Goal: Task Accomplishment & Management: Use online tool/utility

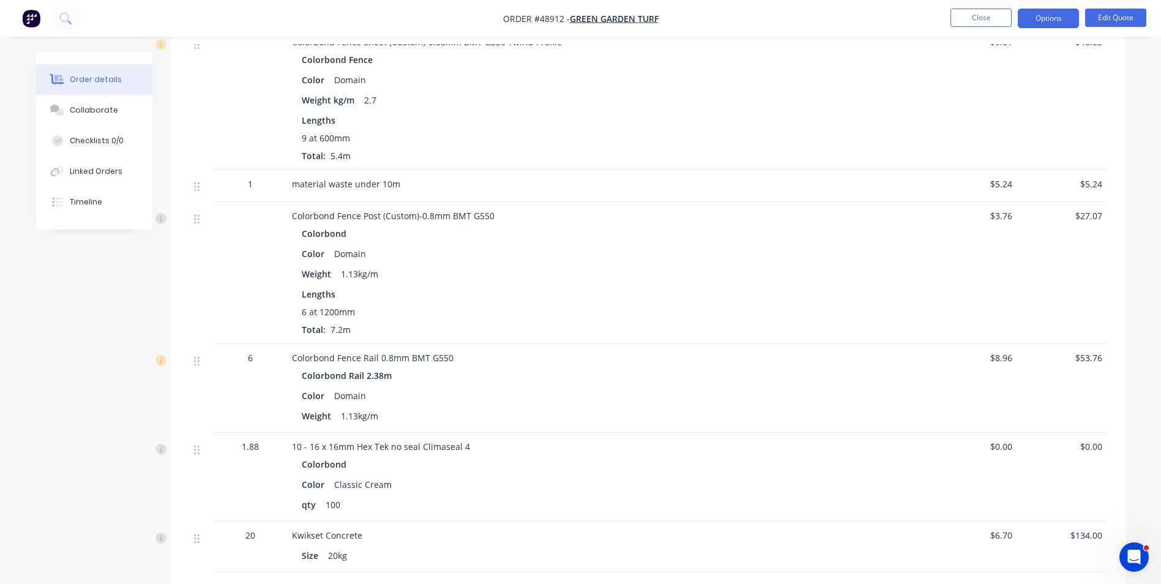
scroll to position [673, 0]
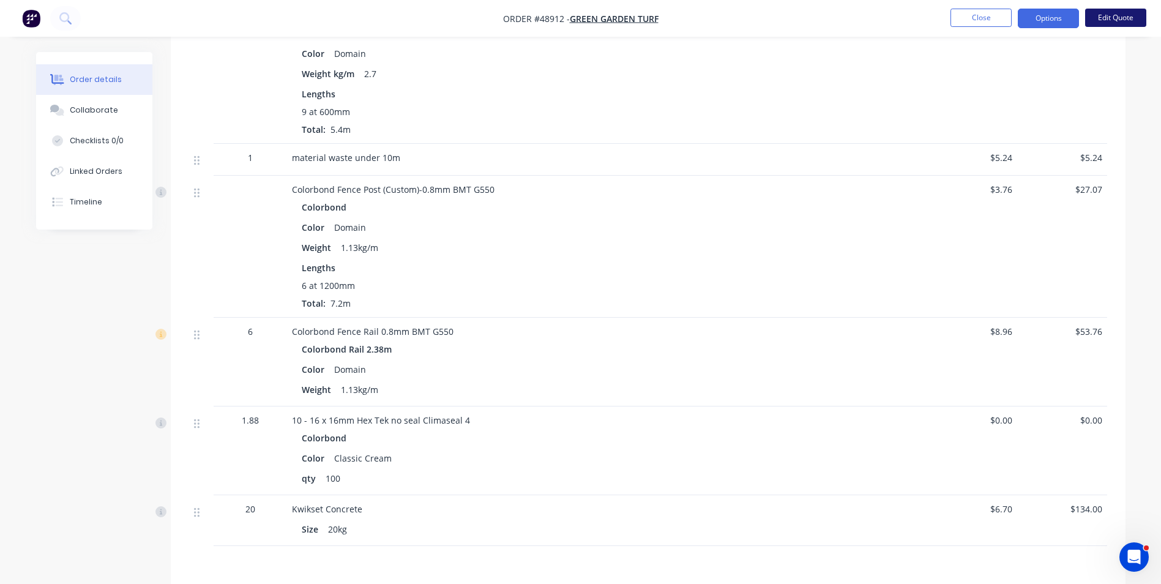
click at [1110, 21] on button "Edit Quote" at bounding box center [1115, 18] width 61 height 18
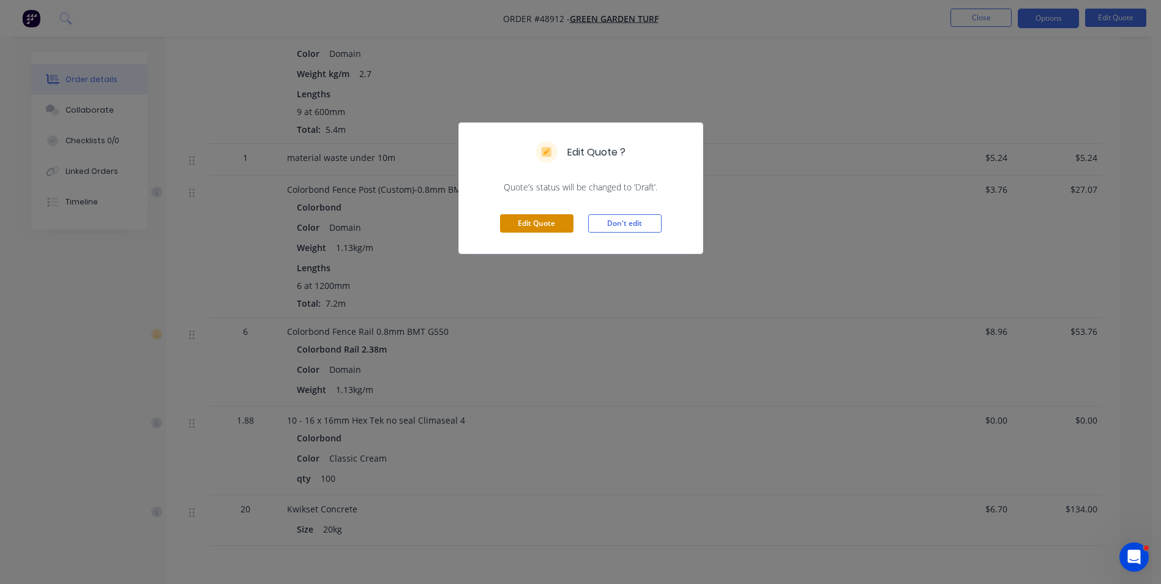
click at [521, 226] on button "Edit Quote" at bounding box center [536, 223] width 73 height 18
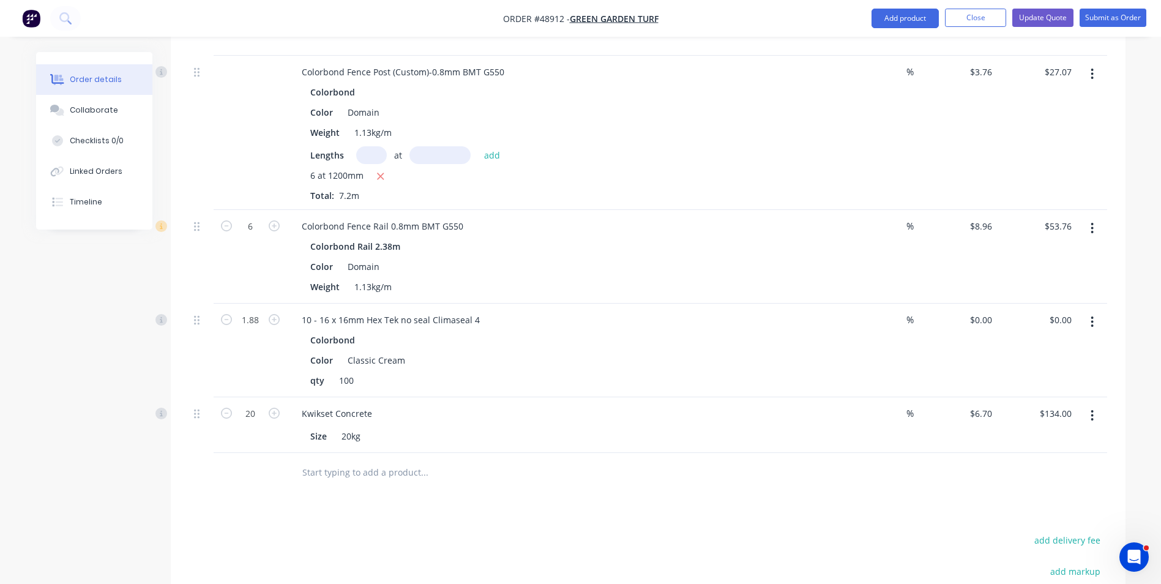
scroll to position [796, 0]
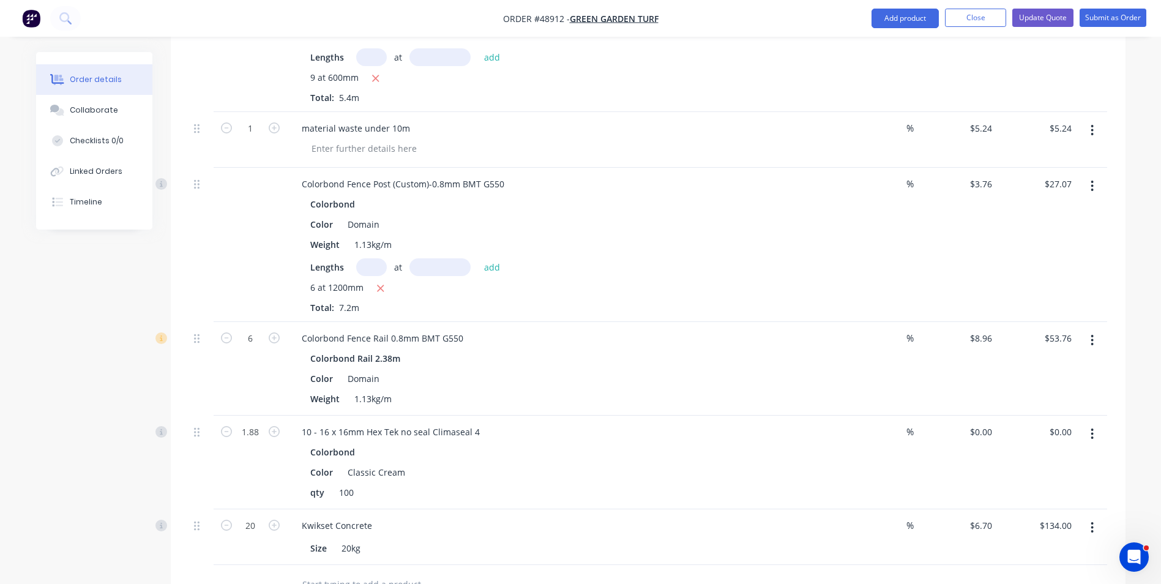
click at [1093, 179] on icon "button" at bounding box center [1092, 185] width 3 height 13
click at [1042, 209] on div "Edit" at bounding box center [1049, 218] width 94 height 18
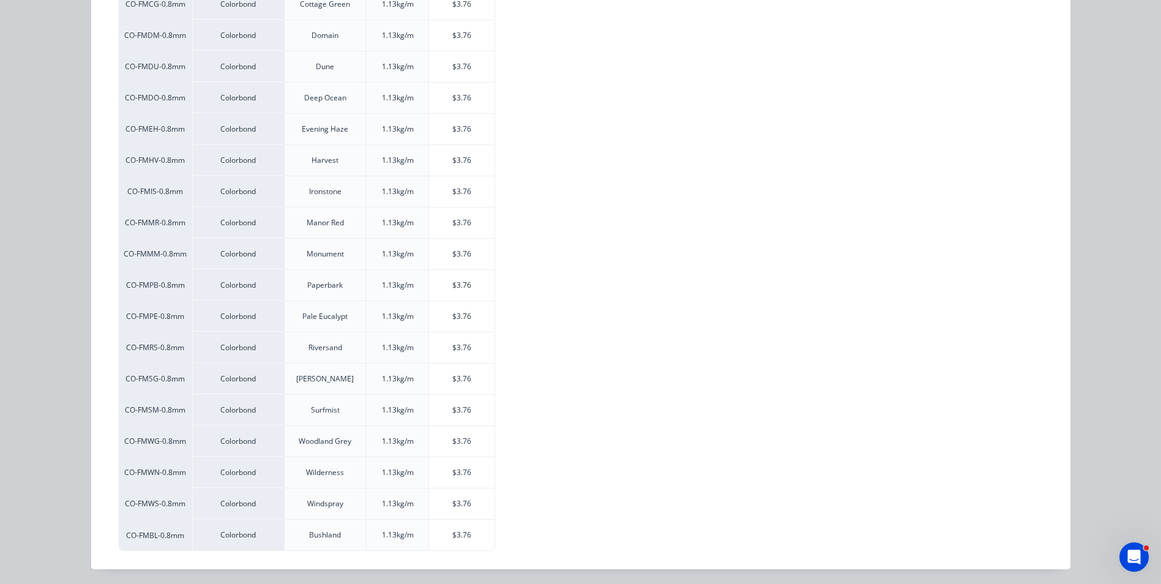
scroll to position [318, 0]
click at [481, 495] on div "$3.76" at bounding box center [462, 501] width 66 height 31
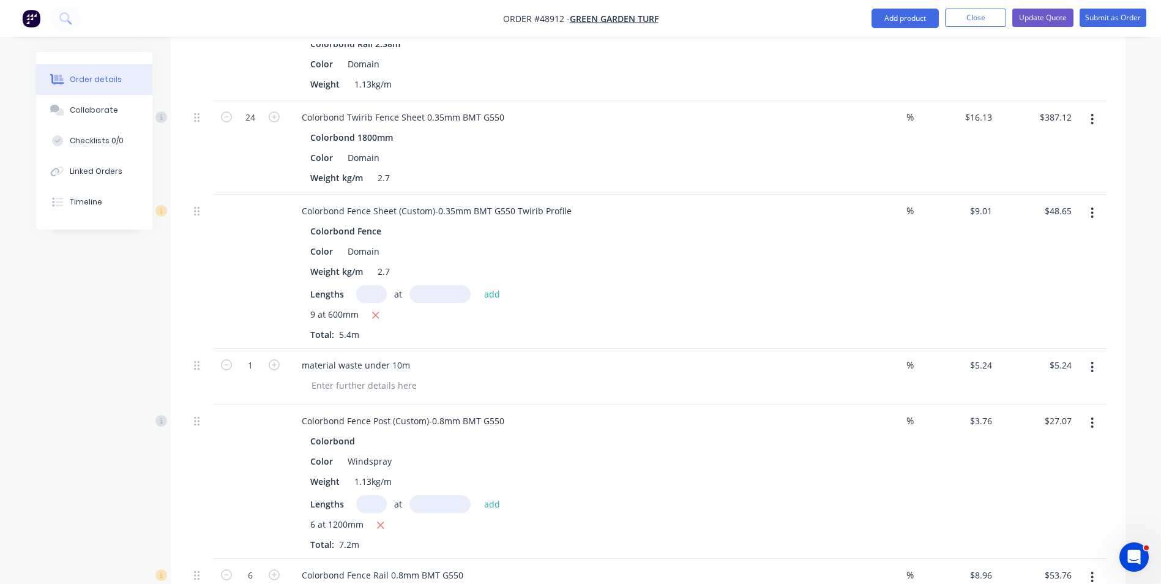
scroll to position [551, 0]
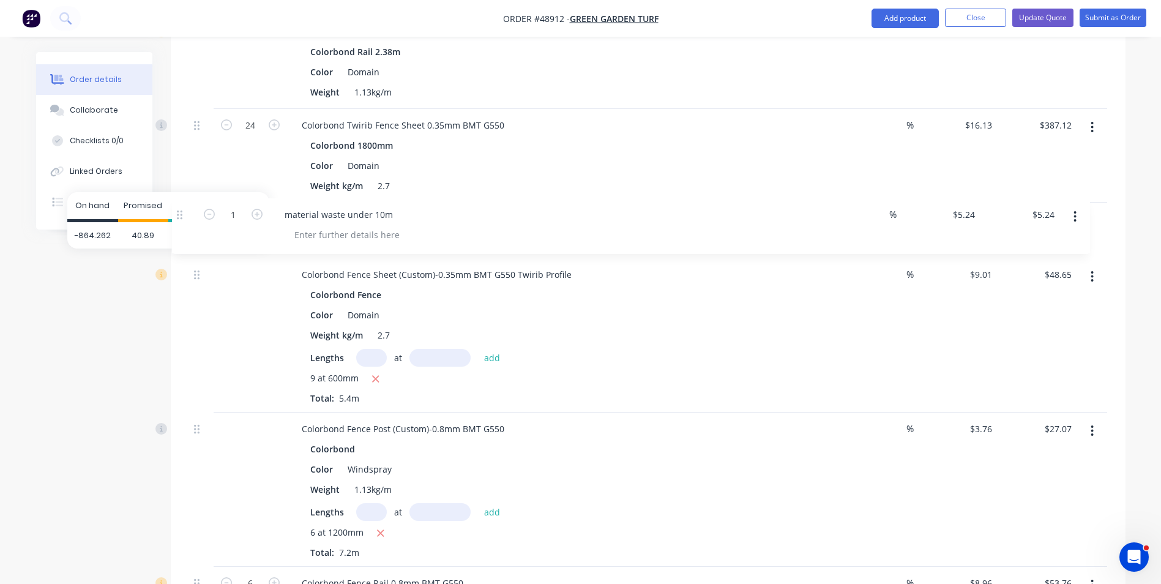
drag, startPoint x: 200, startPoint y: 359, endPoint x: 174, endPoint y: 236, distance: 125.8
click at [182, 213] on body "Order #48912 - Green Garden Turf Add product Close Update Quote Submit as Order…" at bounding box center [580, 292] width 1161 height 1686
click at [1087, 266] on button "button" at bounding box center [1092, 277] width 29 height 22
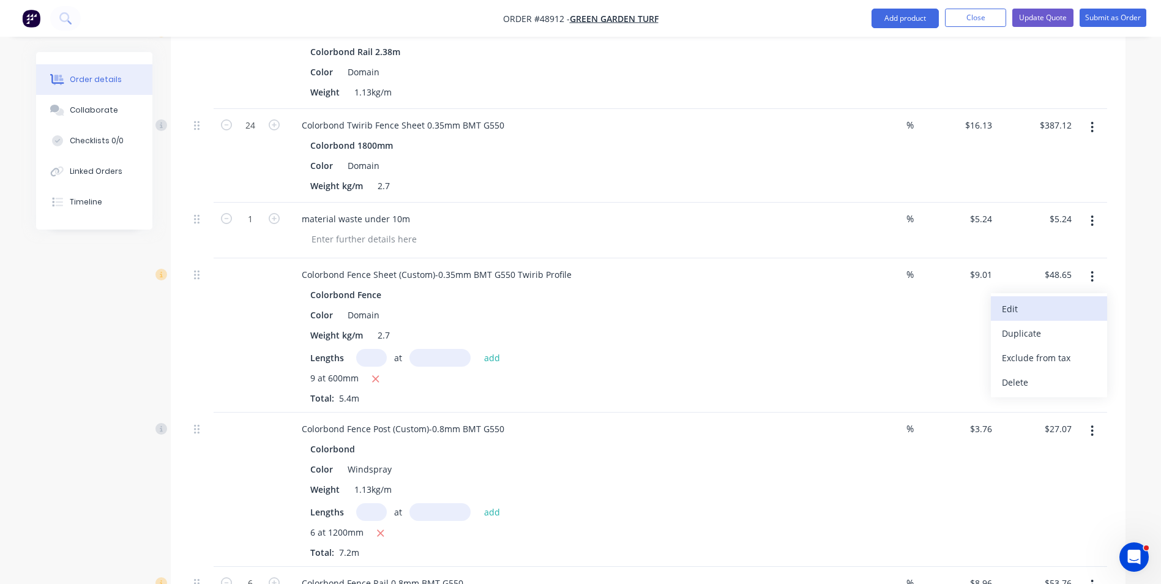
click at [1020, 302] on button "Edit" at bounding box center [1049, 308] width 116 height 24
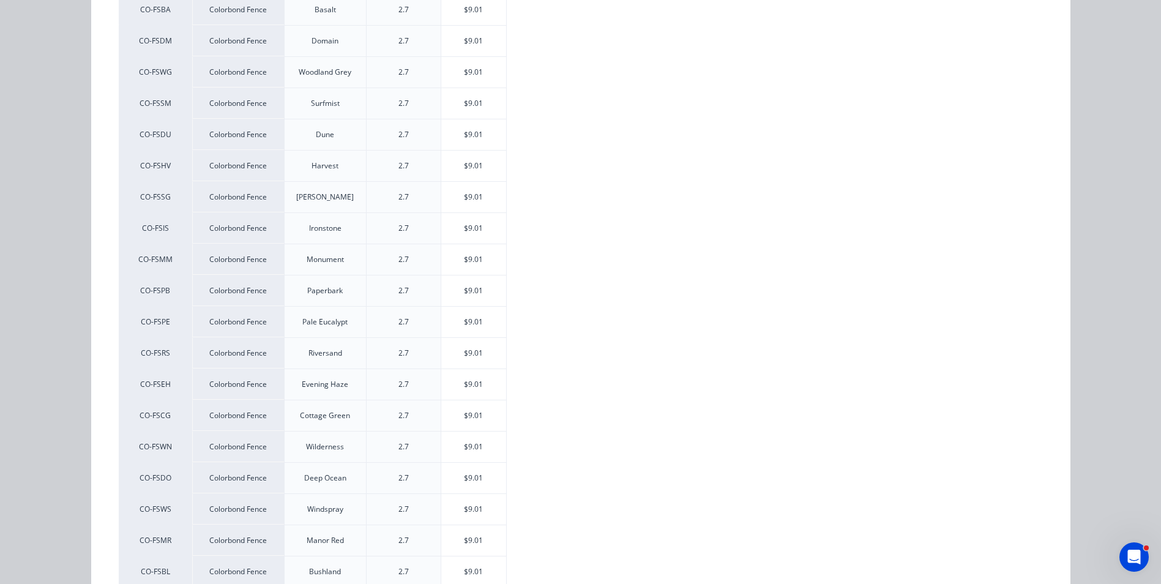
scroll to position [245, 0]
click at [481, 498] on div "$9.01" at bounding box center [474, 505] width 66 height 31
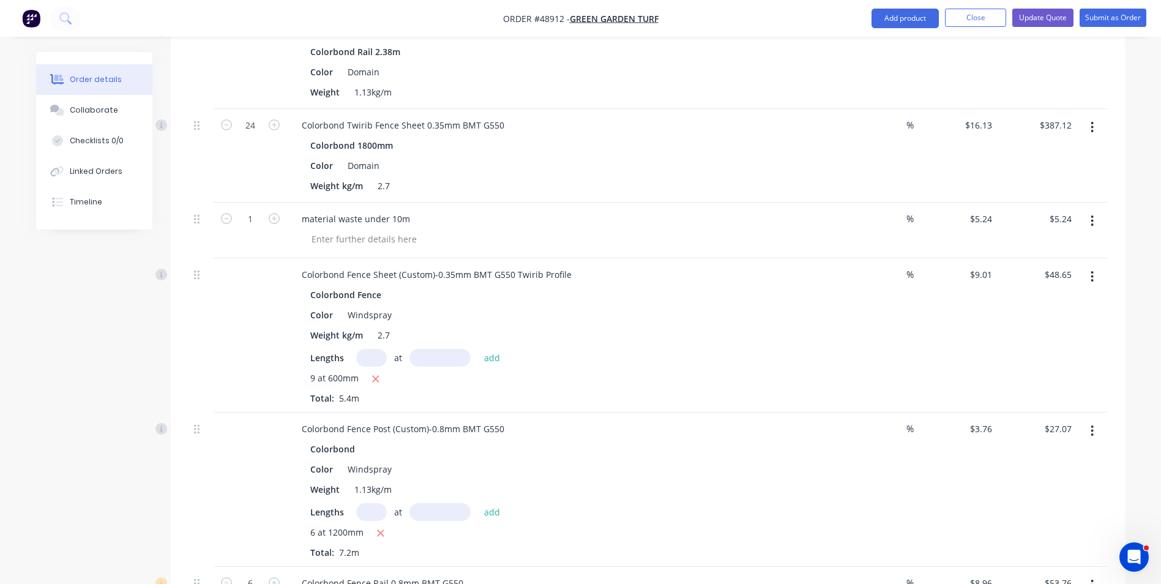
scroll to position [612, 0]
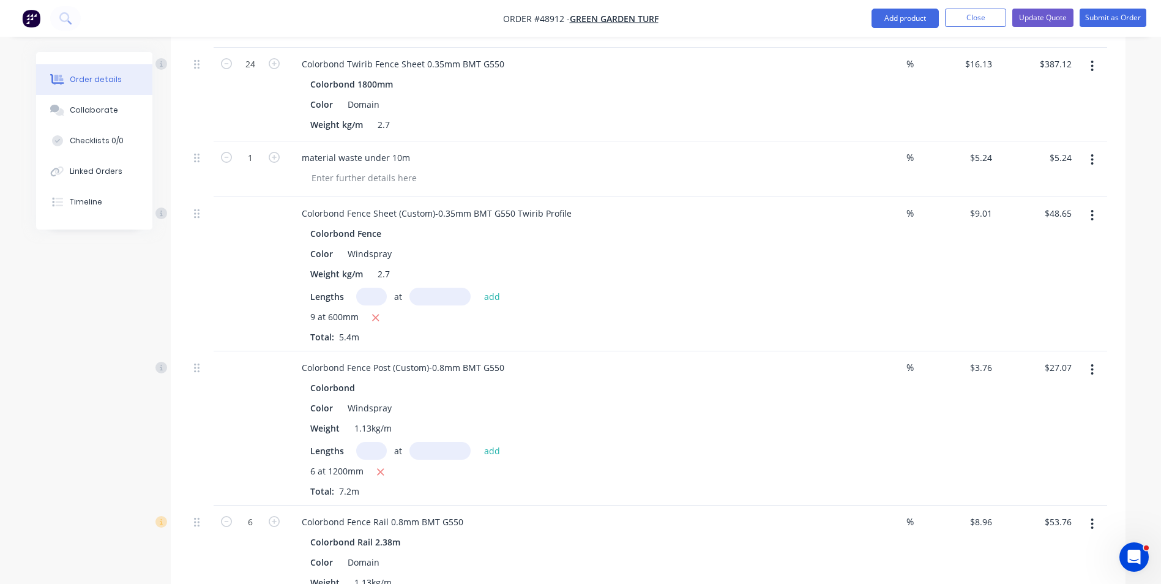
click at [375, 288] on input "text" at bounding box center [371, 297] width 31 height 18
type input "5"
click at [440, 288] on input "text" at bounding box center [440, 297] width 61 height 18
type input "600"
click at [478, 288] on button "add" at bounding box center [492, 296] width 29 height 17
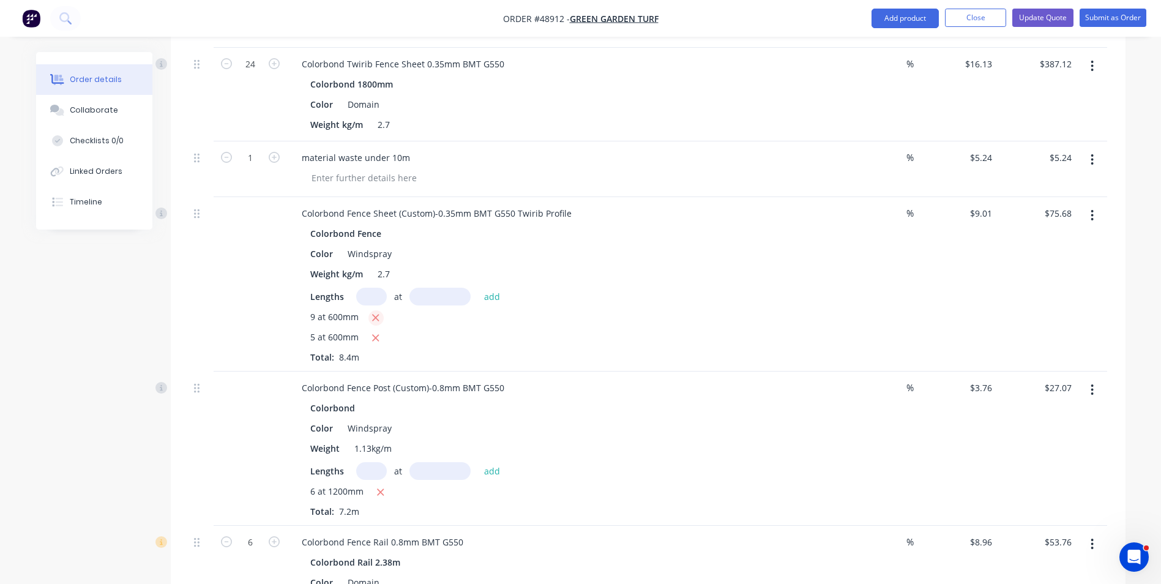
click at [376, 315] on icon "button" at bounding box center [376, 318] width 7 height 7
type input "$27.03"
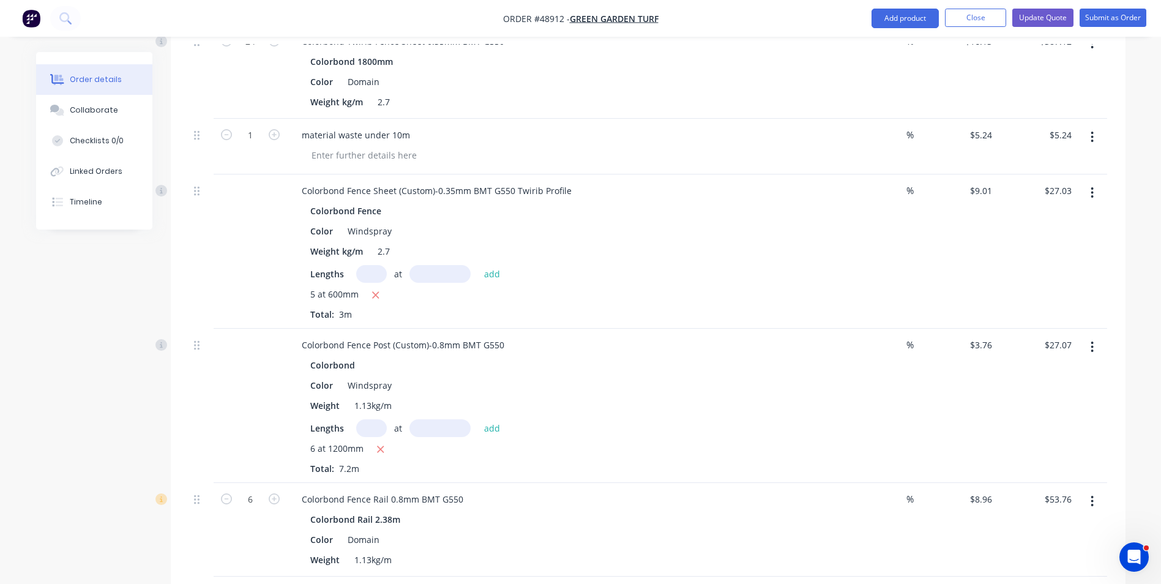
scroll to position [673, 0]
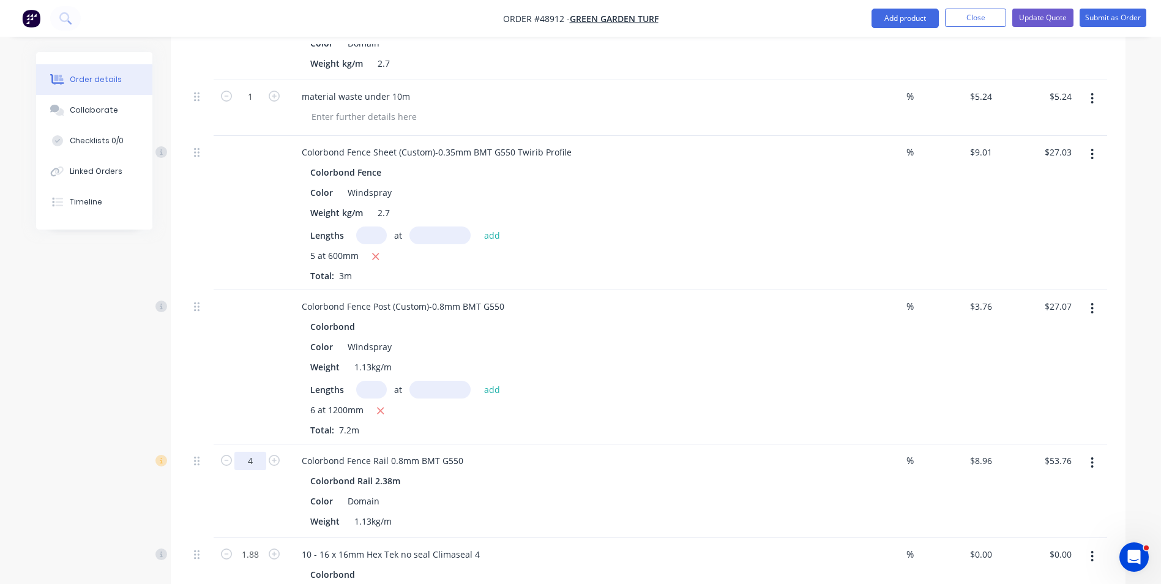
drag, startPoint x: 260, startPoint y: 441, endPoint x: 239, endPoint y: 444, distance: 21.0
click at [239, 452] on input "4" at bounding box center [250, 461] width 32 height 18
type input "5"
type input "$44.80"
click at [274, 489] on div "5" at bounding box center [250, 491] width 73 height 94
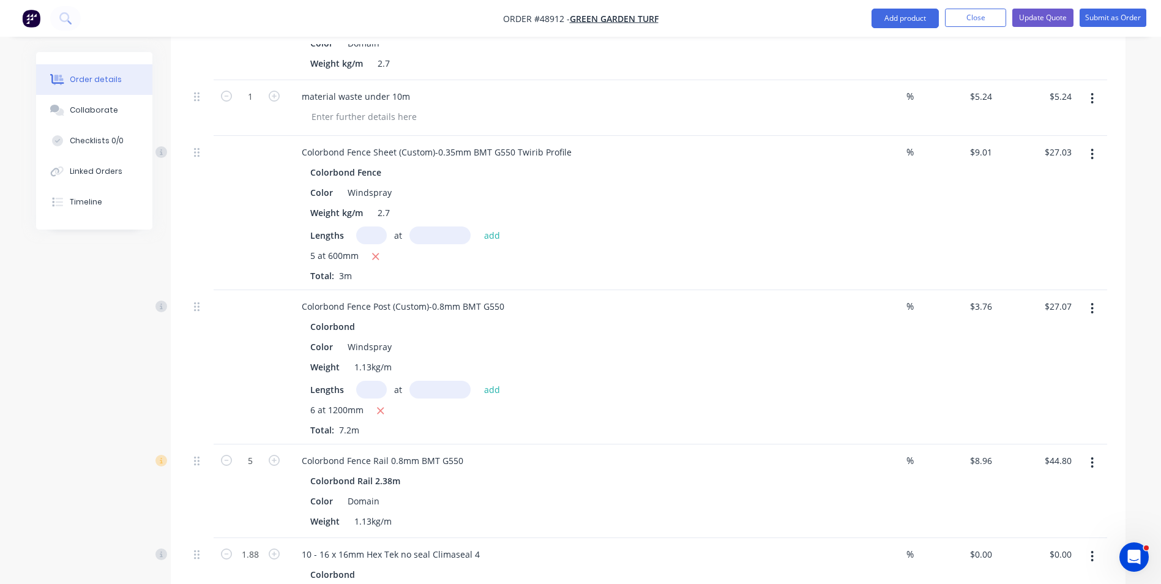
scroll to position [612, 0]
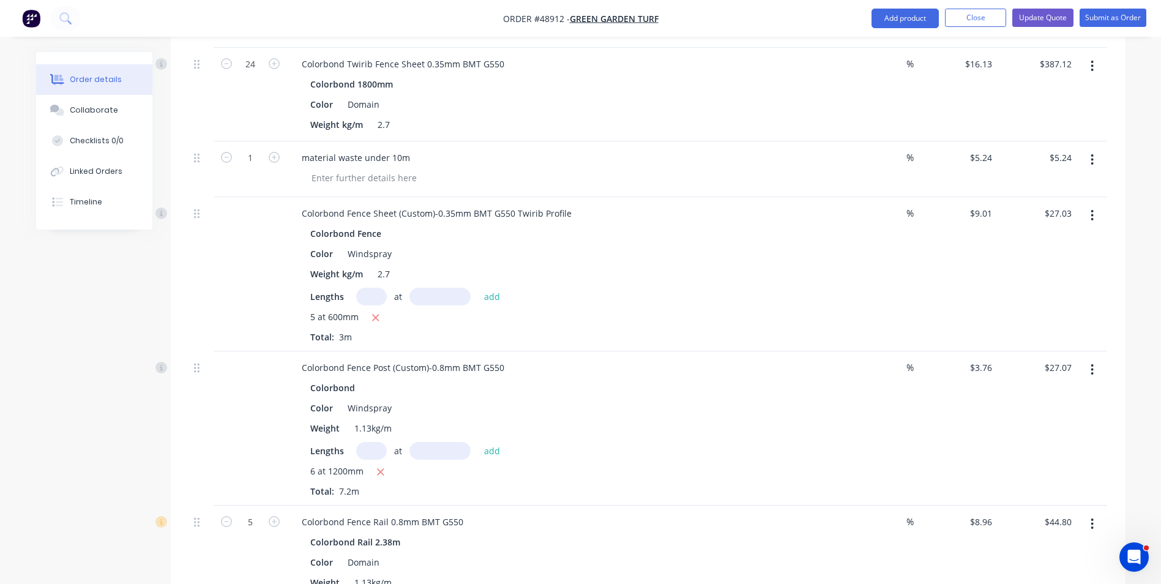
click at [377, 442] on input "text" at bounding box center [371, 451] width 31 height 18
click at [285, 417] on div at bounding box center [250, 428] width 73 height 154
click at [596, 399] on div "Color Windspray" at bounding box center [559, 408] width 509 height 18
click at [603, 399] on div "Color Windspray" at bounding box center [559, 408] width 509 height 18
click at [733, 513] on div "Colorbond Fence Rail 0.8mm BMT G550" at bounding box center [562, 522] width 541 height 18
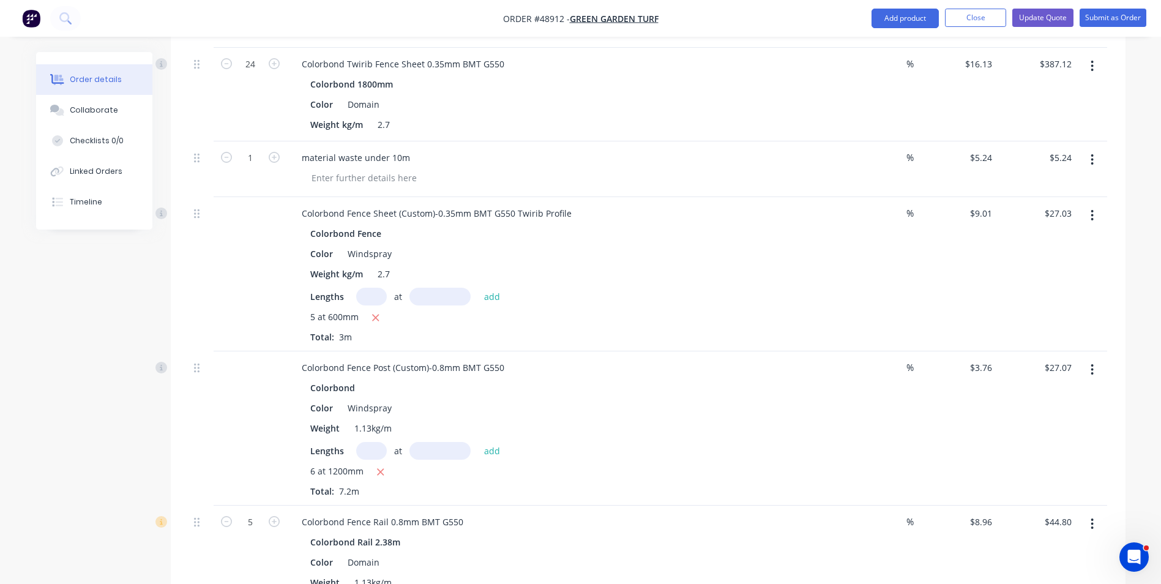
click at [69, 324] on div "Created by June Created [DATE] Required [DATE] Assigned to Add team member Stat…" at bounding box center [581, 257] width 1090 height 1634
click at [792, 288] on div "Lengths at add" at bounding box center [562, 297] width 504 height 18
click at [629, 442] on div "Lengths at add" at bounding box center [562, 451] width 504 height 18
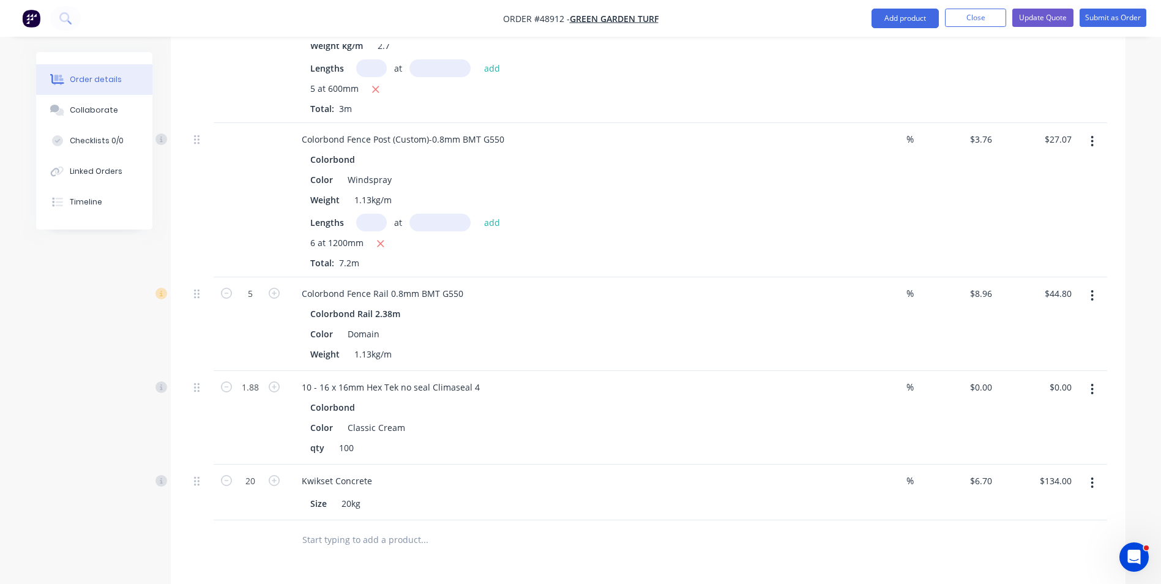
scroll to position [857, 0]
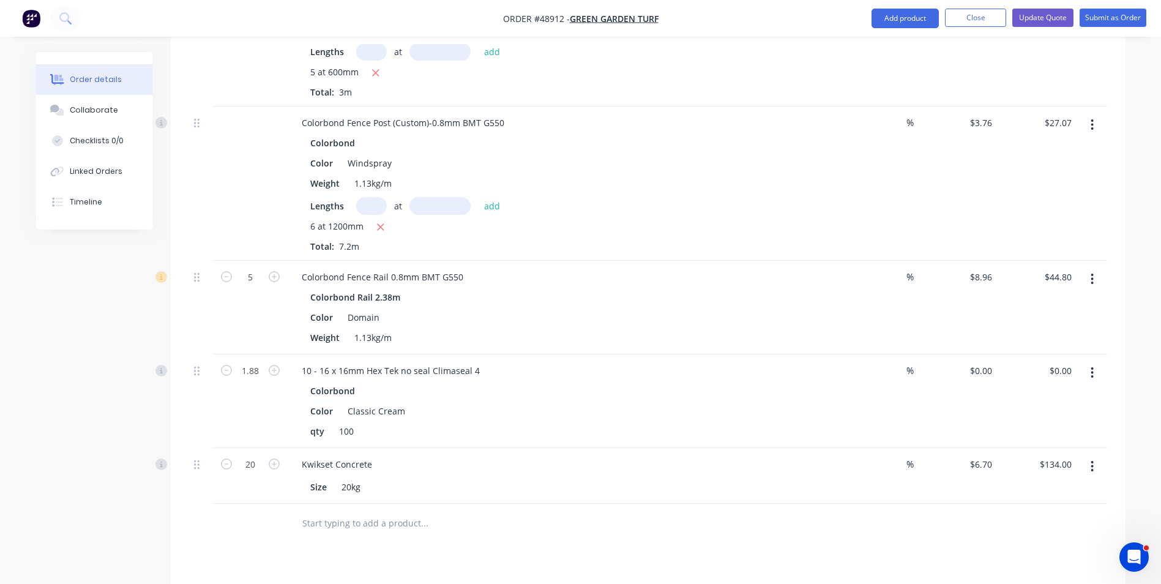
click at [366, 197] on input "text" at bounding box center [371, 206] width 31 height 18
type input "4"
click at [419, 197] on input "text" at bounding box center [440, 206] width 61 height 18
type input "1200"
click at [478, 197] on button "add" at bounding box center [492, 205] width 29 height 17
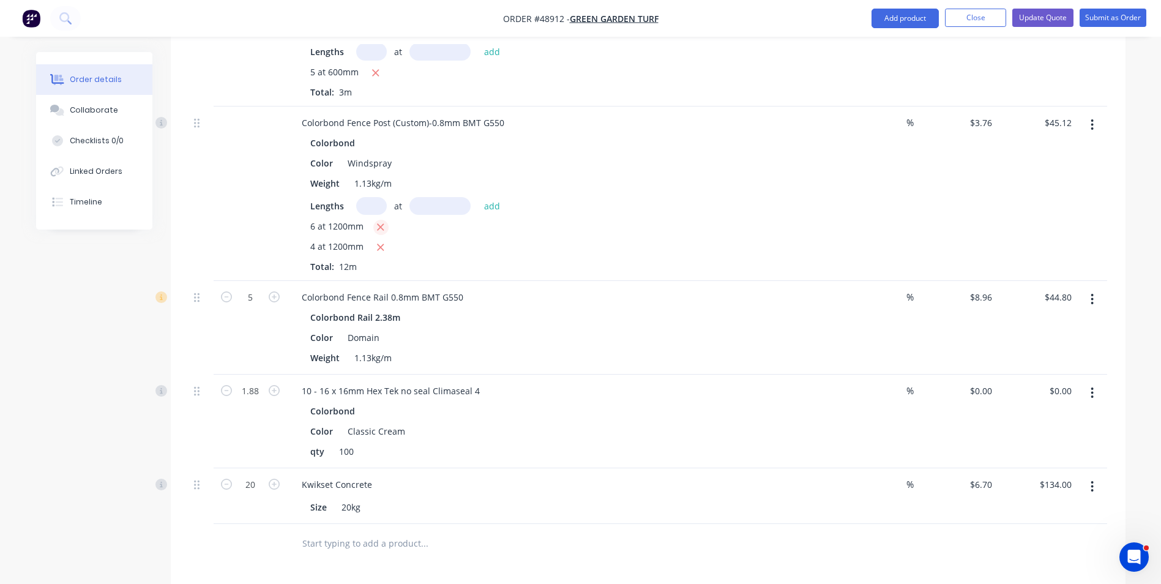
click at [375, 220] on button "button" at bounding box center [380, 227] width 15 height 15
type input "$18.05"
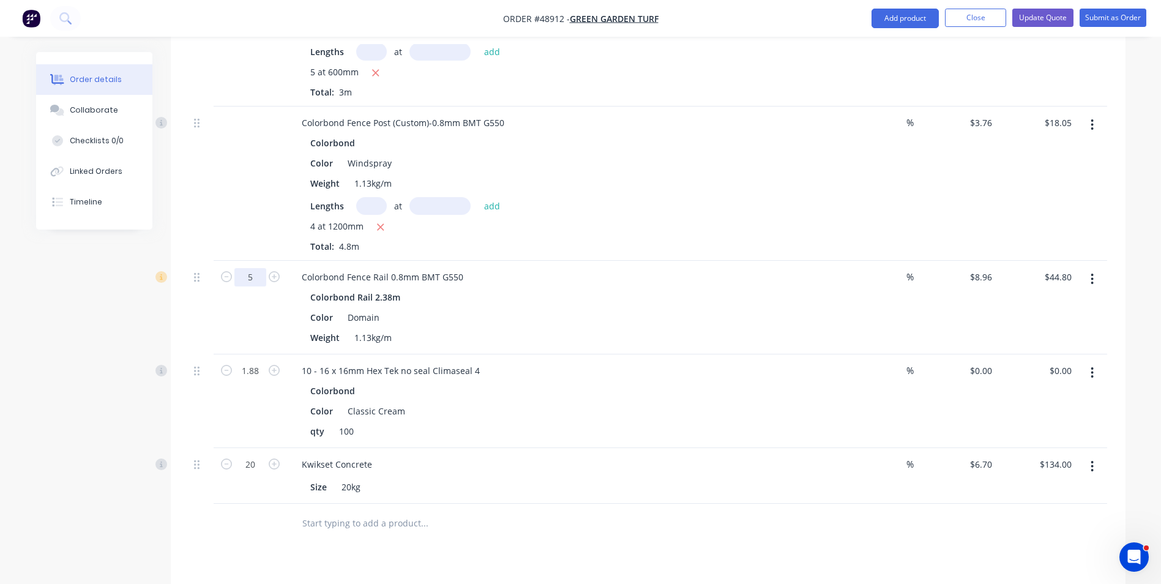
click at [247, 268] on input "5" at bounding box center [250, 277] width 32 height 18
type input "2"
type input "$17.92"
click at [559, 309] on div "Color Domain" at bounding box center [559, 318] width 509 height 18
click at [1090, 268] on button "button" at bounding box center [1092, 279] width 29 height 22
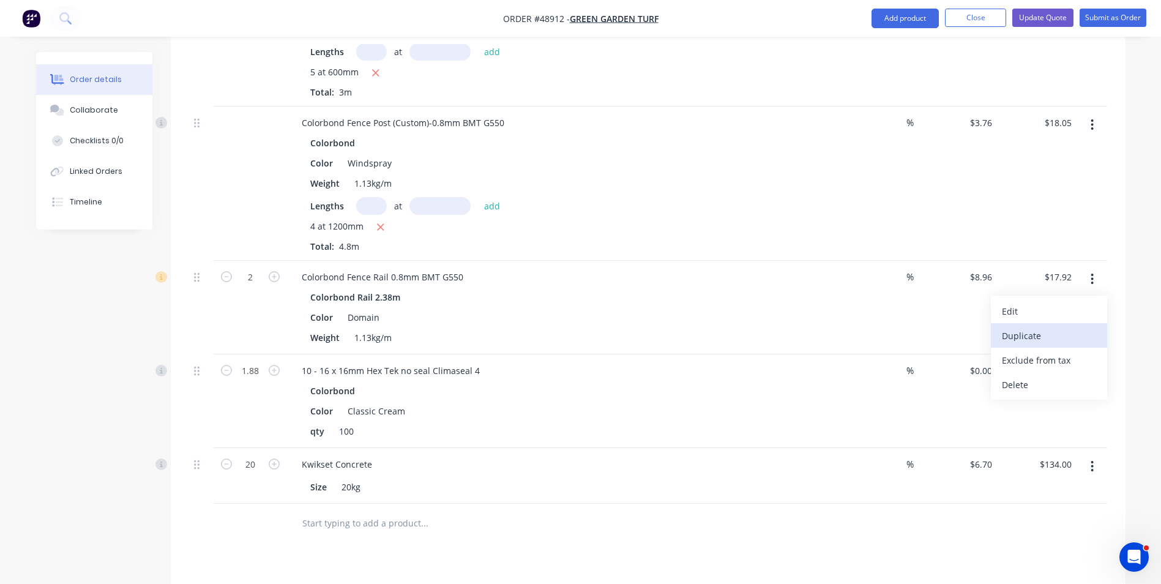
click at [1072, 327] on div "Duplicate" at bounding box center [1049, 336] width 94 height 18
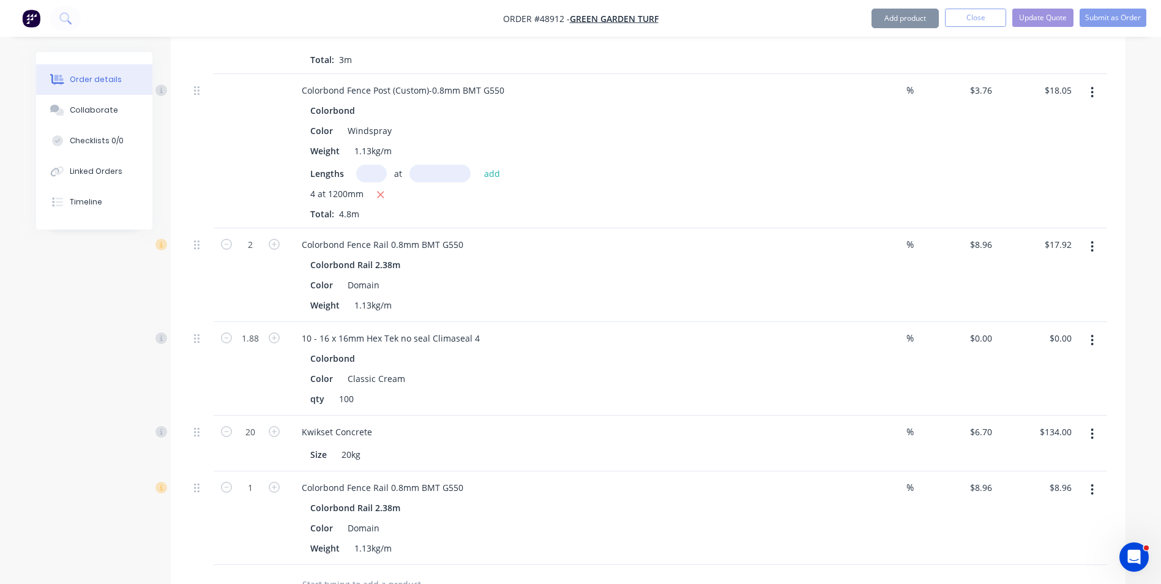
scroll to position [918, 0]
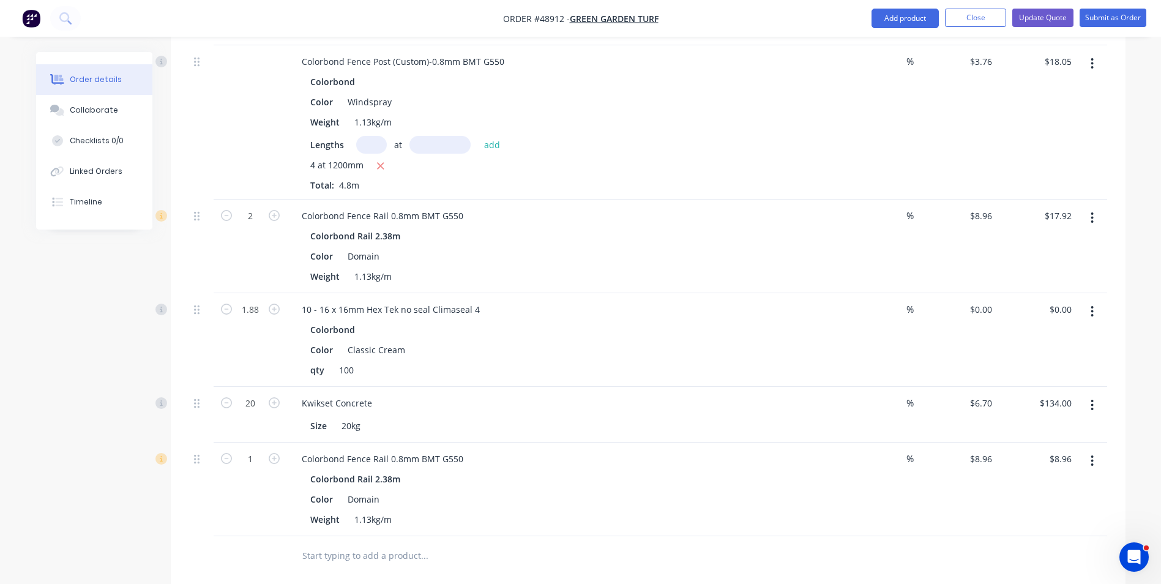
click at [1091, 301] on button "button" at bounding box center [1092, 312] width 29 height 22
click at [643, 490] on div "Color Domain" at bounding box center [559, 499] width 509 height 18
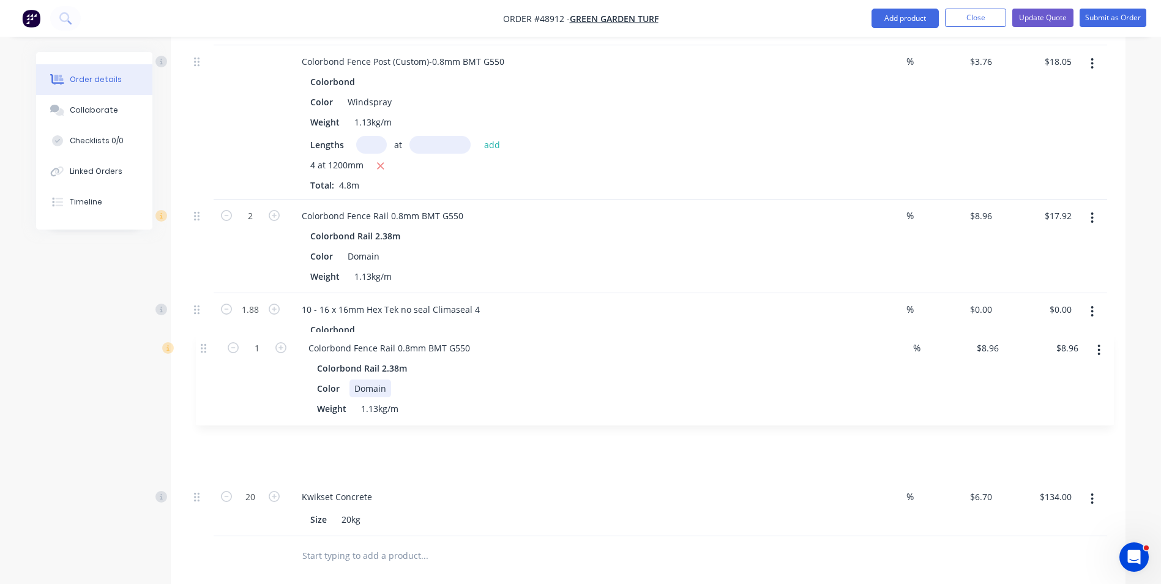
scroll to position [921, 0]
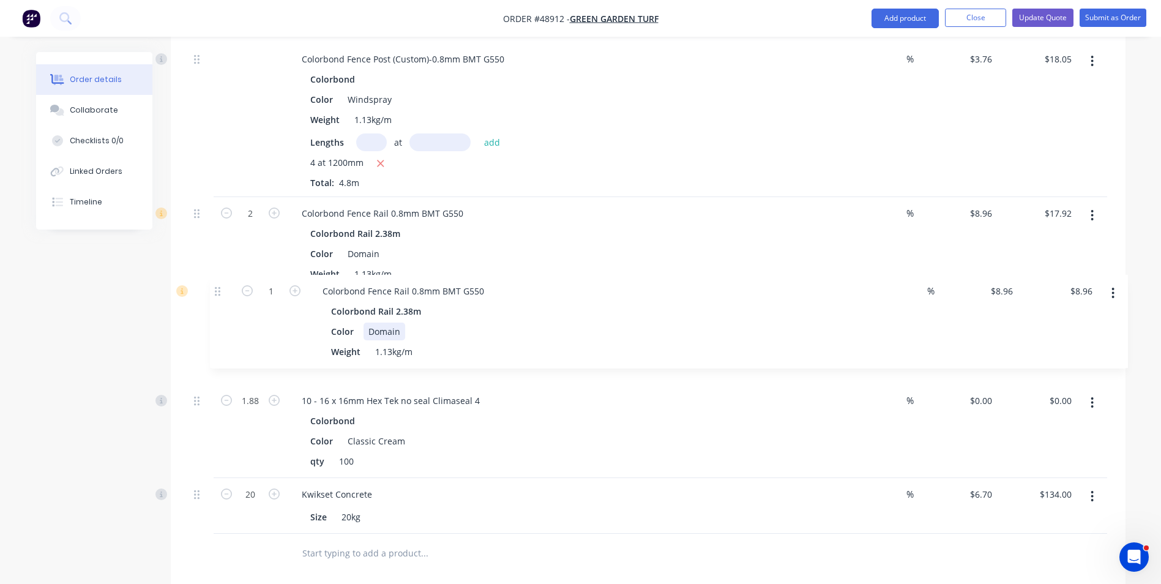
drag, startPoint x: 195, startPoint y: 440, endPoint x: 217, endPoint y: 283, distance: 158.3
click at [217, 283] on div "18 Colorbond Fence Post 0.8mm BMT G550 Colorbond Post 2.4m Color Domain Weight …" at bounding box center [648, 43] width 918 height 982
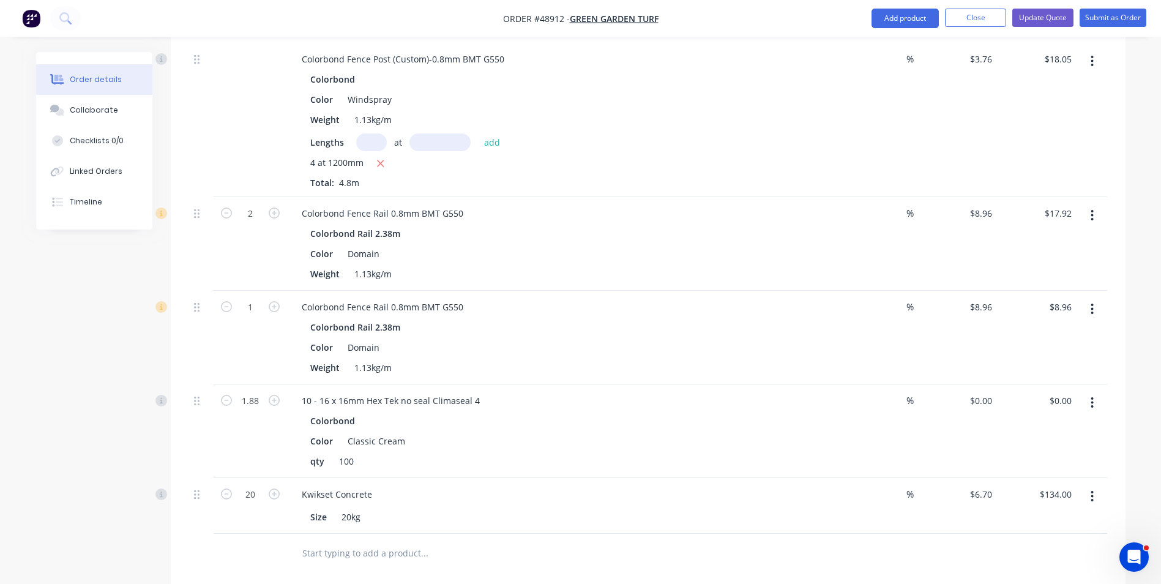
click at [1093, 302] on icon "button" at bounding box center [1092, 308] width 3 height 13
click at [1069, 332] on div "Edit" at bounding box center [1049, 341] width 94 height 18
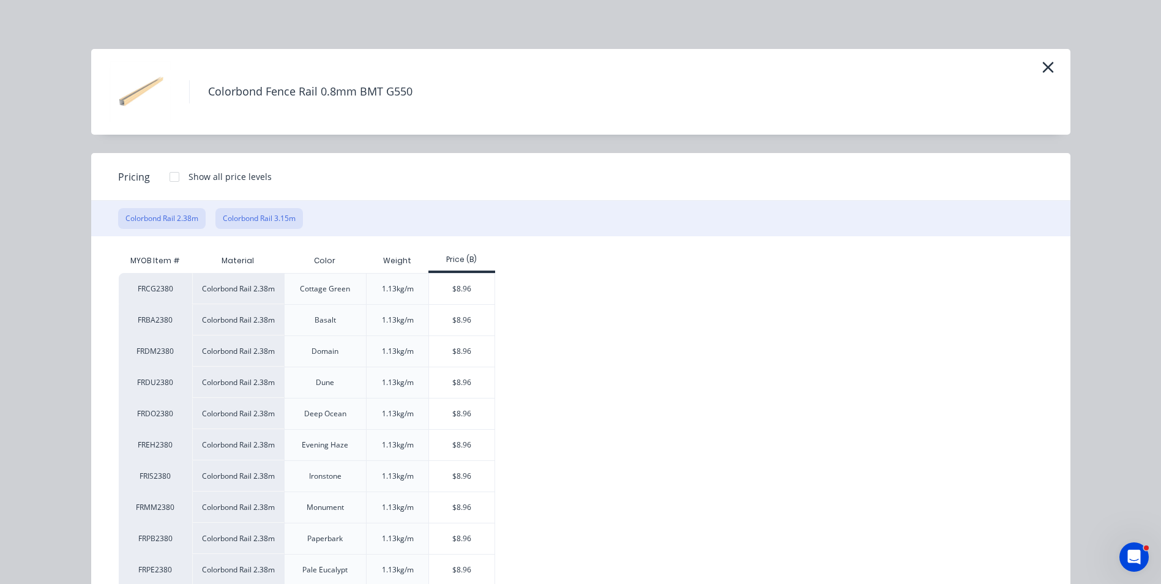
click at [260, 215] on button "Colorbond Rail 3.15m" at bounding box center [259, 218] width 88 height 21
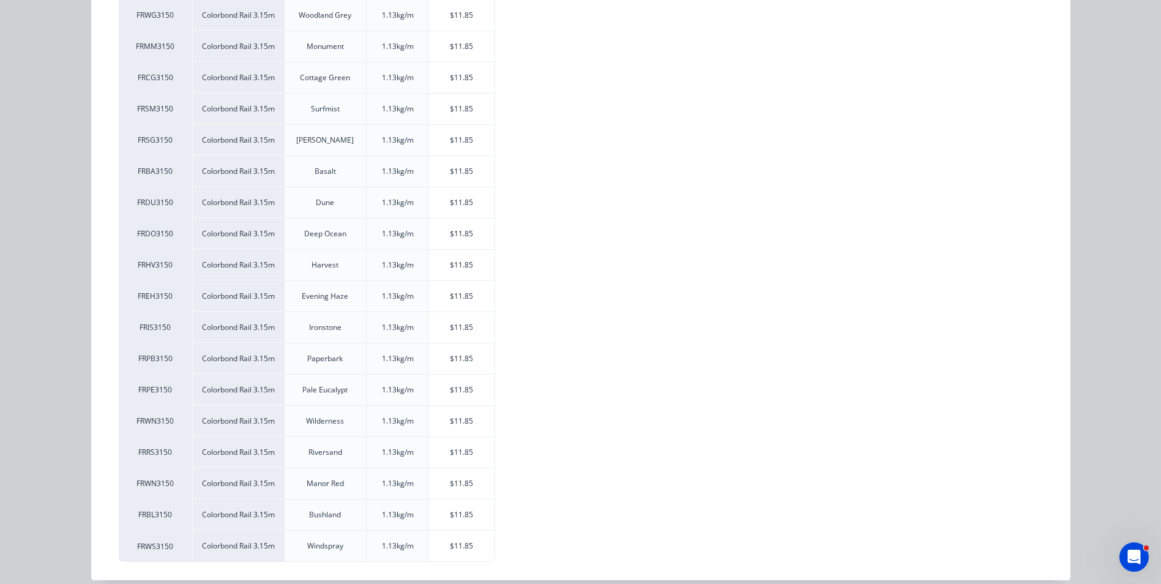
scroll to position [306, 0]
click at [447, 549] on div "$11.85" at bounding box center [462, 545] width 66 height 31
type input "$11.85"
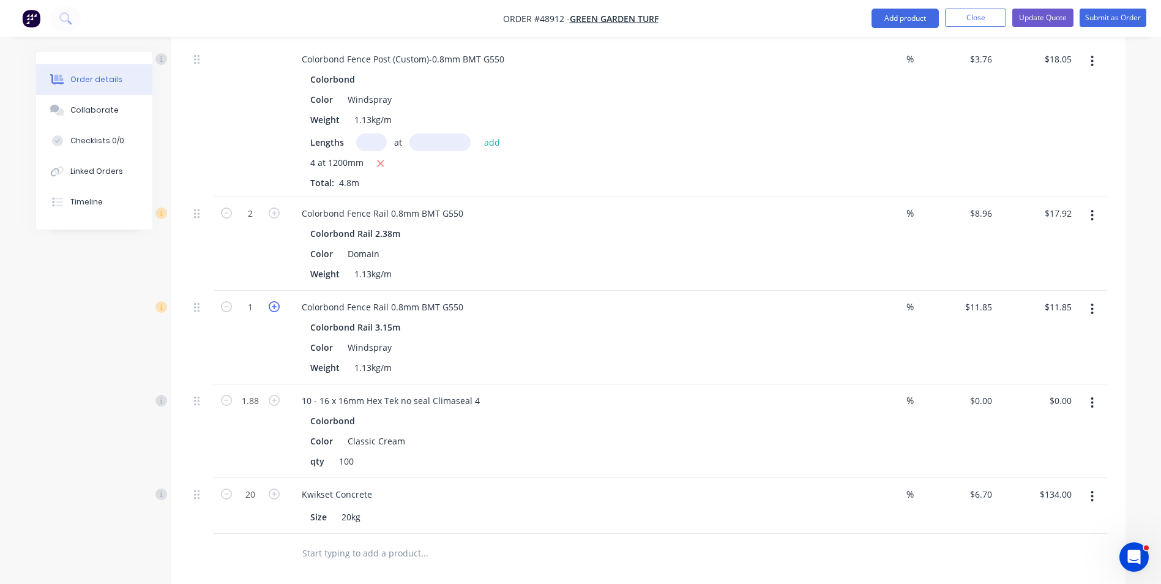
click at [274, 301] on icon "button" at bounding box center [274, 306] width 11 height 11
type input "2"
type input "$23.70"
click at [544, 339] on div "Color Windspray" at bounding box center [559, 348] width 509 height 18
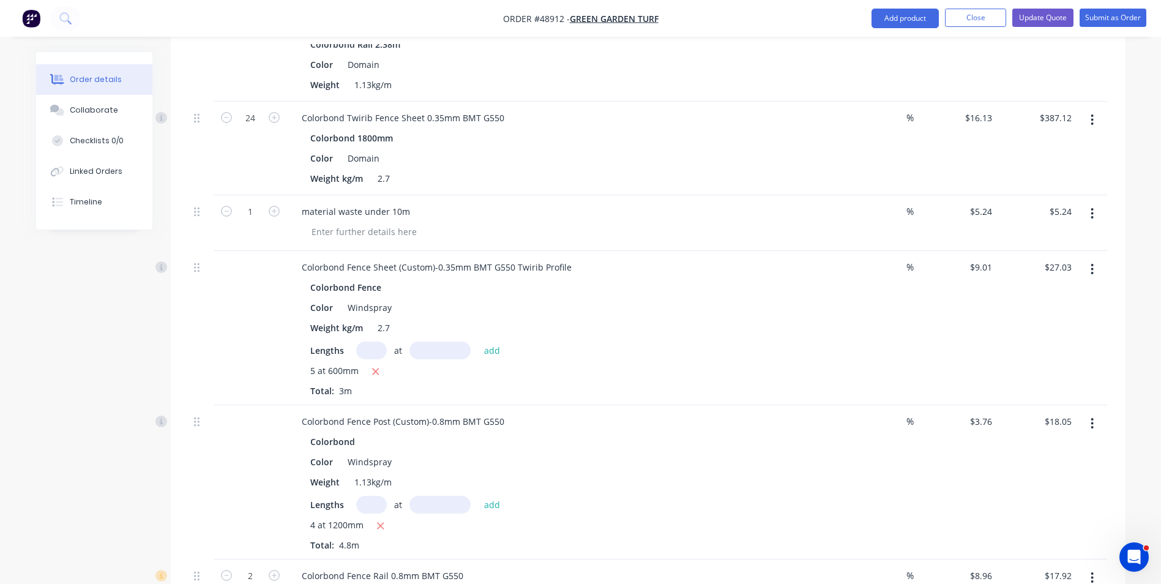
scroll to position [553, 0]
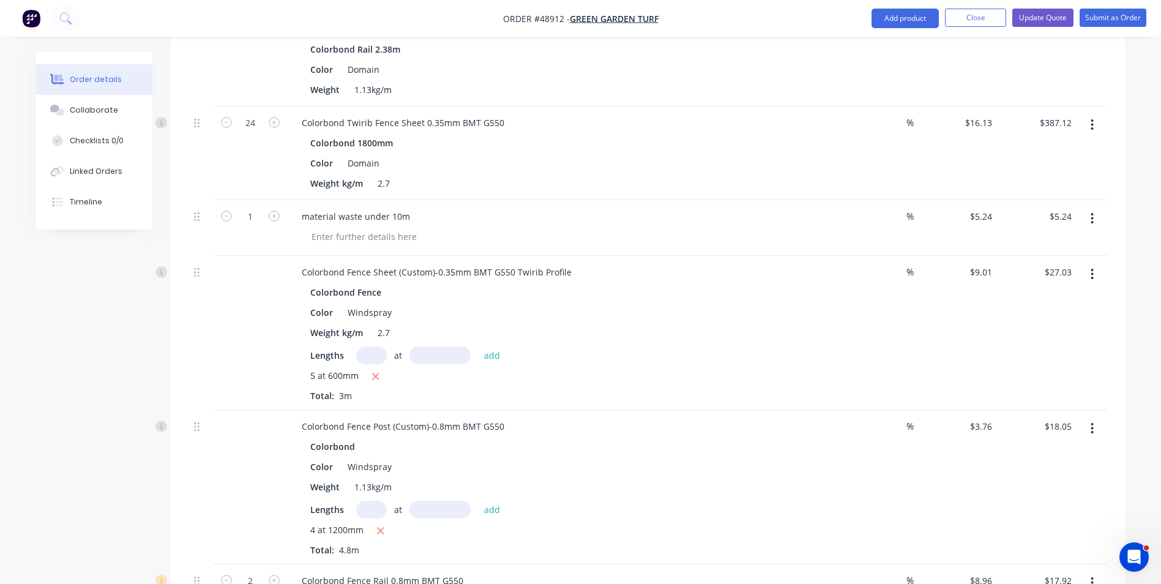
click at [378, 346] on input "text" at bounding box center [371, 355] width 31 height 18
type input "7"
click at [447, 346] on input "text" at bounding box center [440, 355] width 61 height 18
type input "600"
click at [478, 346] on button "add" at bounding box center [492, 354] width 29 height 17
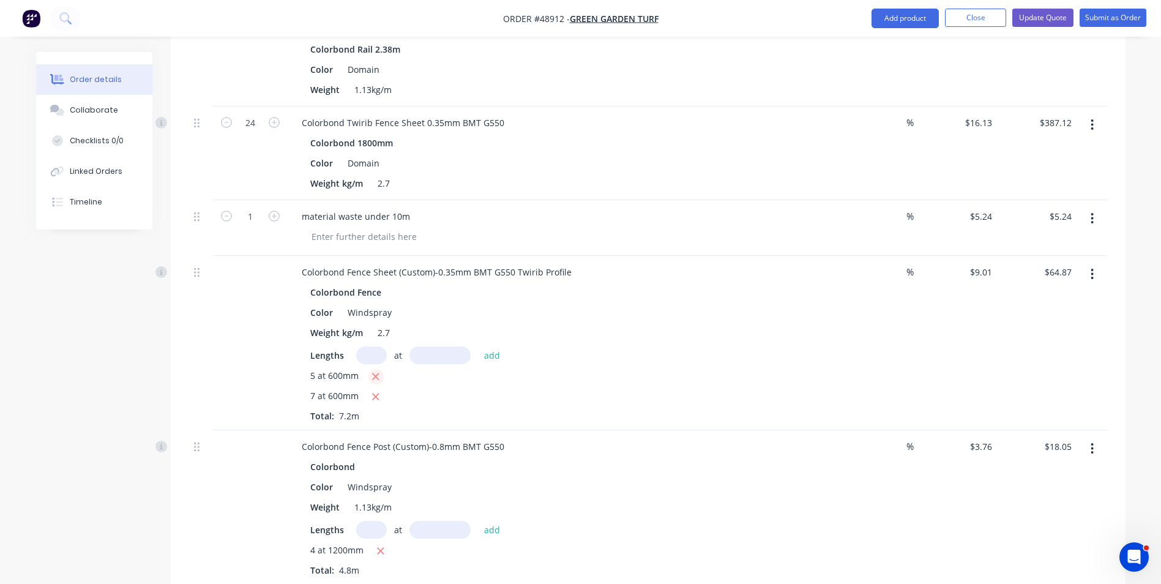
click at [373, 373] on icon "button" at bounding box center [376, 376] width 7 height 7
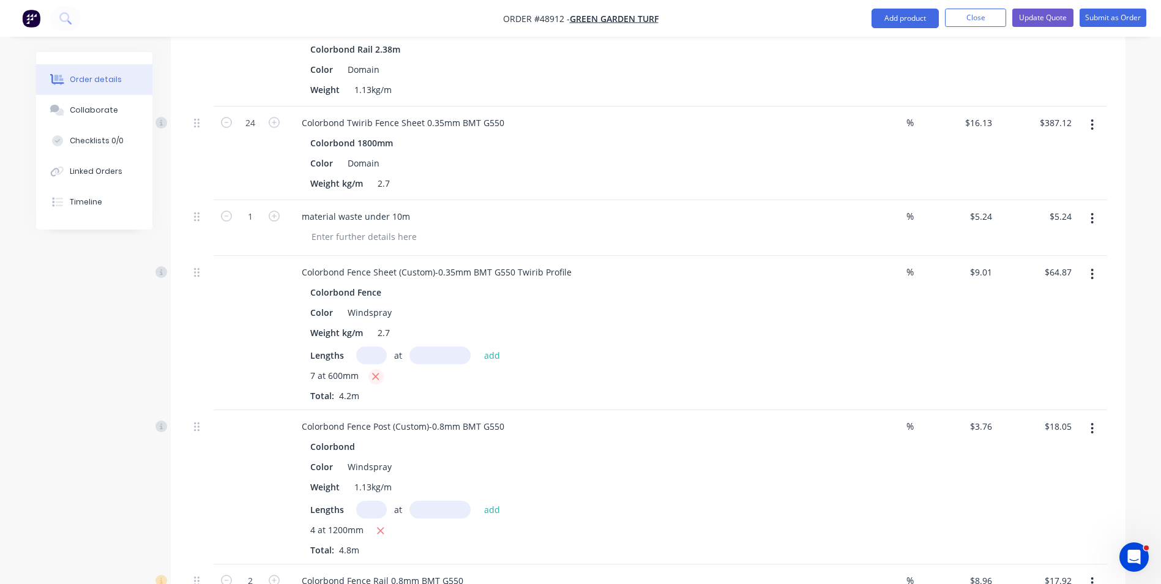
type input "$37.84"
click at [706, 523] on div "4 at 1200mm" at bounding box center [562, 530] width 504 height 15
click at [723, 346] on div "Lengths at add" at bounding box center [562, 355] width 504 height 18
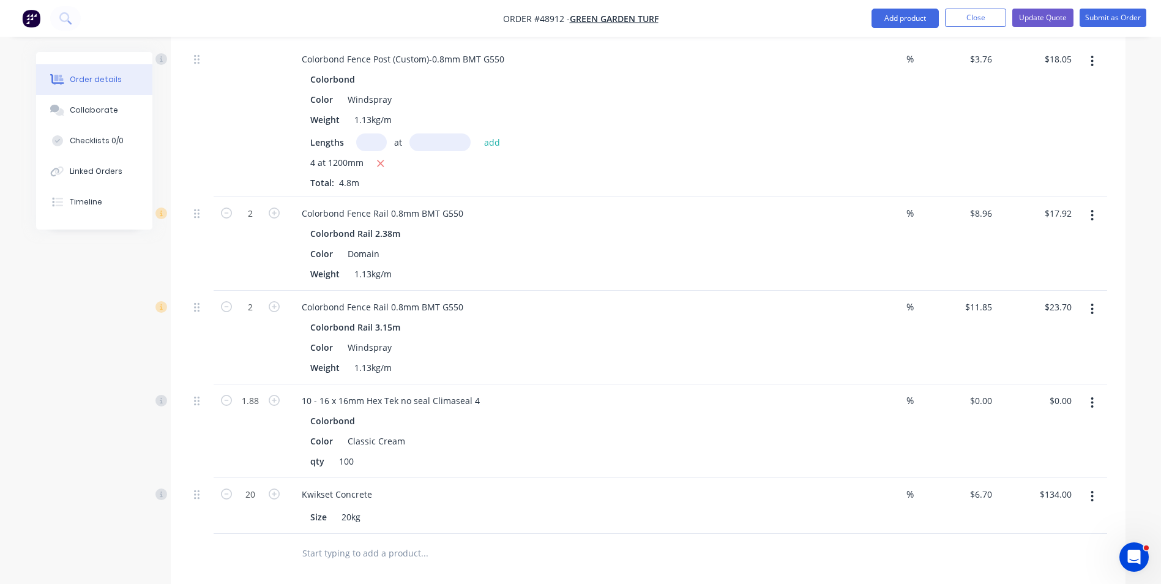
scroll to position [982, 0]
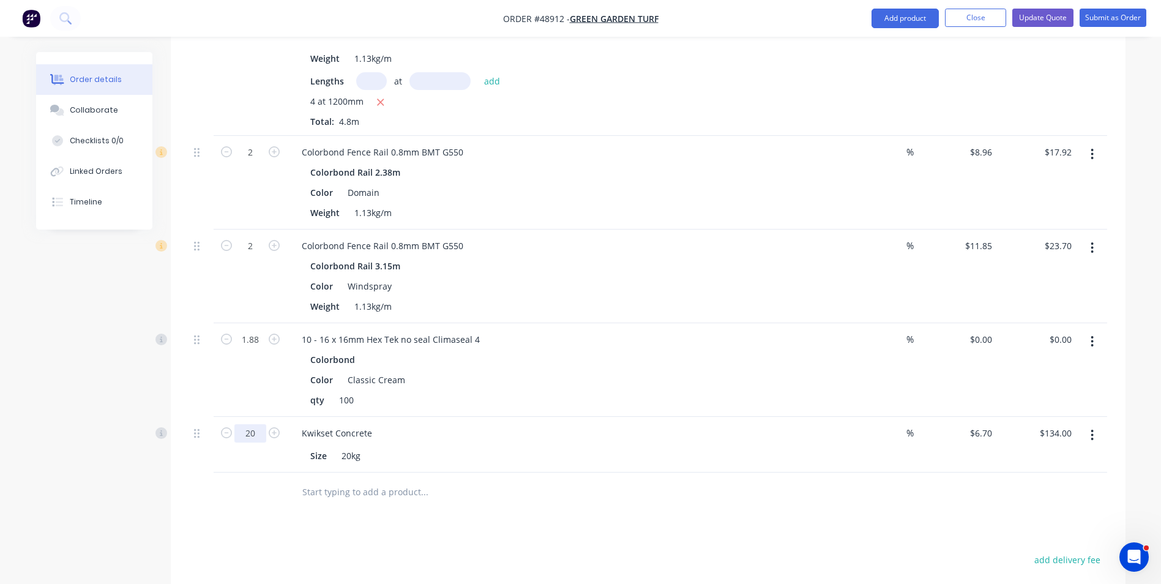
click at [262, 424] on input "20" at bounding box center [250, 433] width 32 height 18
type input "15"
type input "$100.50"
click at [613, 447] on div "Size 20kg" at bounding box center [559, 456] width 509 height 18
click at [247, 424] on input "15" at bounding box center [250, 433] width 32 height 18
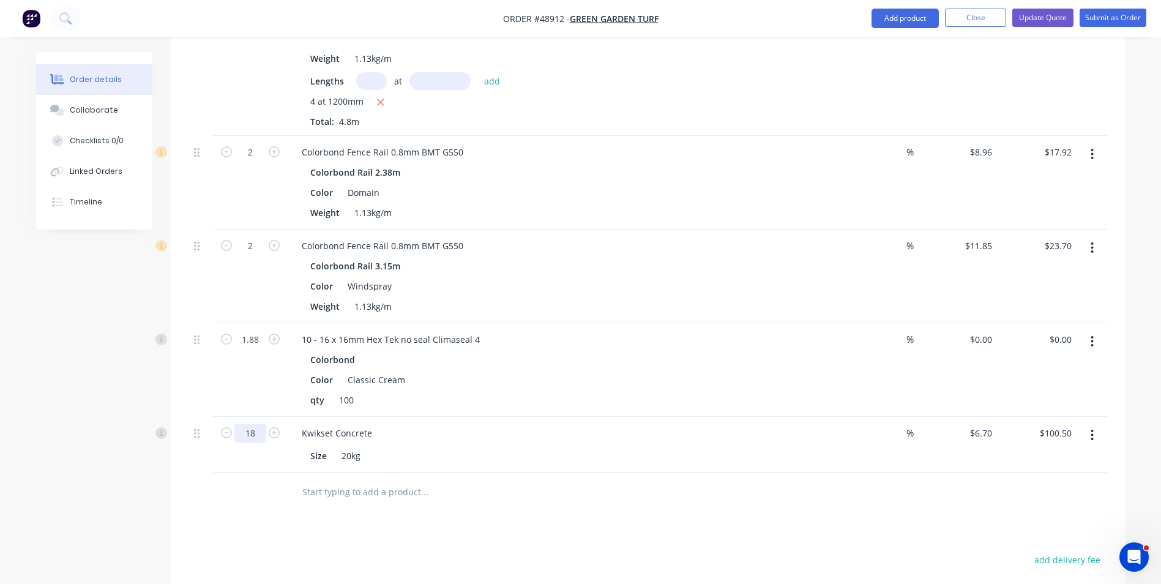
type input "18"
type input "$120.60"
click at [215, 473] on div at bounding box center [250, 493] width 73 height 40
click at [260, 331] on input "1.88" at bounding box center [250, 340] width 32 height 18
type input "1.4"
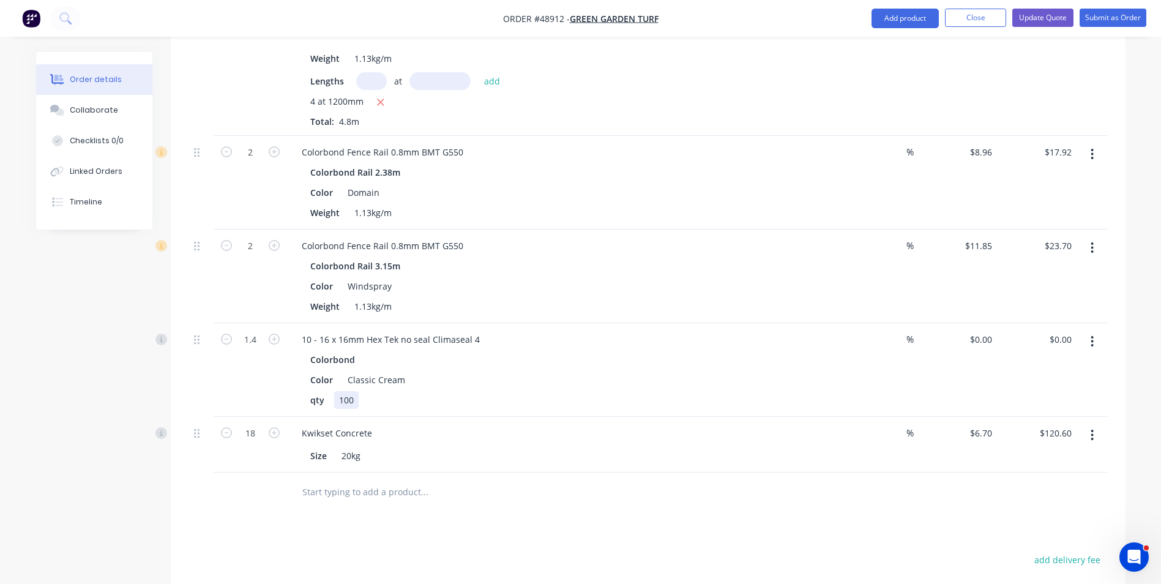
click at [526, 391] on div "qty 100" at bounding box center [559, 400] width 509 height 18
click at [1100, 331] on button "button" at bounding box center [1092, 342] width 29 height 22
click at [1065, 389] on div "Duplicate" at bounding box center [1049, 398] width 94 height 18
click at [1089, 480] on button "button" at bounding box center [1092, 491] width 29 height 22
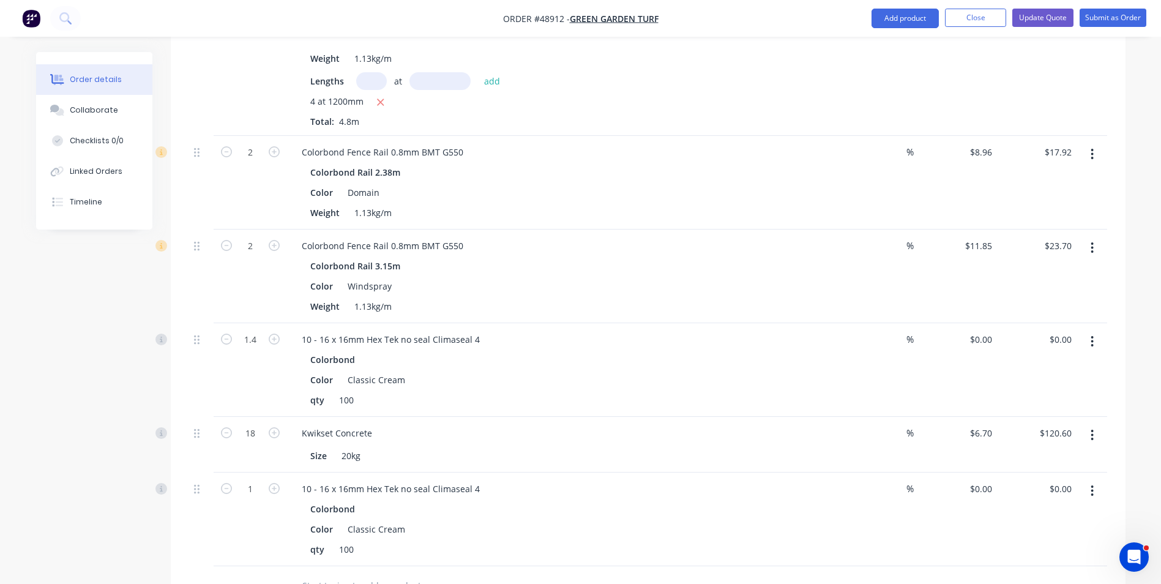
click at [1091, 484] on icon "button" at bounding box center [1092, 490] width 3 height 13
click at [1068, 535] on button "Duplicate" at bounding box center [1049, 547] width 116 height 24
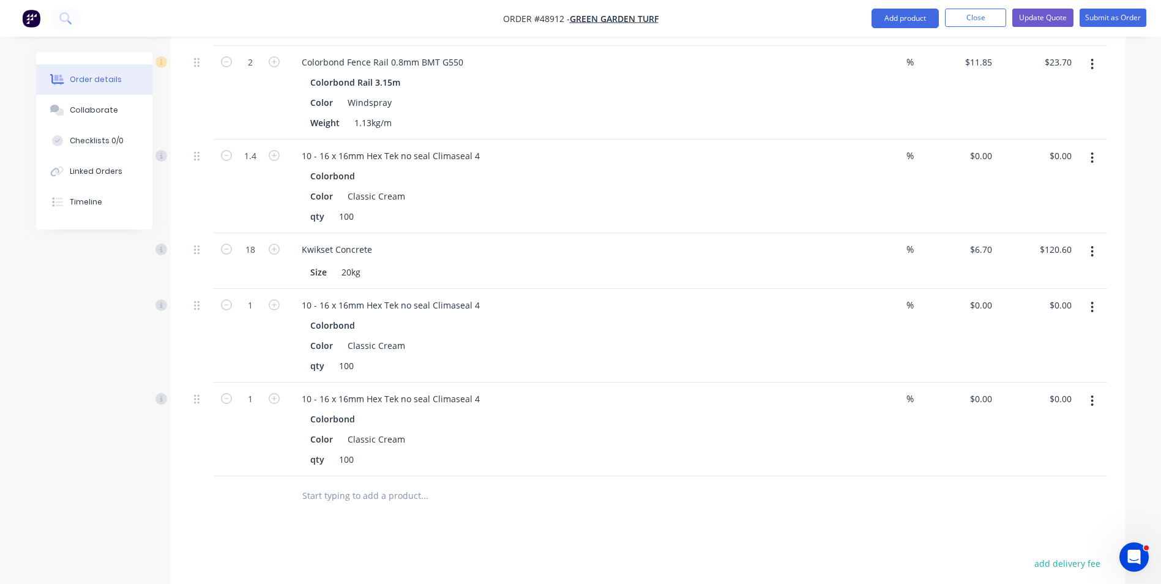
click at [1098, 391] on button "button" at bounding box center [1092, 401] width 29 height 22
click at [1075, 498] on div "Delete" at bounding box center [1049, 507] width 94 height 18
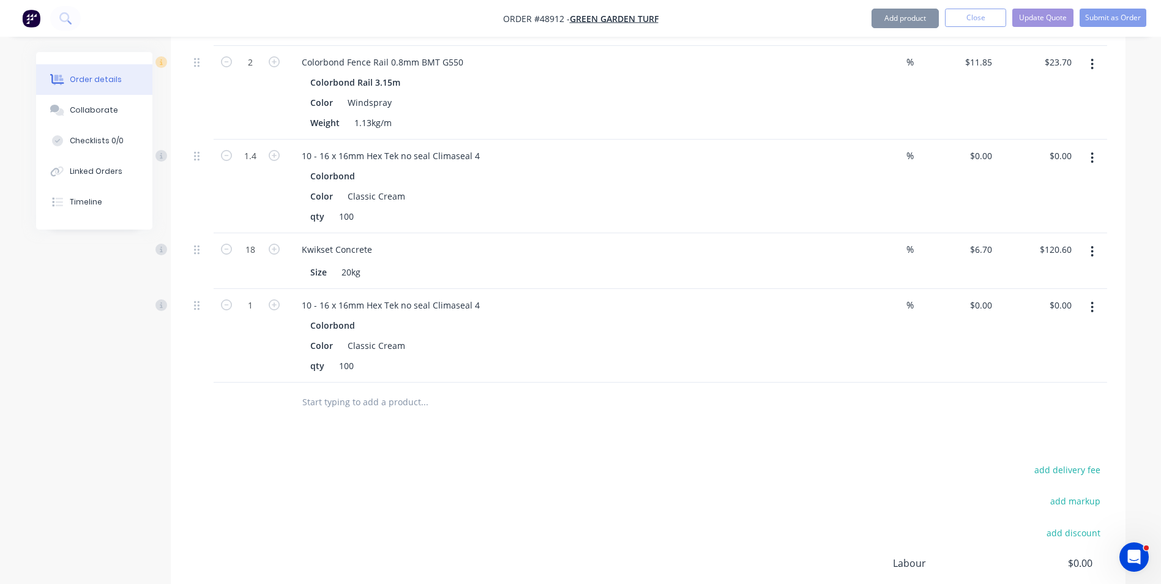
click at [1088, 296] on button "button" at bounding box center [1092, 307] width 29 height 22
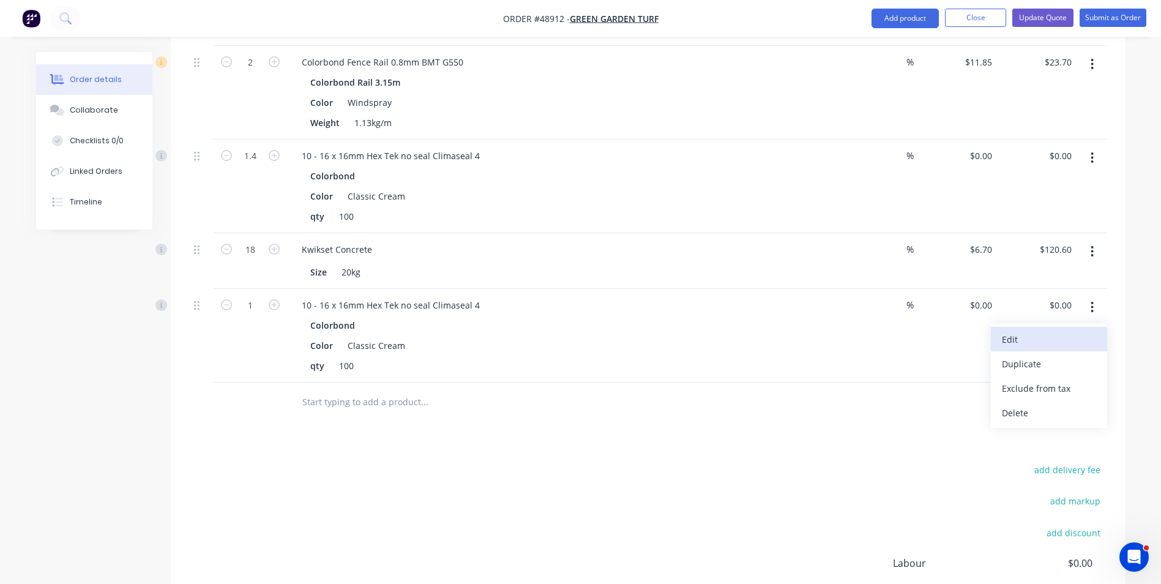
click at [1065, 334] on button "Edit" at bounding box center [1049, 339] width 116 height 24
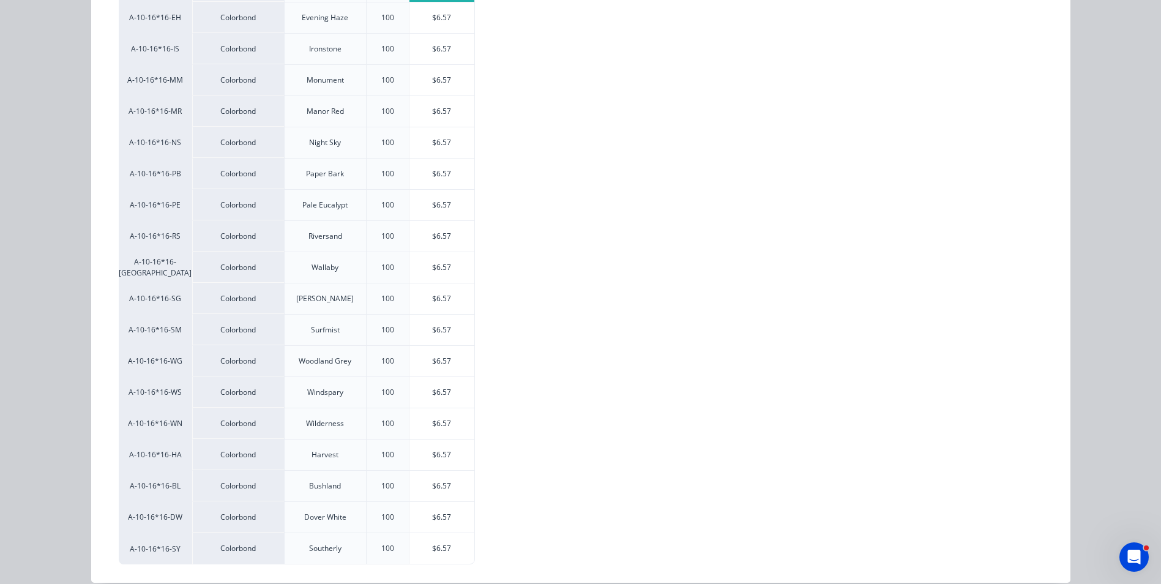
scroll to position [429, 0]
click at [426, 389] on div "$6.57" at bounding box center [443, 391] width 66 height 31
type input "$6.57"
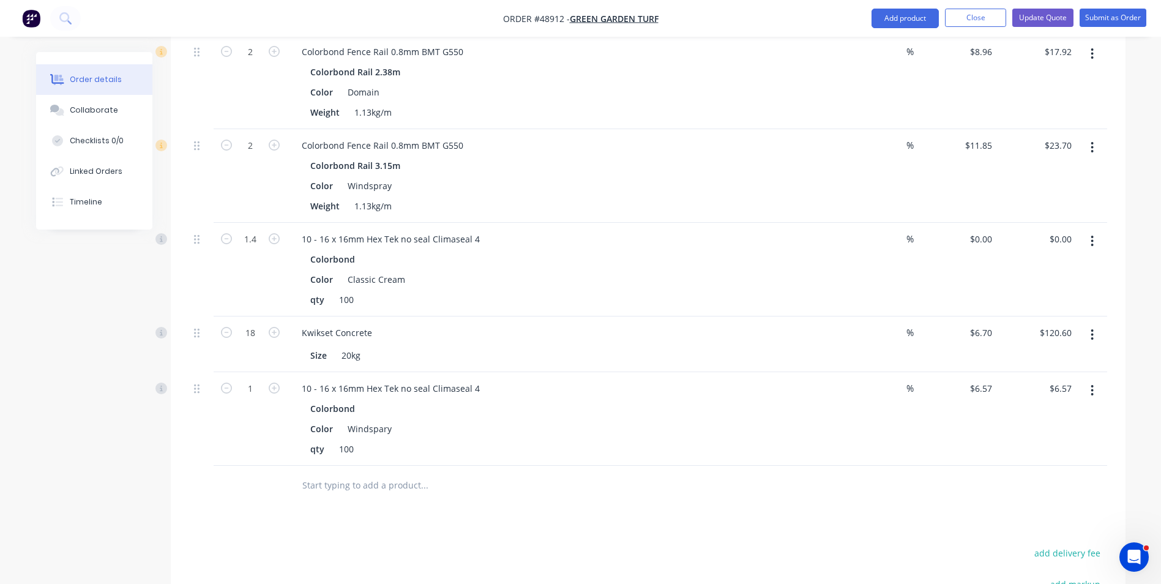
scroll to position [1043, 0]
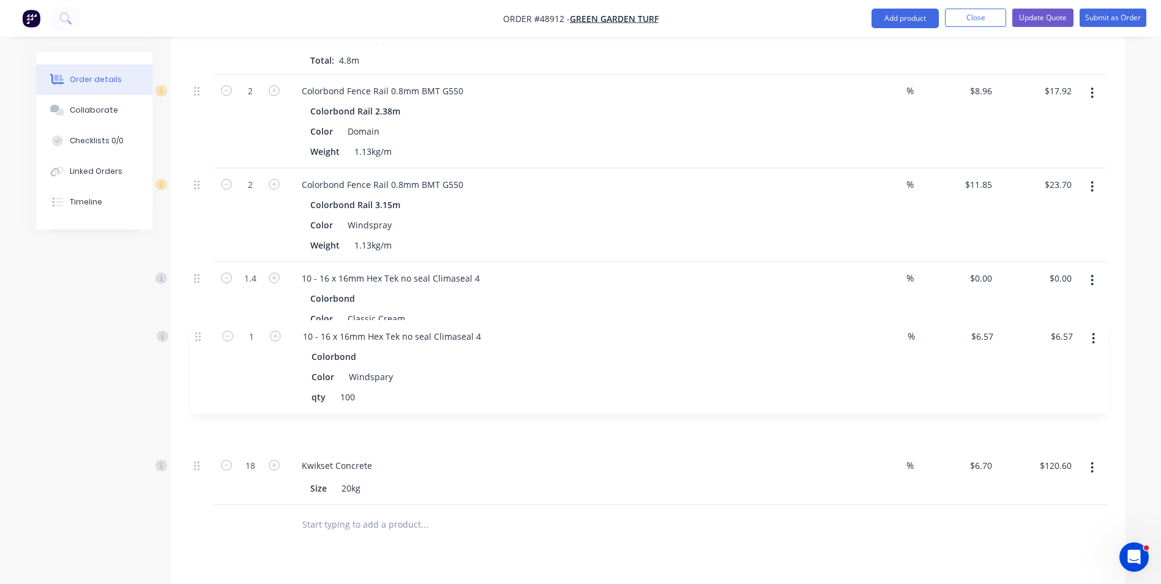
drag, startPoint x: 194, startPoint y: 413, endPoint x: 197, endPoint y: 332, distance: 80.9
click at [251, 363] on input "1" at bounding box center [250, 372] width 32 height 18
type input "0.32"
type input "$2.10"
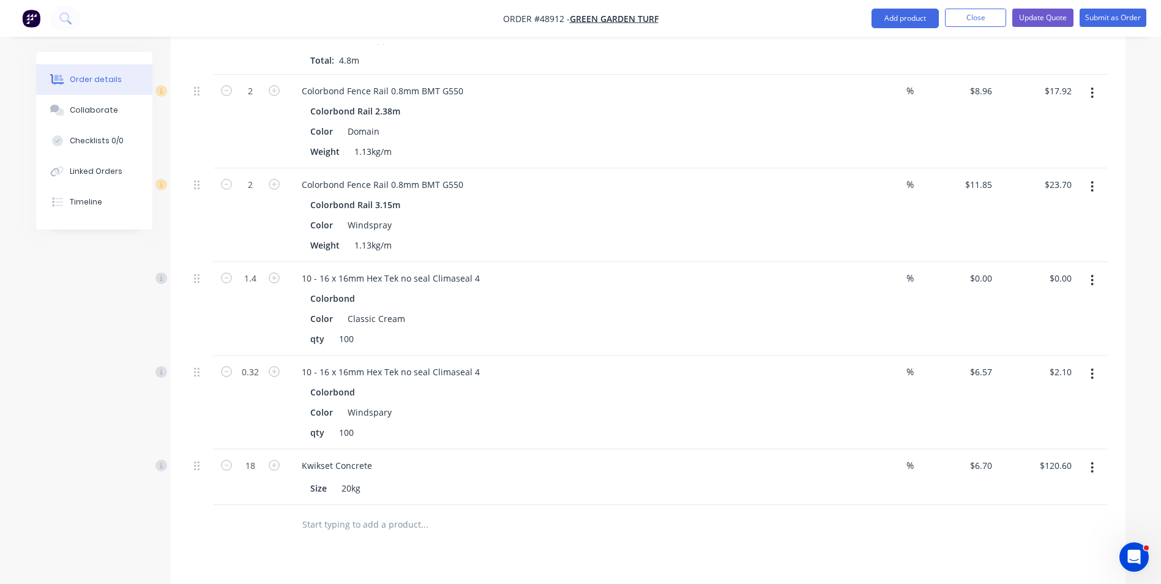
click at [542, 383] on div "Colorbond" at bounding box center [562, 392] width 504 height 18
click at [732, 424] on div "10 - 16 x 16mm Hex Tek no seal Climaseal 4 Colorbond Color Windspary qty 100" at bounding box center [562, 403] width 551 height 94
click at [507, 512] on input "text" at bounding box center [424, 524] width 245 height 24
click at [984, 363] on input "6.57" at bounding box center [985, 372] width 23 height 18
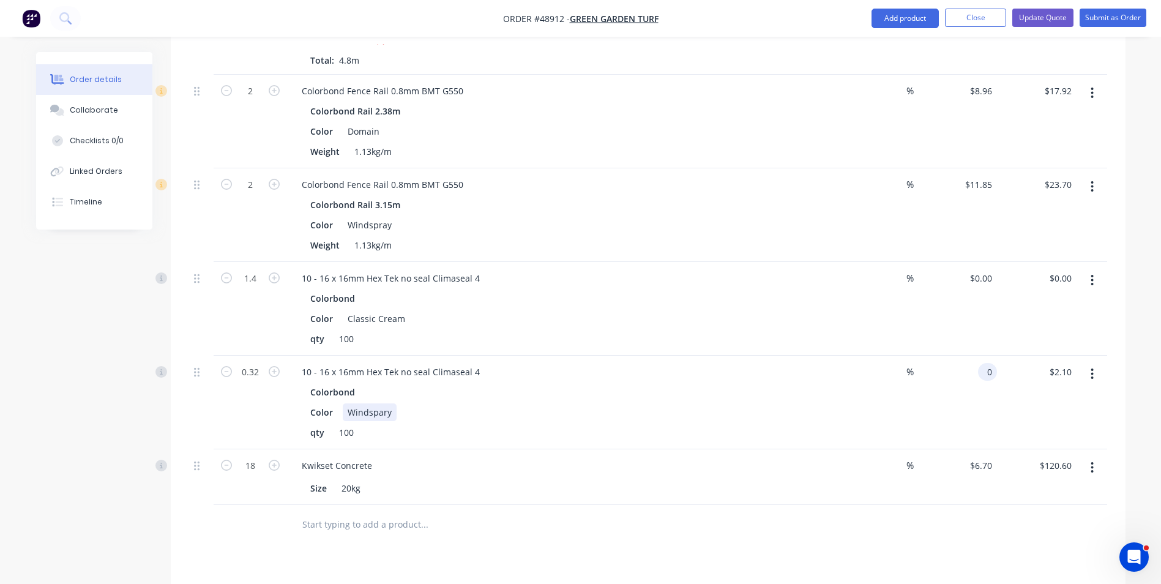
type input "$0.00"
click at [691, 403] on div "Color Windspary" at bounding box center [559, 412] width 509 height 18
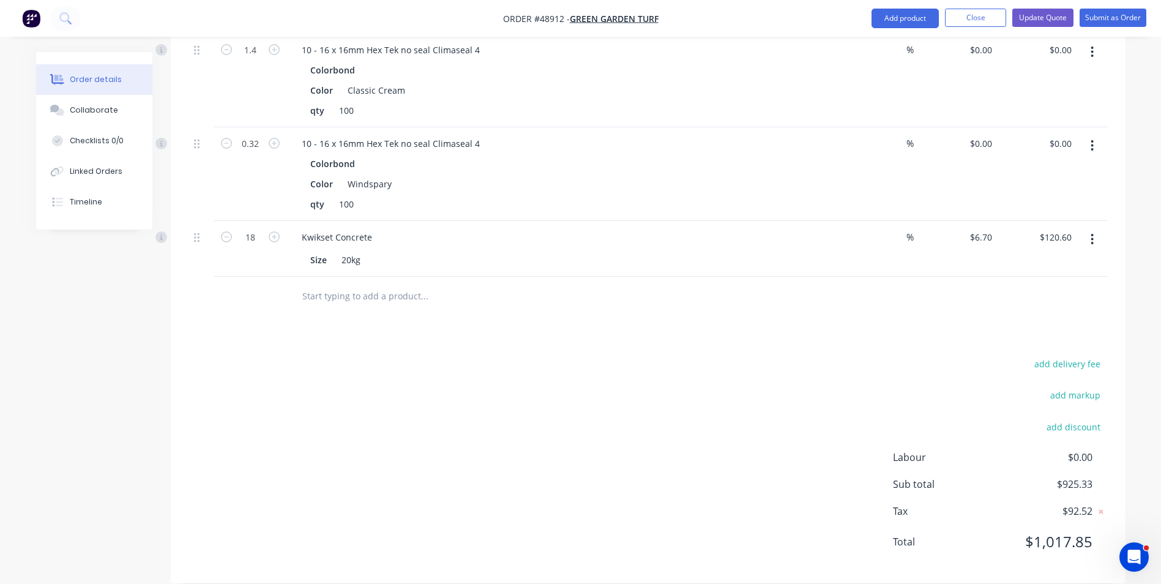
scroll to position [1272, 0]
click at [644, 283] on div at bounding box center [475, 295] width 367 height 24
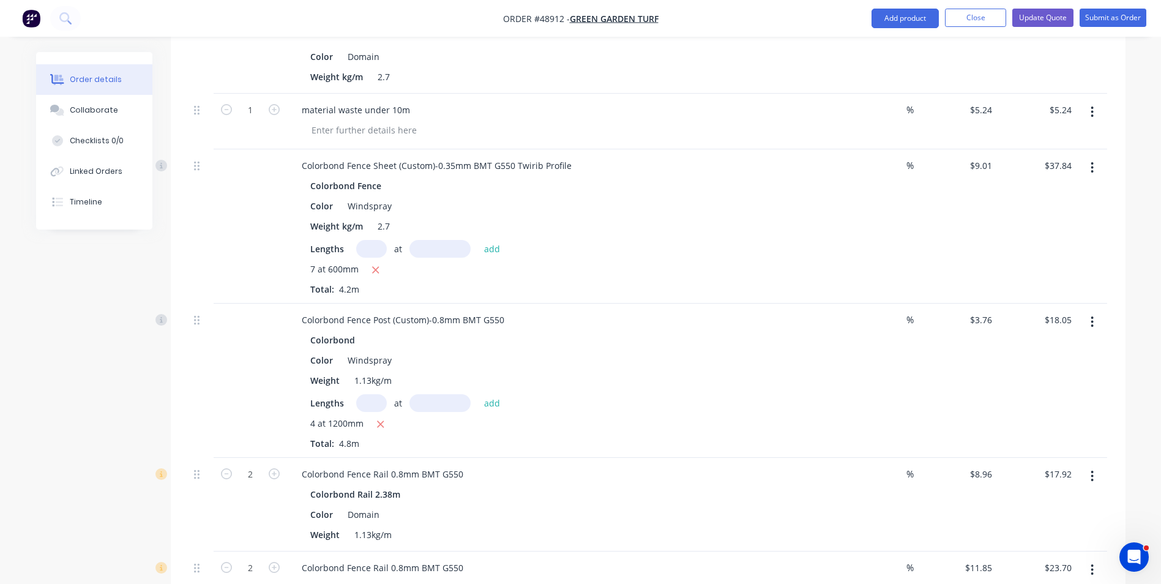
scroll to position [721, 0]
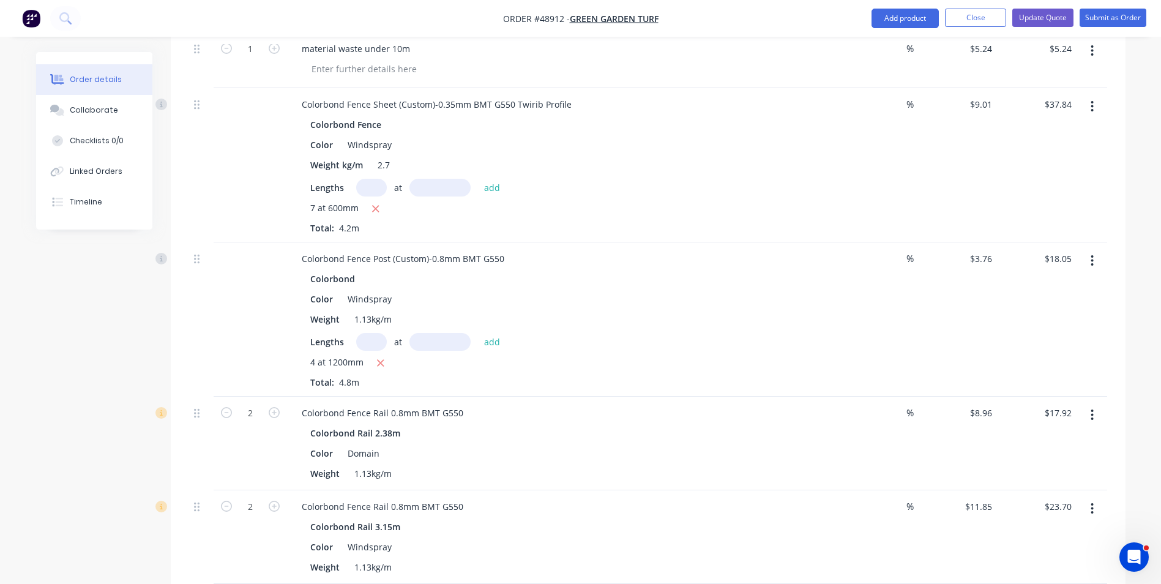
click at [1094, 408] on icon "button" at bounding box center [1092, 414] width 3 height 13
click at [1041, 438] on div "Edit" at bounding box center [1049, 447] width 94 height 18
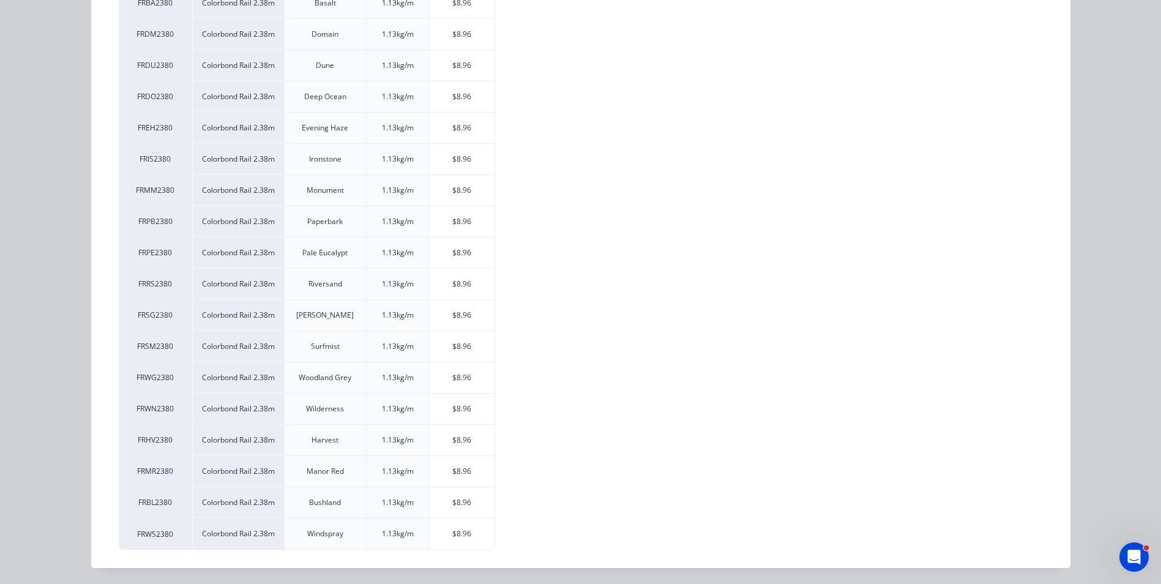
scroll to position [318, 0]
click at [473, 524] on div "$8.96" at bounding box center [462, 532] width 66 height 31
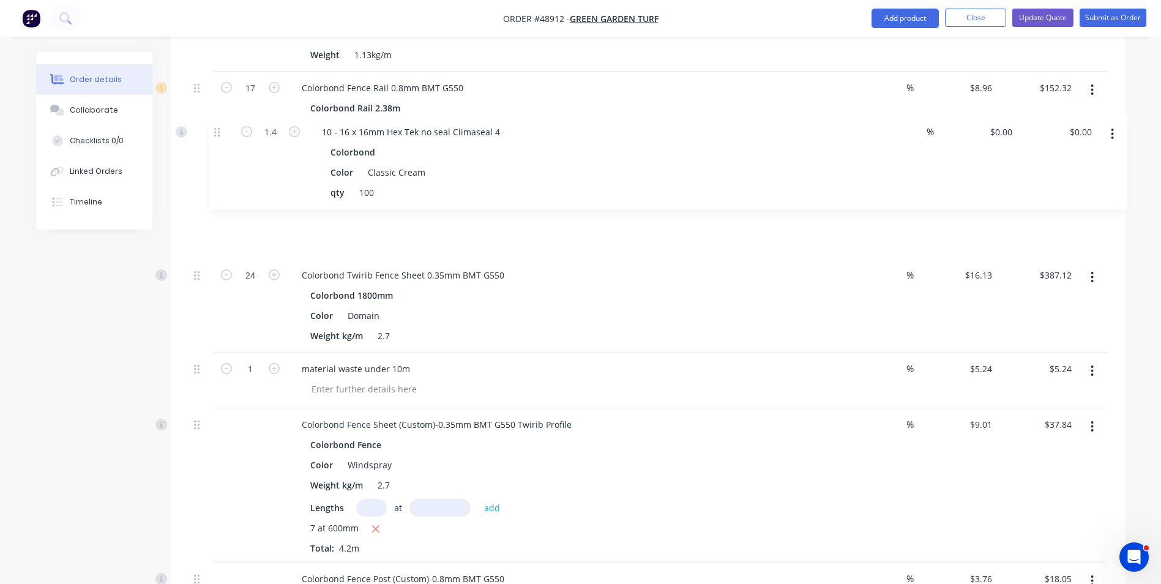
scroll to position [493, 0]
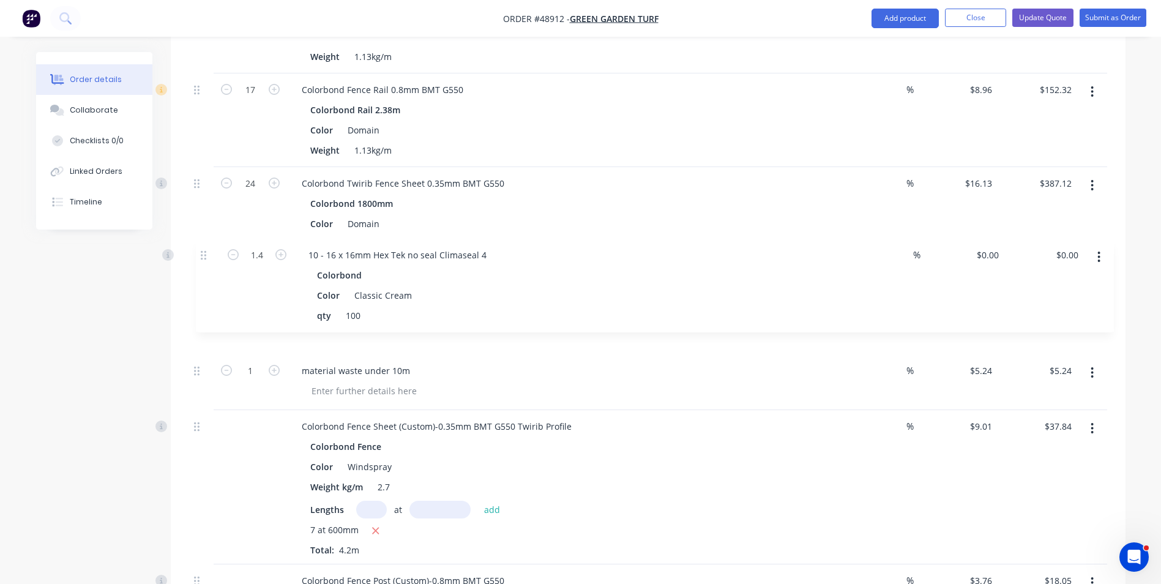
drag, startPoint x: 194, startPoint y: 463, endPoint x: 208, endPoint y: 249, distance: 214.1
click at [201, 250] on div "18 Colorbond Fence Post 0.8mm BMT G550 Colorbond Post 2.4m Color Domain Weight …" at bounding box center [648, 518] width 918 height 1076
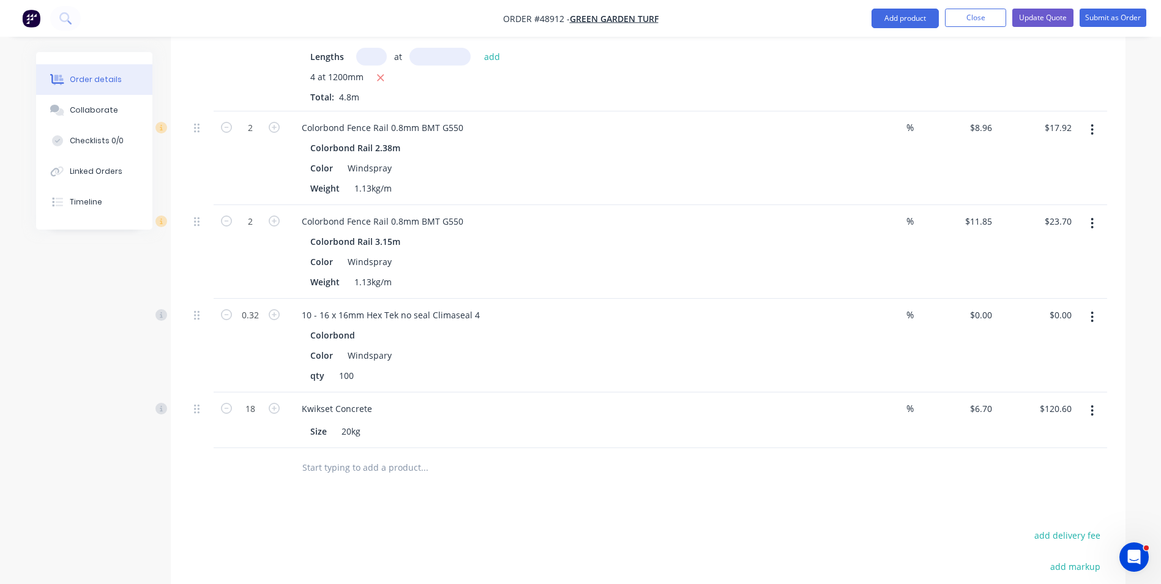
scroll to position [1105, 0]
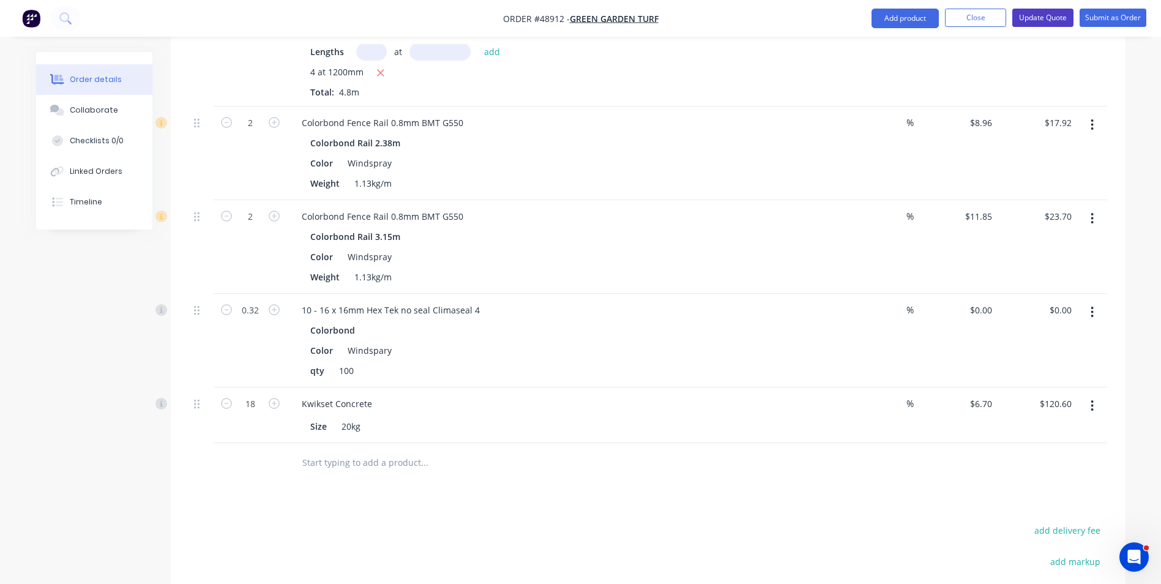
click at [1047, 24] on button "Update Quote" at bounding box center [1043, 18] width 61 height 18
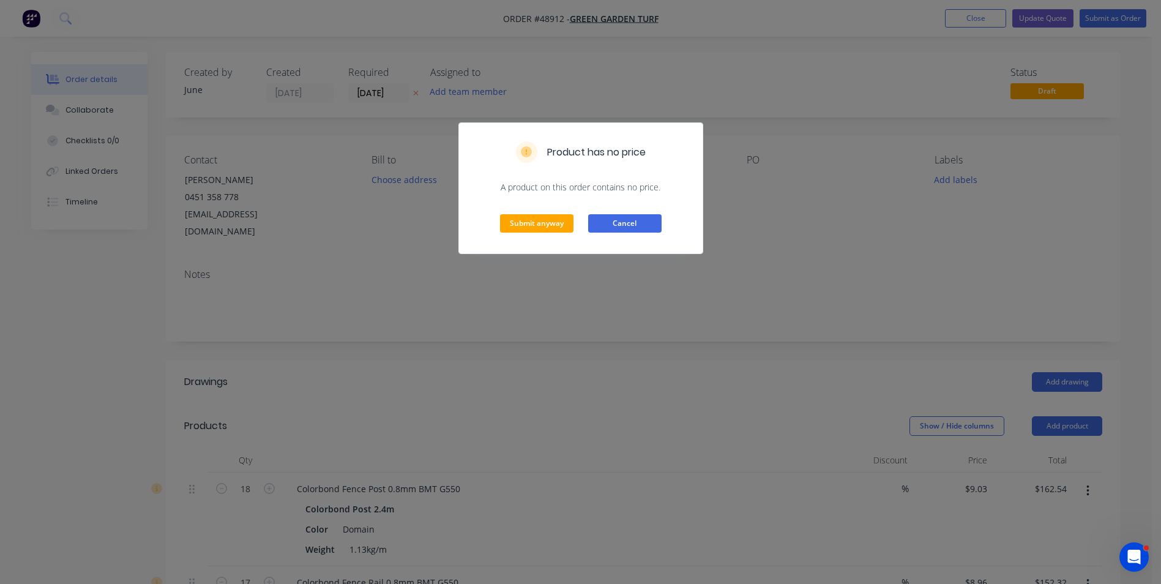
click at [638, 219] on button "Cancel" at bounding box center [624, 223] width 73 height 18
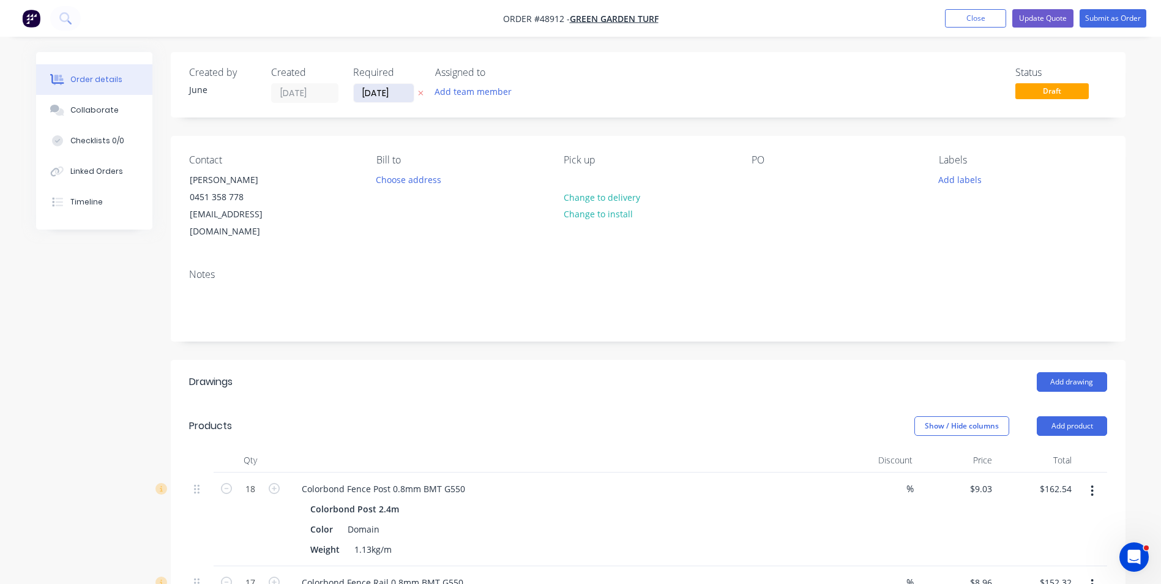
click at [366, 87] on input "[DATE]" at bounding box center [384, 93] width 60 height 18
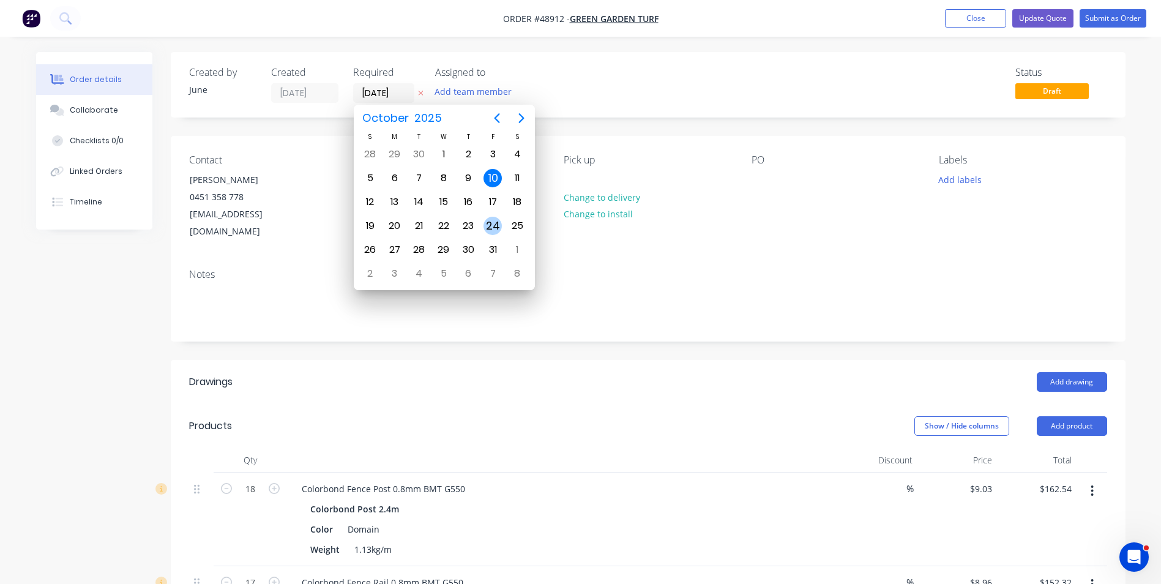
click at [489, 222] on div "24" at bounding box center [493, 226] width 18 height 18
type input "[DATE]"
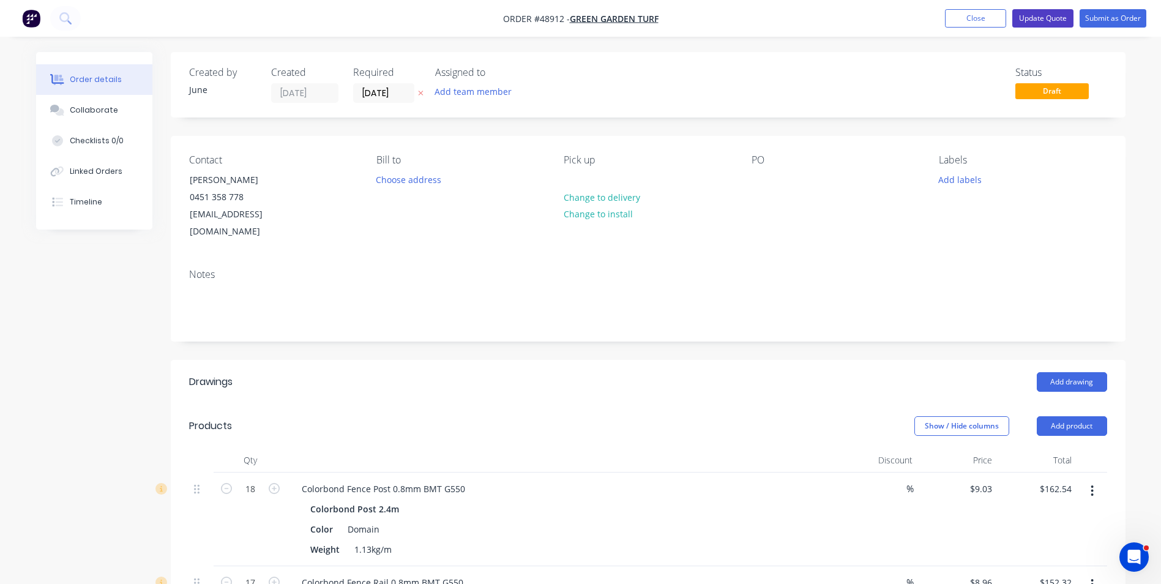
click at [1051, 20] on button "Update Quote" at bounding box center [1043, 18] width 61 height 18
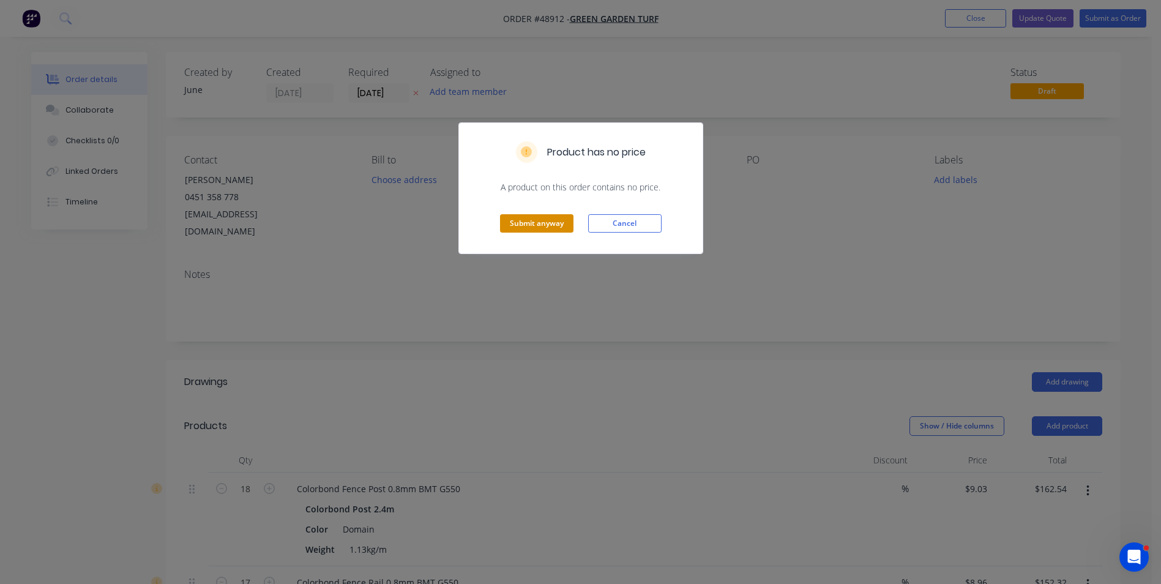
click at [542, 224] on button "Submit anyway" at bounding box center [536, 223] width 73 height 18
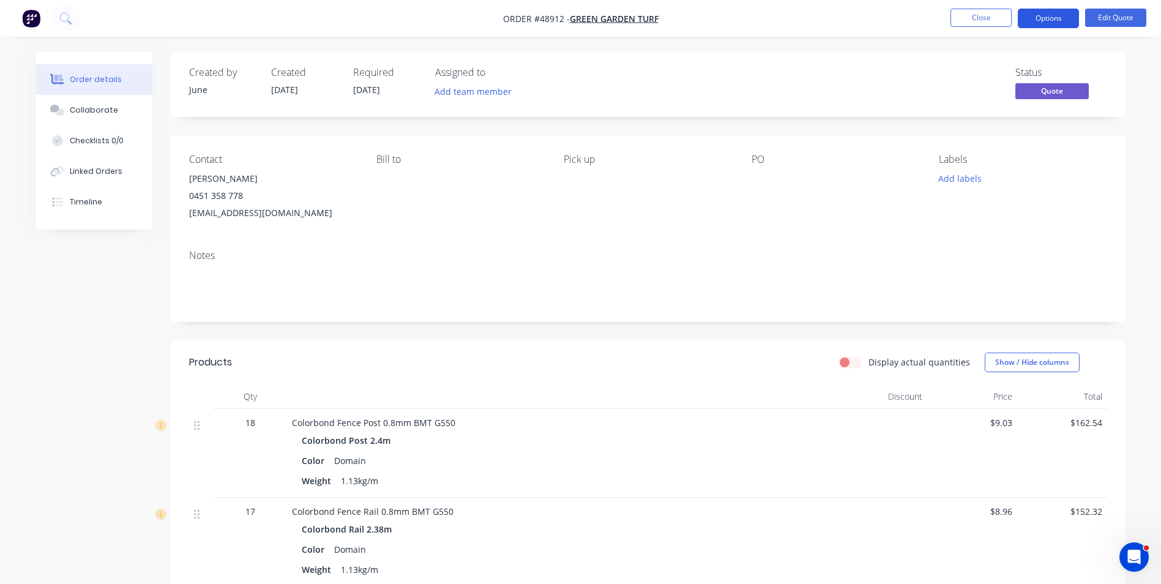
click at [1054, 20] on button "Options" at bounding box center [1048, 19] width 61 height 20
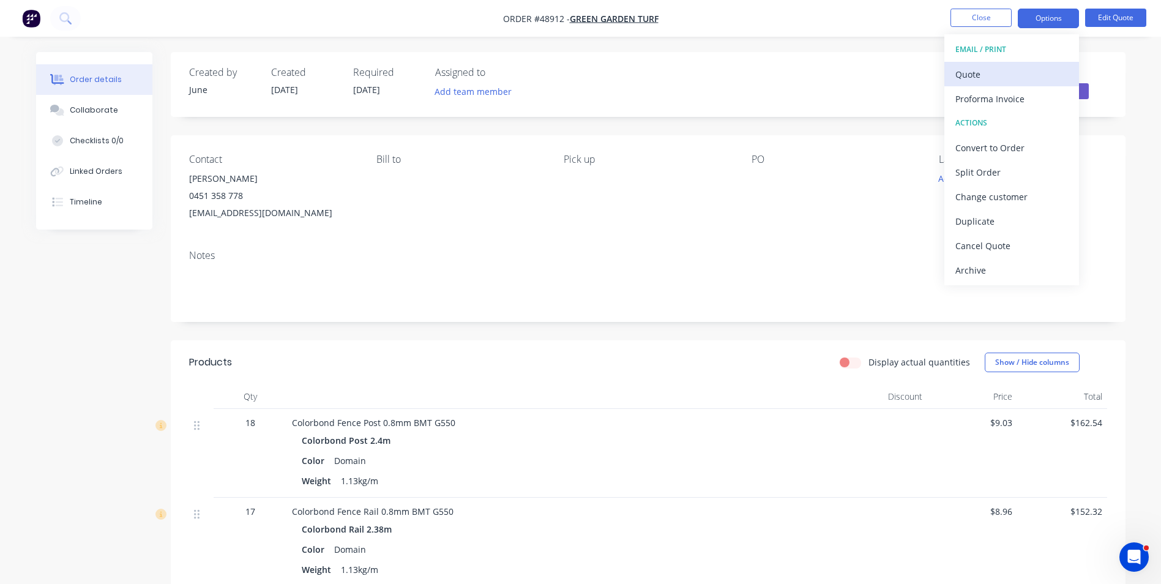
click at [1031, 73] on div "Quote" at bounding box center [1012, 75] width 113 height 18
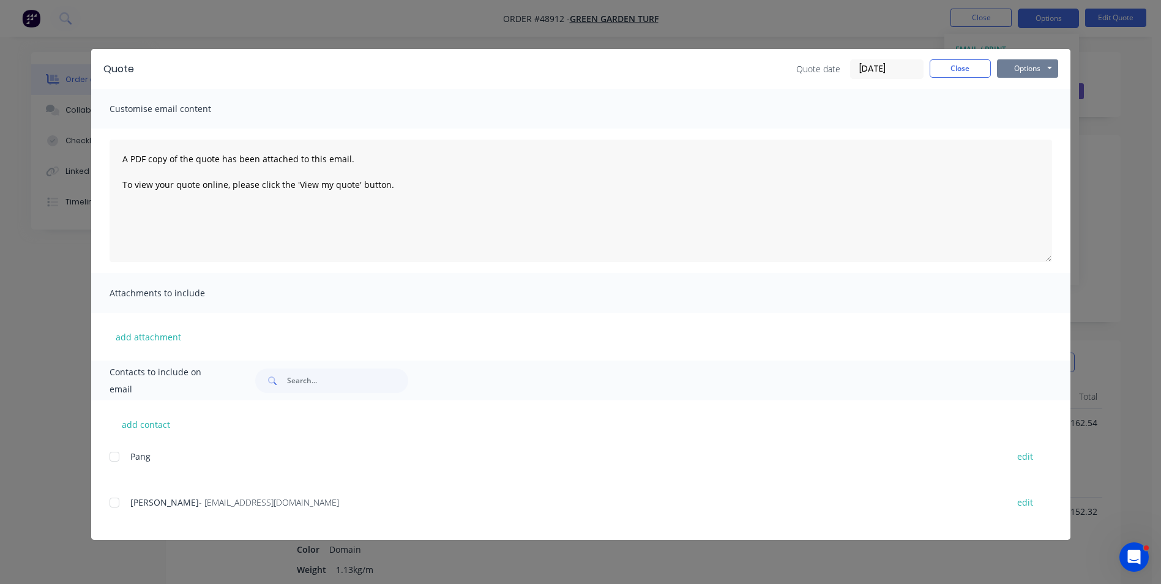
click at [1044, 64] on button "Options" at bounding box center [1027, 68] width 61 height 18
click at [1019, 137] on button "Email" at bounding box center [1036, 131] width 78 height 20
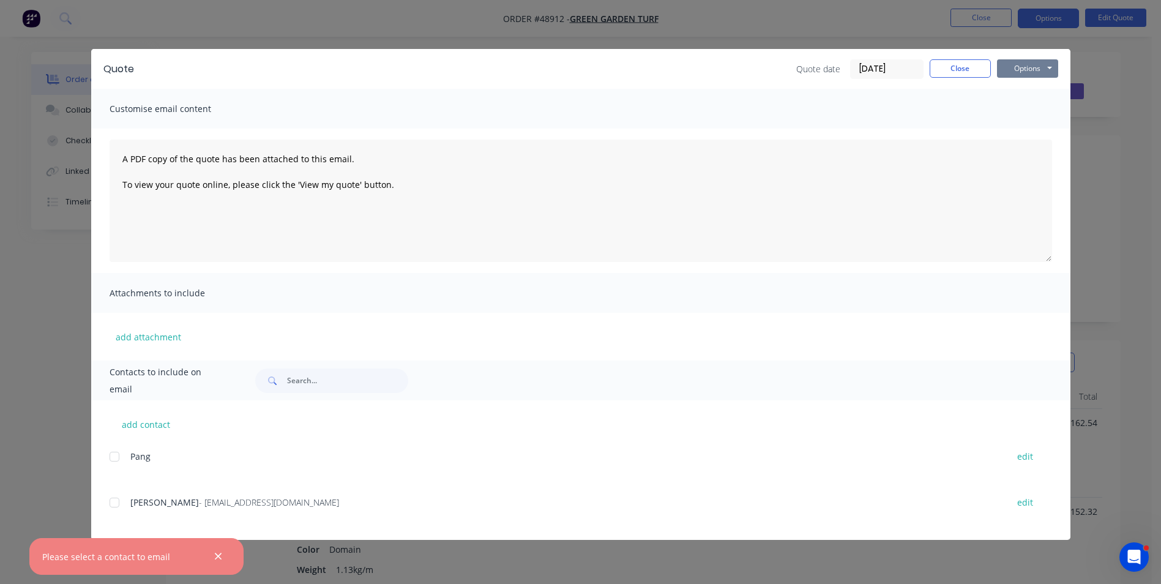
click at [1035, 69] on button "Options" at bounding box center [1027, 68] width 61 height 18
click at [110, 500] on div at bounding box center [114, 502] width 24 height 24
click at [1005, 70] on button "Options" at bounding box center [1027, 68] width 61 height 18
click at [1024, 107] on button "Print" at bounding box center [1036, 110] width 78 height 20
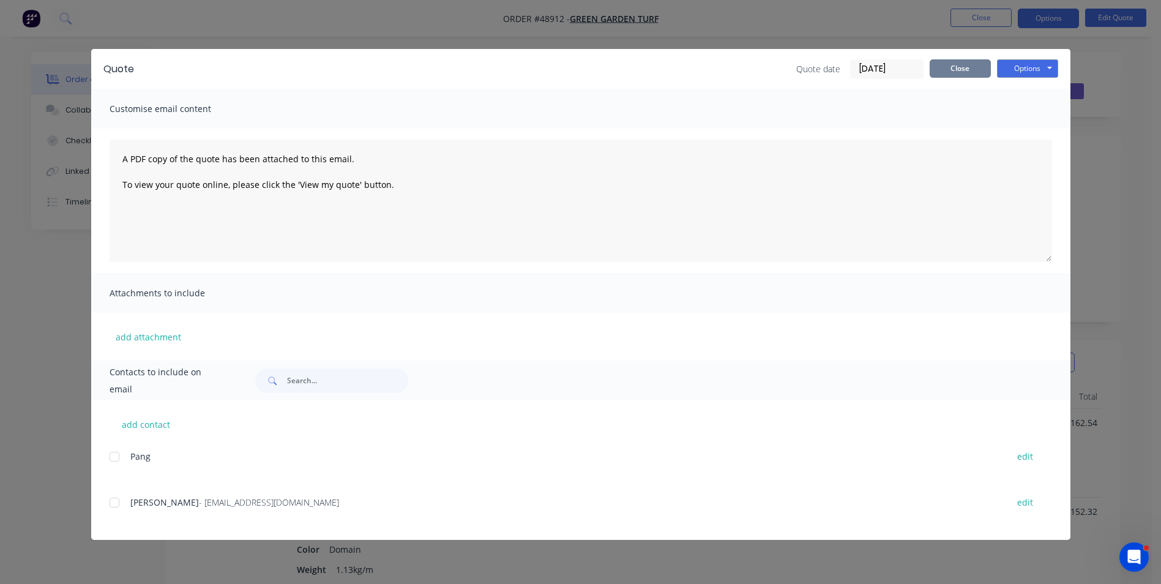
click at [957, 69] on button "Close" at bounding box center [960, 68] width 61 height 18
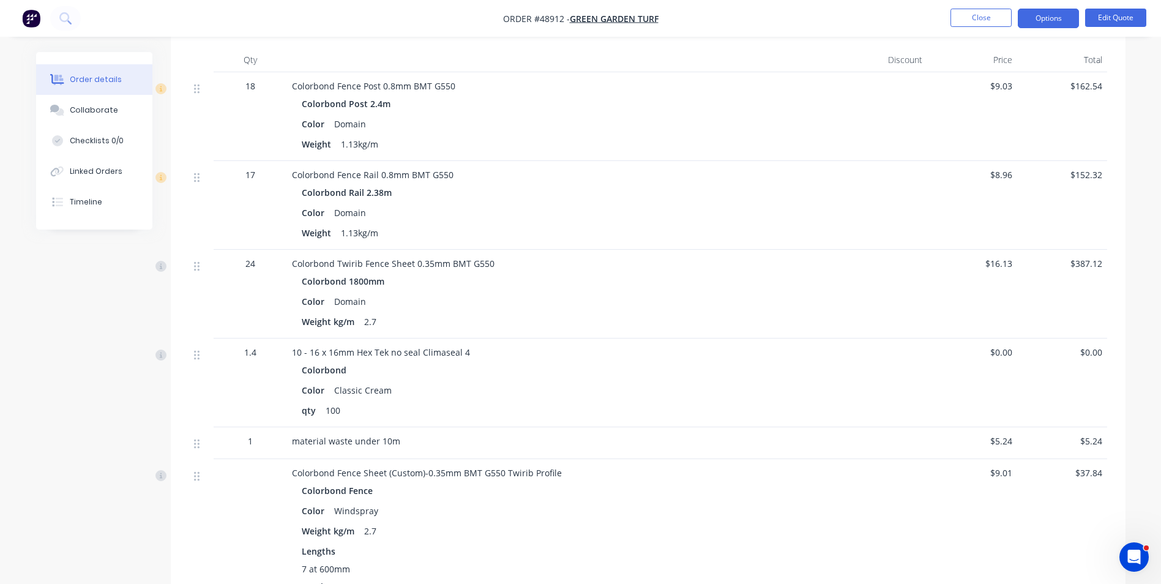
scroll to position [367, 0]
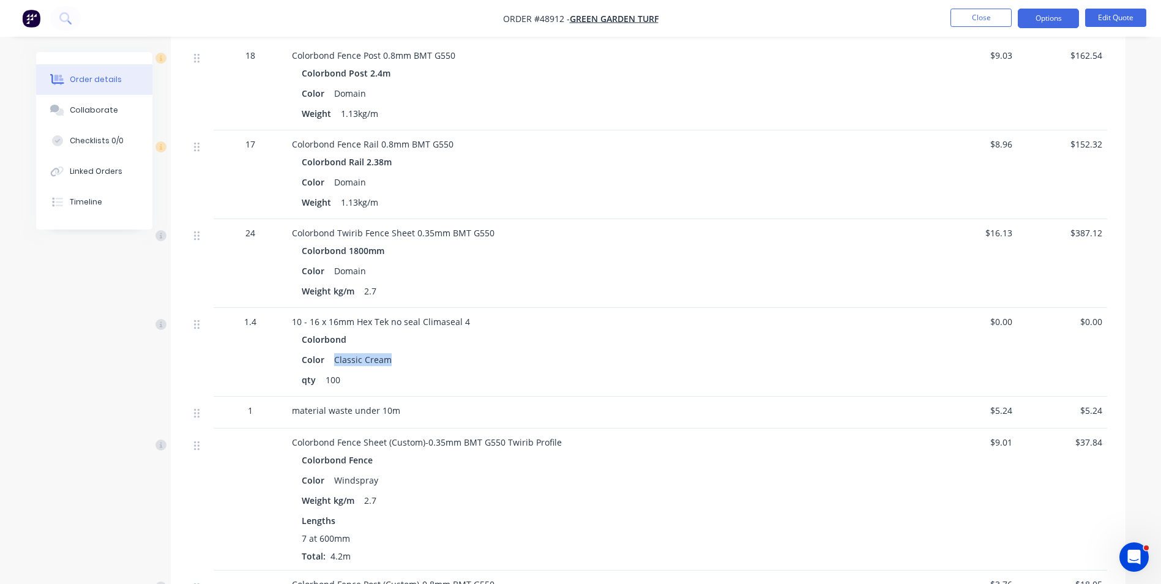
drag, startPoint x: 406, startPoint y: 367, endPoint x: 326, endPoint y: 362, distance: 81.0
click at [326, 362] on div "Color Classic Cream" at bounding box center [563, 360] width 522 height 18
click at [410, 361] on div "Color Classic Cream" at bounding box center [563, 360] width 522 height 18
click at [148, 310] on div "Created by June Created [DATE] Required [DATE] Assigned to Add team member Stat…" at bounding box center [581, 453] width 1090 height 1536
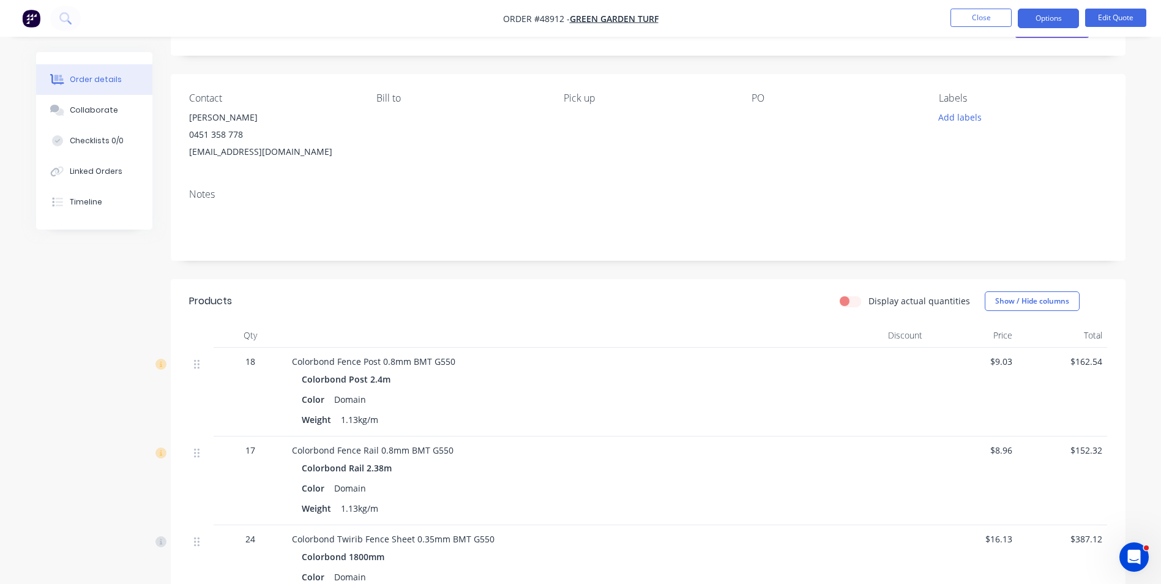
scroll to position [0, 0]
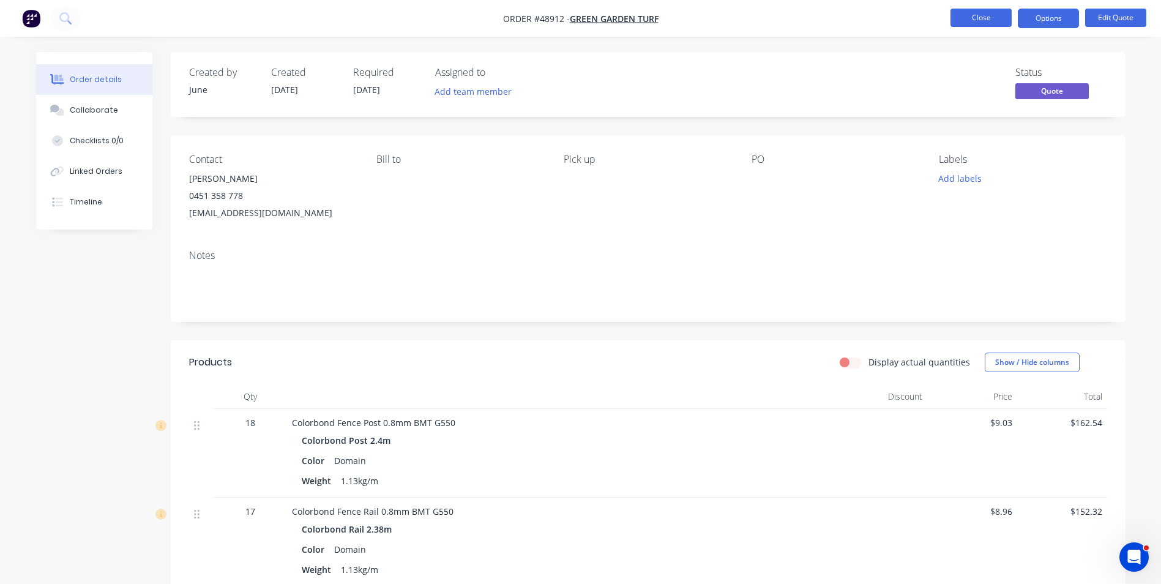
click at [979, 13] on button "Close" at bounding box center [981, 18] width 61 height 18
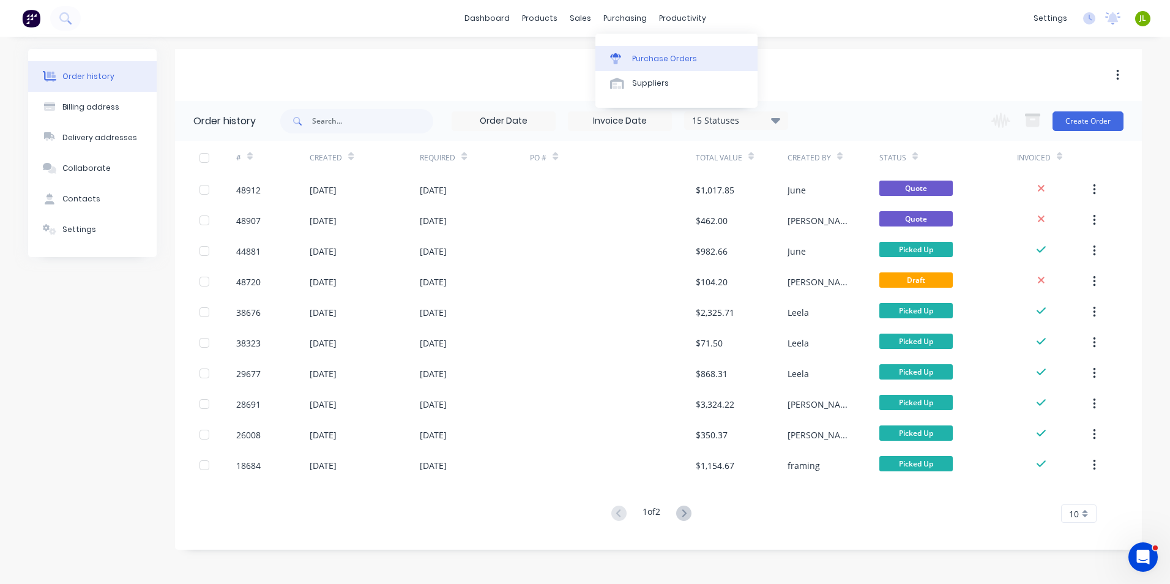
click at [629, 57] on link "Purchase Orders" at bounding box center [677, 58] width 162 height 24
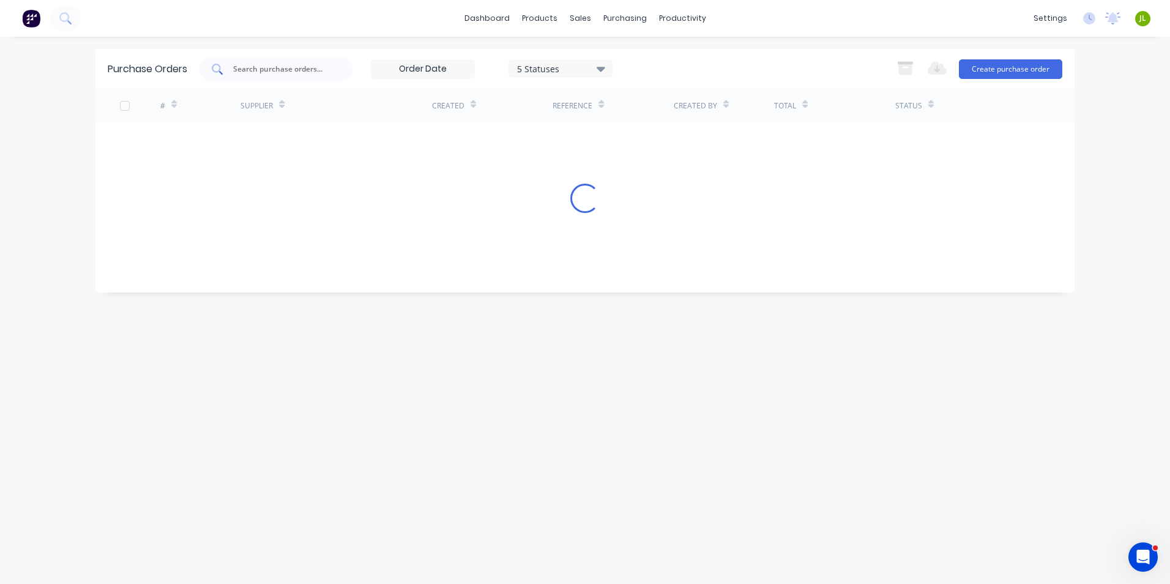
click at [324, 68] on input "text" at bounding box center [283, 69] width 102 height 12
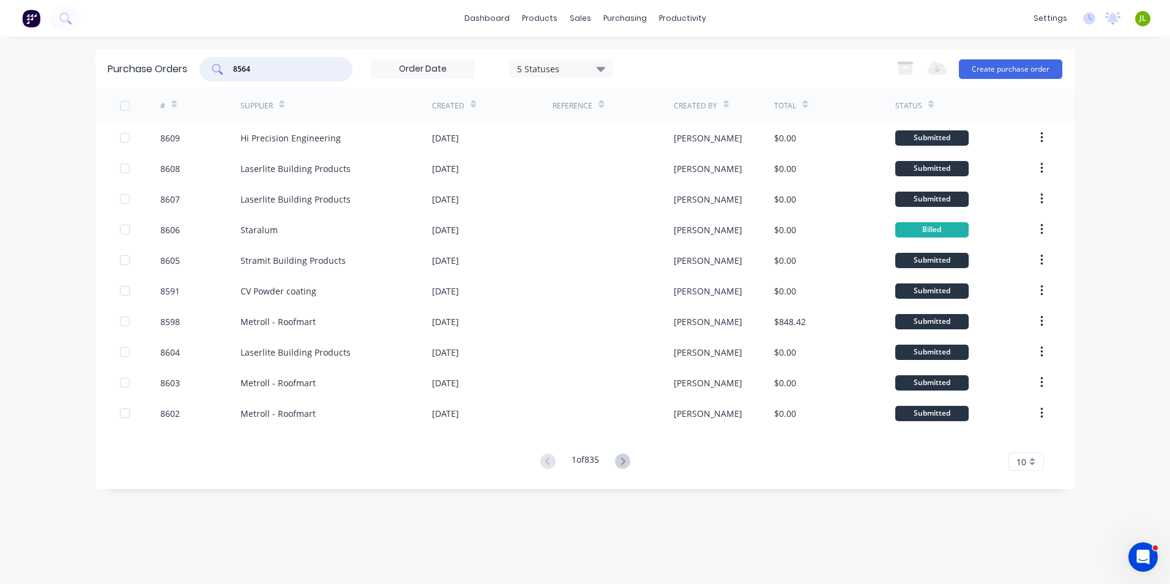
type input "8564"
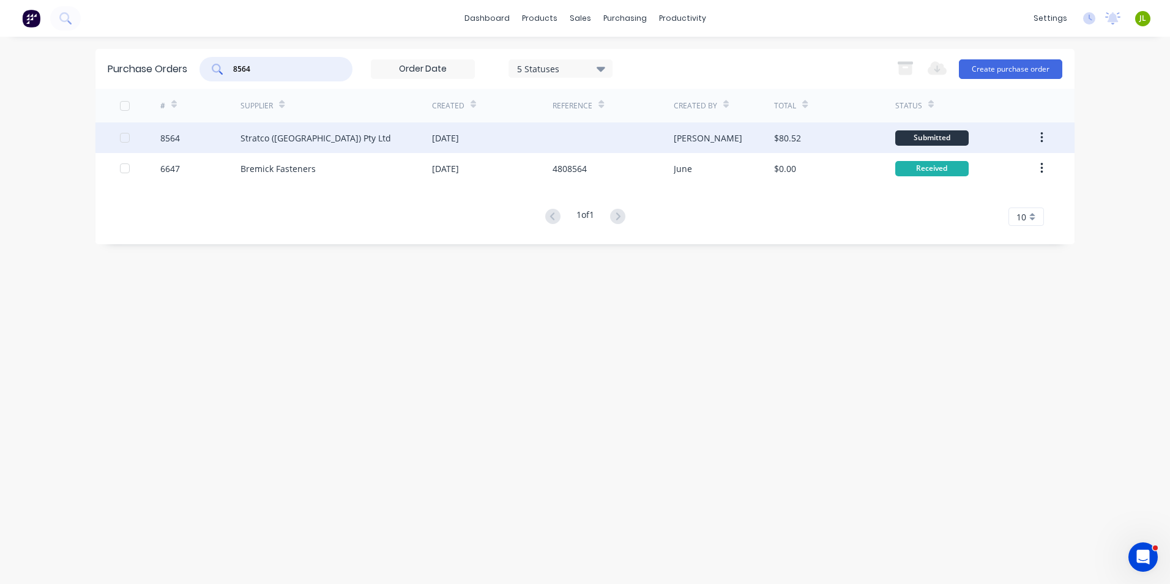
click at [334, 141] on div "Stratco ([GEOGRAPHIC_DATA]) Pty Ltd" at bounding box center [337, 137] width 192 height 31
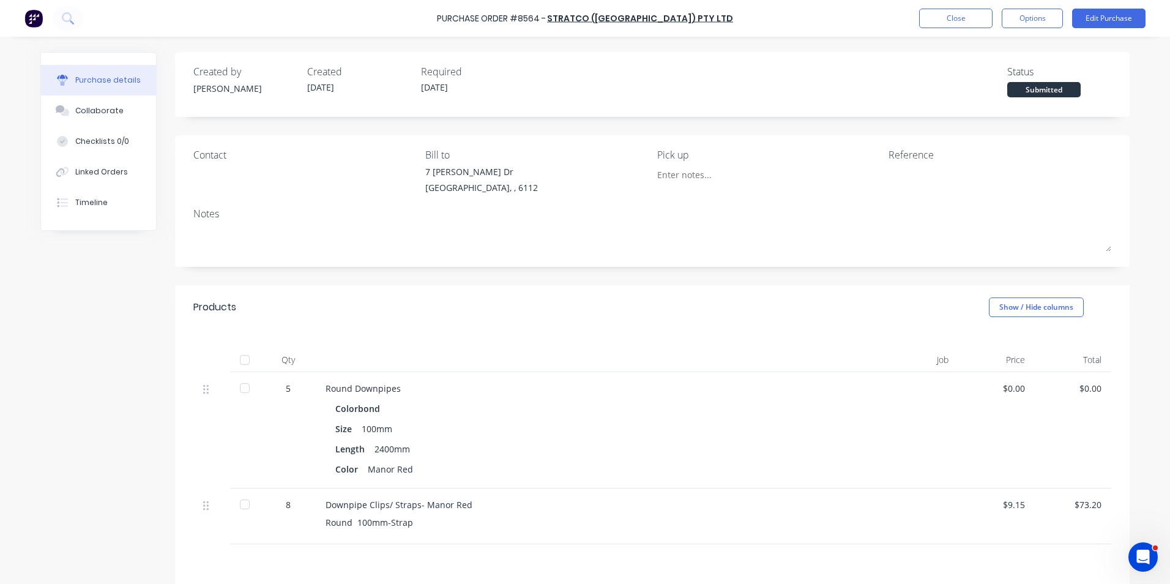
click at [242, 503] on div at bounding box center [245, 504] width 24 height 24
click at [235, 384] on div at bounding box center [245, 388] width 24 height 24
click at [75, 171] on div "Linked Orders" at bounding box center [101, 172] width 53 height 11
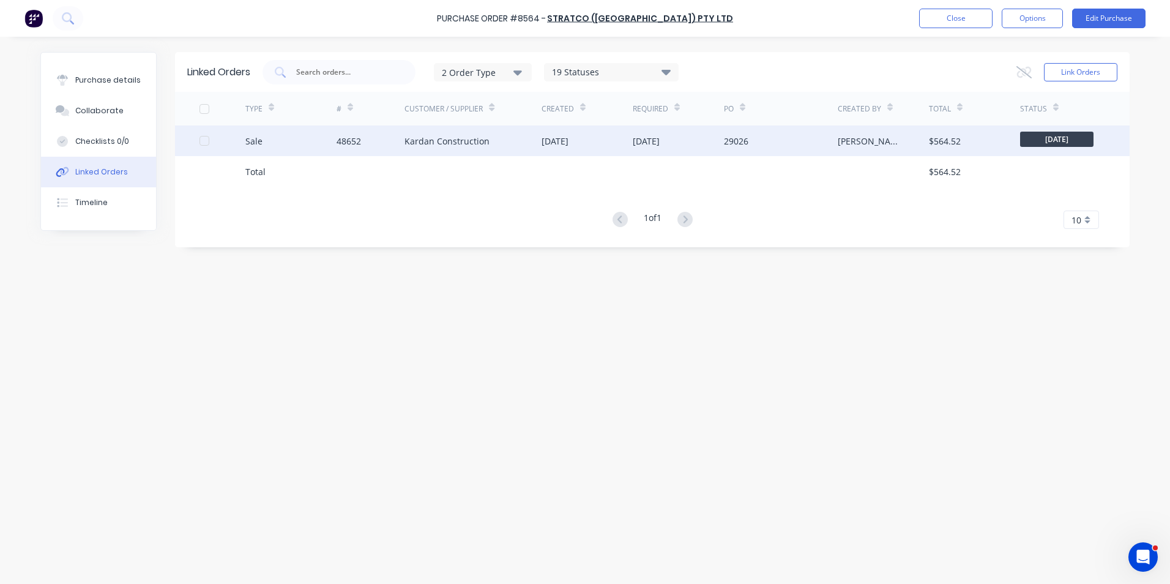
click at [575, 149] on div "[DATE]" at bounding box center [587, 140] width 91 height 31
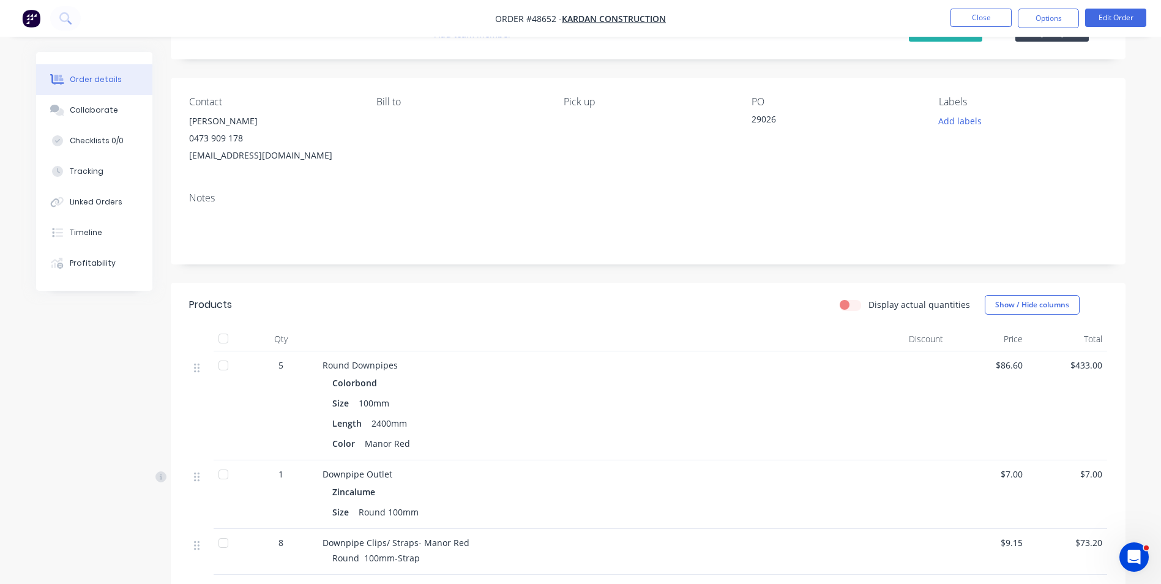
scroll to position [122, 0]
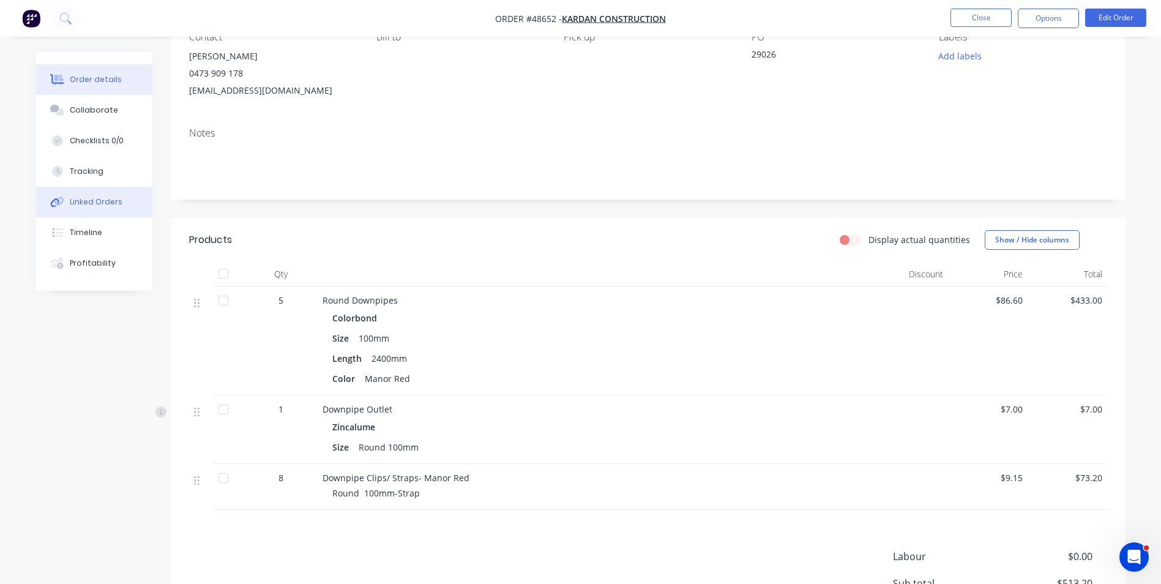
click at [110, 193] on button "Linked Orders" at bounding box center [94, 202] width 116 height 31
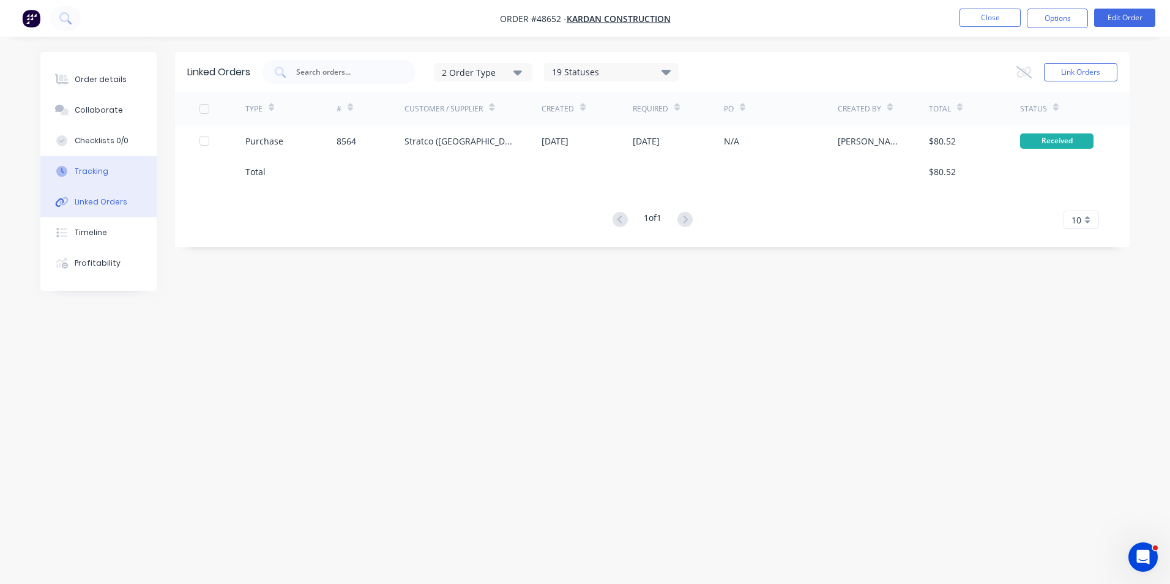
click at [91, 177] on button "Tracking" at bounding box center [98, 171] width 116 height 31
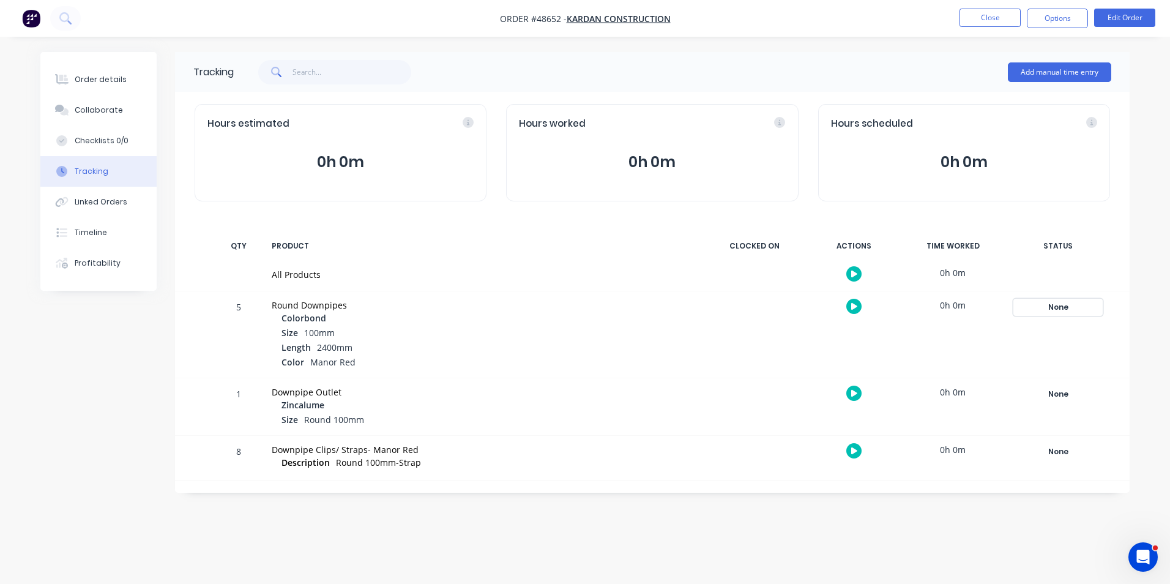
click at [1058, 305] on div "None" at bounding box center [1058, 307] width 88 height 16
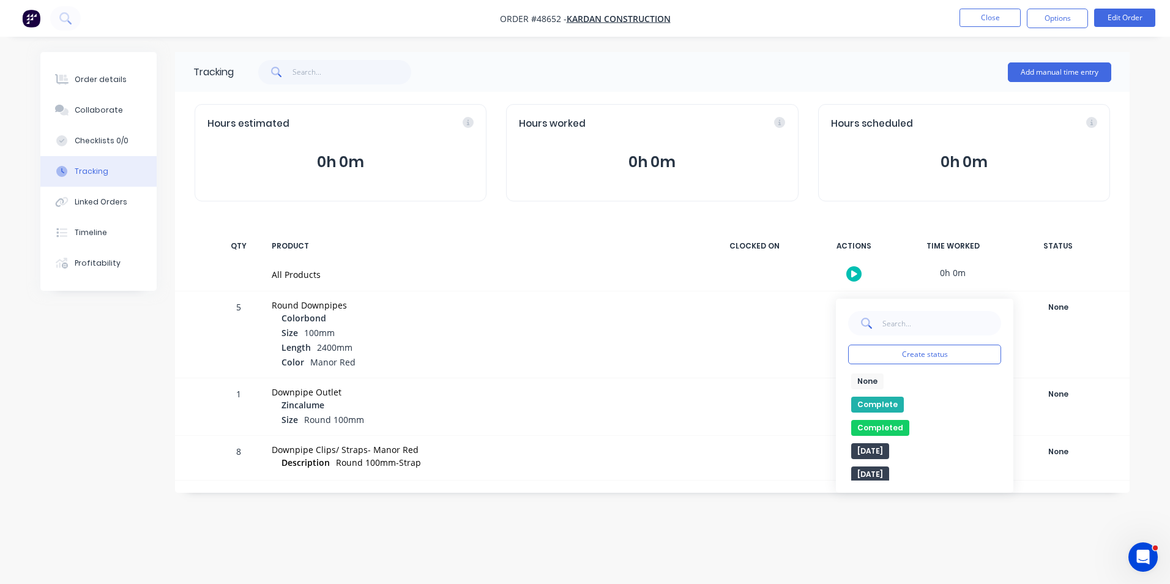
click at [890, 400] on button "Complete" at bounding box center [878, 405] width 53 height 16
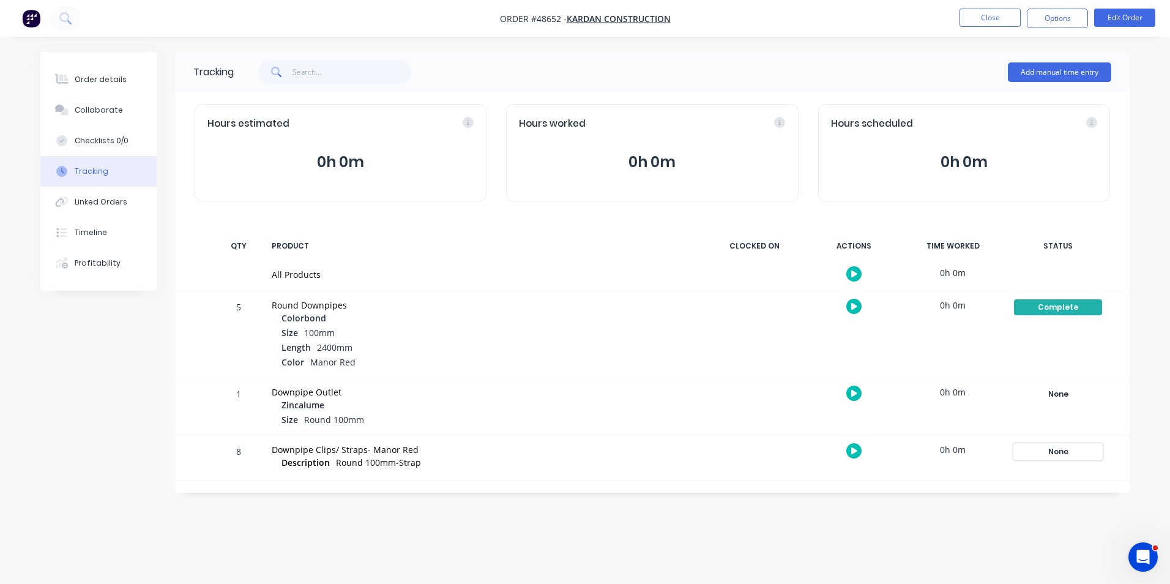
click at [1084, 452] on div "None" at bounding box center [1058, 452] width 88 height 16
click at [892, 548] on button "Complete" at bounding box center [873, 549] width 53 height 16
drag, startPoint x: 69, startPoint y: 72, endPoint x: 93, endPoint y: 83, distance: 26.3
click at [70, 72] on button "Order details" at bounding box center [98, 79] width 116 height 31
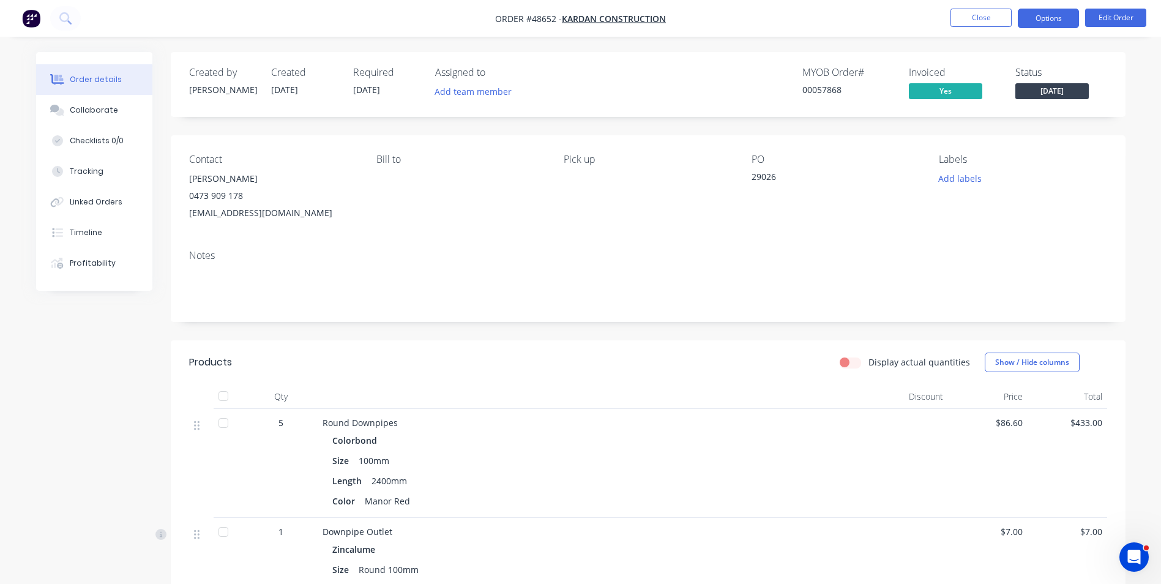
click at [1058, 20] on button "Options" at bounding box center [1048, 19] width 61 height 20
drag, startPoint x: 814, startPoint y: 170, endPoint x: 992, endPoint y: 81, distance: 198.8
click at [817, 169] on div "PO 29026" at bounding box center [836, 188] width 168 height 68
click at [1036, 95] on span "[DATE]" at bounding box center [1052, 90] width 73 height 15
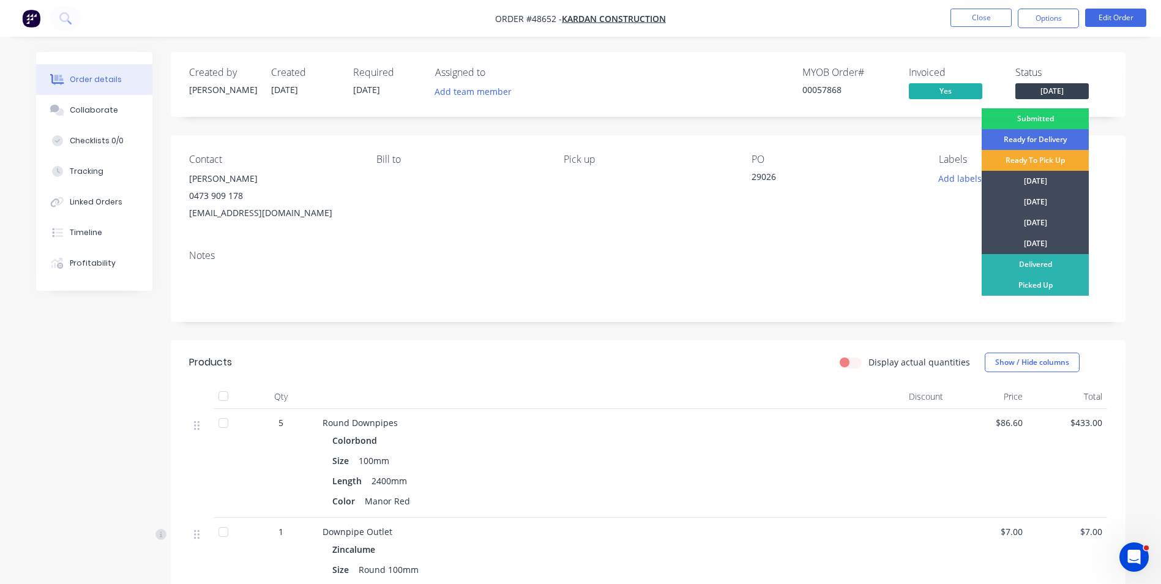
click at [1058, 167] on div "Ready To Pick Up" at bounding box center [1035, 160] width 107 height 21
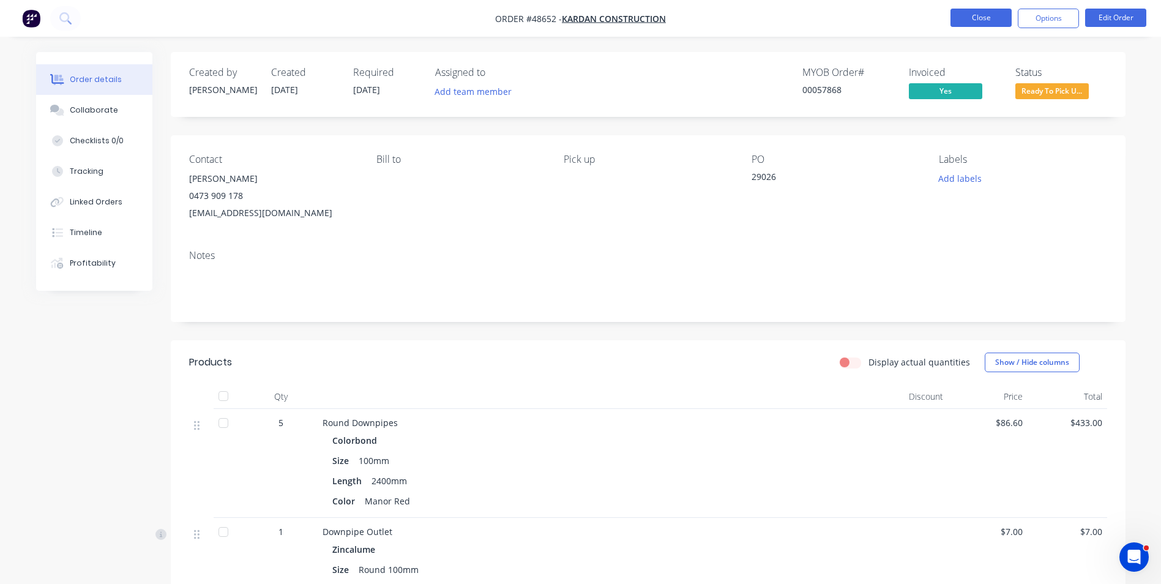
click at [988, 20] on button "Close" at bounding box center [981, 18] width 61 height 18
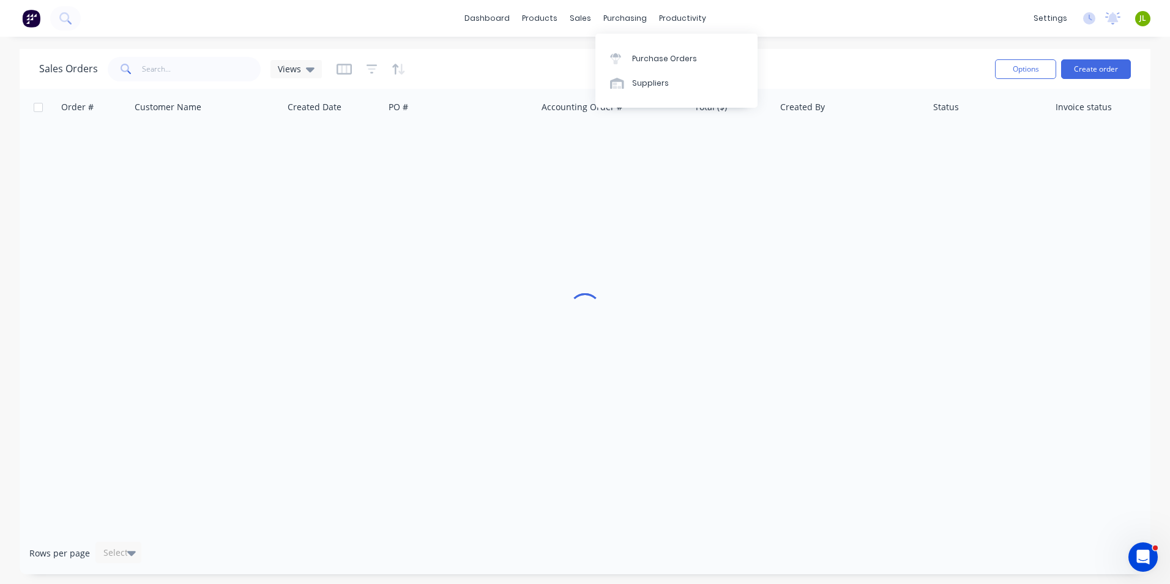
click at [629, 42] on div "Purchase Orders Suppliers" at bounding box center [677, 71] width 162 height 74
click at [630, 50] on link "Purchase Orders" at bounding box center [677, 58] width 162 height 24
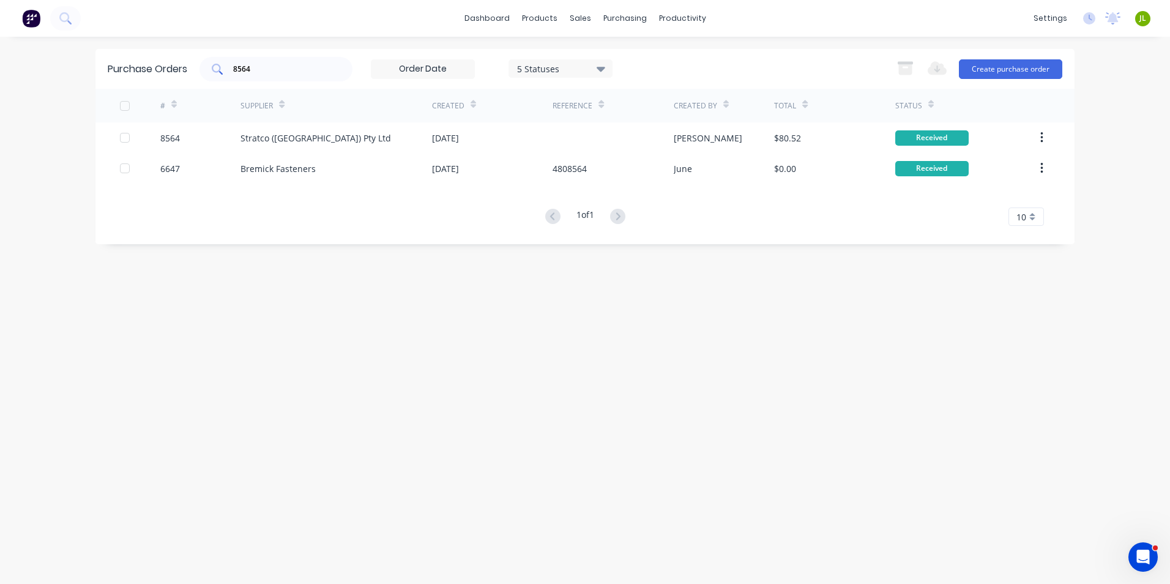
click at [264, 77] on div "8564" at bounding box center [276, 69] width 153 height 24
type input "8562"
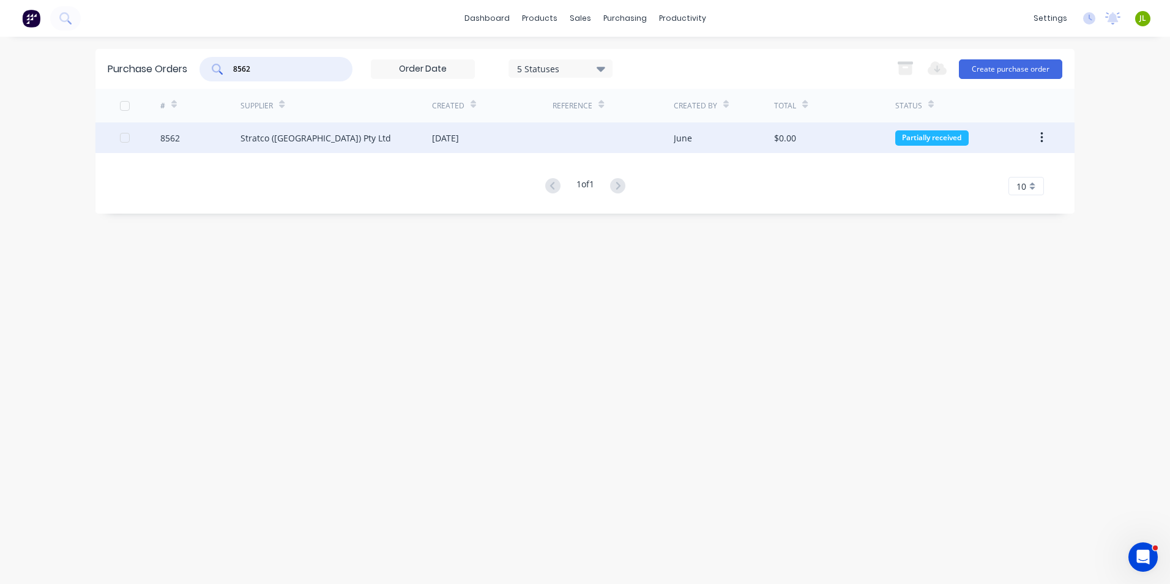
click at [305, 140] on div "Stratco ([GEOGRAPHIC_DATA]) Pty Ltd" at bounding box center [316, 138] width 151 height 13
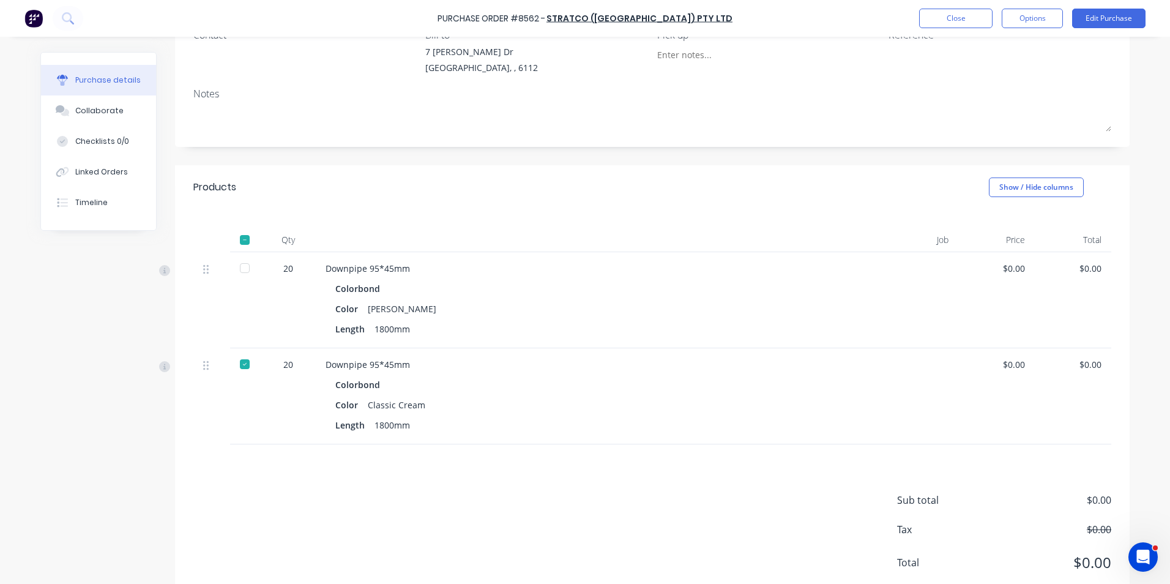
scroll to position [122, 0]
click at [373, 556] on div "Sub total $0.00 Tax $0.00 Total $0.00" at bounding box center [652, 523] width 955 height 162
click at [241, 265] on div at bounding box center [245, 265] width 24 height 24
click at [601, 343] on div "Downpipe 95*45mm Colorbond Color Shale Grey Length 1800mm" at bounding box center [591, 298] width 551 height 96
click at [950, 19] on button "Close" at bounding box center [955, 19] width 73 height 20
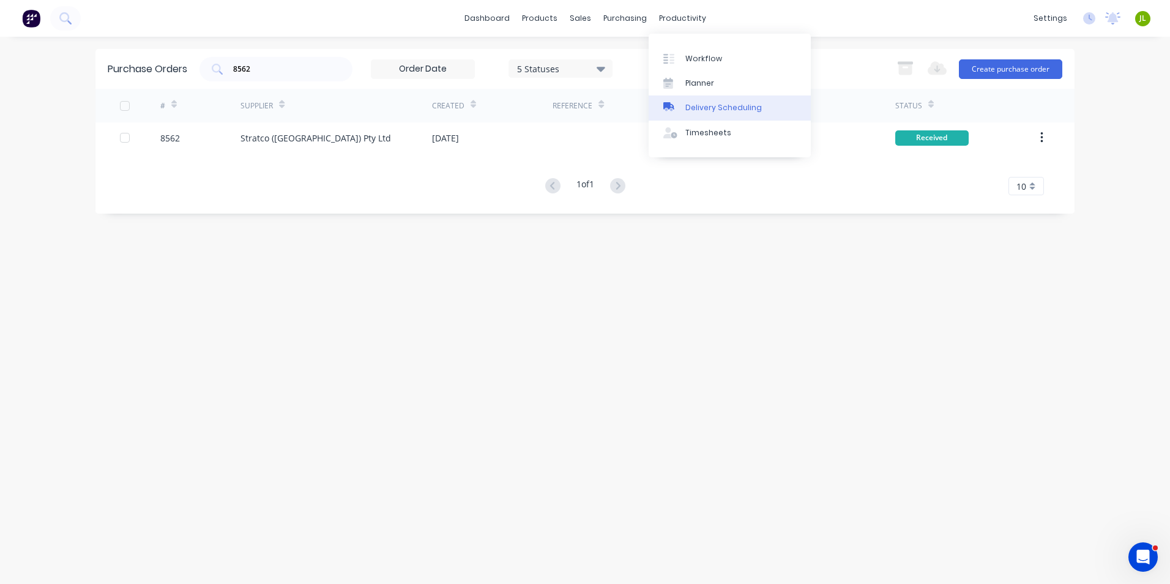
click at [723, 109] on div "Delivery Scheduling" at bounding box center [724, 107] width 77 height 11
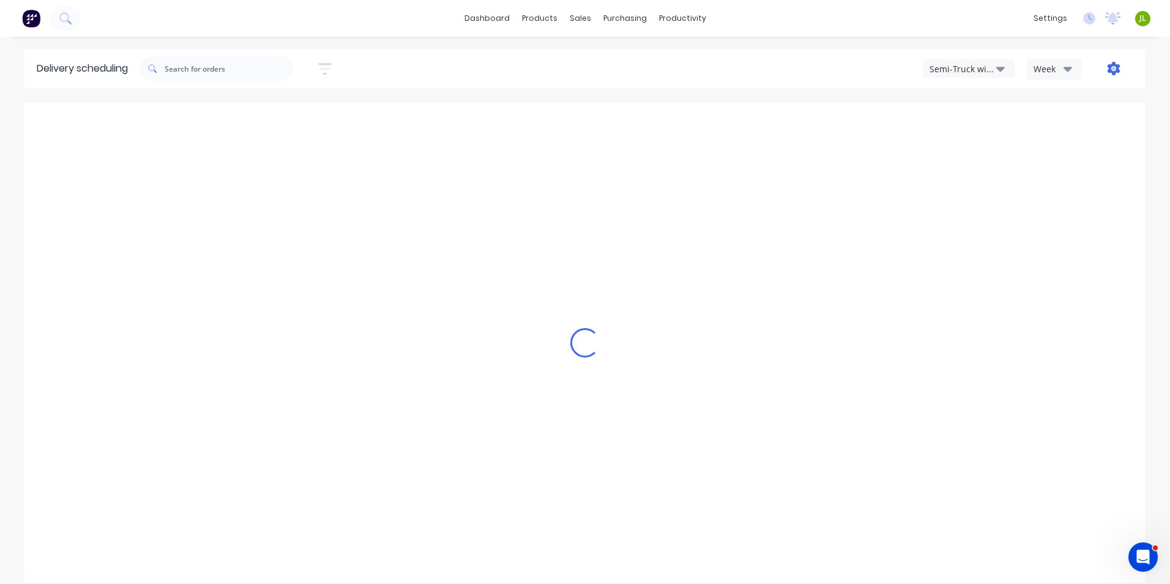
click at [1113, 66] on icon "button" at bounding box center [1114, 68] width 13 height 13
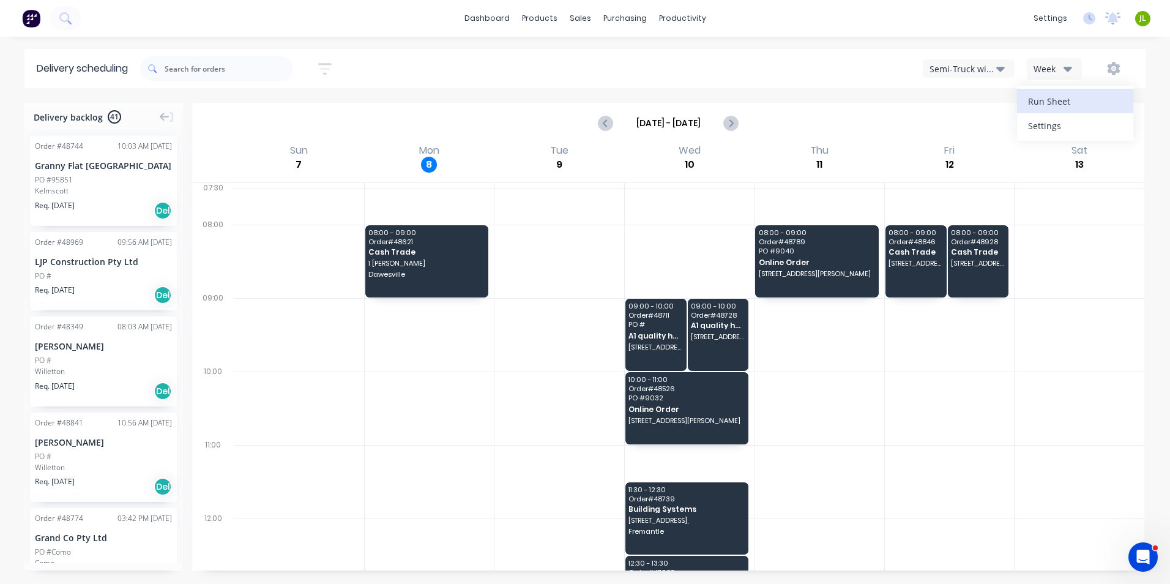
click at [1100, 102] on div "Run Sheet" at bounding box center [1075, 101] width 94 height 18
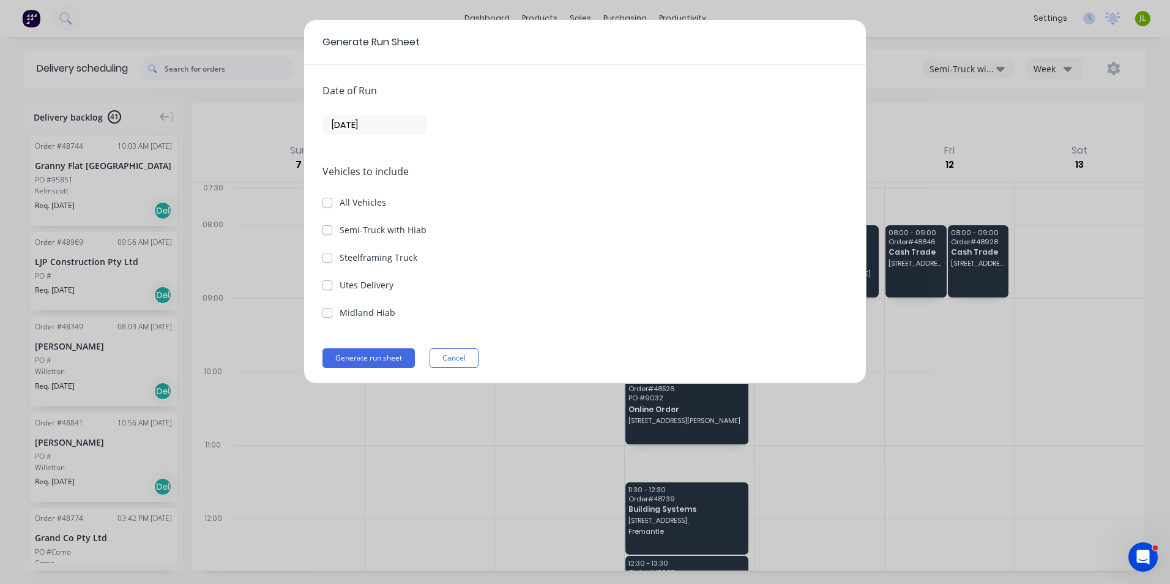
click at [356, 283] on label "Utes Delivery" at bounding box center [367, 285] width 54 height 13
click at [332, 283] on Delivery "Utes Delivery" at bounding box center [328, 285] width 10 height 12
checkbox Delivery "true"
click at [389, 124] on input "[DATE]" at bounding box center [374, 125] width 103 height 18
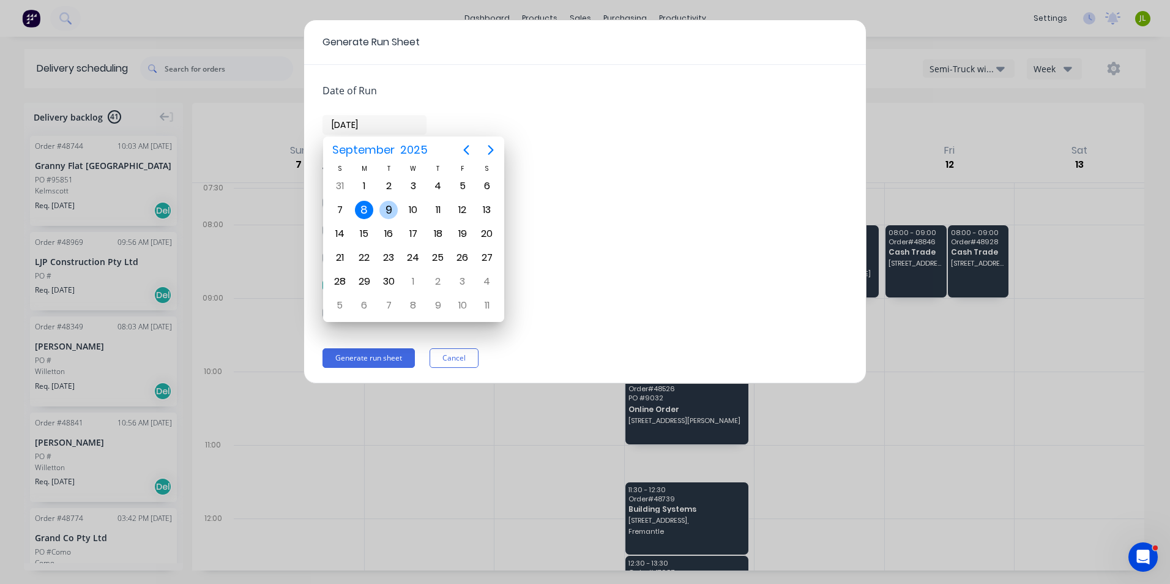
click at [390, 209] on div "9" at bounding box center [389, 210] width 18 height 18
type input "[DATE]"
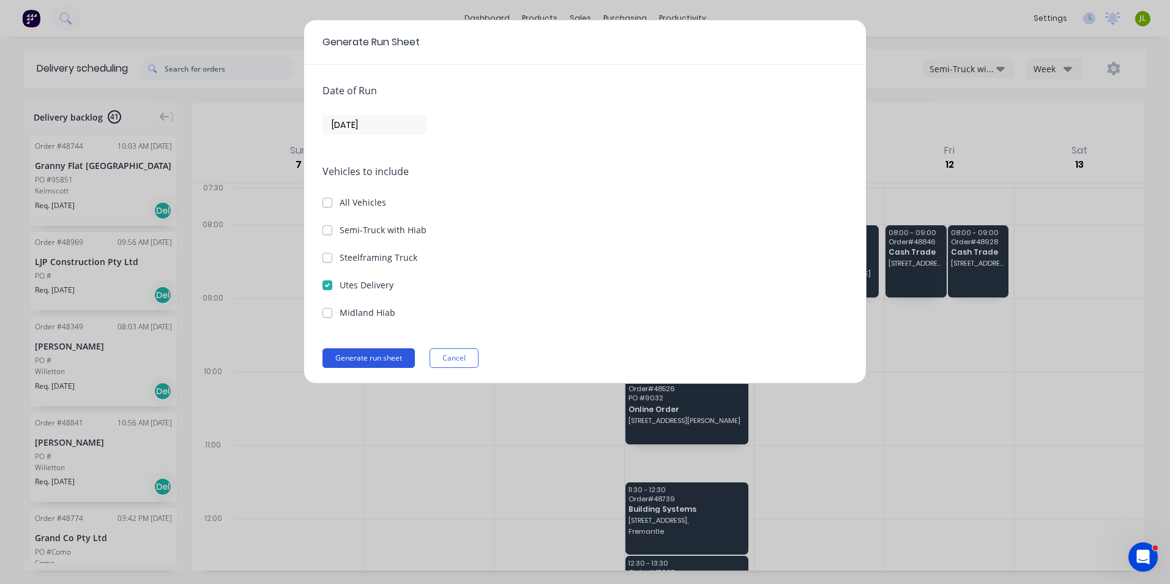
click at [372, 362] on button "Generate run sheet" at bounding box center [369, 358] width 92 height 20
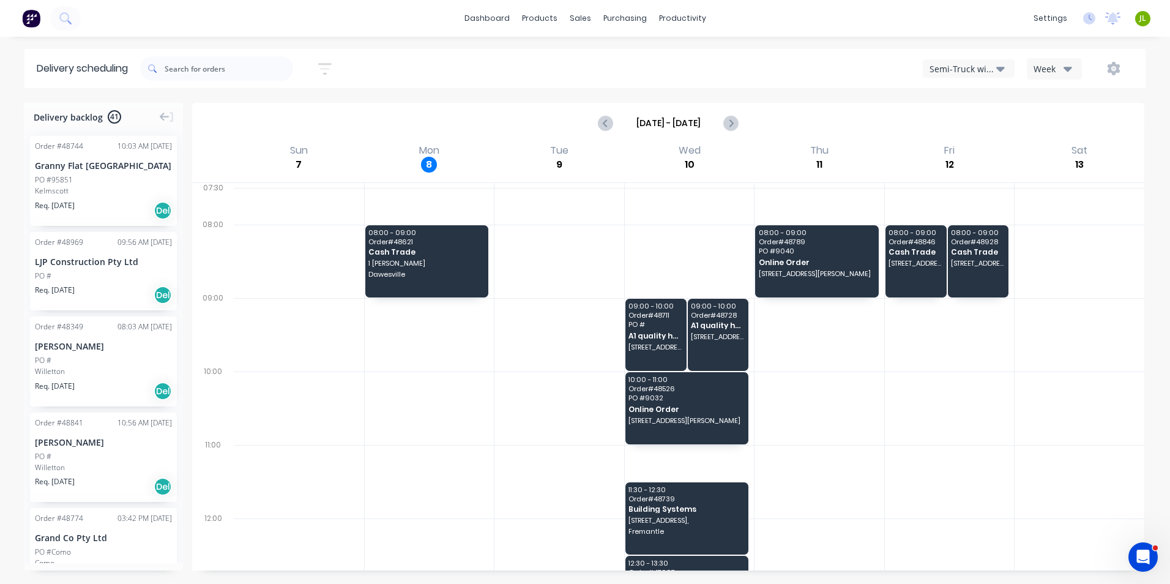
click at [1043, 69] on div "Week" at bounding box center [1052, 68] width 36 height 13
click at [989, 69] on div "Semi-Truck with Hiab" at bounding box center [963, 68] width 67 height 13
click at [979, 152] on div "Utes Delivery" at bounding box center [984, 149] width 121 height 24
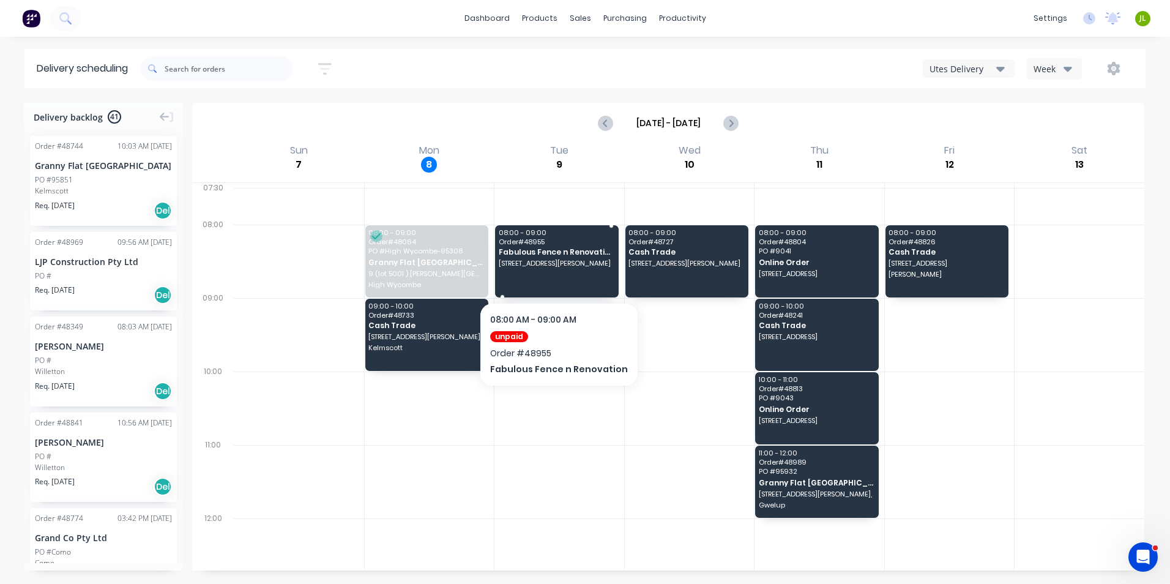
click at [586, 268] on div "08:00 - 09:00 Order # 48955 Fabulous Fence n Renovation [STREET_ADDRESS][PERSON…" at bounding box center [557, 261] width 124 height 72
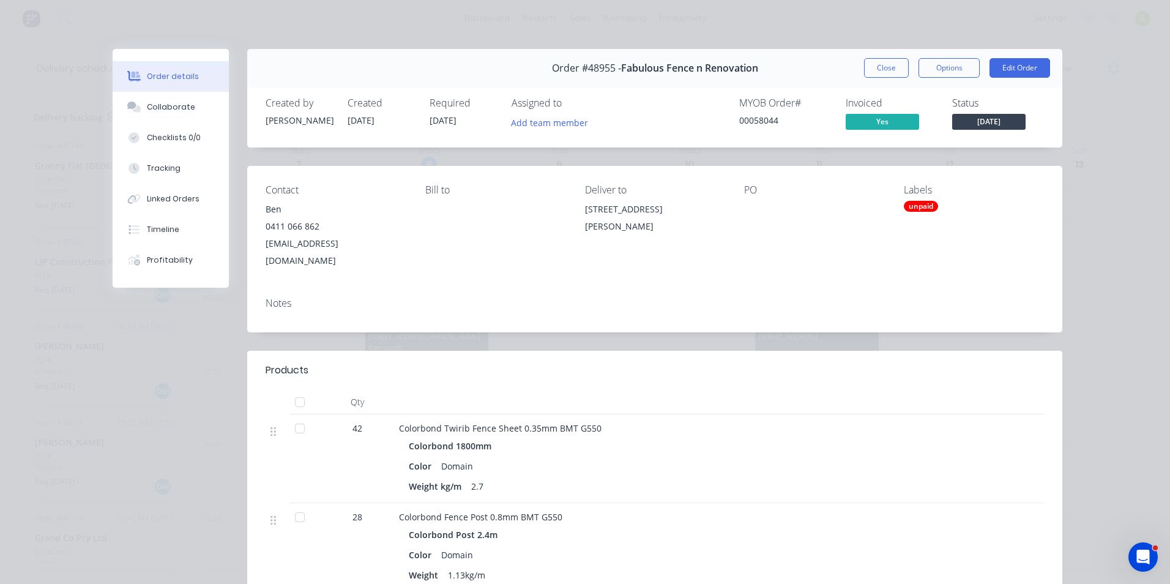
drag, startPoint x: 695, startPoint y: 214, endPoint x: 583, endPoint y: 202, distance: 112.7
click at [583, 202] on div "Contact Ben [PHONE_NUMBER] [EMAIL_ADDRESS][DOMAIN_NAME] [PERSON_NAME] to Delive…" at bounding box center [654, 227] width 815 height 122
copy div "[STREET_ADDRESS][PERSON_NAME]"
click at [875, 72] on button "Close" at bounding box center [886, 68] width 45 height 20
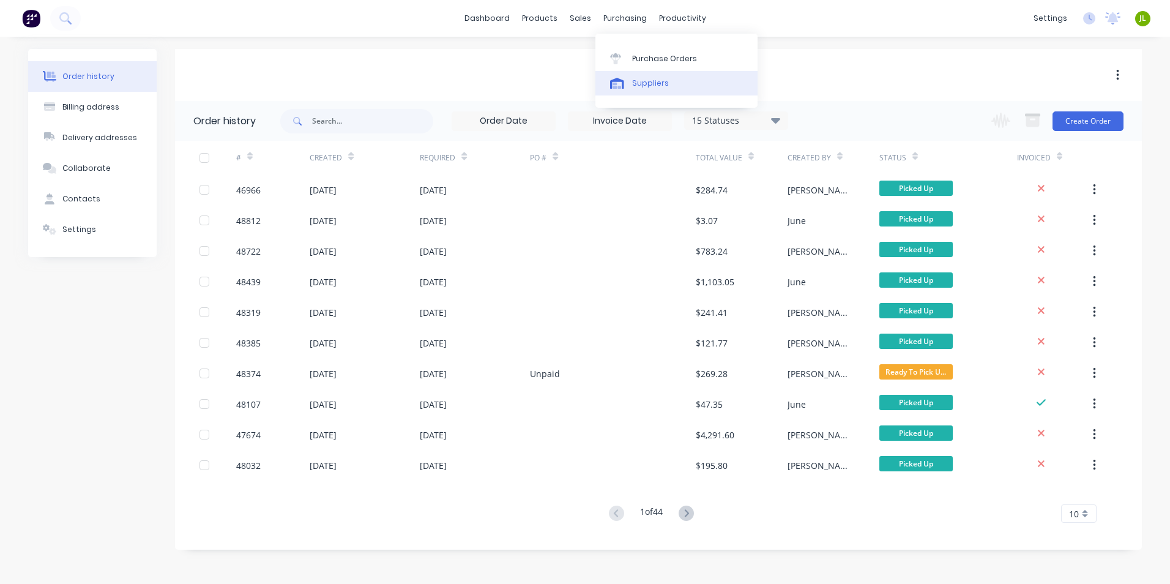
click at [627, 85] on div at bounding box center [619, 83] width 18 height 11
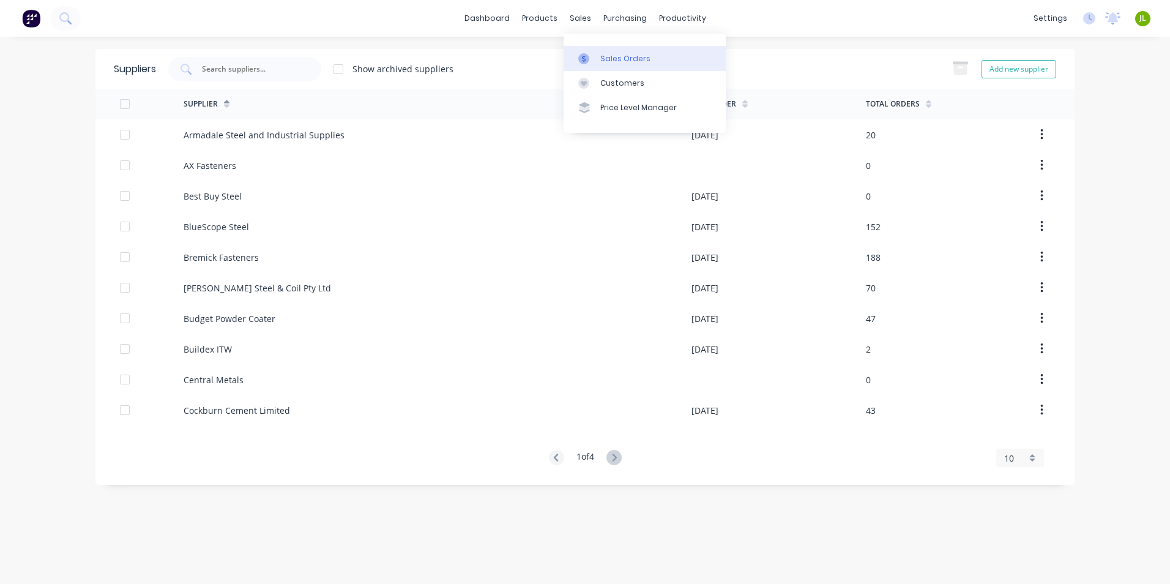
click at [588, 67] on link "Sales Orders" at bounding box center [645, 58] width 162 height 24
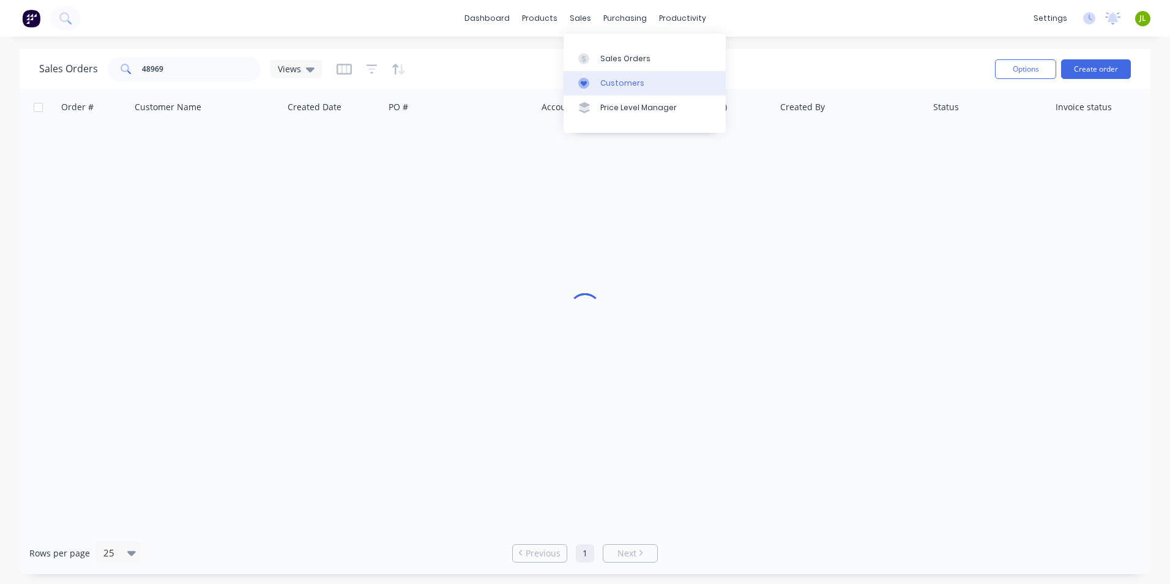
click at [587, 80] on icon at bounding box center [583, 83] width 11 height 11
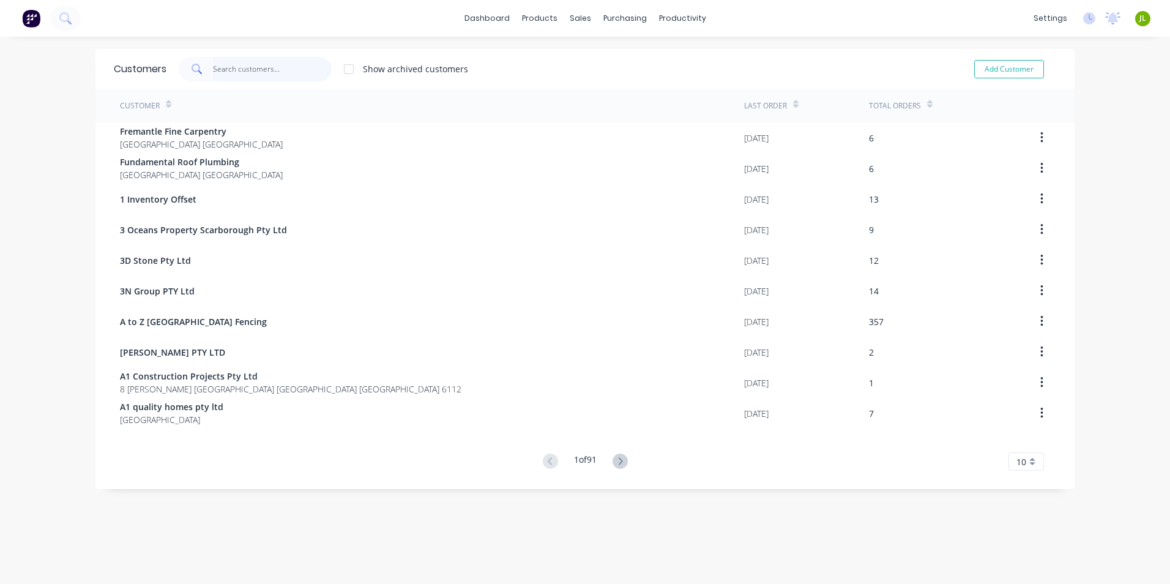
click at [267, 66] on input "text" at bounding box center [272, 69] width 119 height 24
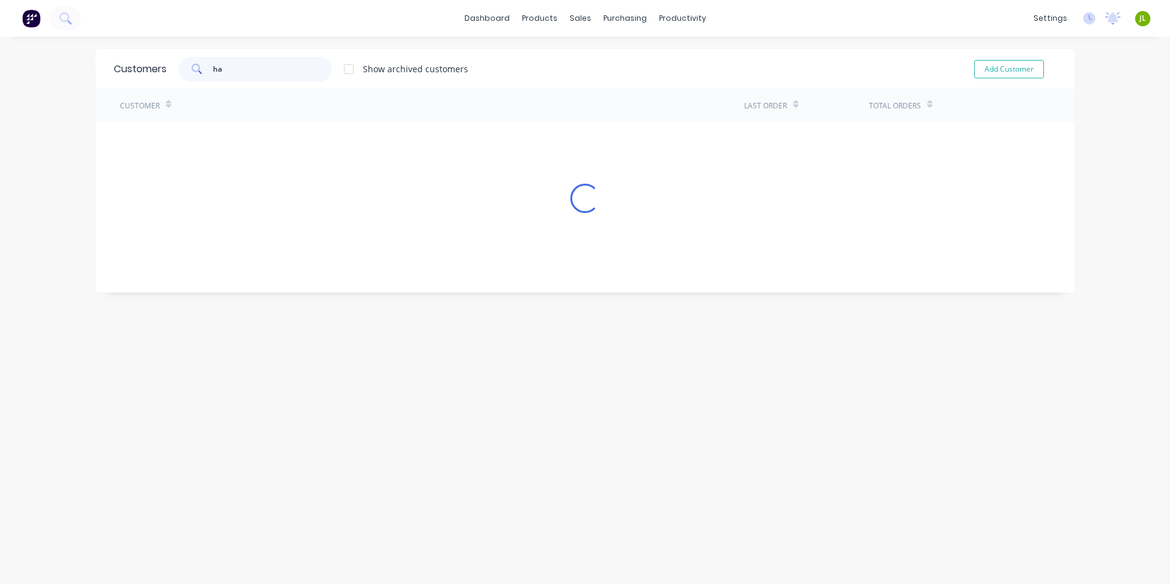
type input "h"
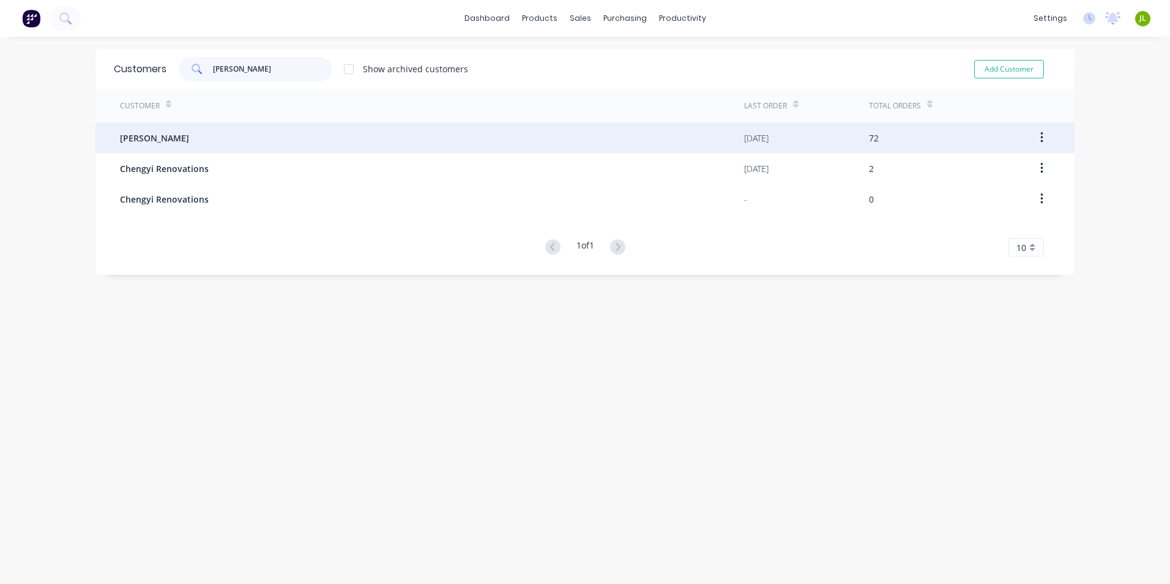
type input "cheng"
click at [227, 139] on div "[PERSON_NAME]" at bounding box center [432, 137] width 624 height 31
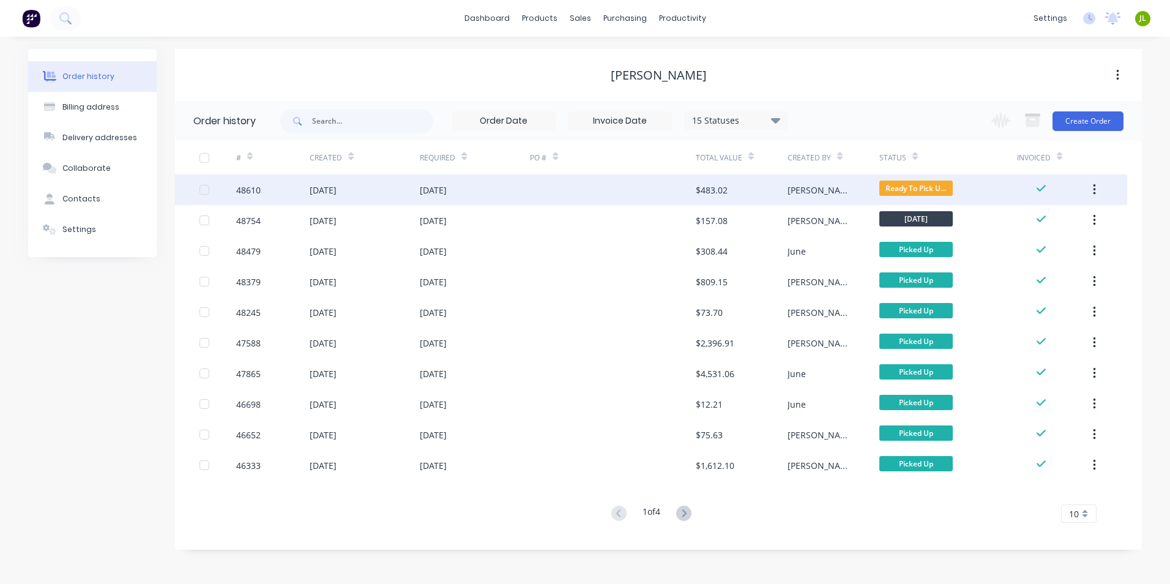
click at [619, 187] on div at bounding box center [612, 189] width 165 height 31
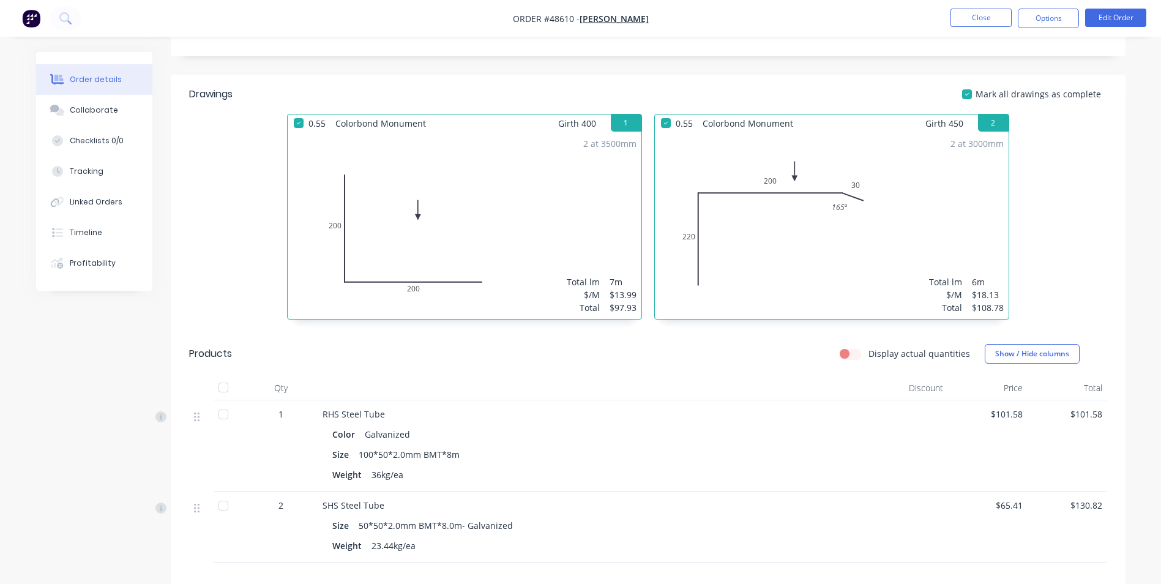
scroll to position [252, 0]
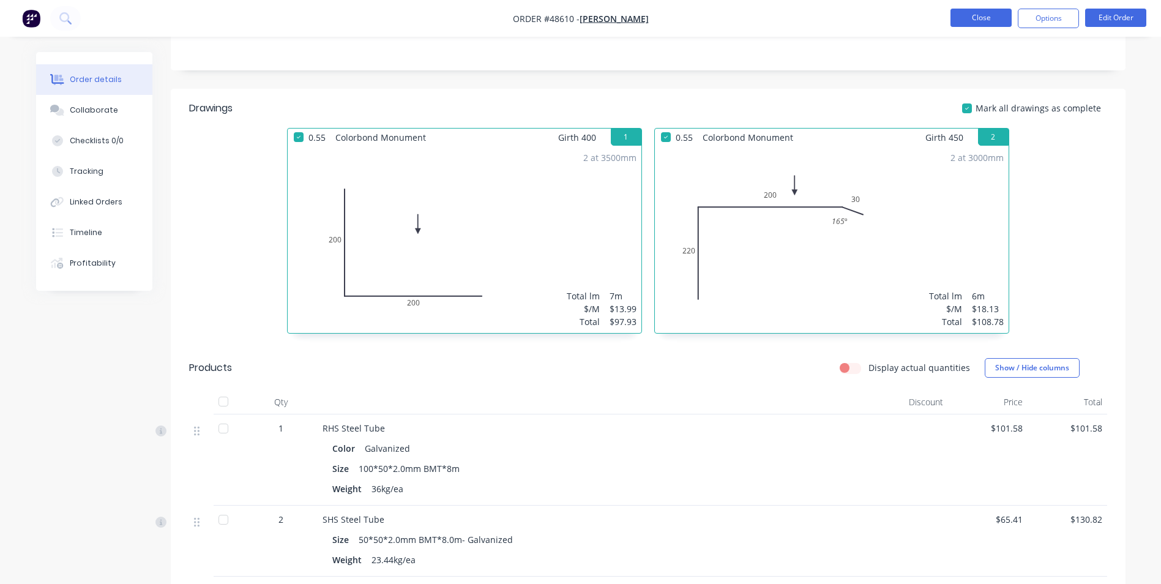
click at [991, 21] on button "Close" at bounding box center [981, 18] width 61 height 18
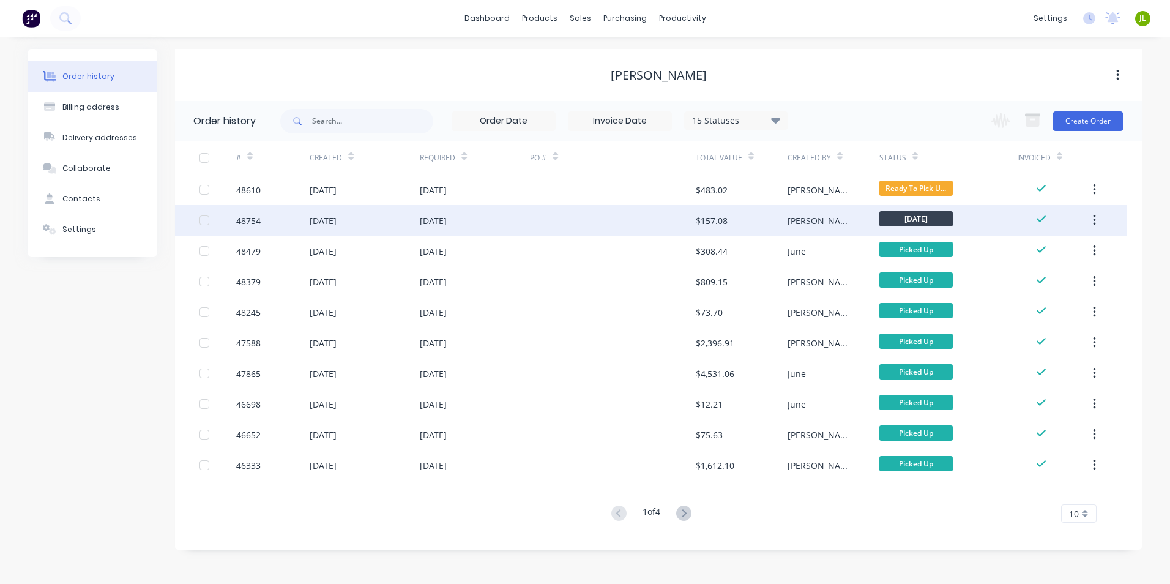
click at [604, 222] on div at bounding box center [612, 220] width 165 height 31
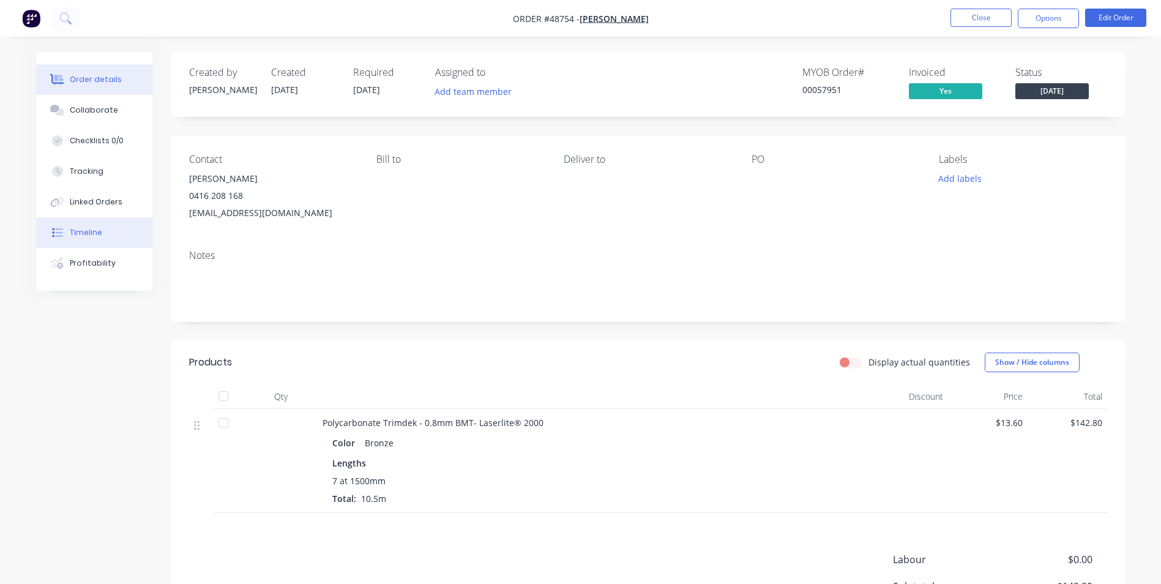
click at [96, 231] on div "Timeline" at bounding box center [86, 232] width 32 height 11
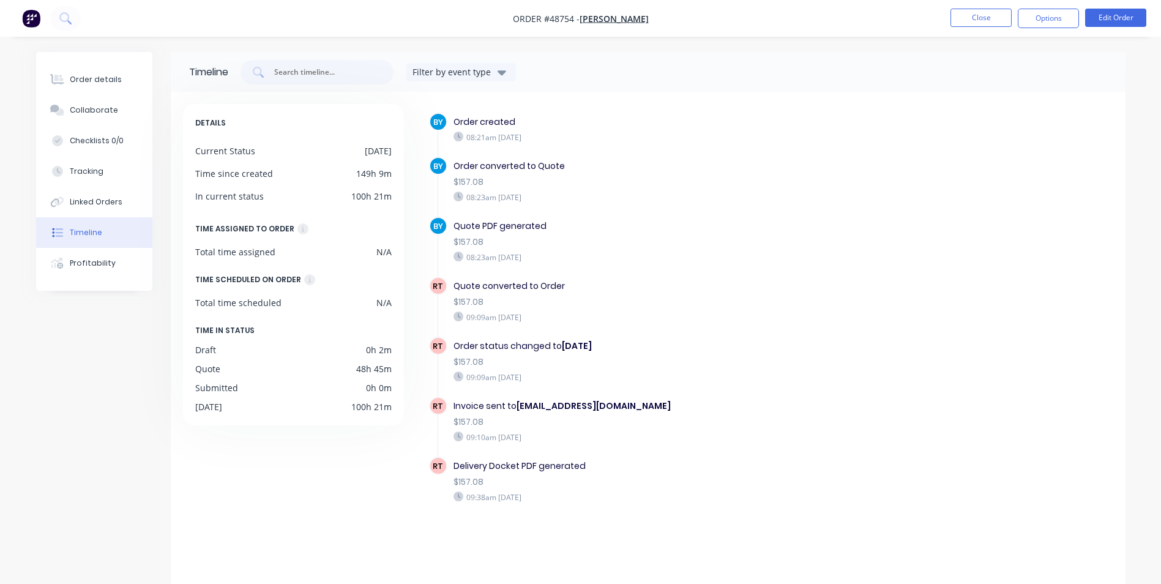
drag, startPoint x: 615, startPoint y: 514, endPoint x: 435, endPoint y: 299, distance: 279.4
click at [435, 299] on div "BY Order created 08:21am Tuesday 02/09/25 BY Order converted to Quote $157.08 0…" at bounding box center [771, 330] width 684 height 435
click at [904, 379] on div "RT Order status changed to Tuesday $157.08 09:09am Thursday 04/09/25" at bounding box center [671, 367] width 484 height 60
click at [90, 88] on button "Order details" at bounding box center [94, 79] width 116 height 31
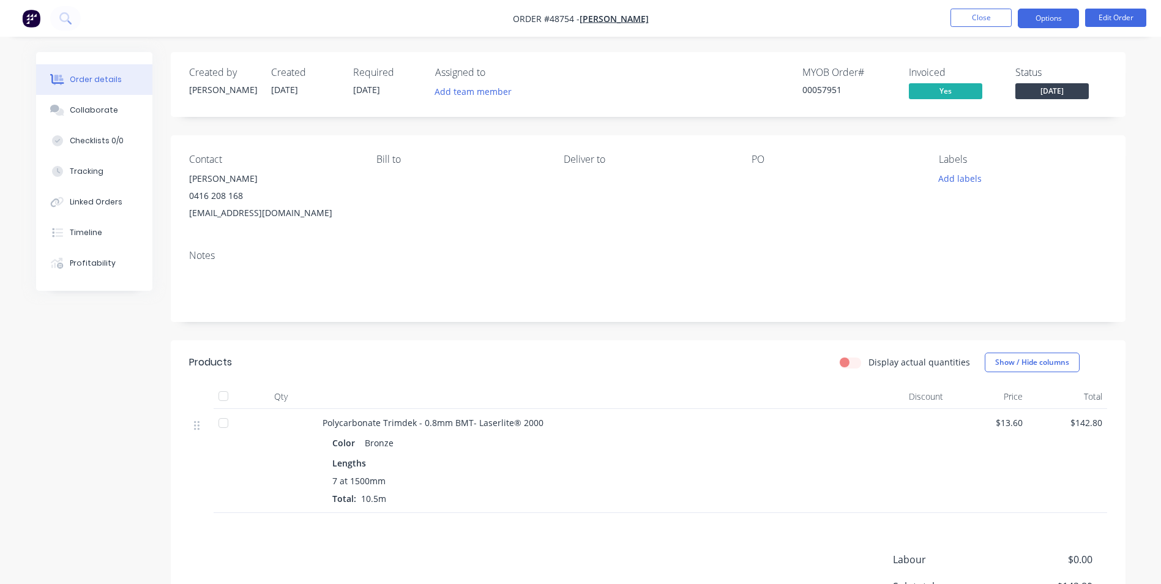
click at [1035, 21] on button "Options" at bounding box center [1048, 19] width 61 height 20
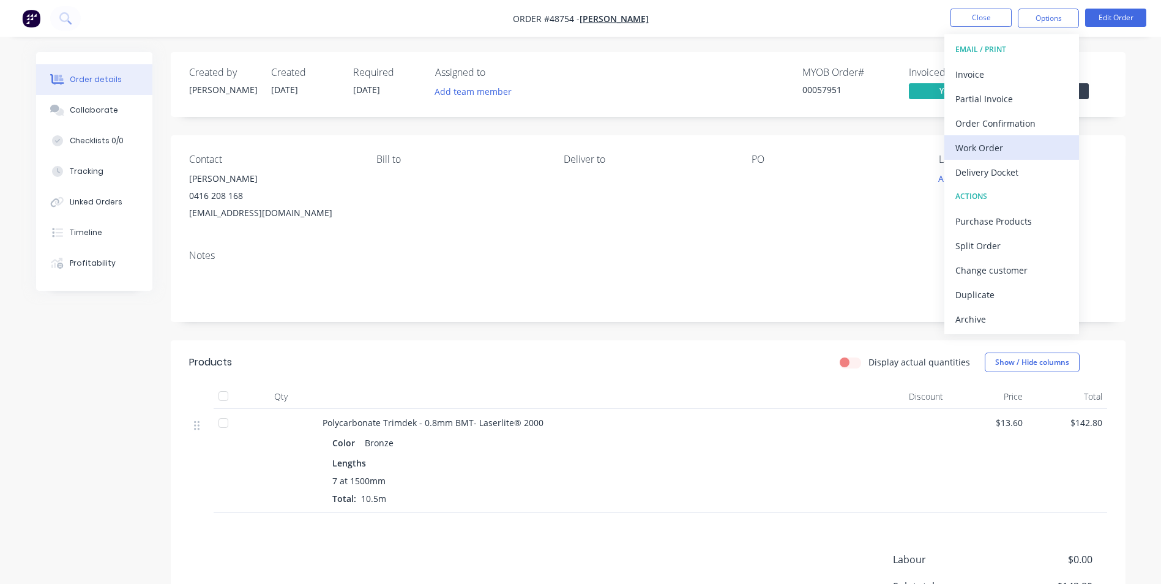
click at [997, 148] on div "Work Order" at bounding box center [1012, 148] width 113 height 18
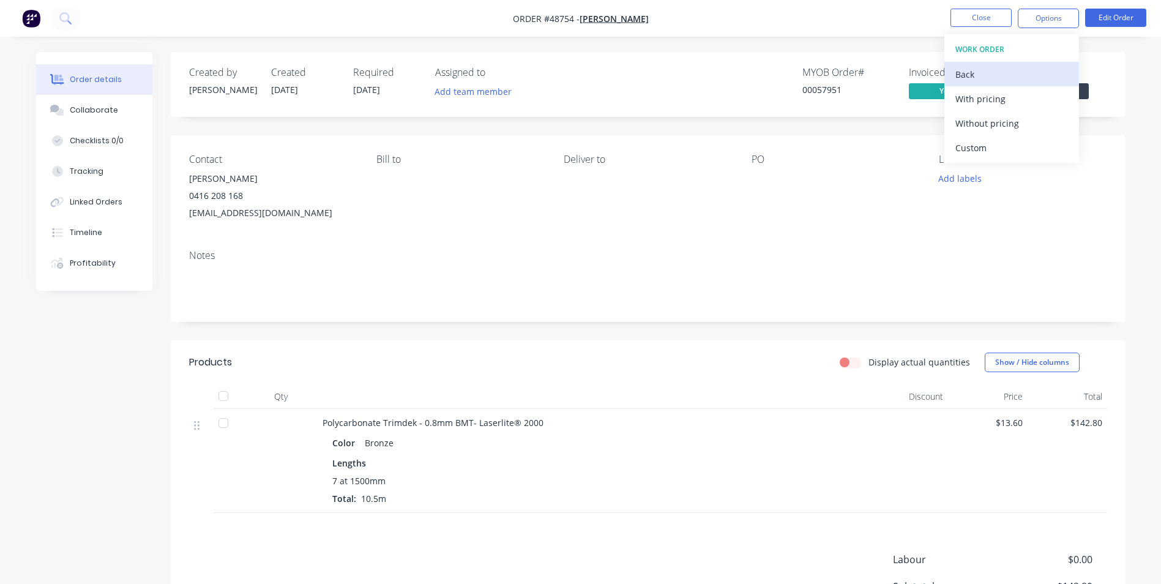
click at [1008, 63] on button "Back" at bounding box center [1012, 74] width 135 height 24
click at [680, 253] on div "Notes" at bounding box center [648, 256] width 918 height 12
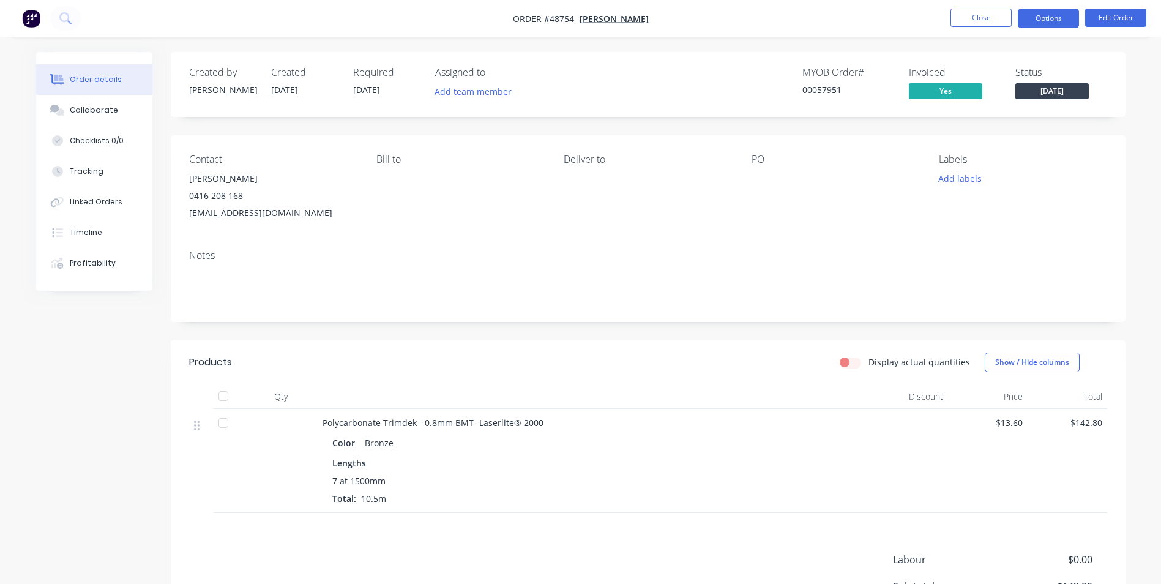
click at [1047, 16] on button "Options" at bounding box center [1048, 19] width 61 height 20
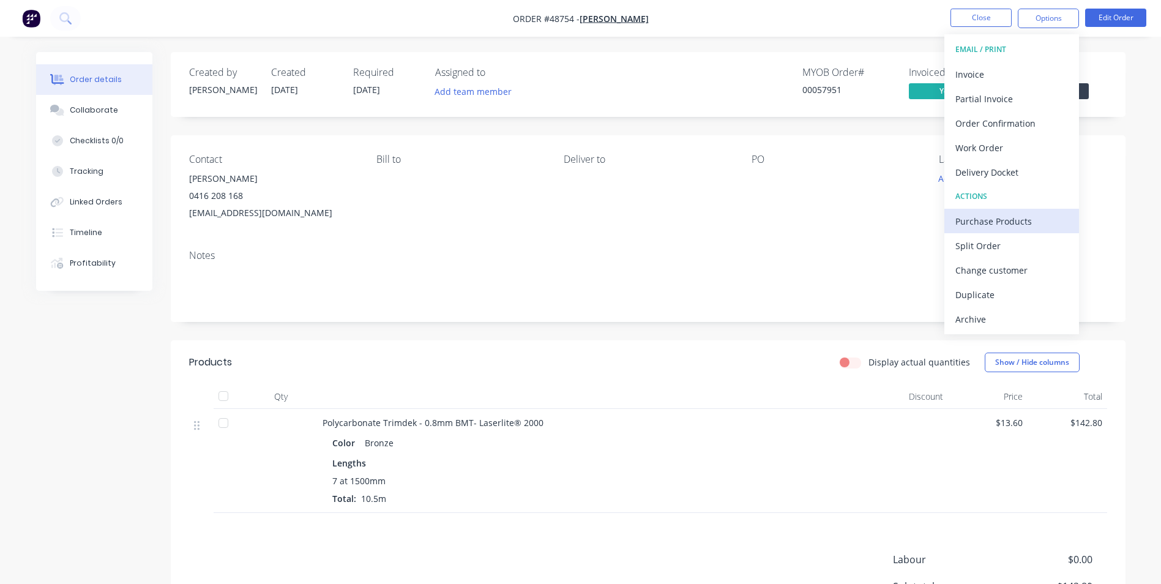
click at [1007, 213] on div "Purchase Products" at bounding box center [1012, 221] width 113 height 18
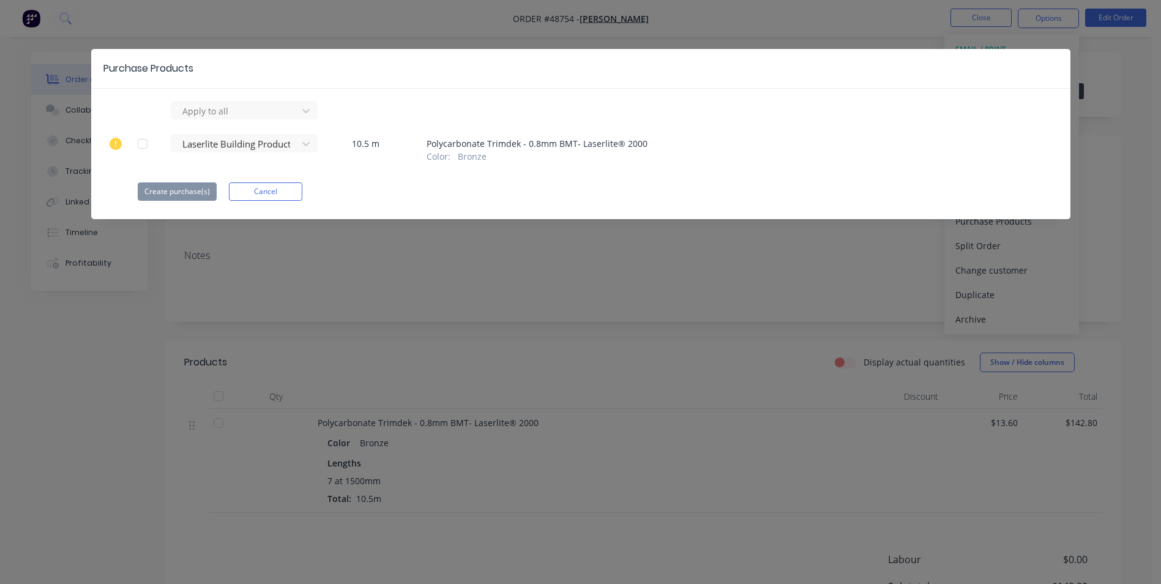
click at [146, 143] on div at bounding box center [142, 144] width 24 height 24
click at [264, 188] on button "Cancel" at bounding box center [265, 191] width 73 height 18
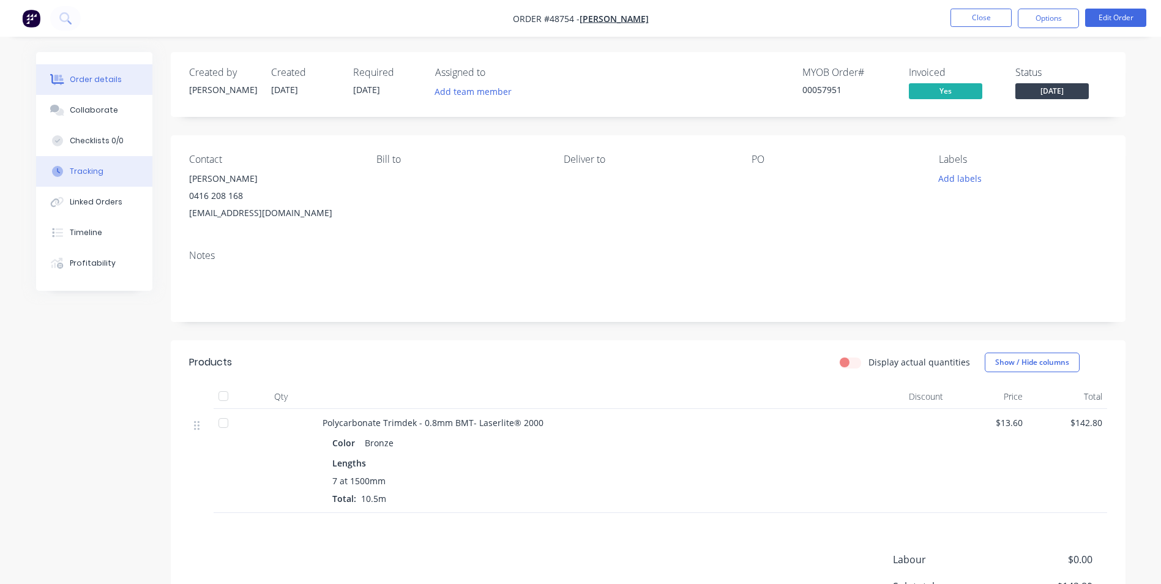
click at [84, 167] on div "Tracking" at bounding box center [87, 171] width 34 height 11
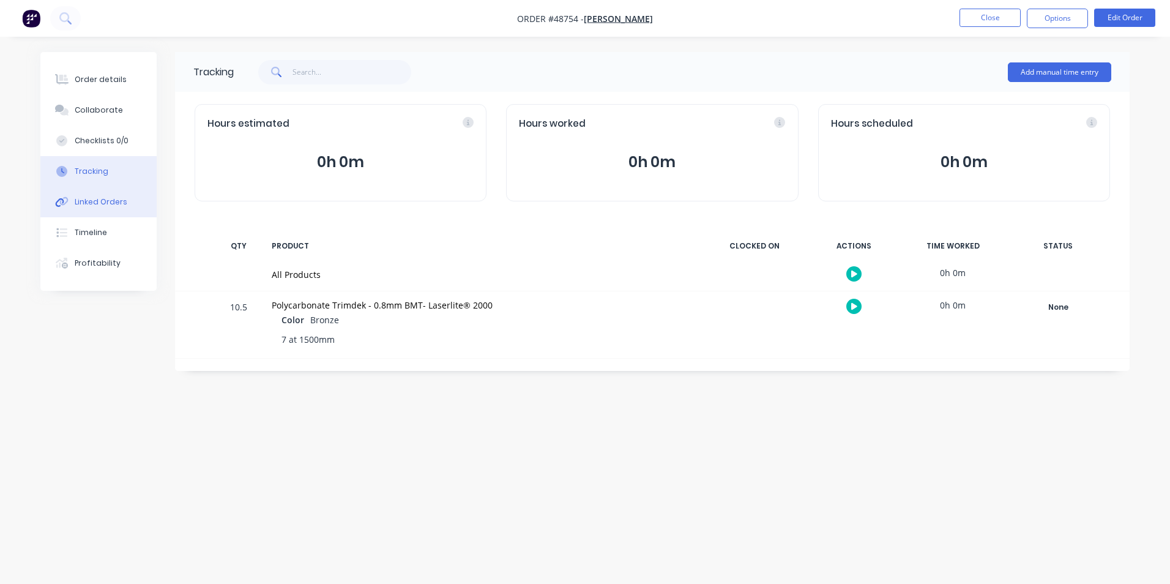
click at [89, 201] on div "Linked Orders" at bounding box center [101, 202] width 53 height 11
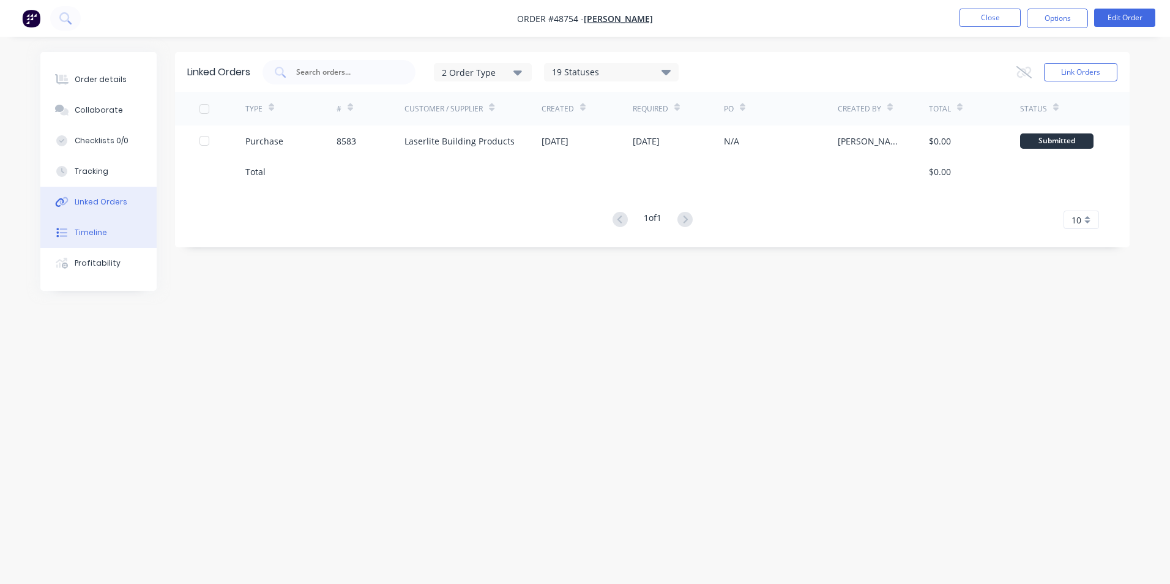
click at [113, 239] on button "Timeline" at bounding box center [98, 232] width 116 height 31
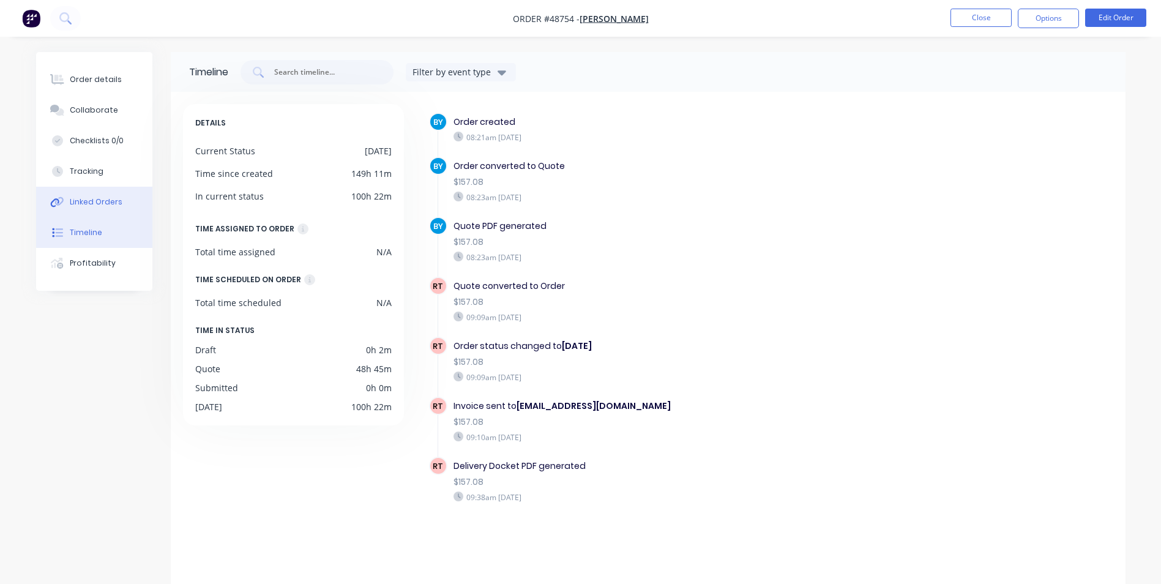
click at [114, 203] on div "Linked Orders" at bounding box center [96, 202] width 53 height 11
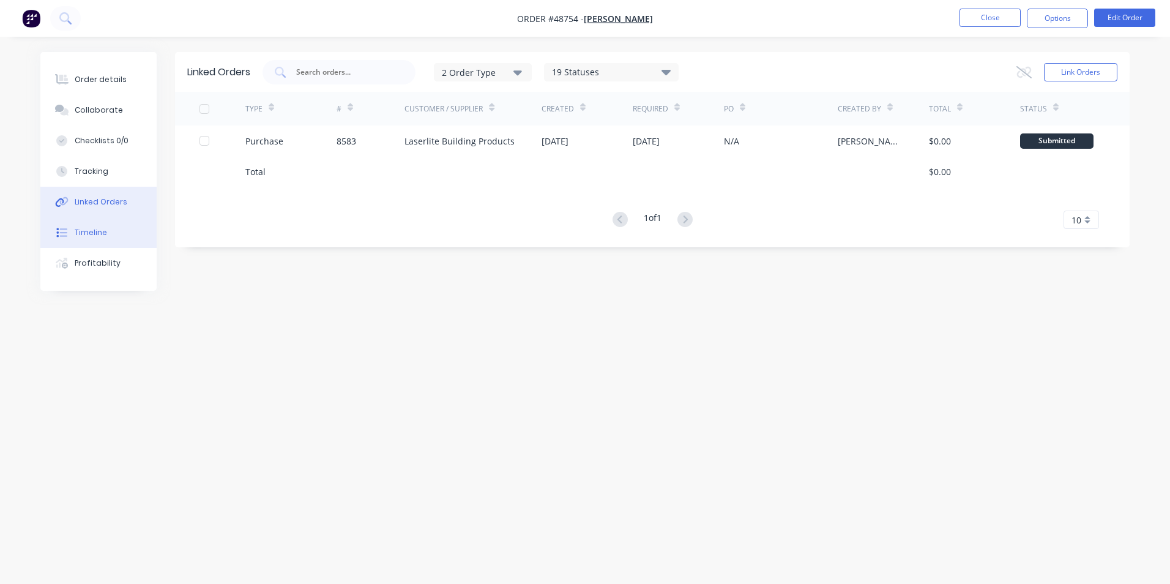
click at [94, 231] on div "Timeline" at bounding box center [91, 232] width 32 height 11
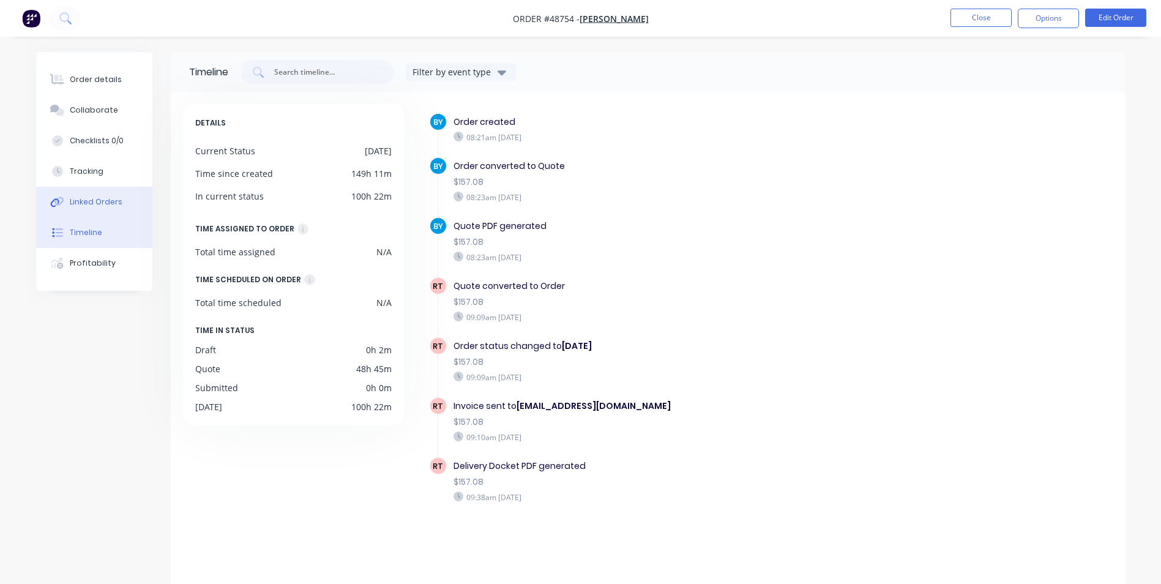
click at [56, 200] on icon at bounding box center [55, 202] width 9 height 9
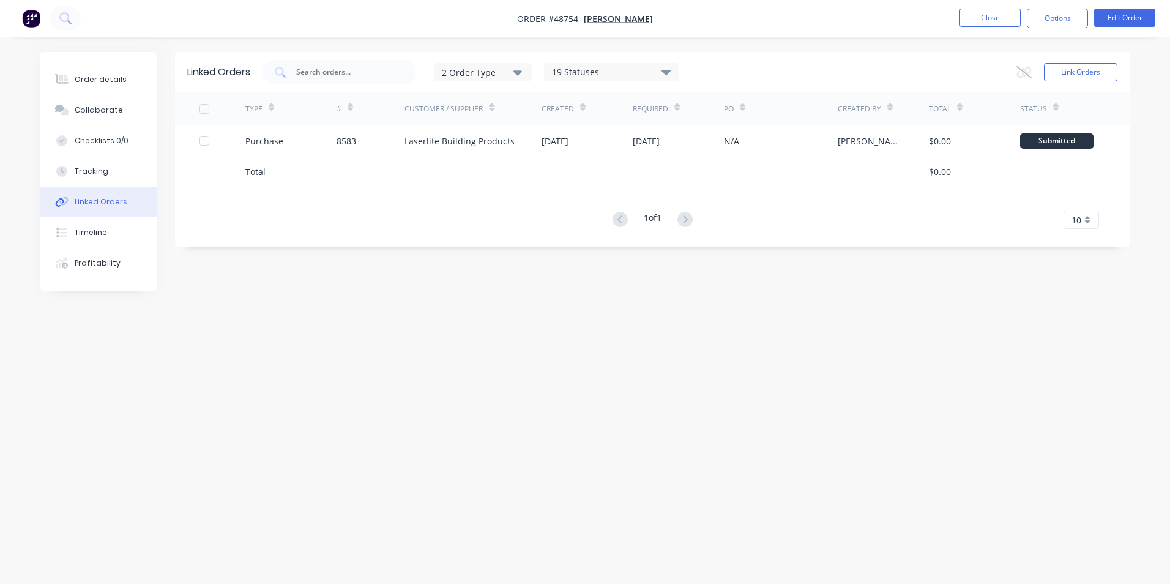
click at [533, 291] on div "Linked Orders 2 Order Type 19 Statuses Sales Order Status All Archived Draft Qu…" at bounding box center [585, 268] width 1090 height 433
click at [796, 503] on div "Order details Collaborate Checklists 0/0 Tracking Linked Orders Timeline Profit…" at bounding box center [585, 292] width 1170 height 584
click at [768, 523] on div "Order details Collaborate Checklists 0/0 Tracking Linked Orders Timeline Profit…" at bounding box center [585, 292] width 1170 height 584
click at [757, 522] on div "Order details Collaborate Checklists 0/0 Tracking Linked Orders Timeline Profit…" at bounding box center [585, 292] width 1170 height 584
click at [518, 334] on div "Linked Orders 2 Order Type 19 Statuses Sales Order Status All Archived Draft Qu…" at bounding box center [585, 268] width 1090 height 433
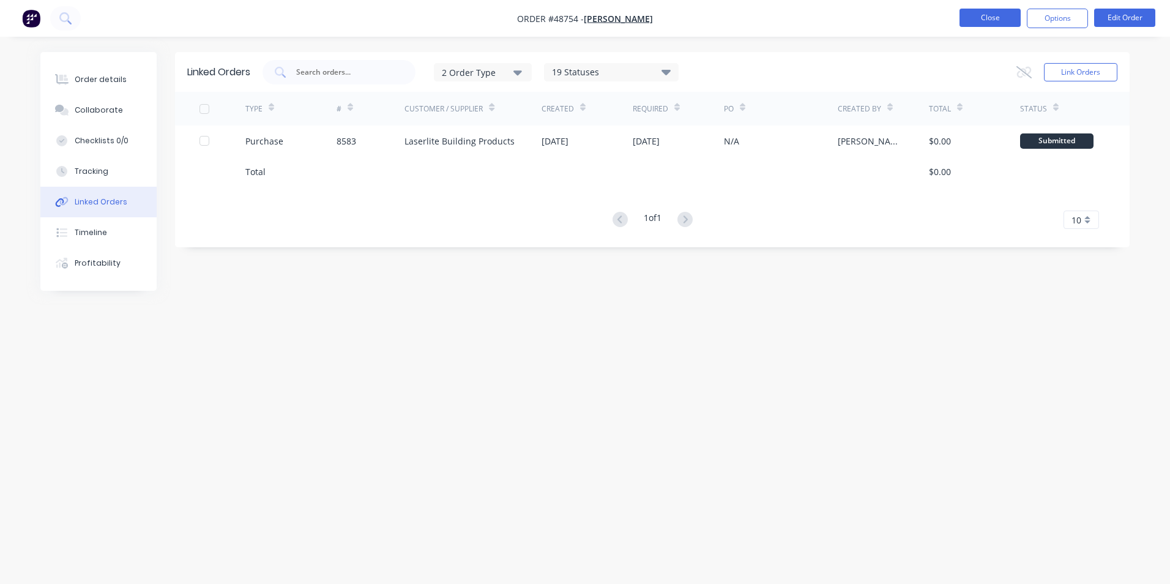
click at [967, 15] on button "Close" at bounding box center [990, 18] width 61 height 18
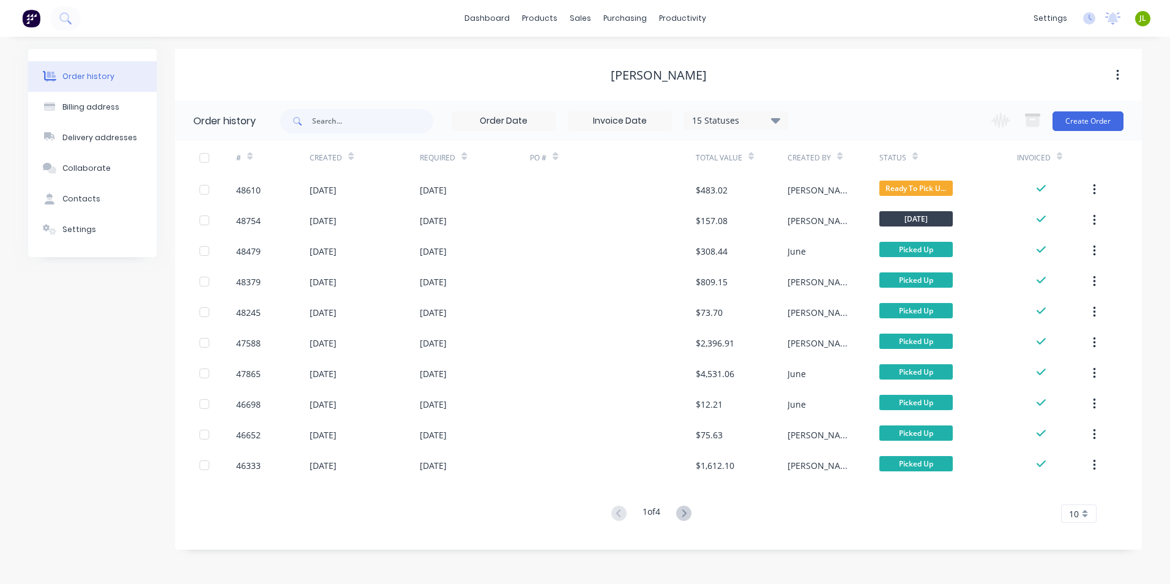
click at [364, 99] on div "[PERSON_NAME]" at bounding box center [658, 75] width 967 height 52
click at [608, 82] on div "Customers" at bounding box center [623, 83] width 44 height 11
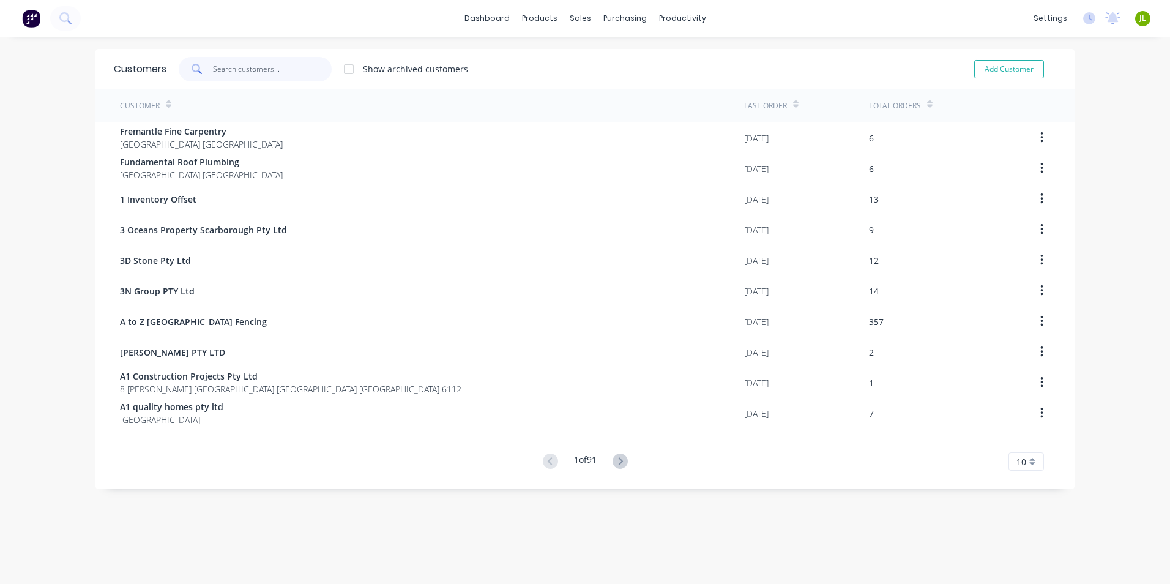
click at [273, 70] on input "text" at bounding box center [272, 69] width 119 height 24
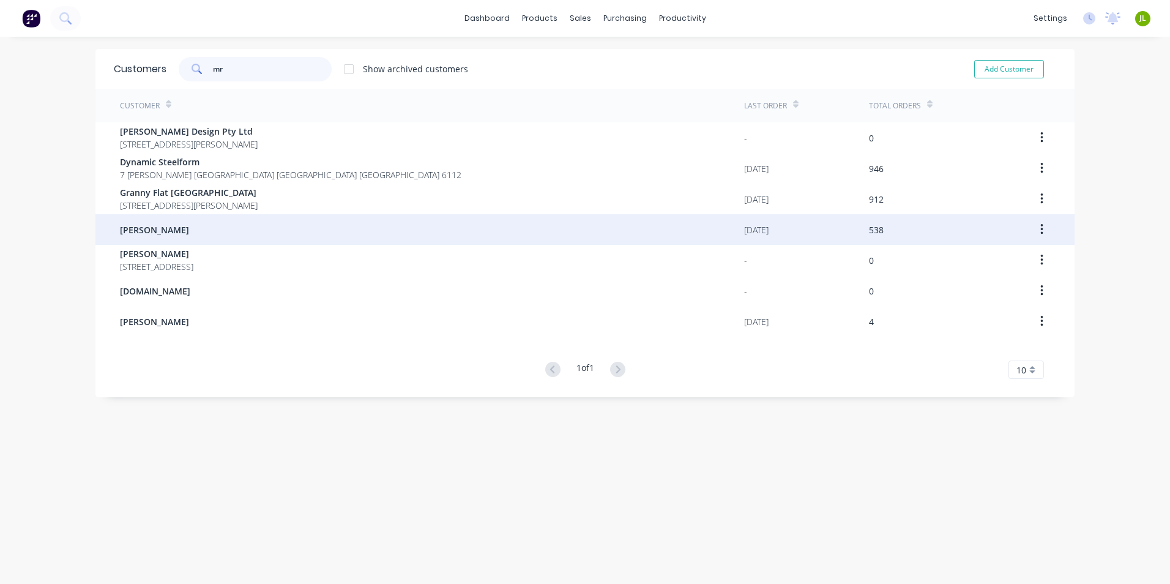
type input "mr"
click at [214, 231] on div "Mr Fang" at bounding box center [432, 229] width 624 height 31
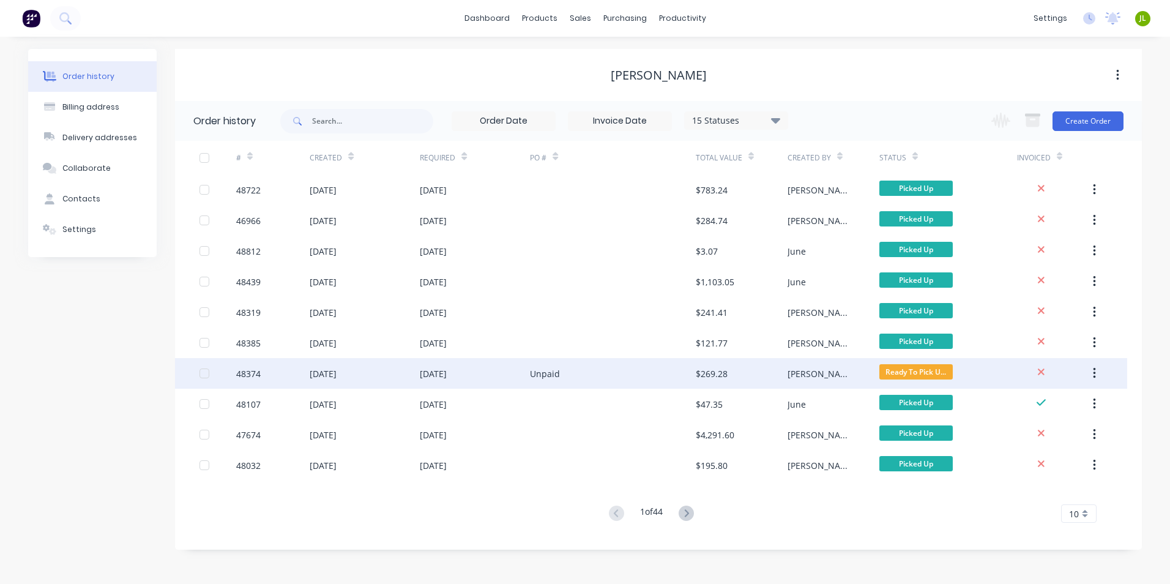
click at [615, 383] on div "Unpaid" at bounding box center [612, 373] width 165 height 31
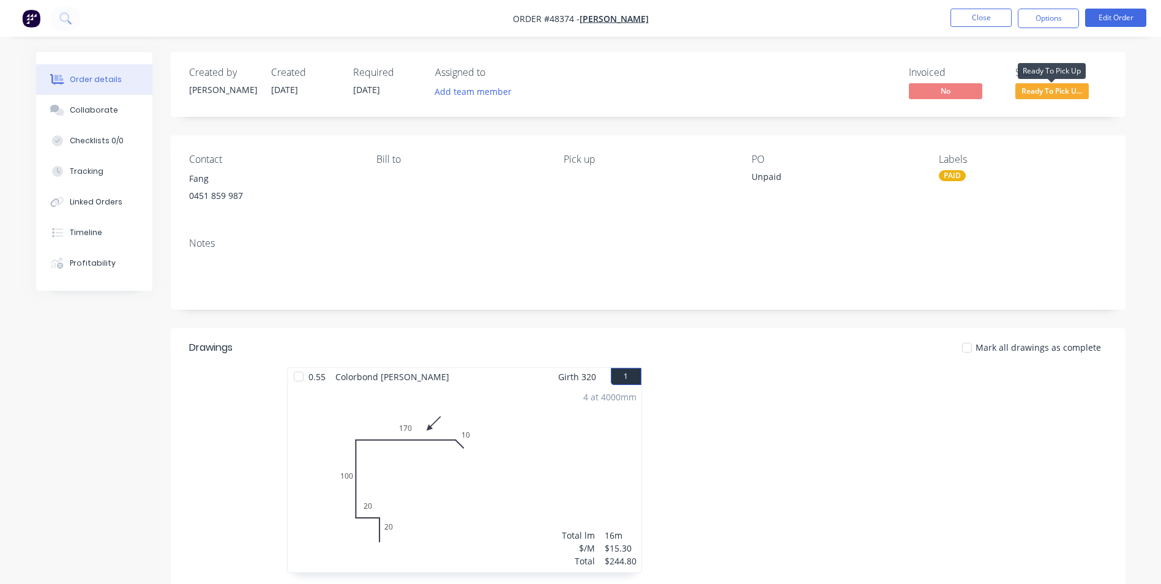
click at [1049, 86] on span "Ready To Pick U..." at bounding box center [1052, 90] width 73 height 15
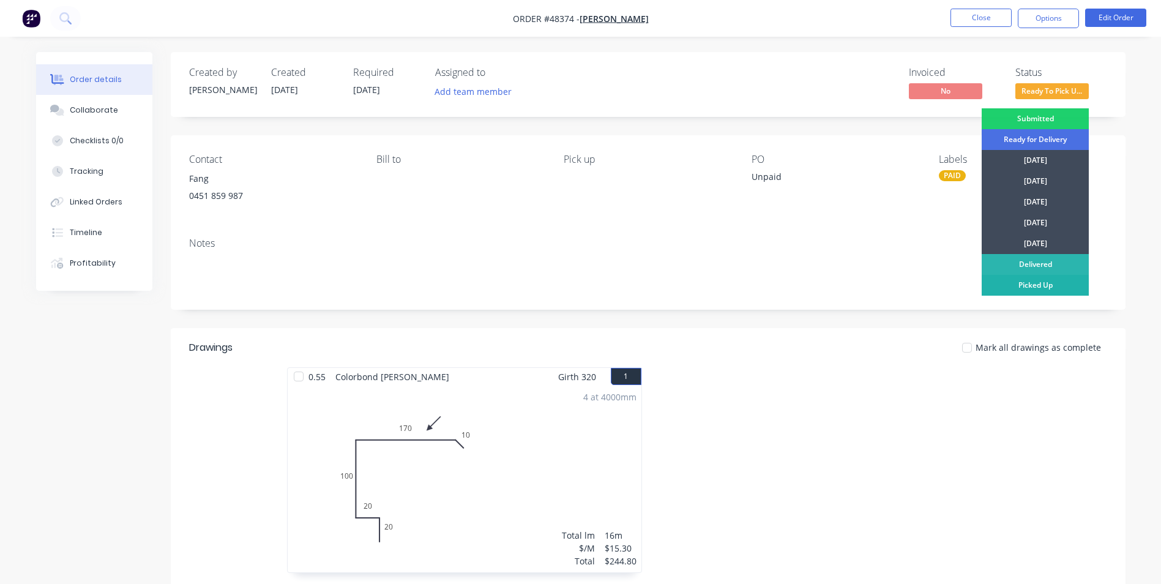
click at [1039, 280] on div "Picked Up" at bounding box center [1035, 285] width 107 height 21
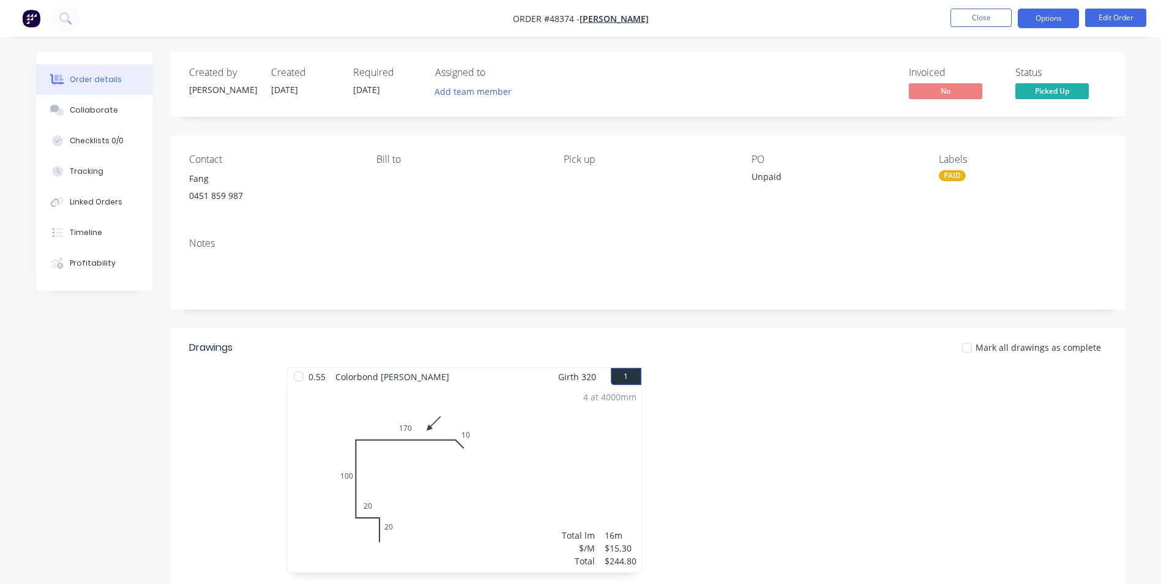
click at [1050, 12] on button "Options" at bounding box center [1048, 19] width 61 height 20
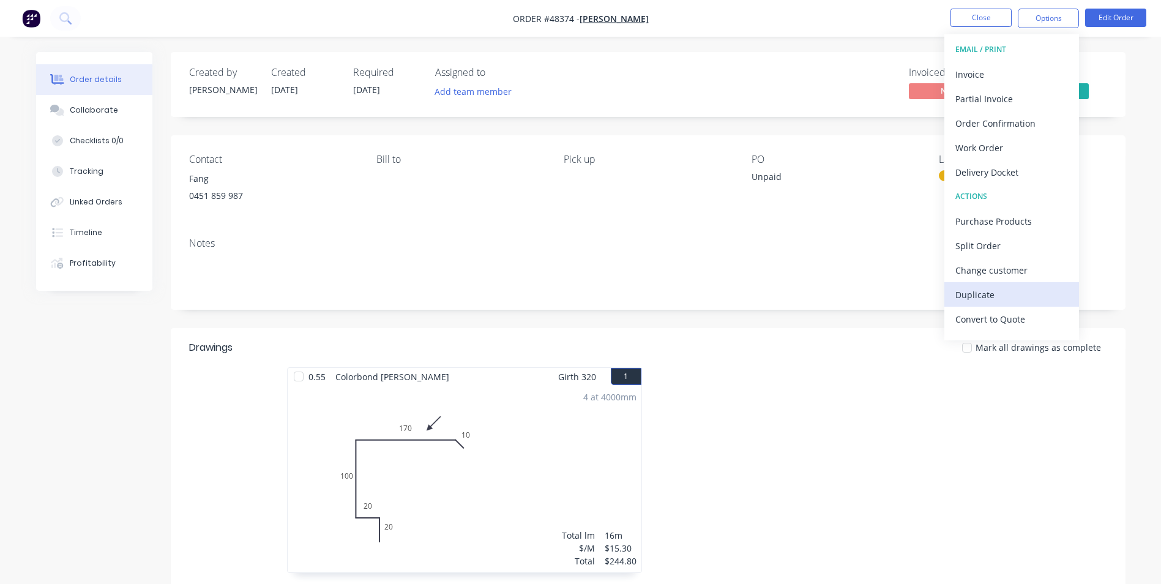
click at [1019, 293] on div "Duplicate" at bounding box center [1012, 295] width 113 height 18
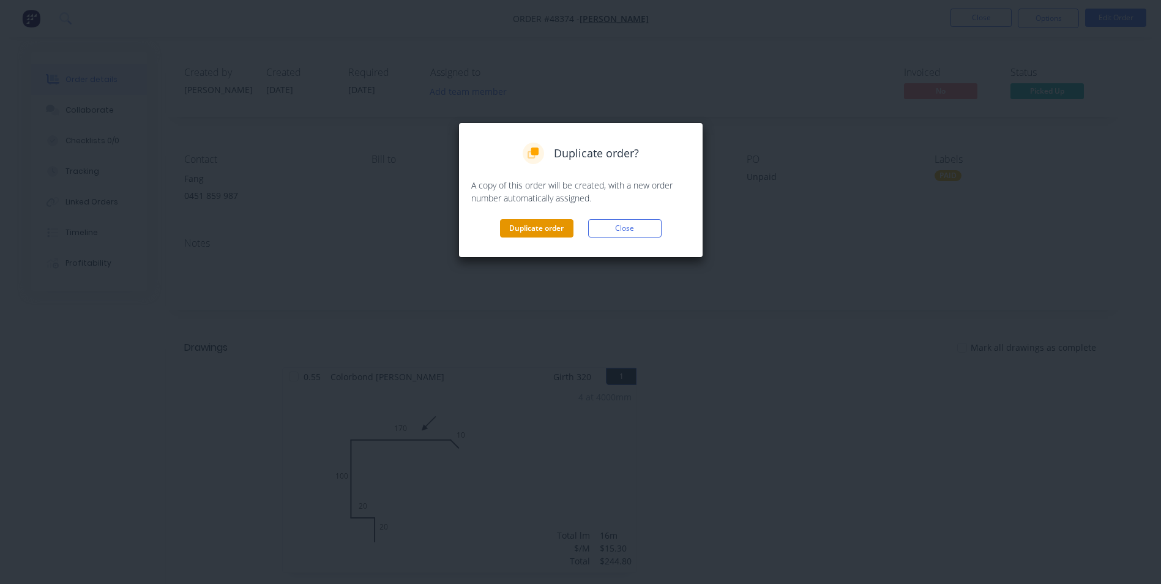
click at [571, 231] on button "Duplicate order" at bounding box center [536, 228] width 73 height 18
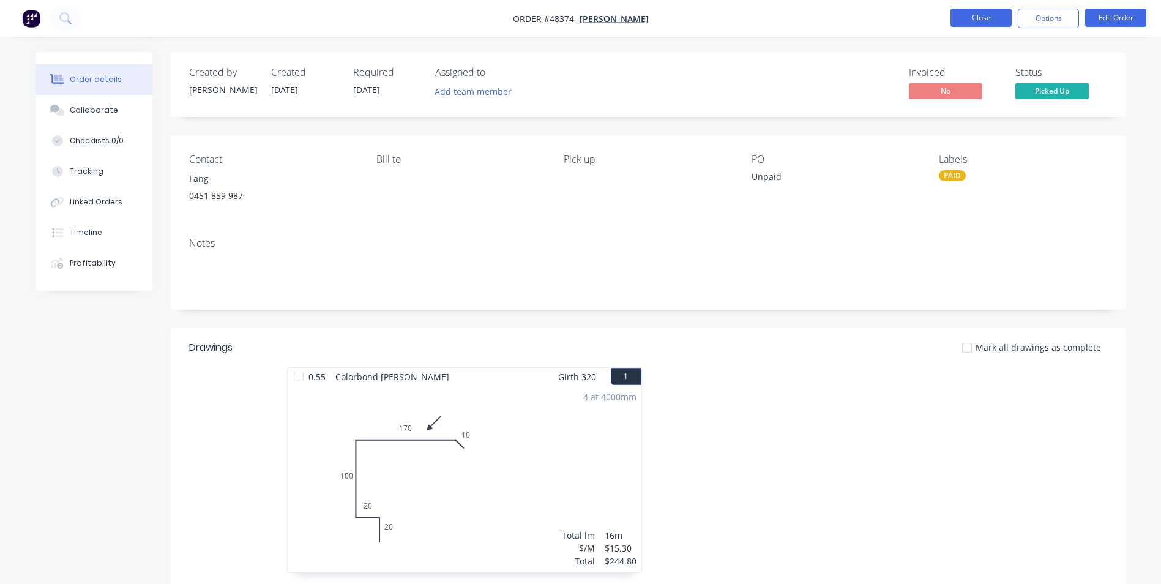
click at [961, 24] on button "Close" at bounding box center [981, 18] width 61 height 18
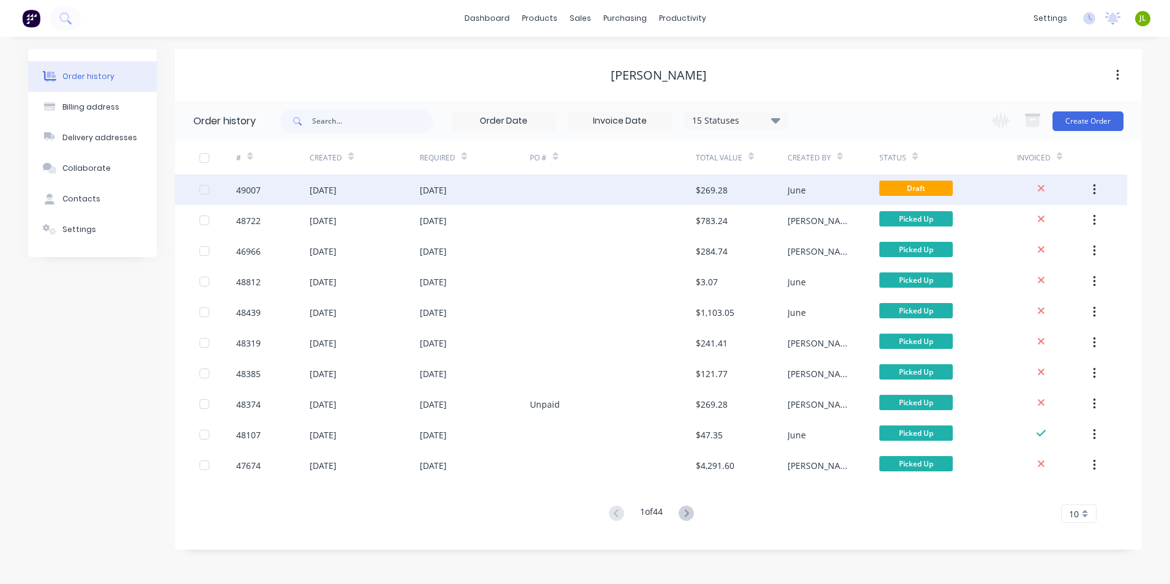
click at [587, 181] on div at bounding box center [612, 189] width 165 height 31
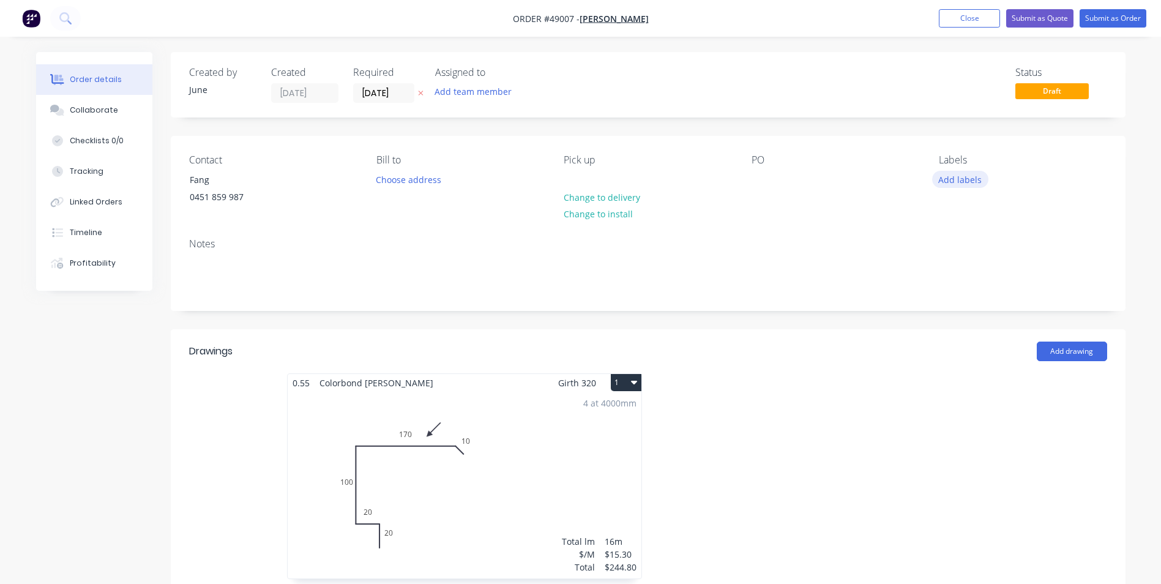
click at [973, 178] on button "Add labels" at bounding box center [960, 179] width 56 height 17
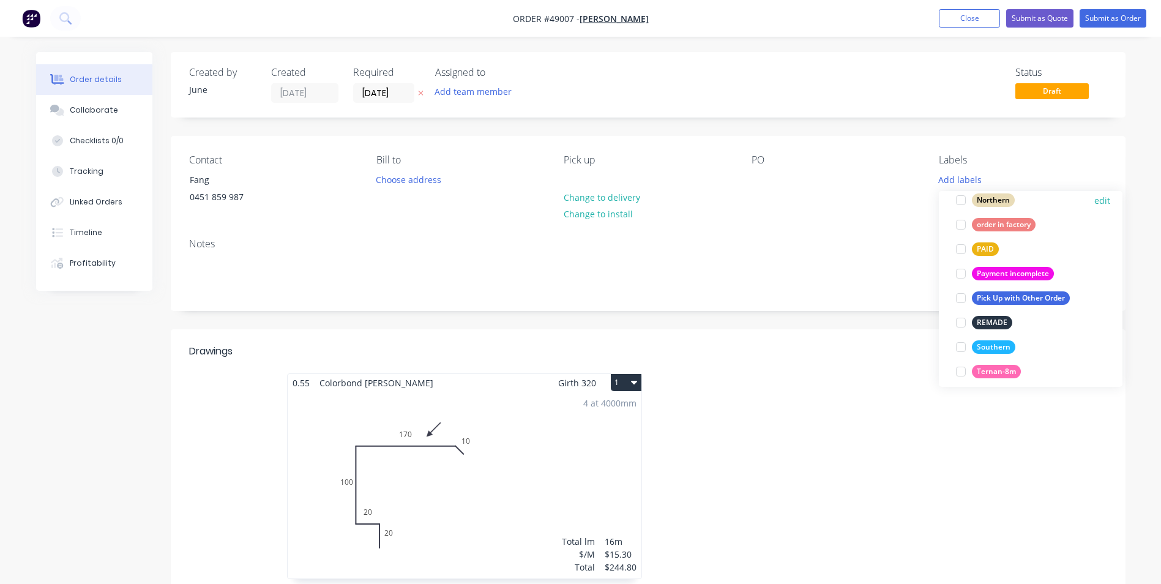
scroll to position [306, 0]
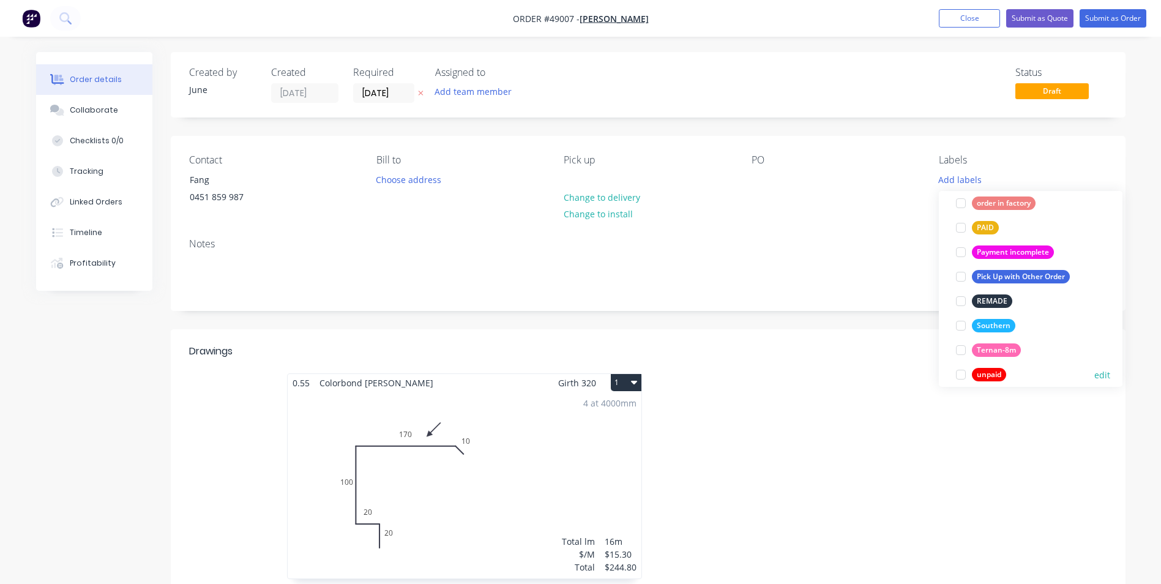
click at [998, 368] on div "unpaid" at bounding box center [989, 374] width 34 height 13
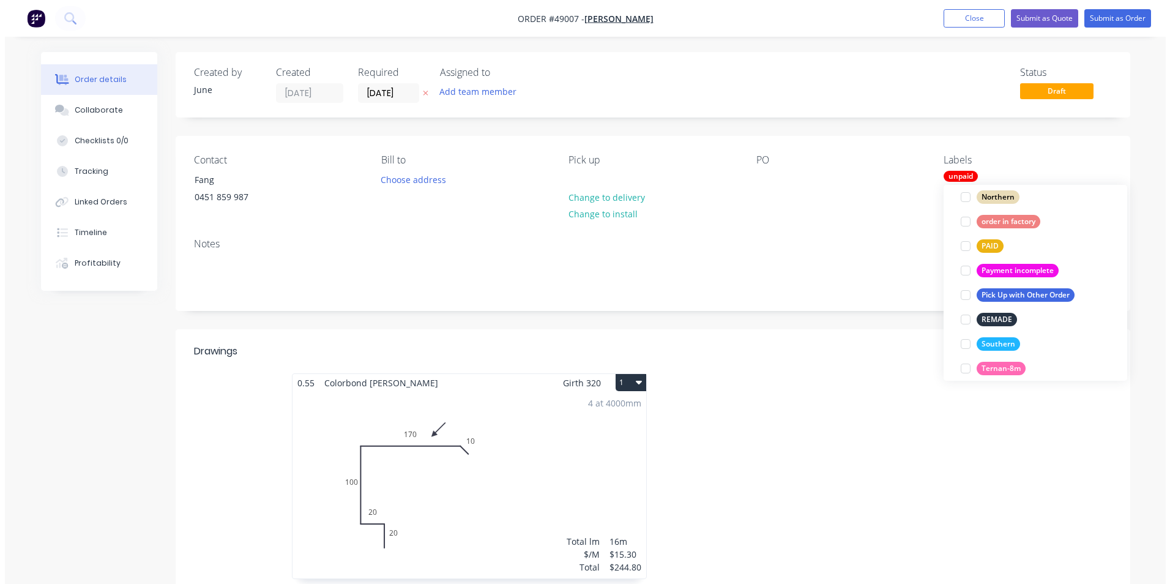
scroll to position [0, 0]
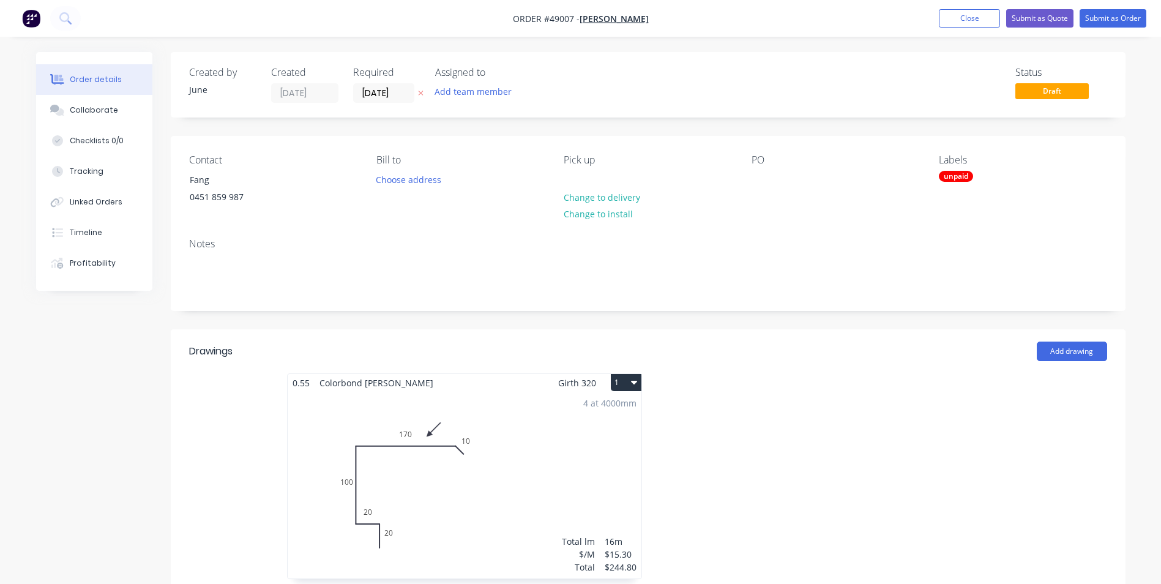
click at [822, 173] on div "PO" at bounding box center [836, 182] width 168 height 56
click at [369, 98] on input "[DATE]" at bounding box center [384, 93] width 60 height 18
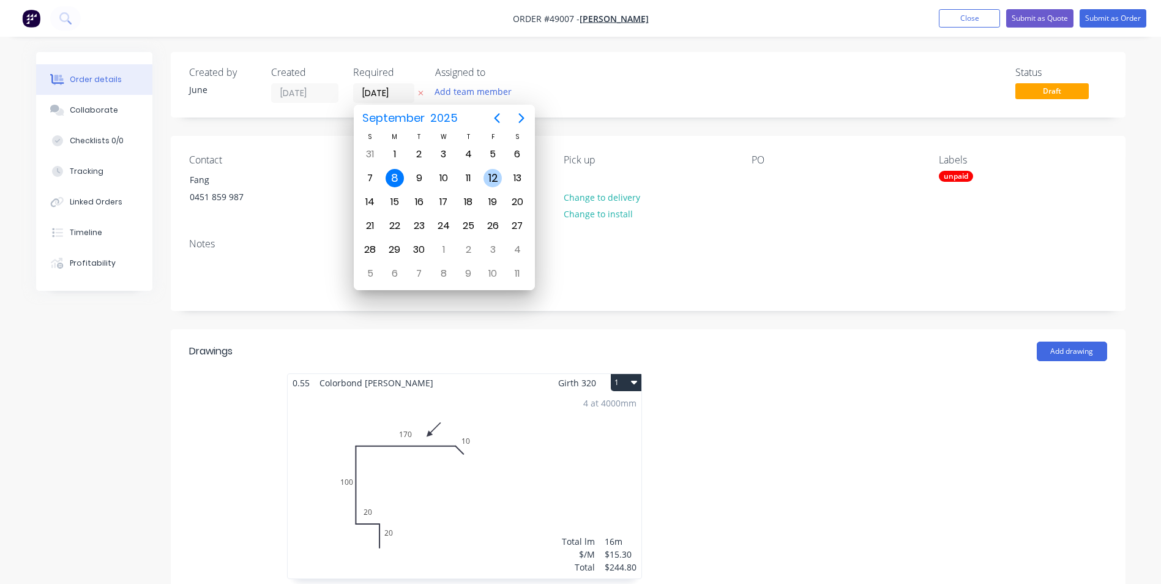
click at [484, 179] on div "12" at bounding box center [493, 178] width 18 height 18
type input "12/09/25"
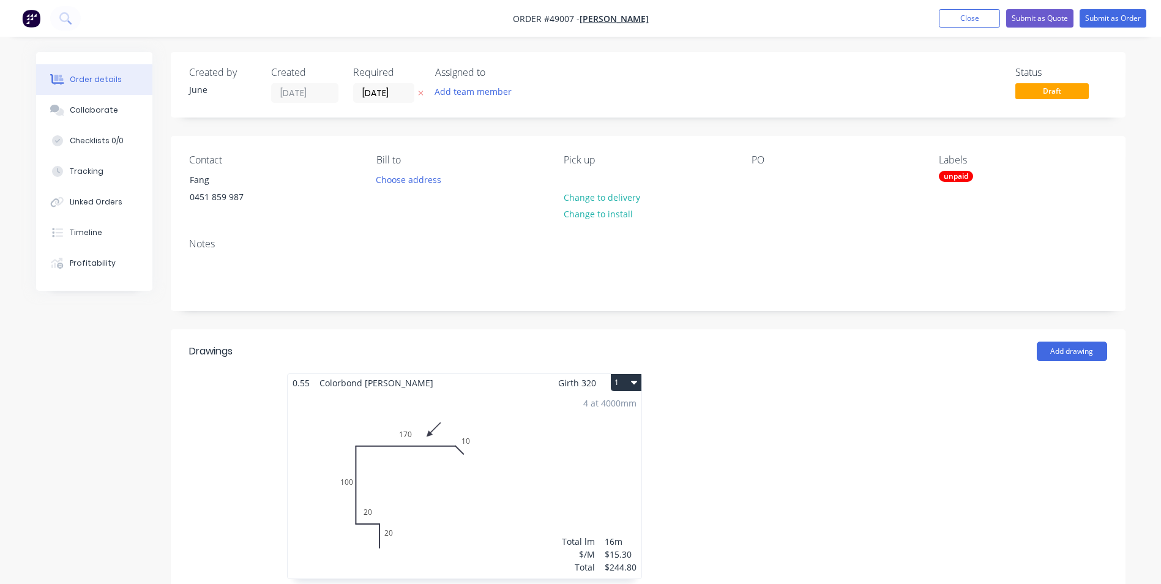
click at [709, 107] on div "Created by June Created 08/09/25 Required 12/09/25 Assigned to Add team member …" at bounding box center [648, 85] width 955 height 66
click at [1098, 17] on button "Submit as Order" at bounding box center [1113, 18] width 67 height 18
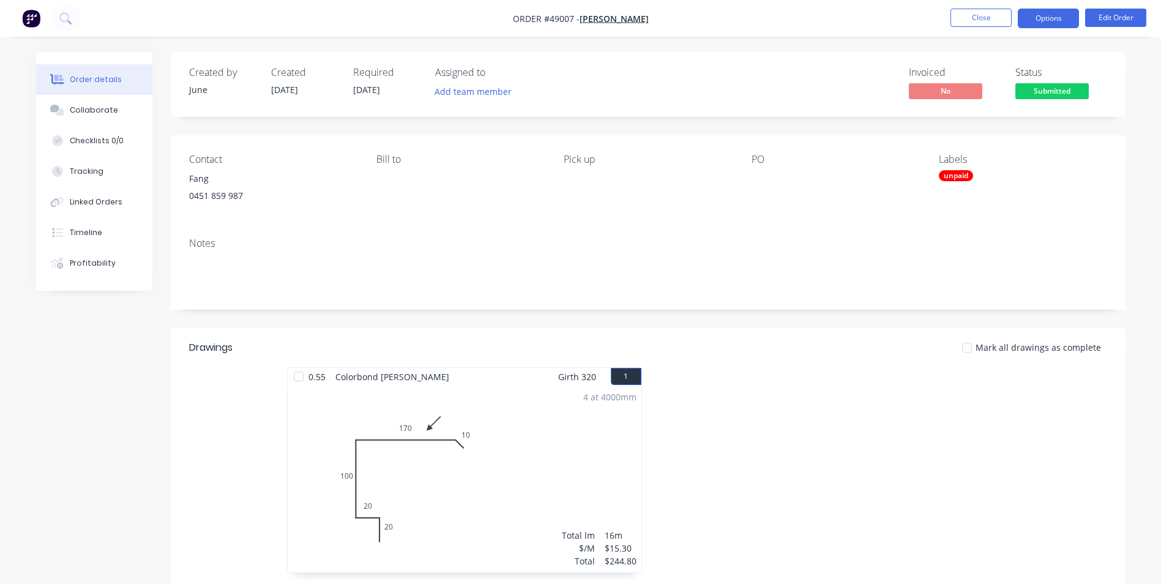
click at [1050, 20] on button "Options" at bounding box center [1048, 19] width 61 height 20
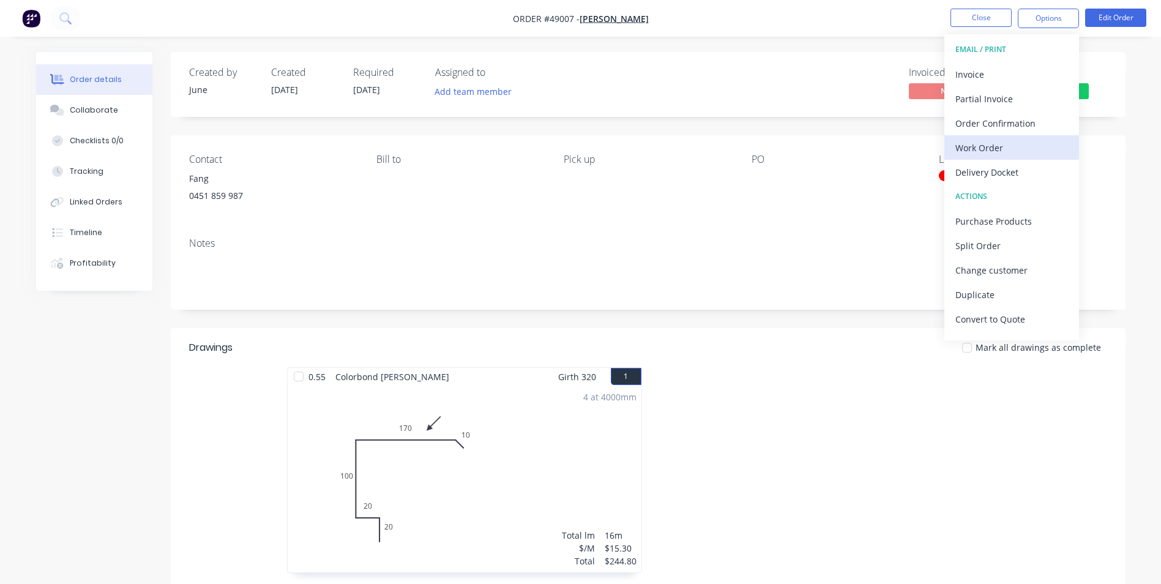
click at [1012, 144] on div "Work Order" at bounding box center [1012, 148] width 113 height 18
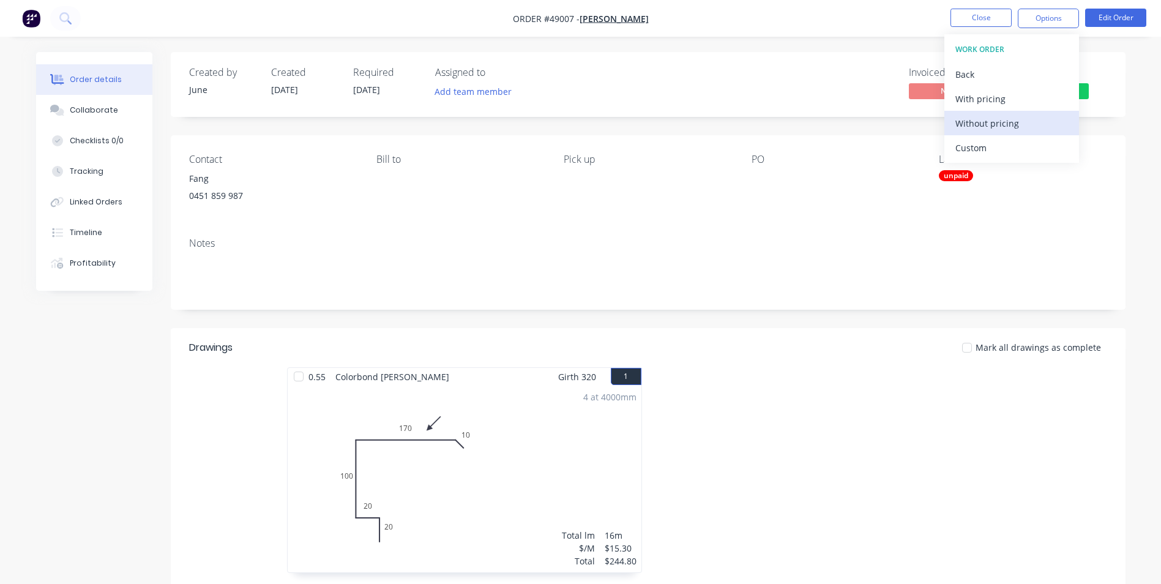
click at [1010, 124] on div "Without pricing" at bounding box center [1012, 123] width 113 height 18
click at [452, 216] on div "Contact Fang 0451 859 987 Bill to Pick up PO Labels unpaid" at bounding box center [648, 181] width 955 height 92
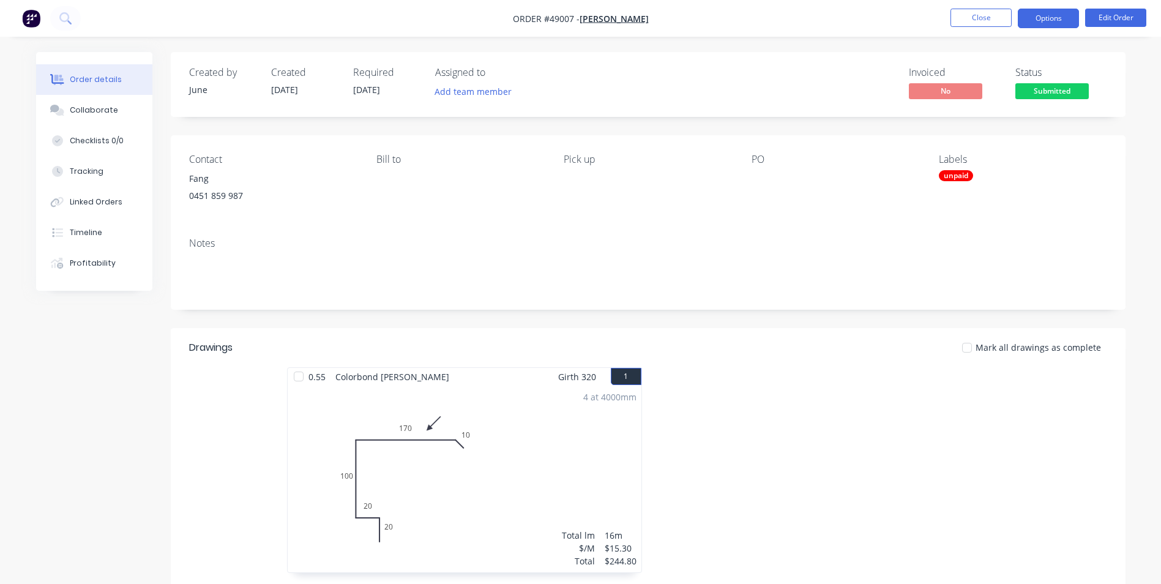
click at [1047, 15] on button "Options" at bounding box center [1048, 19] width 61 height 20
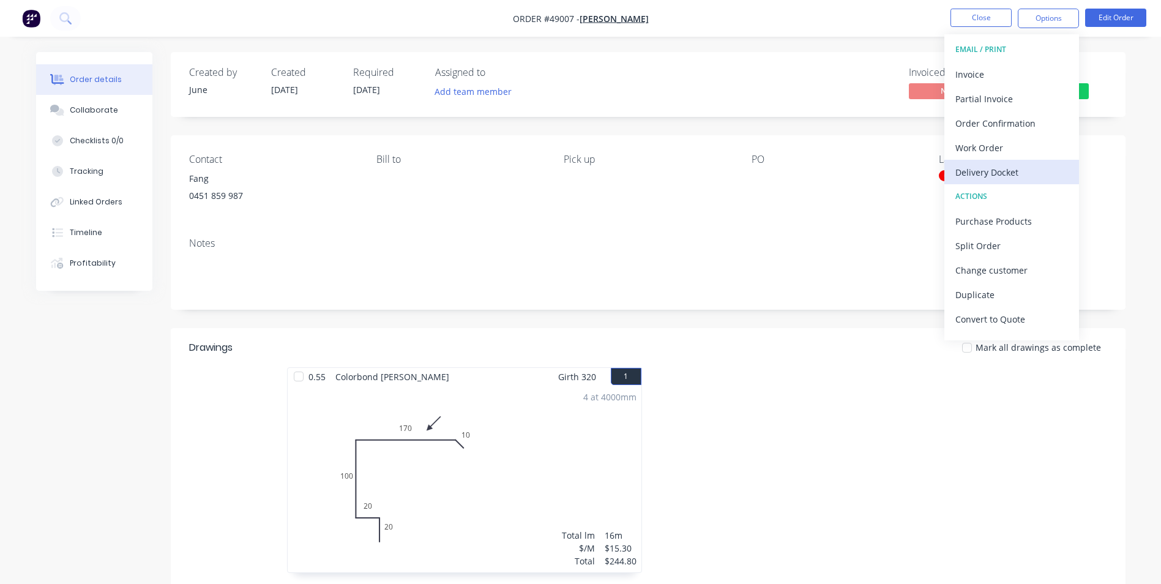
click at [1009, 175] on div "Delivery Docket" at bounding box center [1012, 172] width 113 height 18
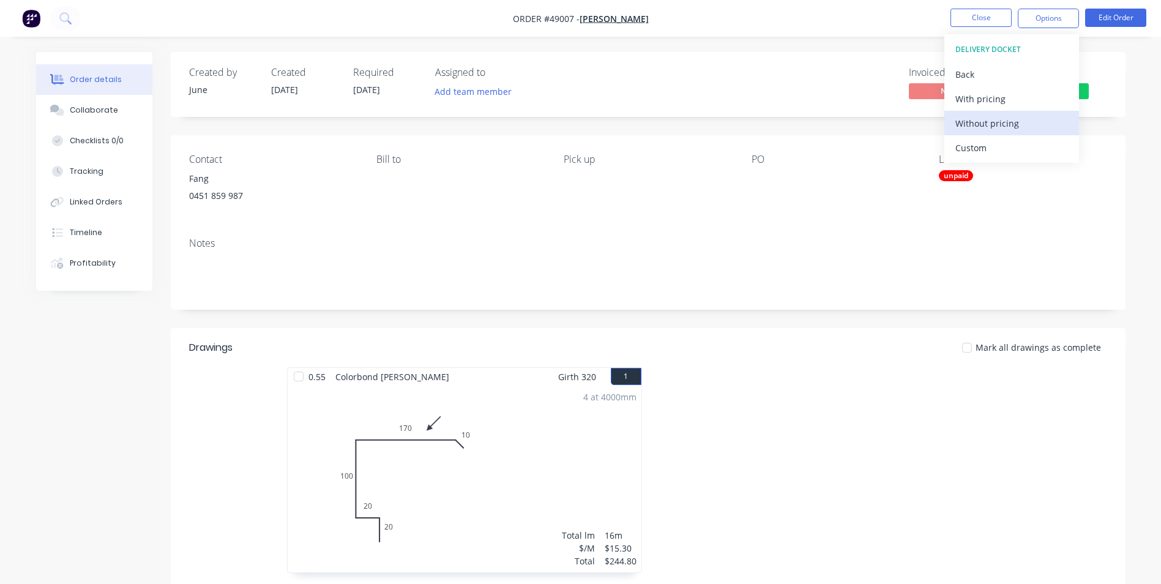
click at [997, 127] on div "Without pricing" at bounding box center [1012, 123] width 113 height 18
click at [752, 60] on div "Created by June Created 08/09/25 Required 12/09/25 Assigned to Add team member …" at bounding box center [648, 84] width 955 height 65
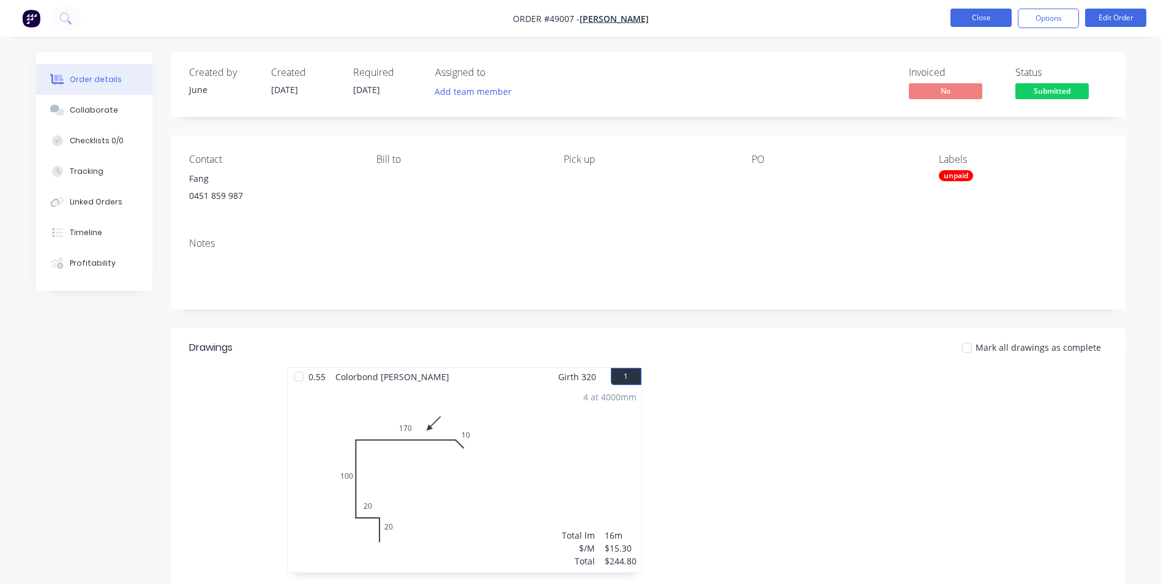
click at [970, 18] on button "Close" at bounding box center [981, 18] width 61 height 18
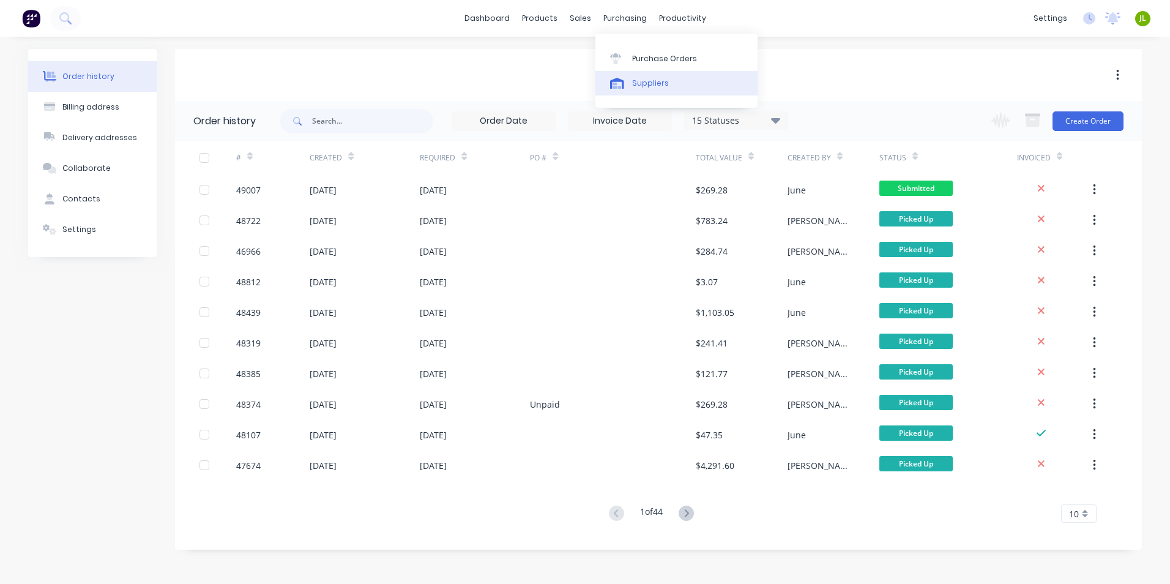
click at [652, 80] on div "Suppliers" at bounding box center [650, 83] width 37 height 11
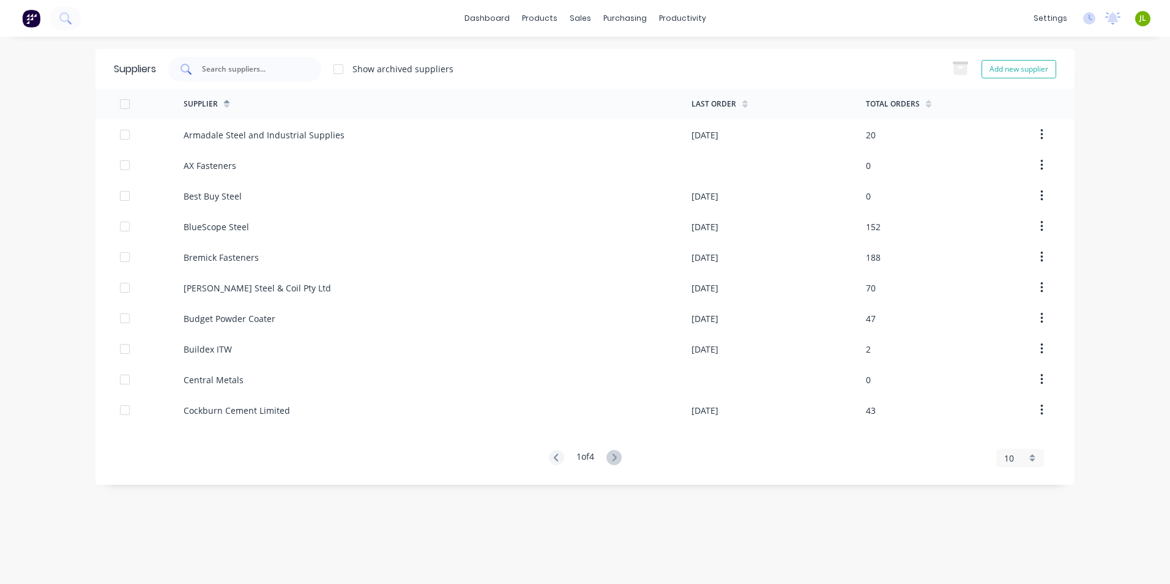
click at [305, 79] on div at bounding box center [244, 69] width 153 height 24
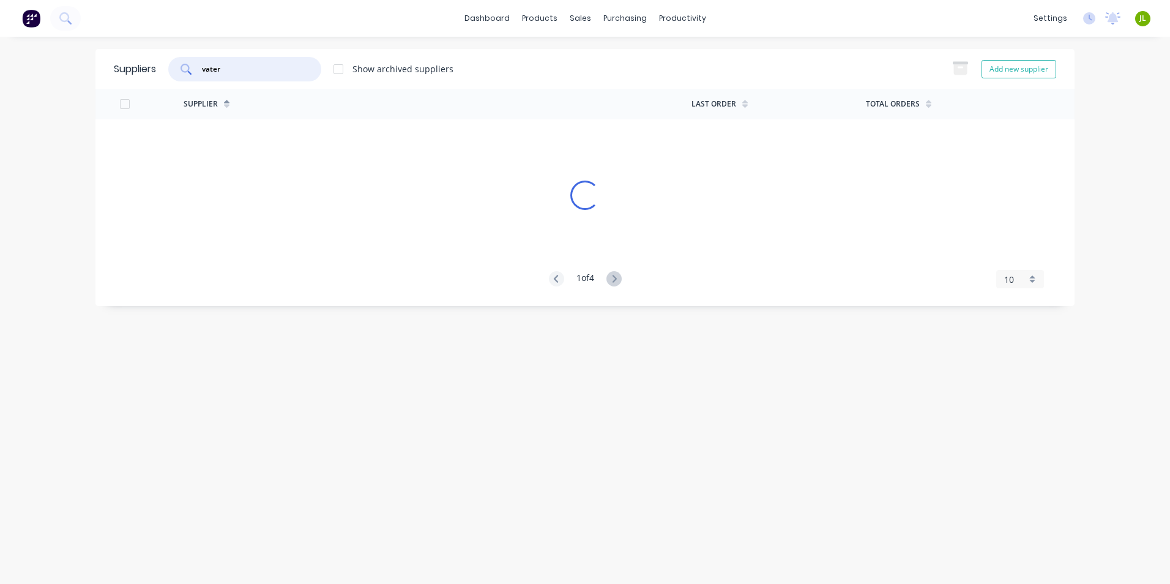
type input "vater"
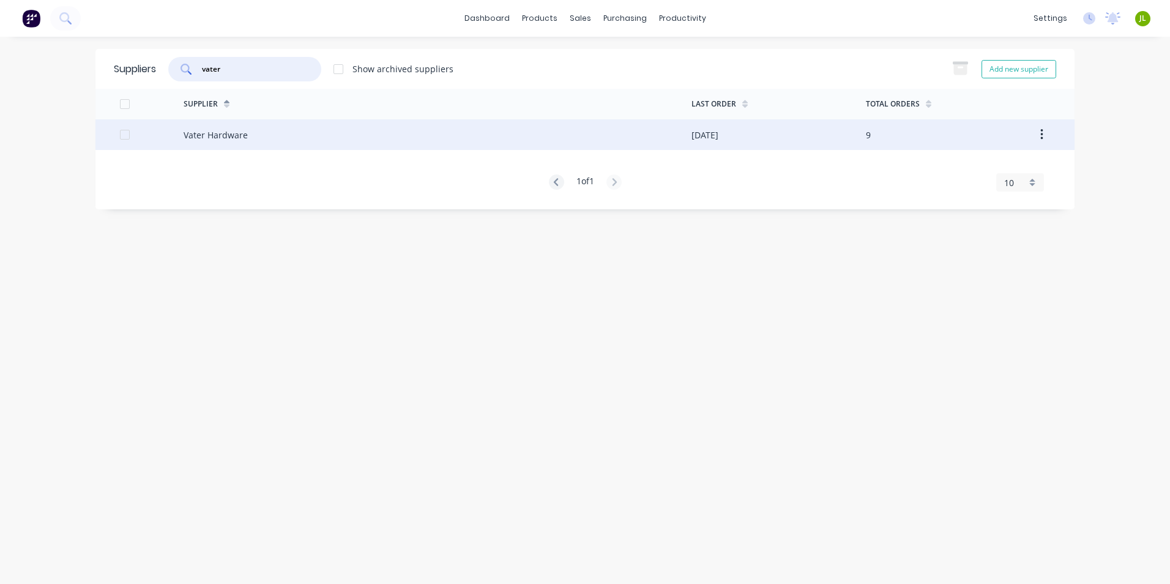
click at [457, 140] on div "Vater Hardware" at bounding box center [438, 134] width 508 height 31
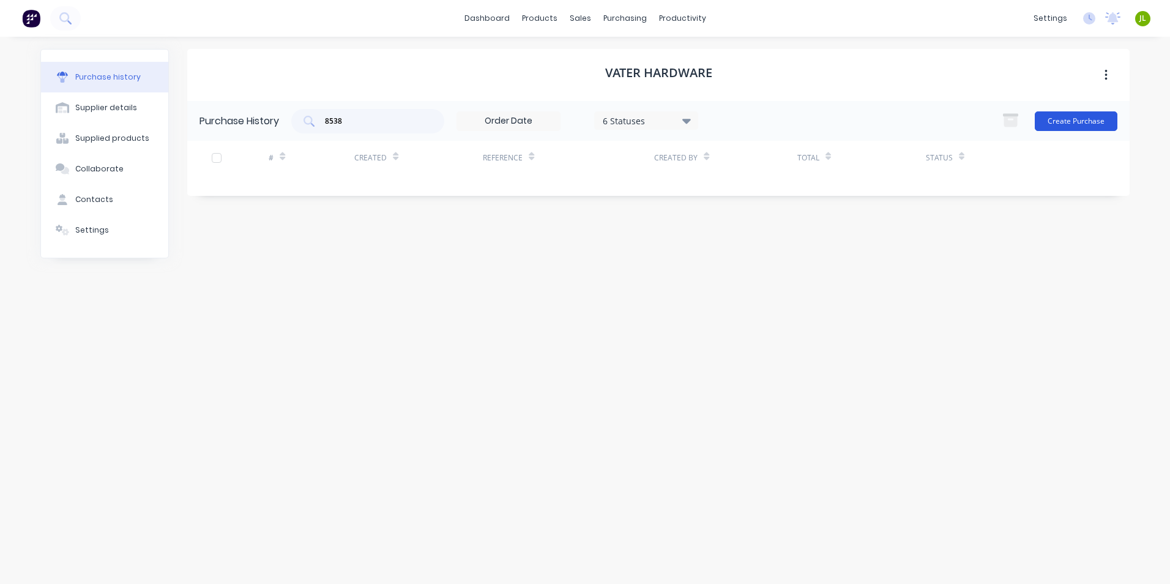
click at [1076, 118] on button "Create Purchase" at bounding box center [1076, 121] width 83 height 20
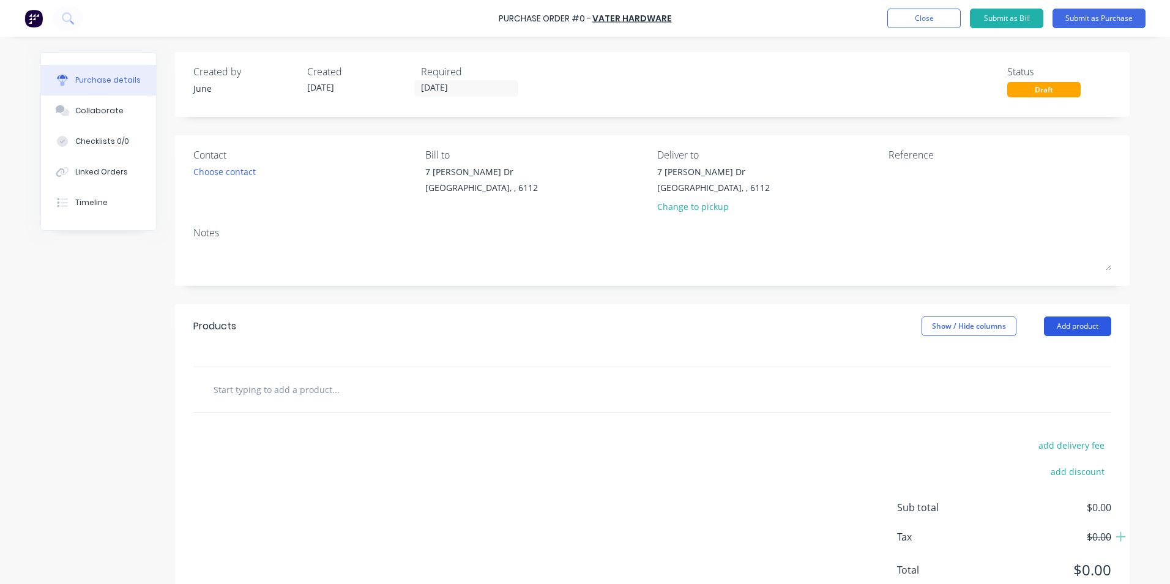
click at [1090, 322] on button "Add product" at bounding box center [1077, 326] width 67 height 20
click at [1081, 358] on div "Product catalogue" at bounding box center [1053, 358] width 94 height 18
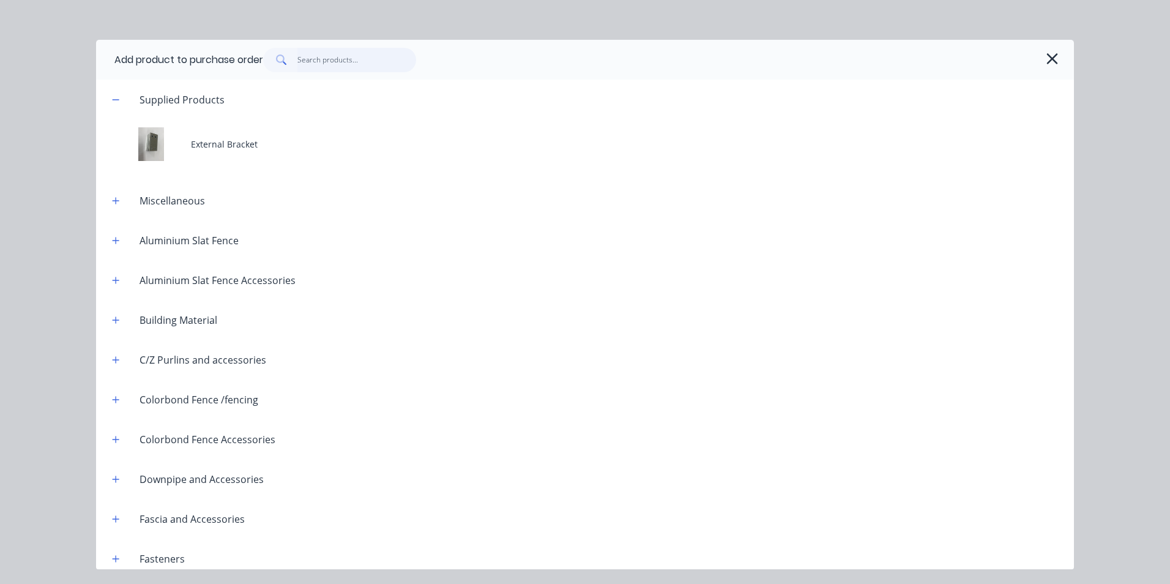
click at [327, 58] on input "text" at bounding box center [357, 60] width 119 height 24
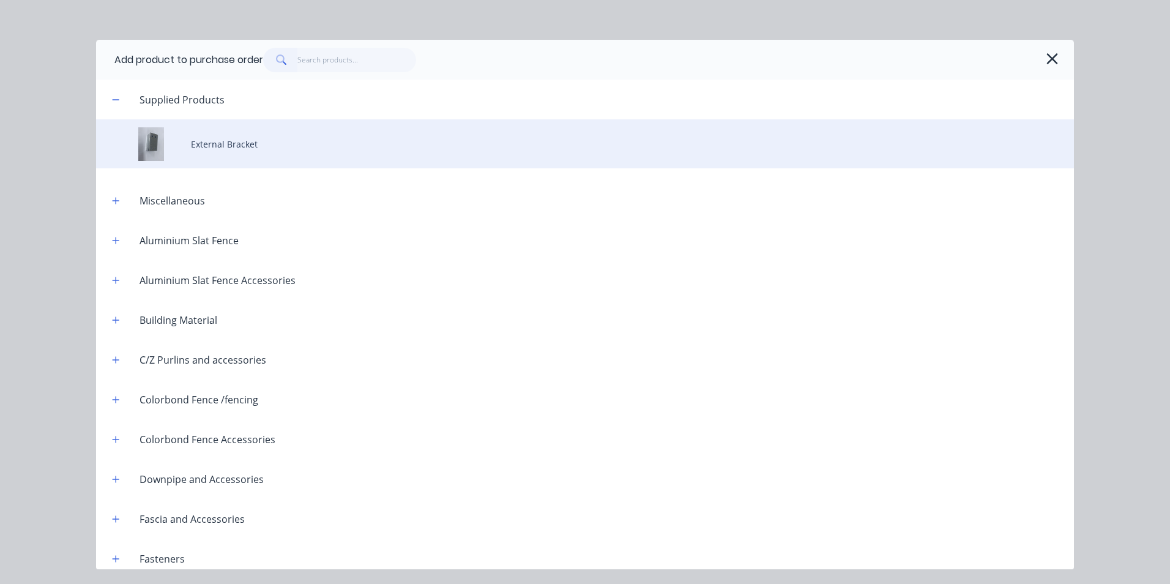
click at [279, 159] on div "External Bracket" at bounding box center [585, 143] width 978 height 49
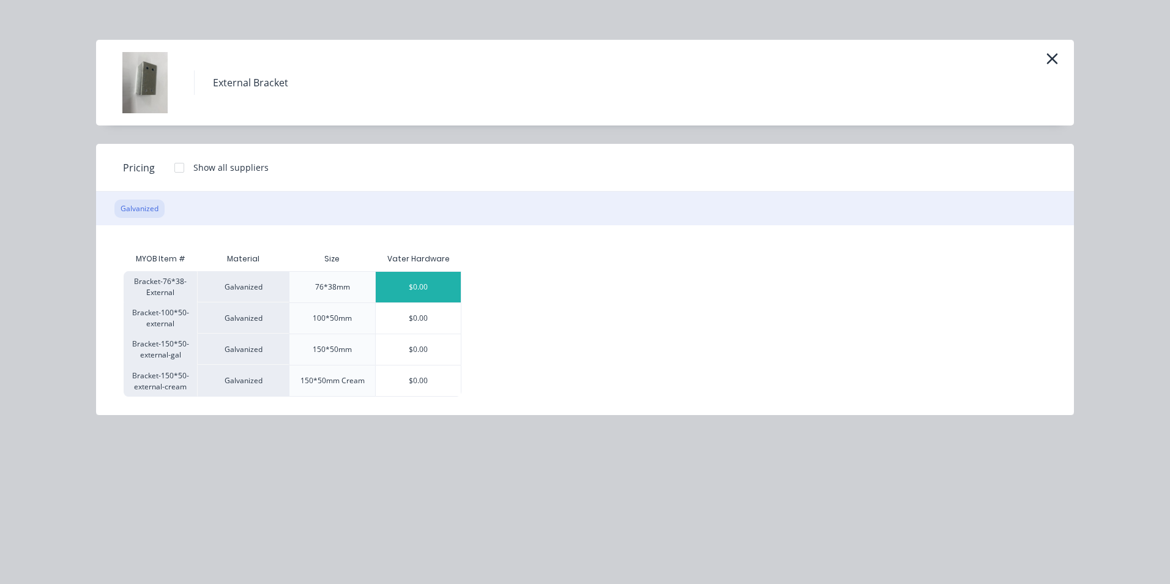
click at [413, 288] on div "$0.00" at bounding box center [418, 287] width 85 height 31
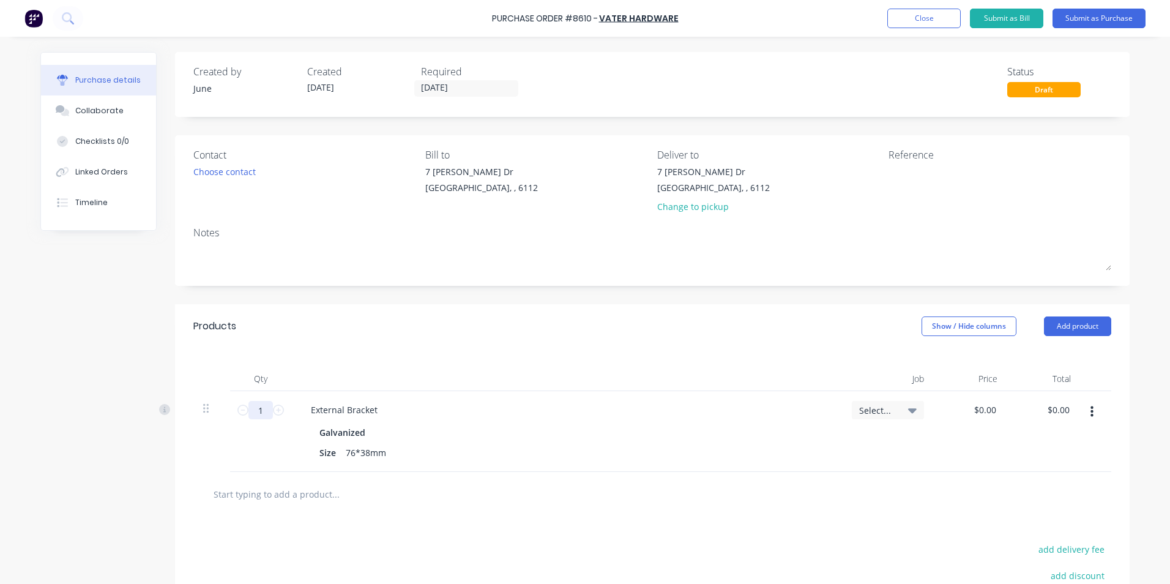
click at [253, 406] on input "1" at bounding box center [261, 410] width 24 height 18
type input "320"
click at [516, 445] on div "Size 76*38mm" at bounding box center [565, 453] width 500 height 18
click at [1063, 317] on button "Add product" at bounding box center [1077, 326] width 67 height 20
click at [1044, 358] on div "Product catalogue" at bounding box center [1053, 358] width 94 height 18
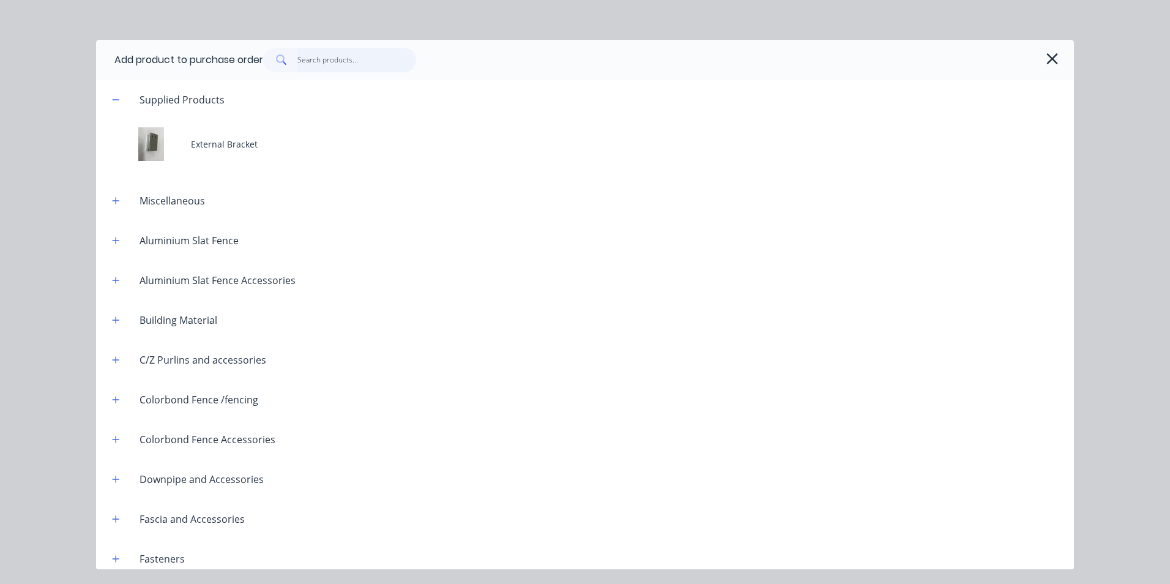
drag, startPoint x: 336, startPoint y: 49, endPoint x: 332, endPoint y: 64, distance: 15.3
click at [335, 56] on input "text" at bounding box center [357, 60] width 119 height 24
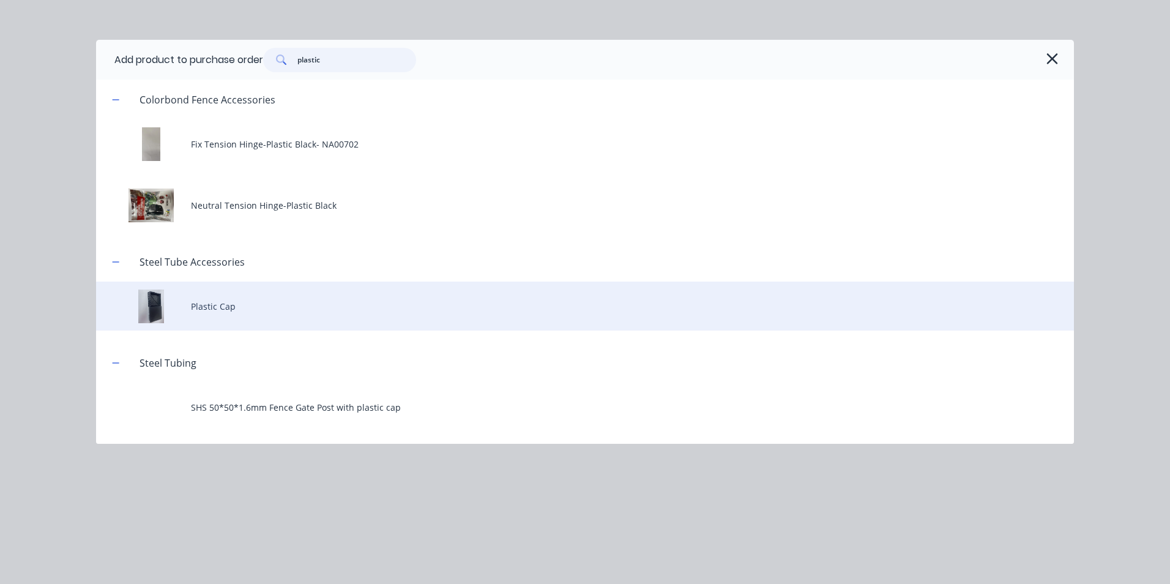
type input "plastic"
click at [232, 325] on div "Plastic Cap" at bounding box center [585, 306] width 978 height 49
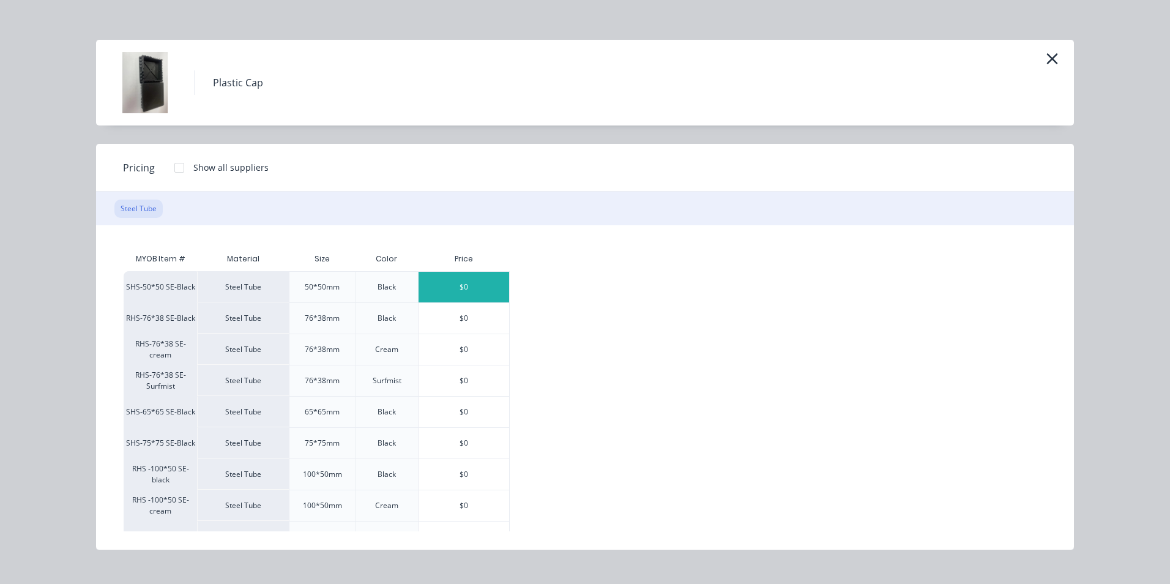
click at [492, 282] on div "$0" at bounding box center [464, 287] width 91 height 31
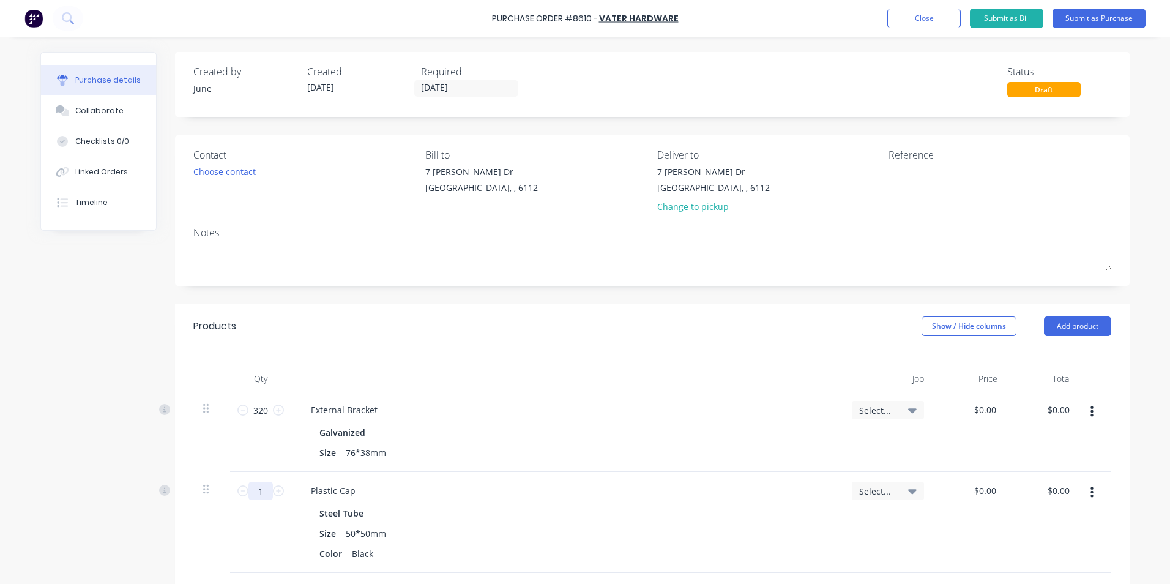
click at [260, 484] on input "1" at bounding box center [261, 491] width 24 height 18
click at [260, 484] on input "200" at bounding box center [261, 491] width 24 height 18
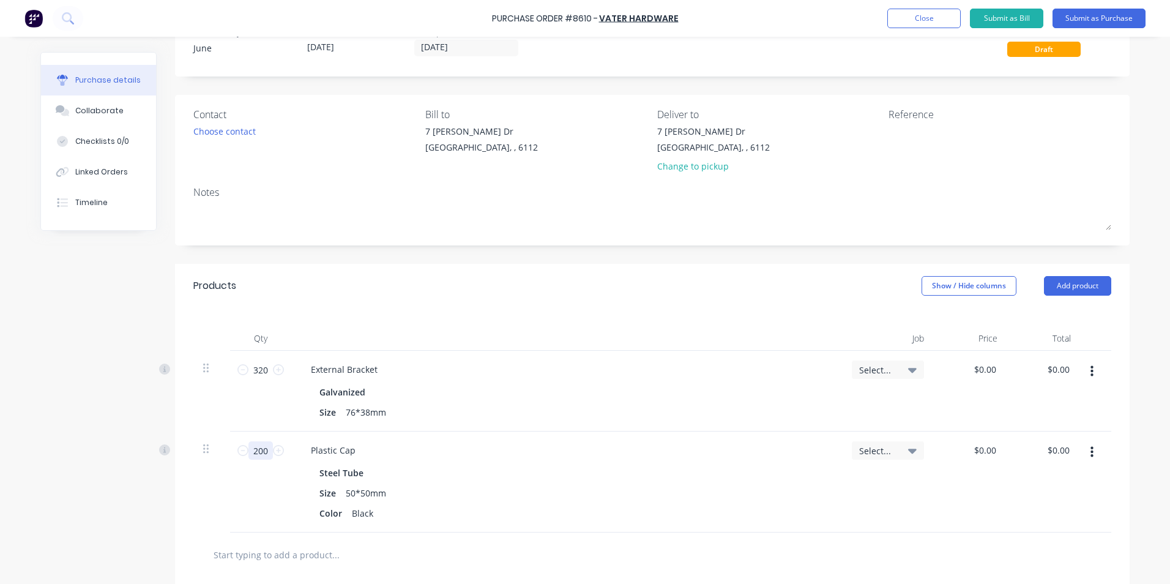
scroll to position [122, 0]
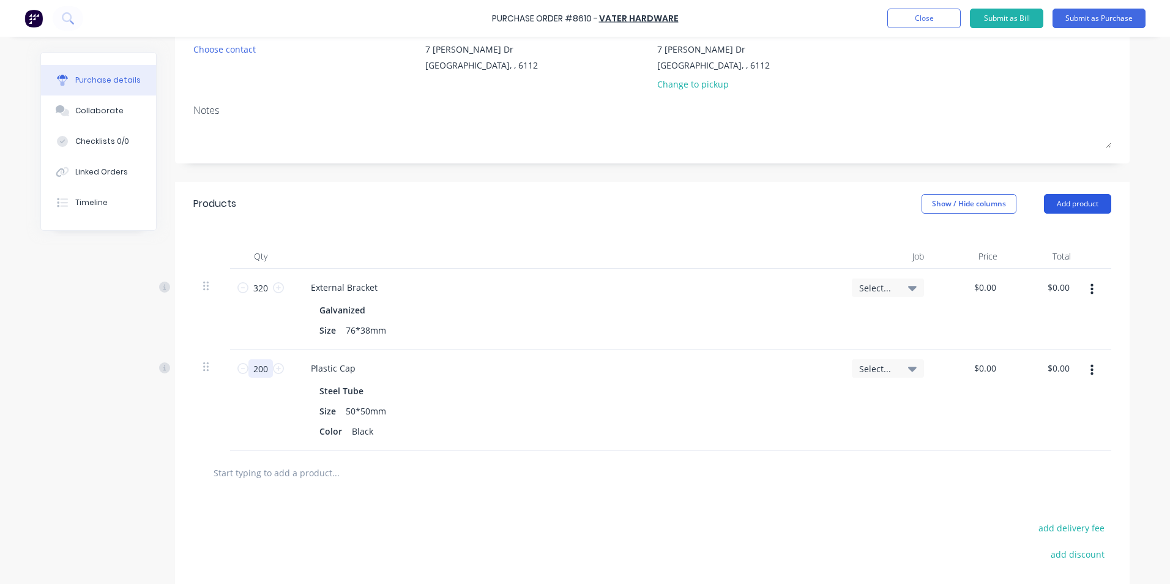
type input "200"
click at [1083, 211] on button "Add product" at bounding box center [1077, 204] width 67 height 20
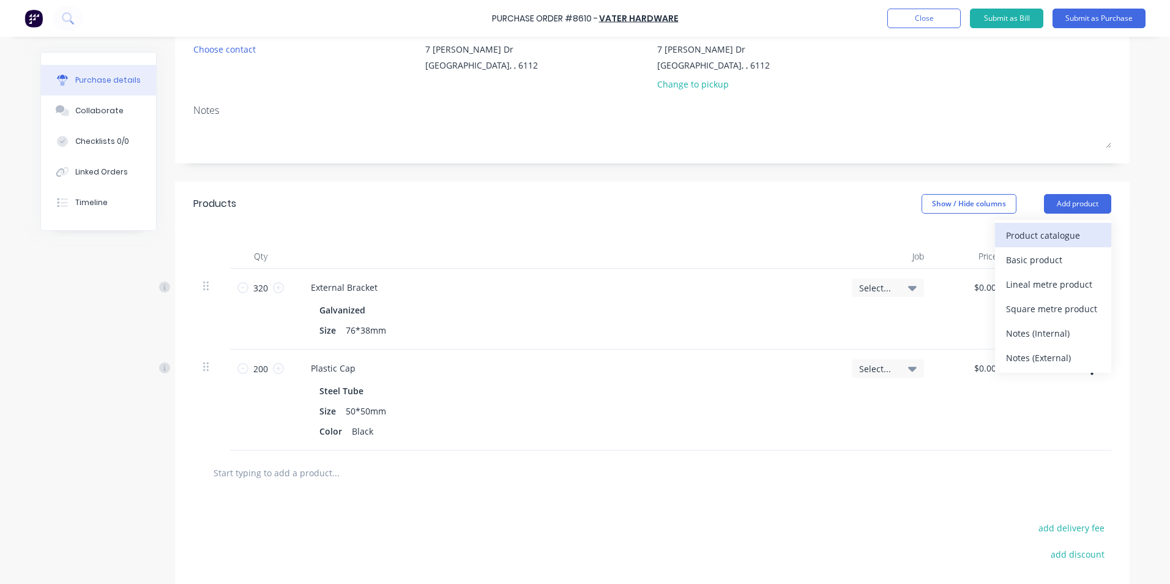
click at [1051, 243] on div "Product catalogue" at bounding box center [1053, 235] width 94 height 18
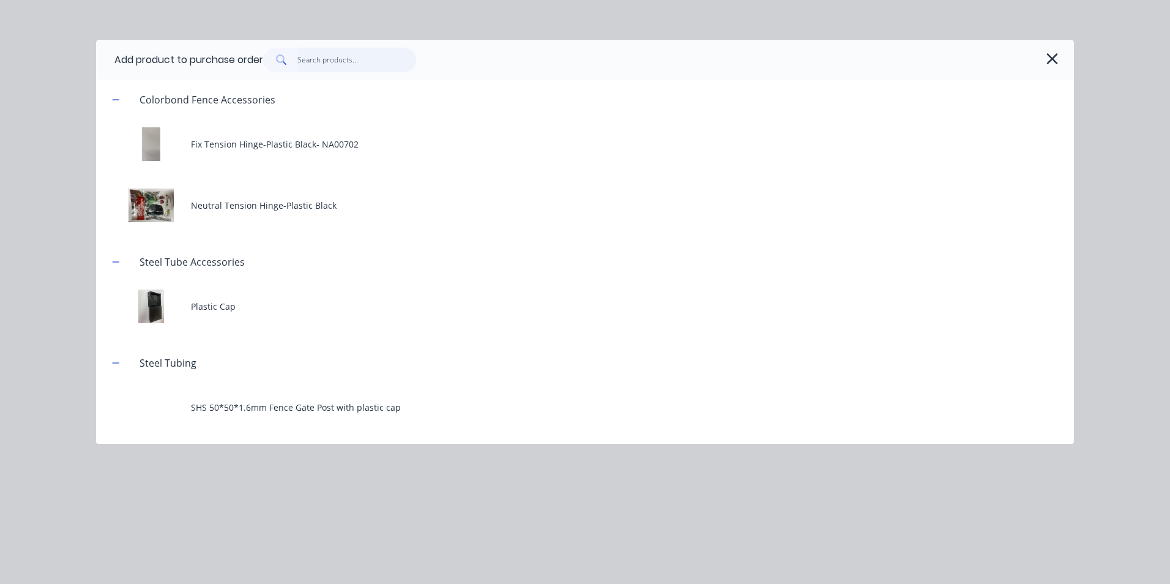
click at [349, 61] on input "text" at bounding box center [357, 60] width 119 height 24
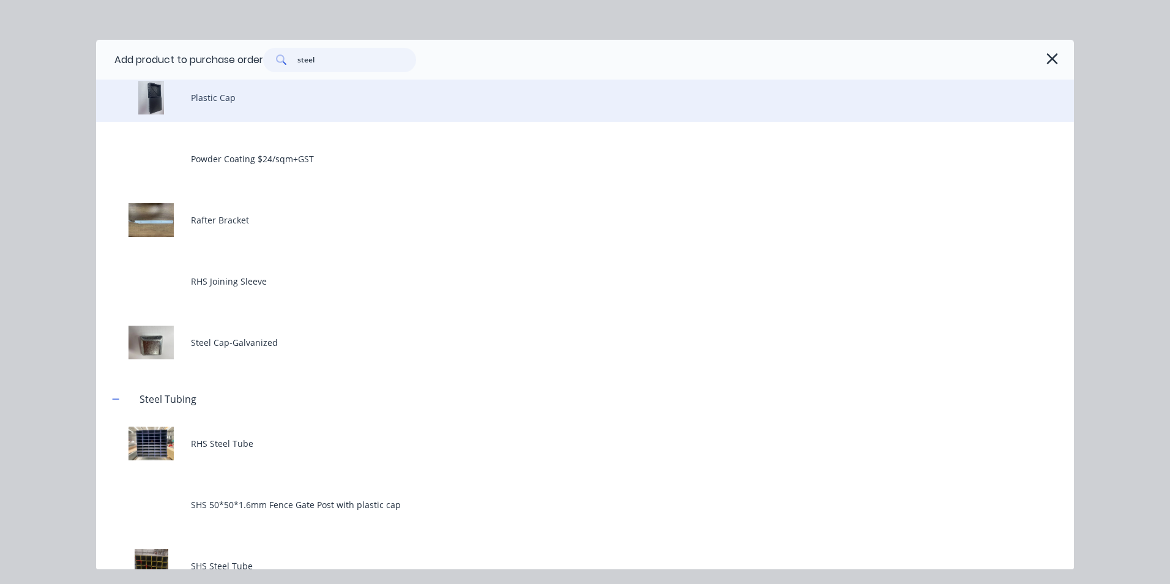
scroll to position [735, 0]
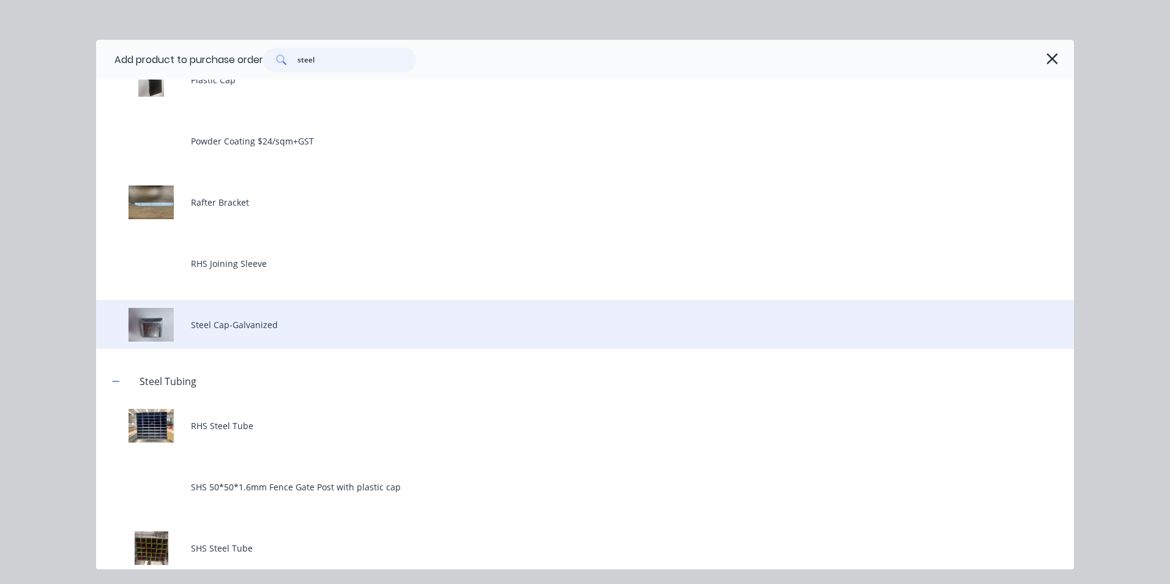
type input "steel"
click at [320, 331] on div "Steel Cap-Galvanized" at bounding box center [585, 324] width 978 height 49
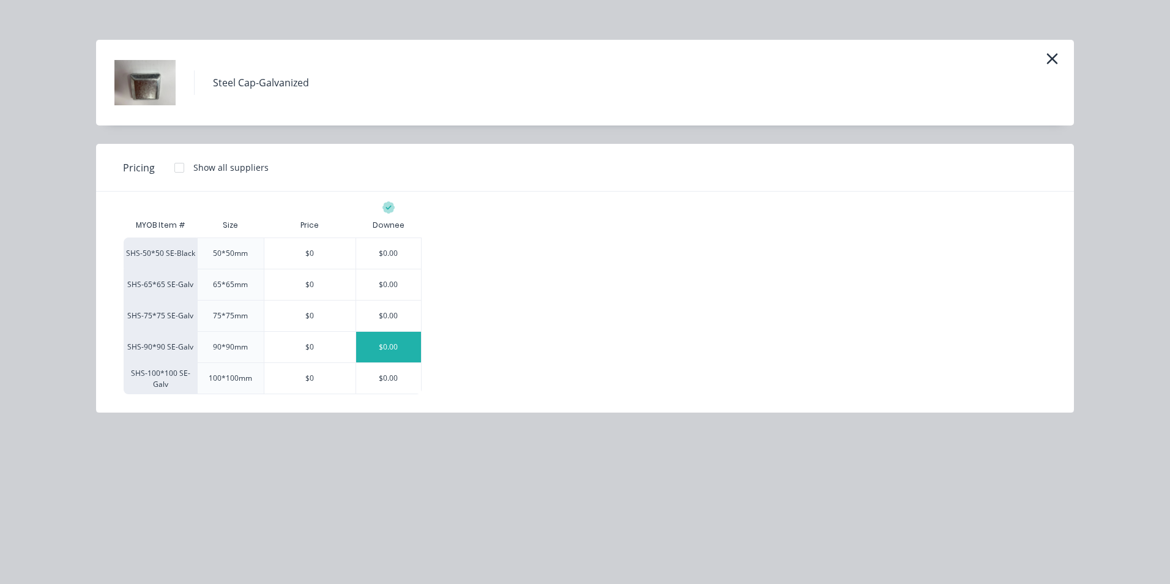
click at [368, 343] on div "$0.00" at bounding box center [389, 347] width 66 height 31
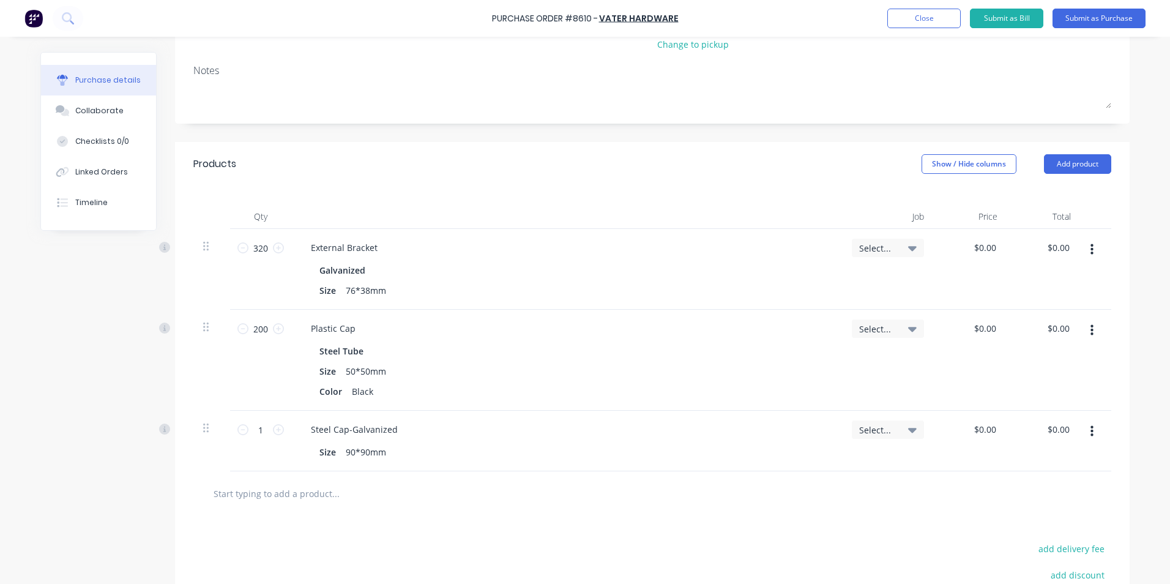
scroll to position [184, 0]
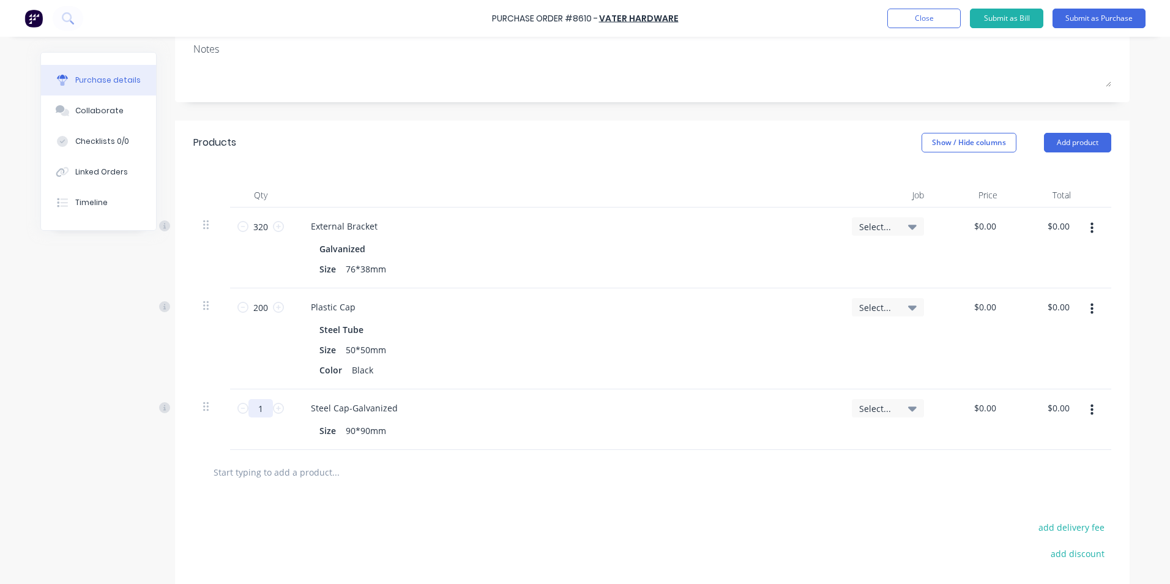
click at [249, 405] on input "1" at bounding box center [261, 408] width 24 height 18
type input "16"
click at [595, 473] on div at bounding box center [652, 472] width 899 height 24
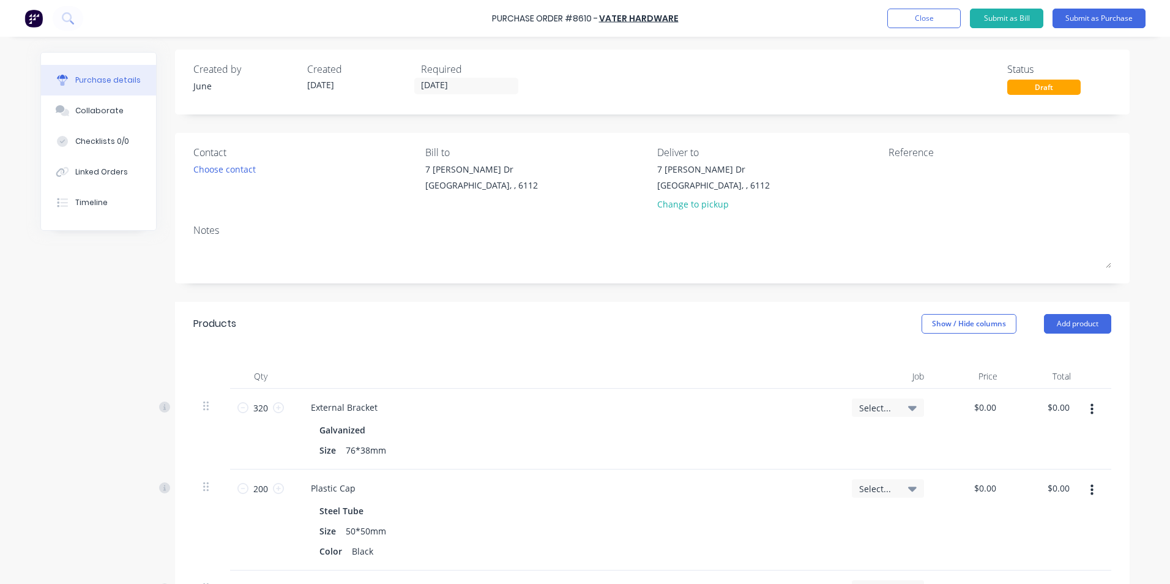
scroll to position [0, 0]
click at [242, 170] on div "Choose contact" at bounding box center [224, 171] width 62 height 13
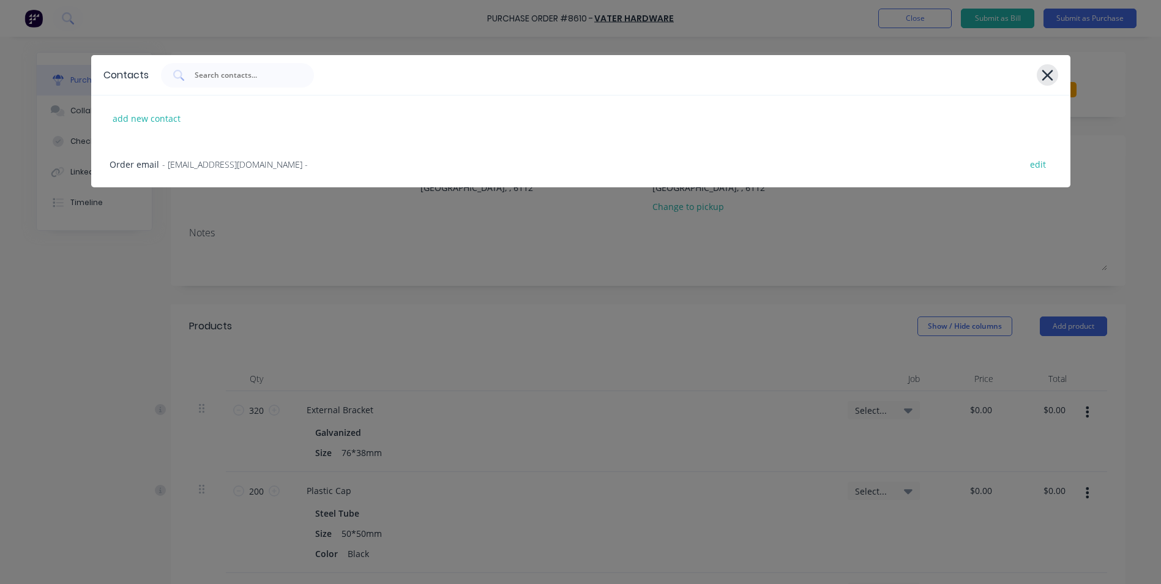
click at [1044, 70] on icon at bounding box center [1047, 75] width 13 height 17
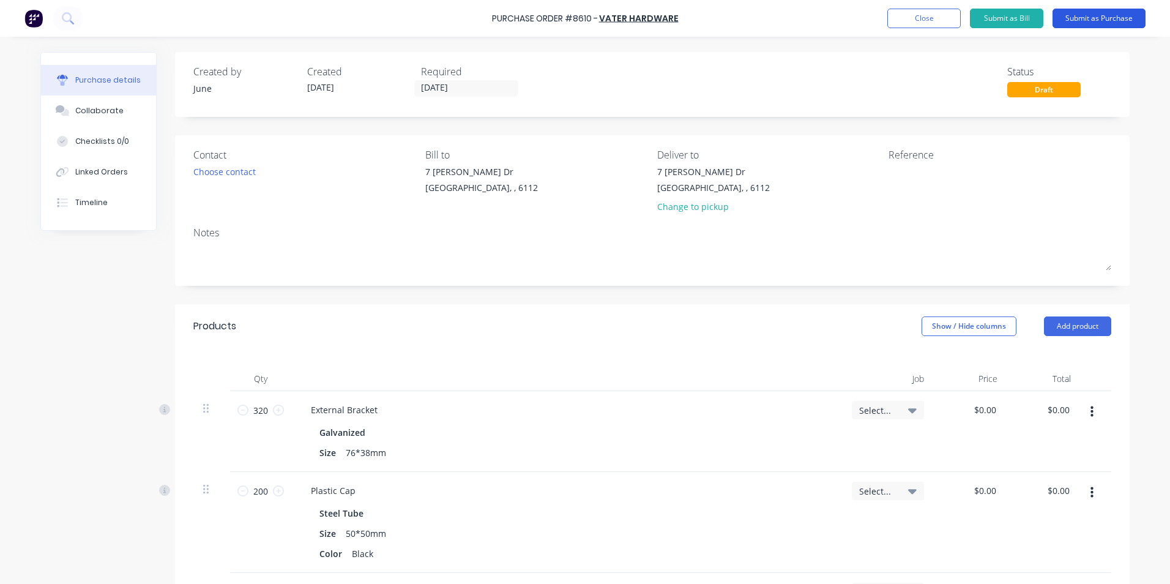
click at [1102, 13] on button "Submit as Purchase" at bounding box center [1099, 19] width 93 height 20
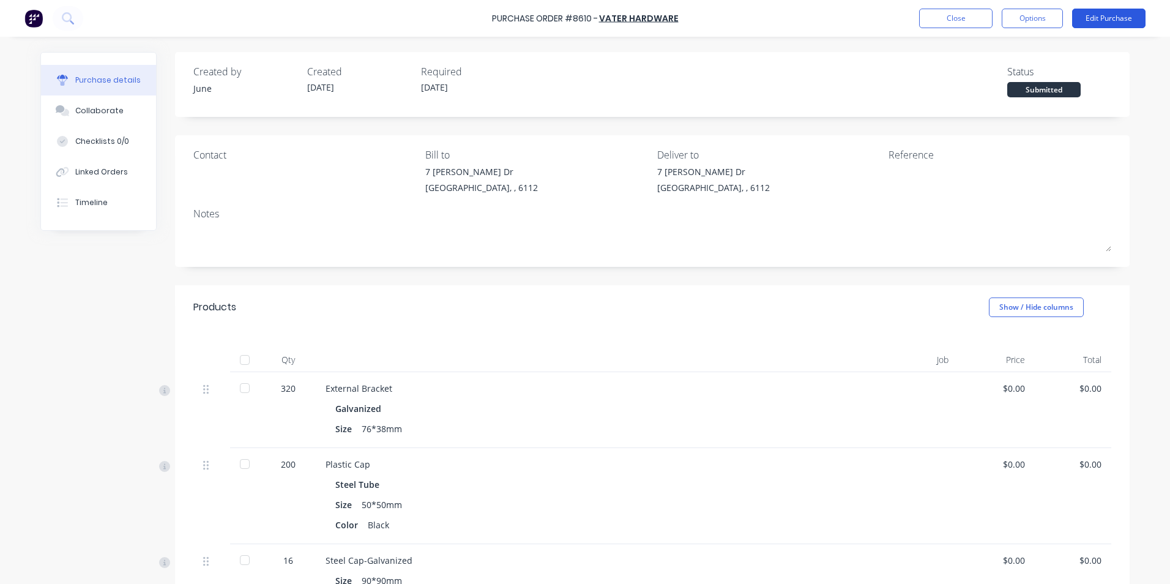
click at [1094, 16] on button "Edit Purchase" at bounding box center [1108, 19] width 73 height 20
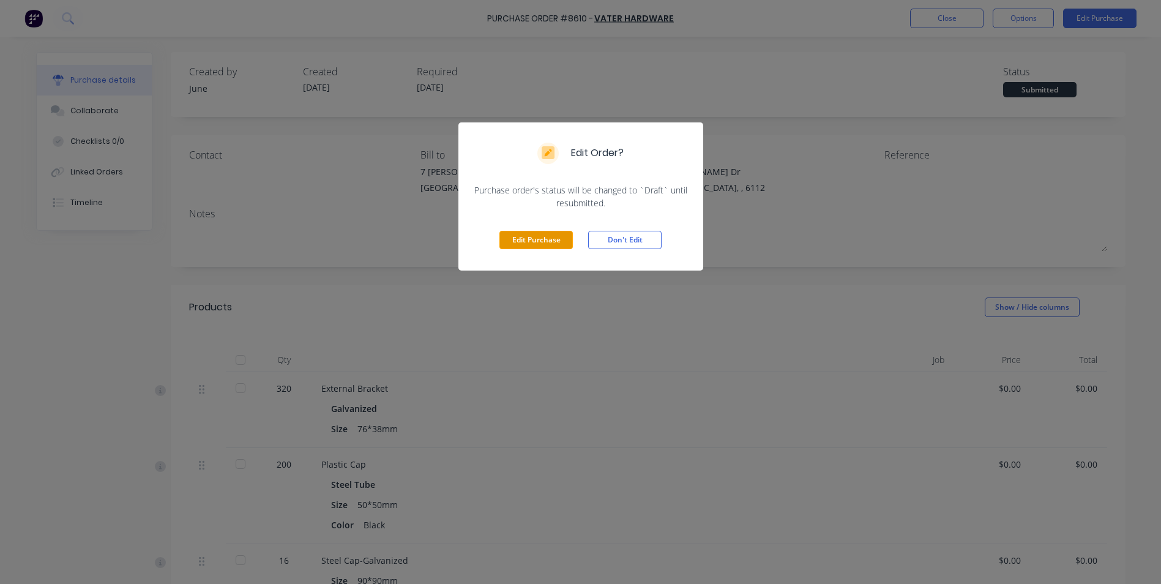
click at [535, 241] on button "Edit Purchase" at bounding box center [536, 240] width 73 height 18
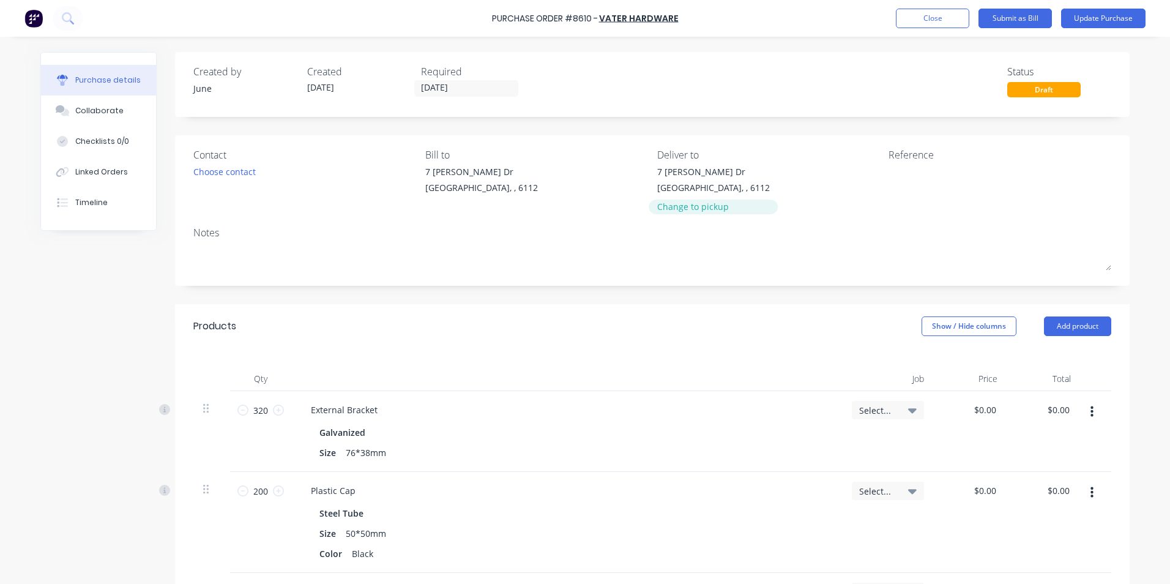
click at [695, 208] on div "Change to pickup" at bounding box center [713, 206] width 113 height 13
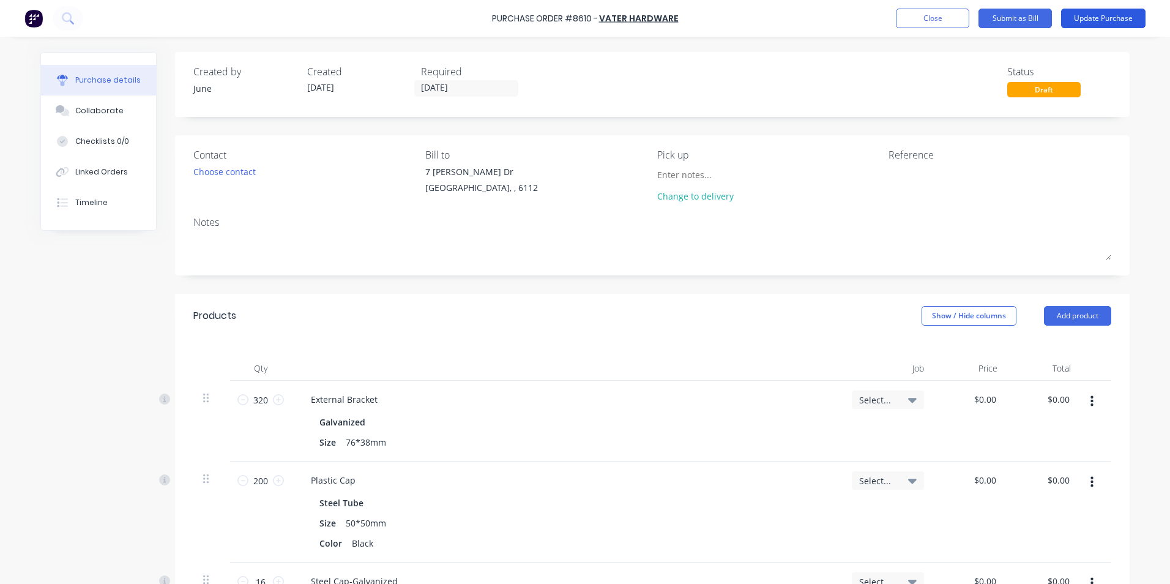
click at [1121, 17] on button "Update Purchase" at bounding box center [1103, 19] width 84 height 20
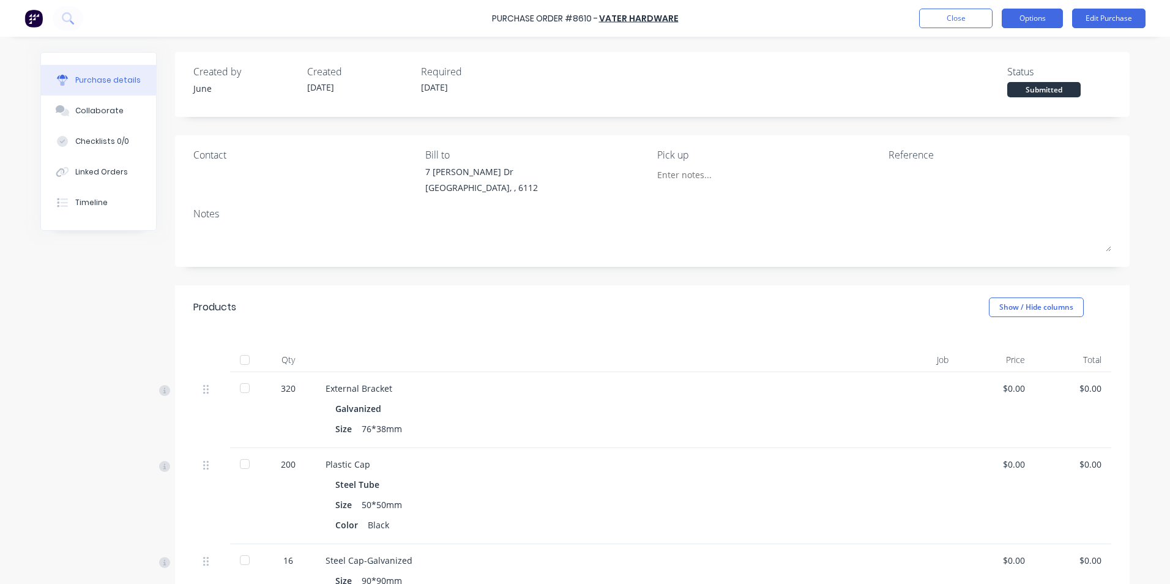
click at [1046, 12] on button "Options" at bounding box center [1032, 19] width 61 height 20
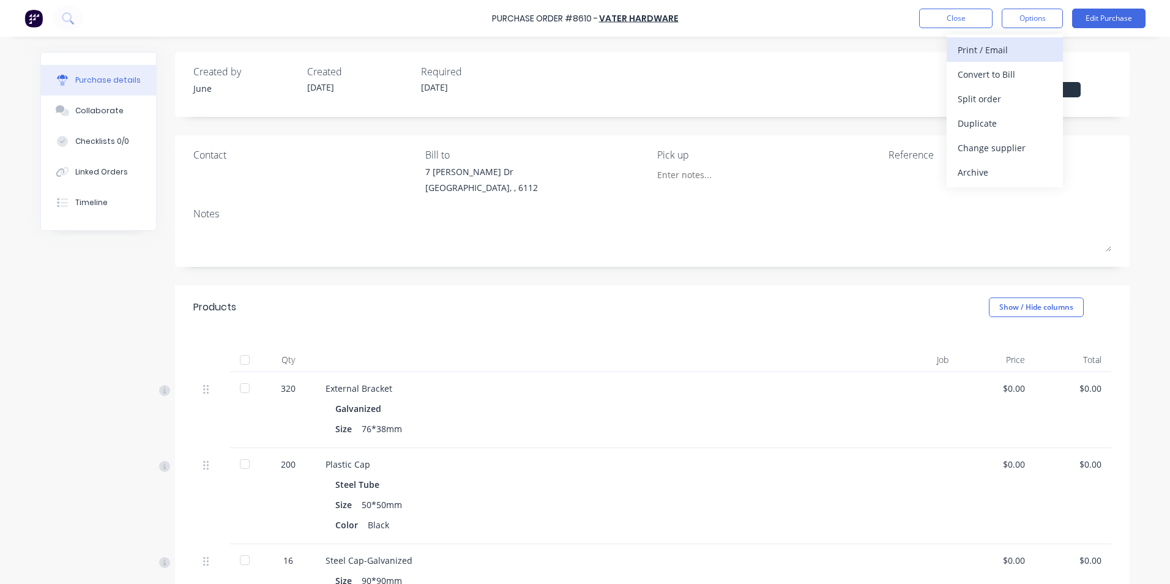
click at [1028, 49] on div "Print / Email" at bounding box center [1005, 50] width 94 height 18
click at [1008, 103] on div "Without pricing" at bounding box center [1005, 99] width 94 height 18
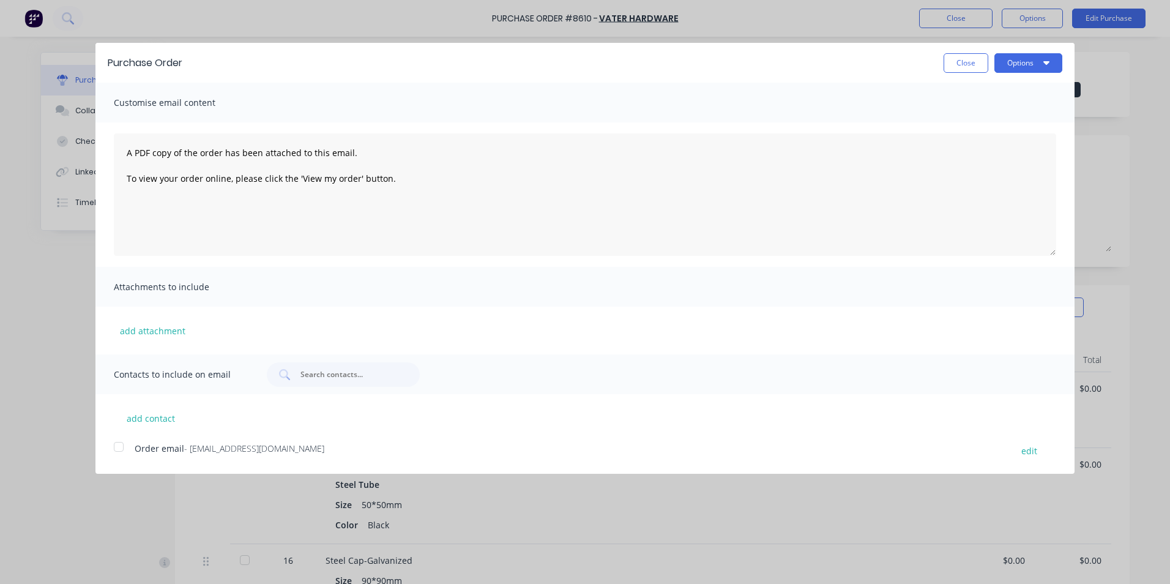
drag, startPoint x: 130, startPoint y: 444, endPoint x: 416, endPoint y: 323, distance: 310.3
click at [130, 444] on div at bounding box center [119, 447] width 24 height 24
click at [1045, 61] on icon "button" at bounding box center [1047, 63] width 6 height 10
click at [1040, 121] on div "Email" at bounding box center [1004, 119] width 94 height 18
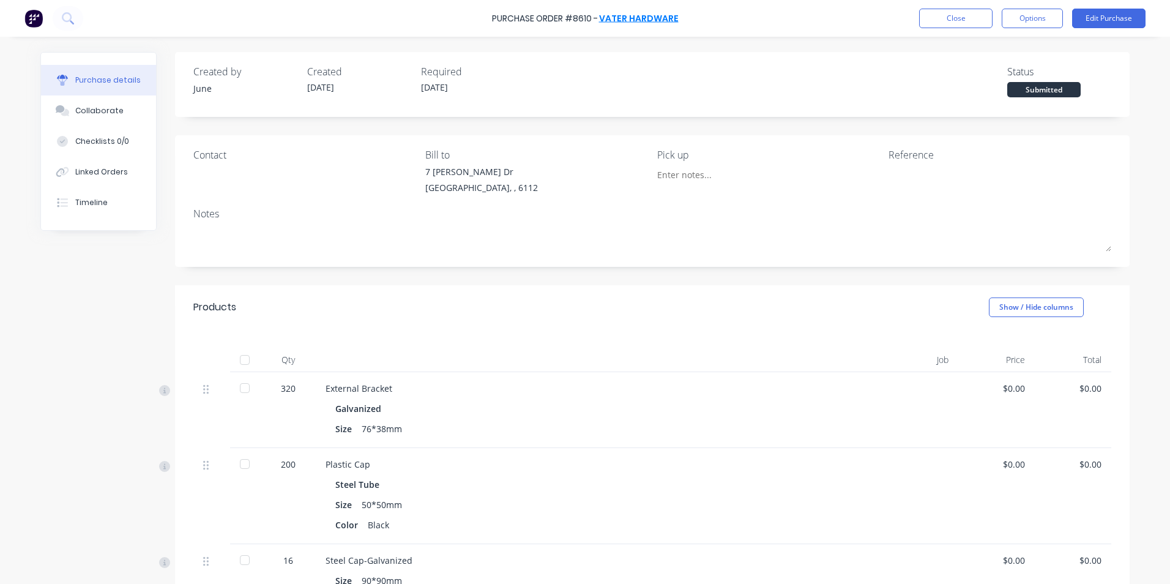
click at [649, 20] on link "Vater Hardware" at bounding box center [639, 18] width 80 height 12
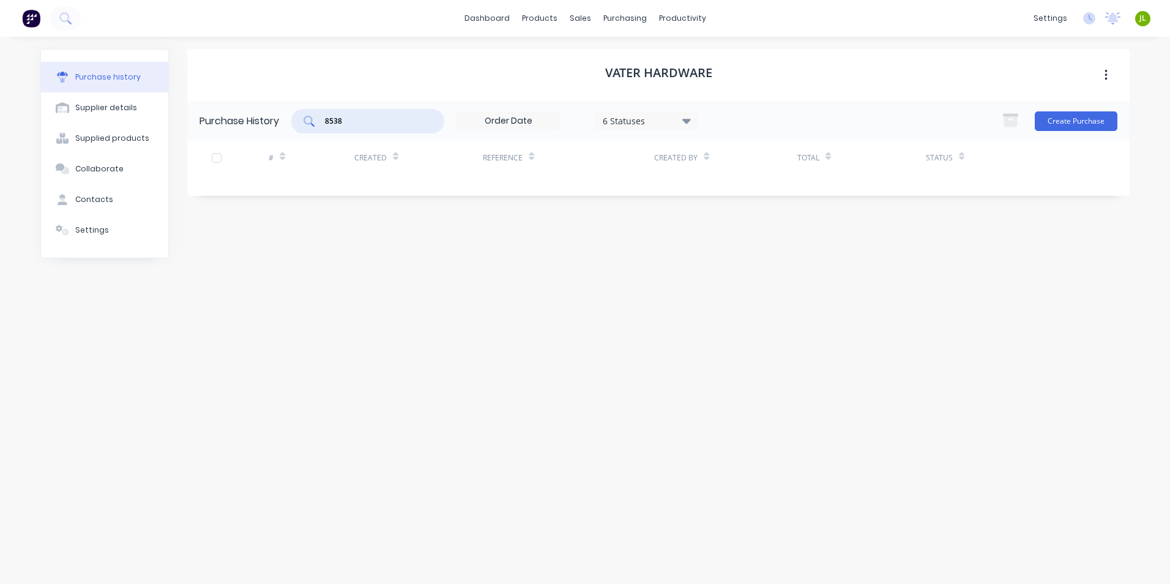
drag, startPoint x: 377, startPoint y: 117, endPoint x: 187, endPoint y: 123, distance: 190.5
click at [187, 123] on div "Purchase history Supplier details Supplied products Collaborate Contacts Settin…" at bounding box center [585, 304] width 1090 height 511
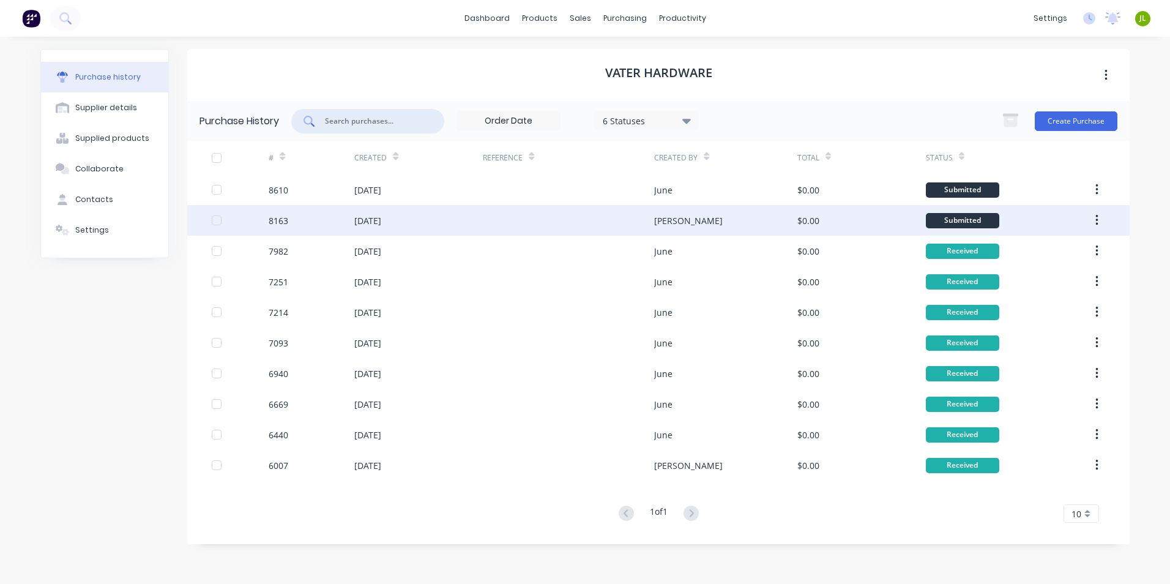
click at [446, 232] on div "17 Jul 2025" at bounding box center [418, 220] width 129 height 31
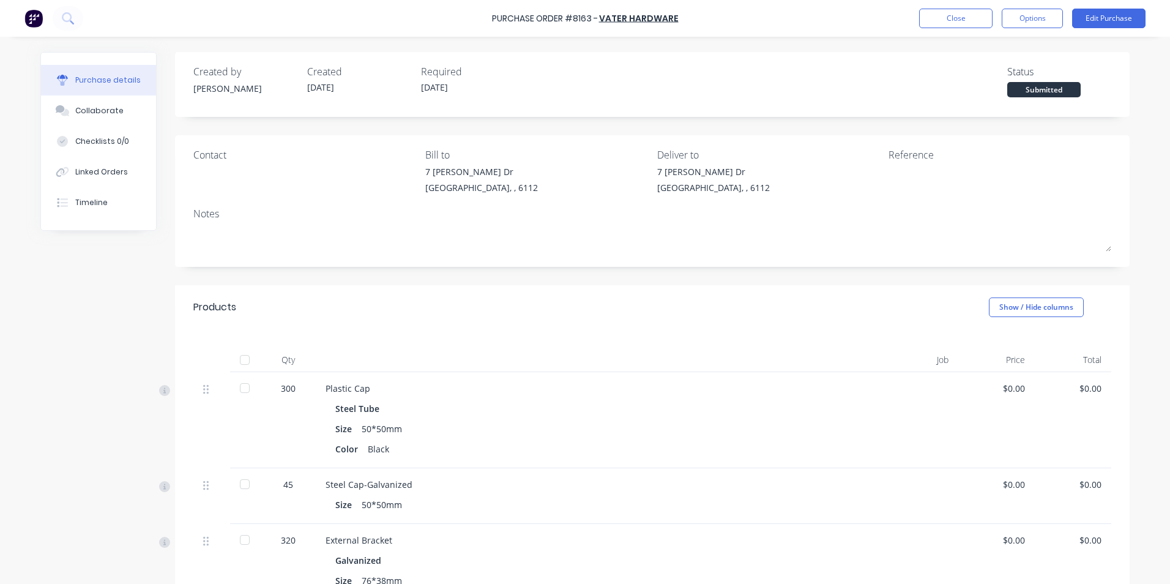
click at [238, 370] on div at bounding box center [245, 360] width 24 height 24
click at [972, 18] on button "Close" at bounding box center [955, 19] width 73 height 20
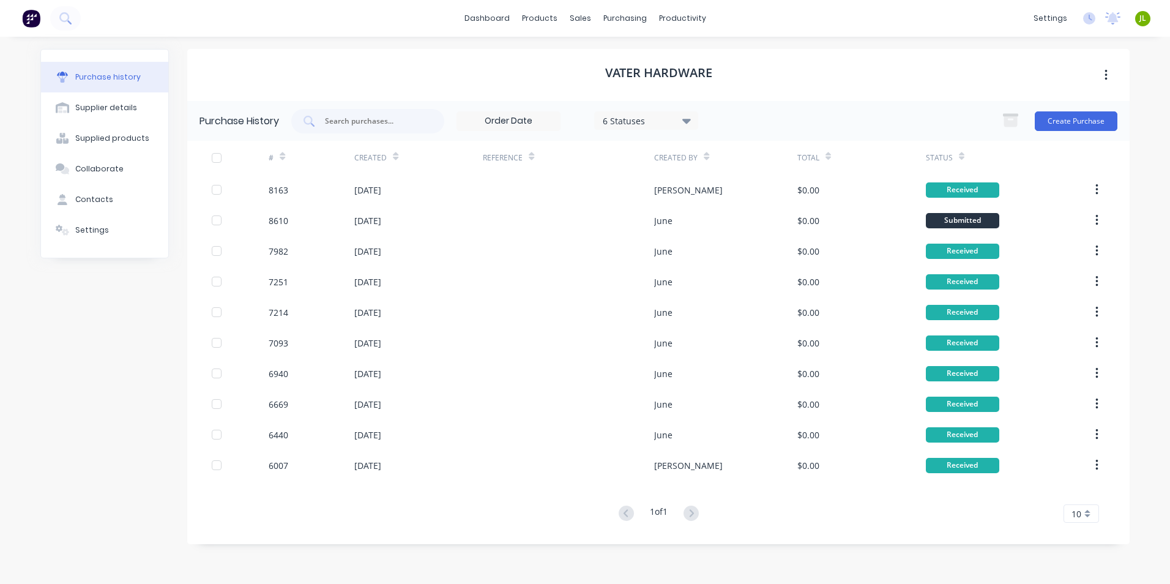
click at [901, 232] on div "$0.00" at bounding box center [862, 220] width 129 height 31
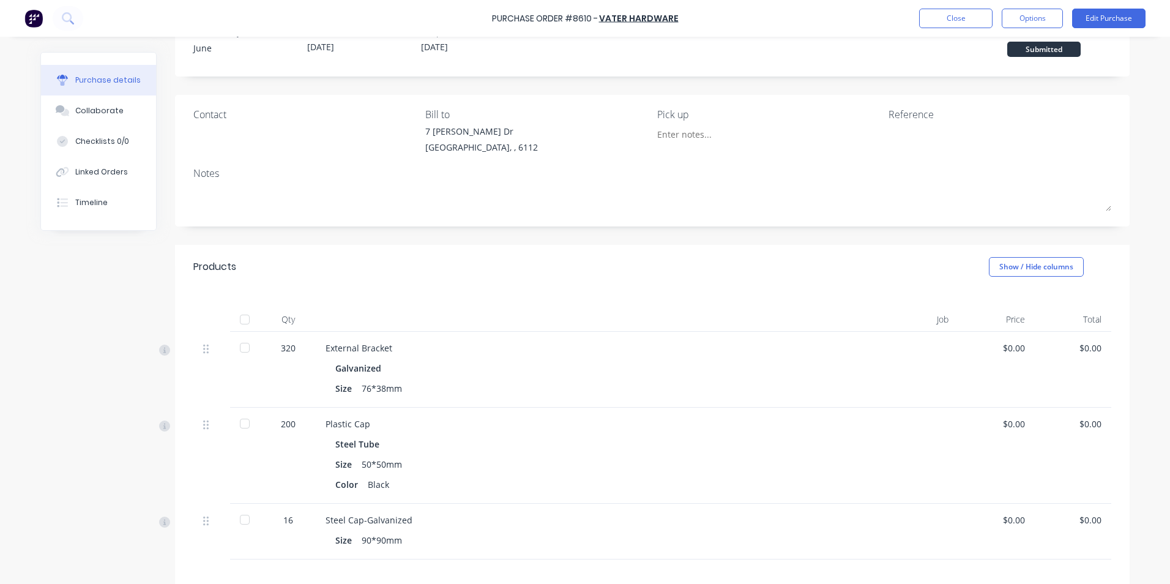
scroll to position [184, 0]
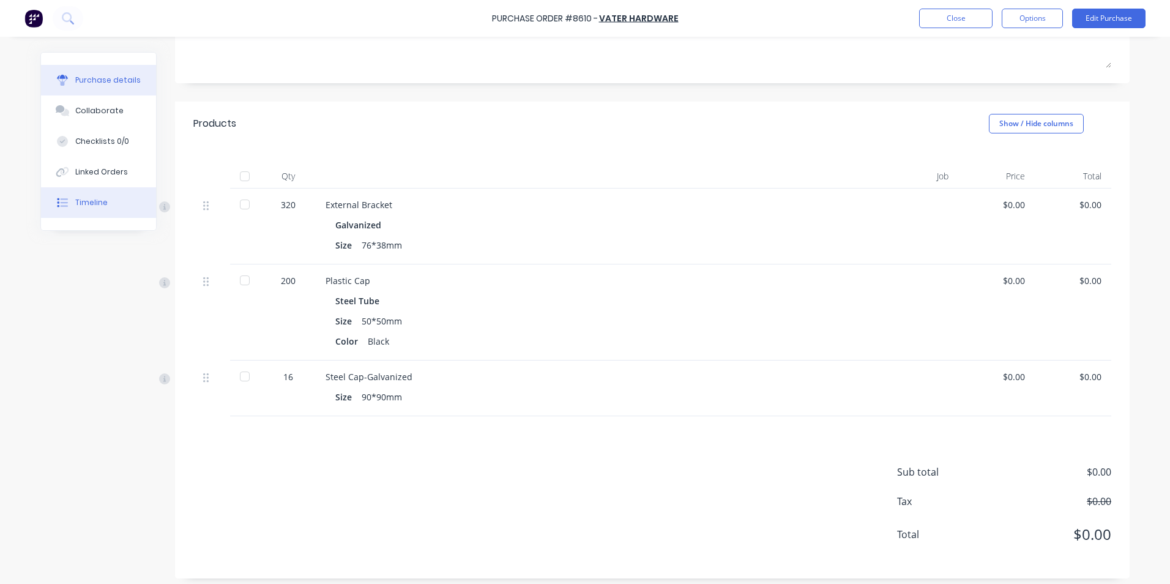
click at [61, 198] on icon at bounding box center [62, 202] width 11 height 11
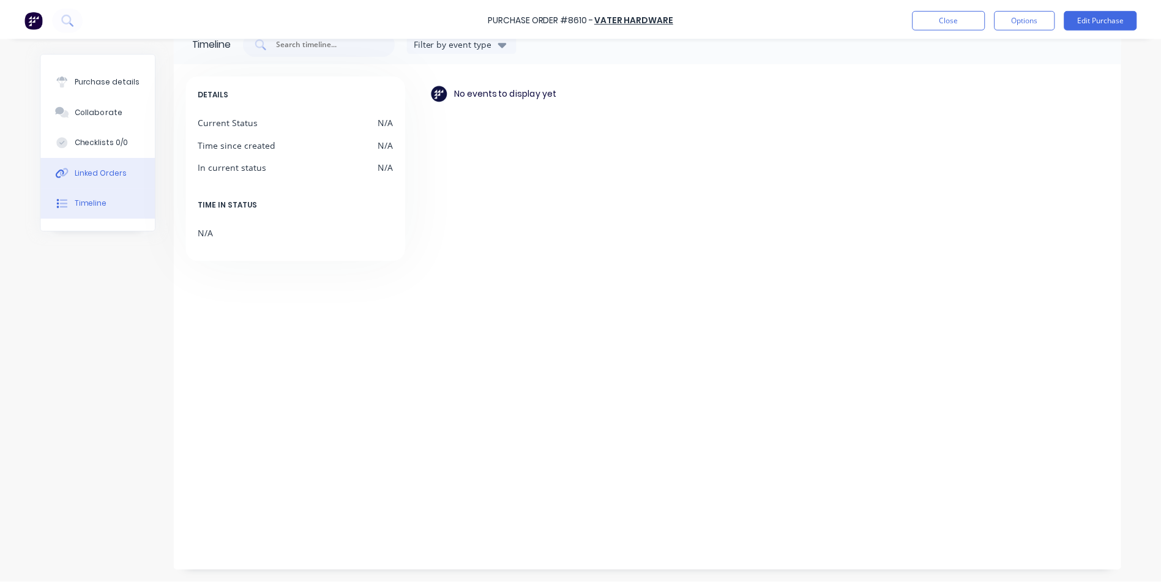
scroll to position [29, 0]
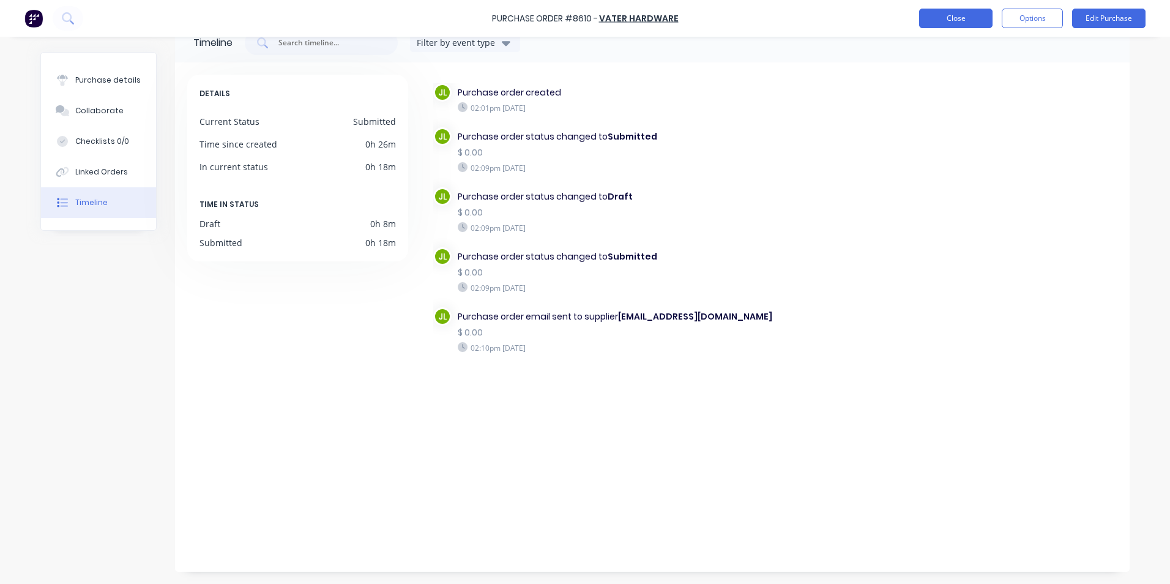
click at [950, 17] on button "Close" at bounding box center [955, 19] width 73 height 20
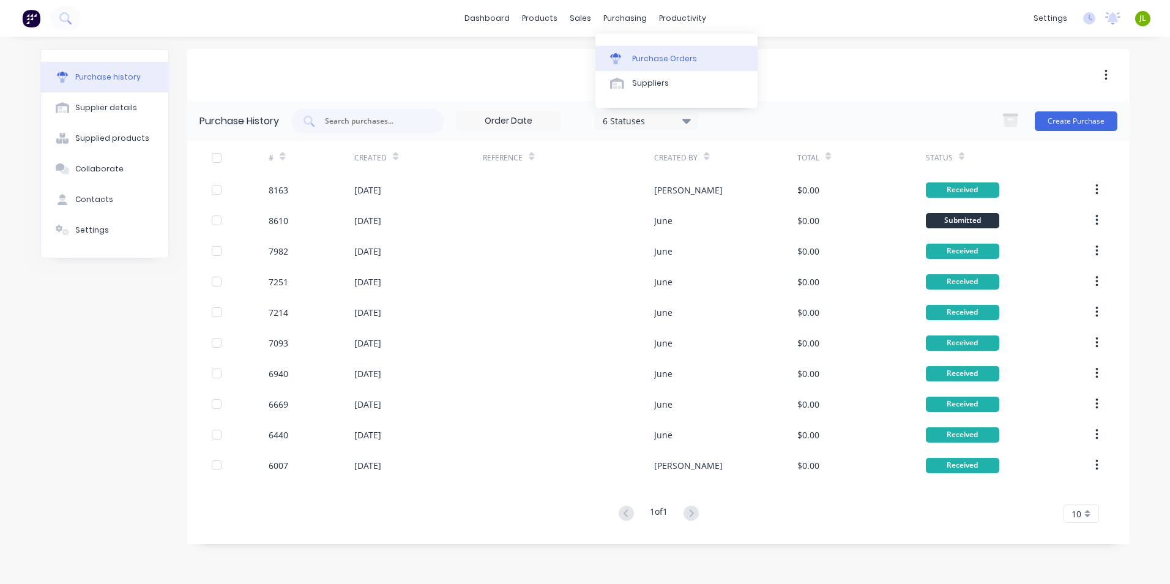
click at [620, 47] on link "Purchase Orders" at bounding box center [677, 58] width 162 height 24
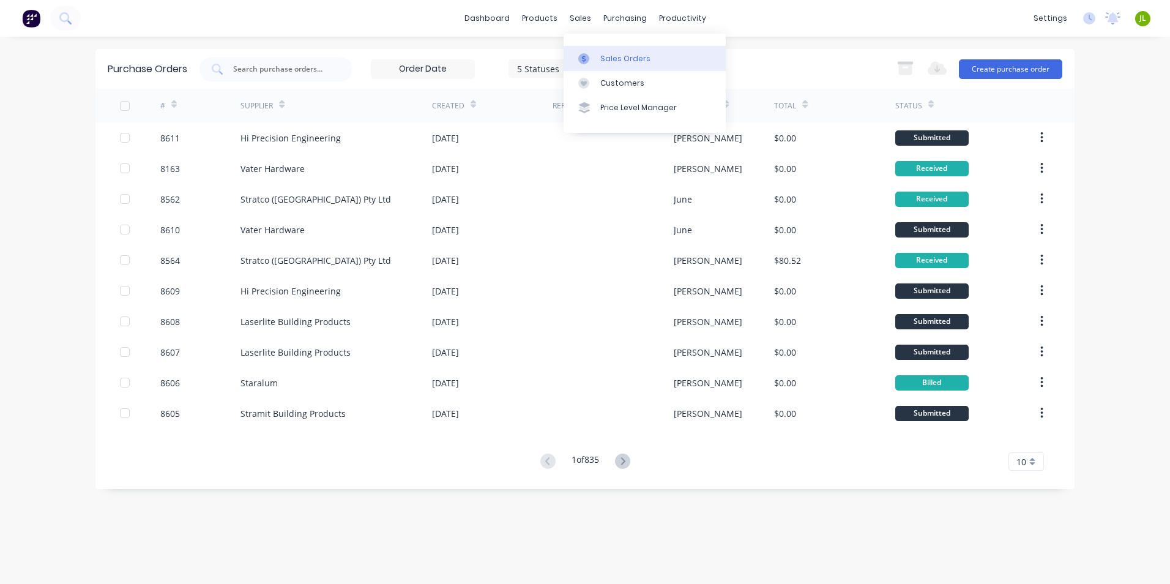
click at [588, 50] on link "Sales Orders" at bounding box center [645, 58] width 162 height 24
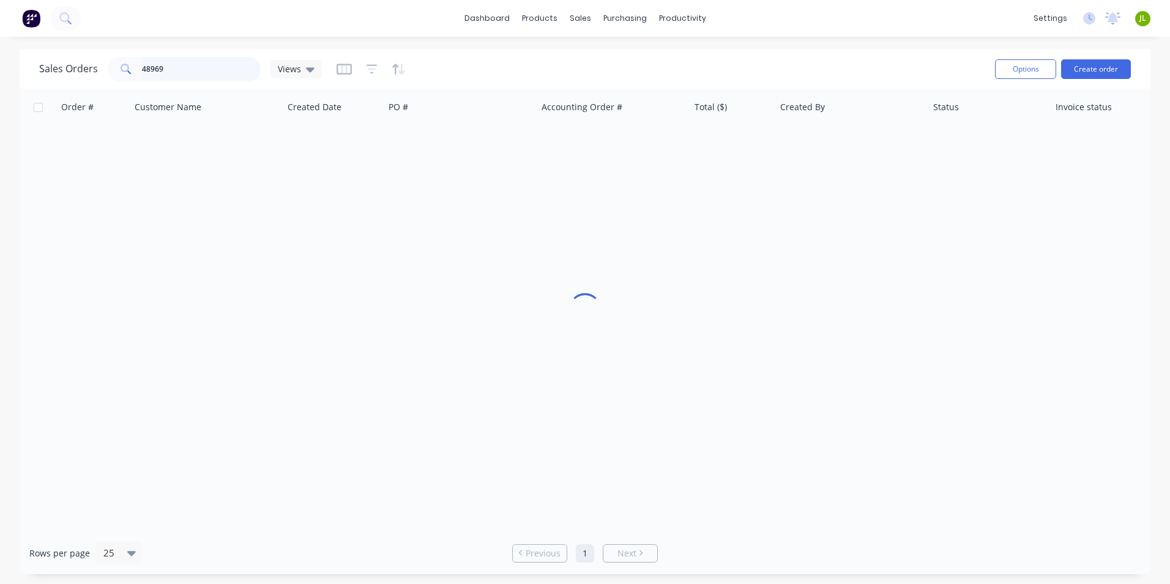
click at [206, 80] on input "48969" at bounding box center [201, 69] width 119 height 24
type input "48846"
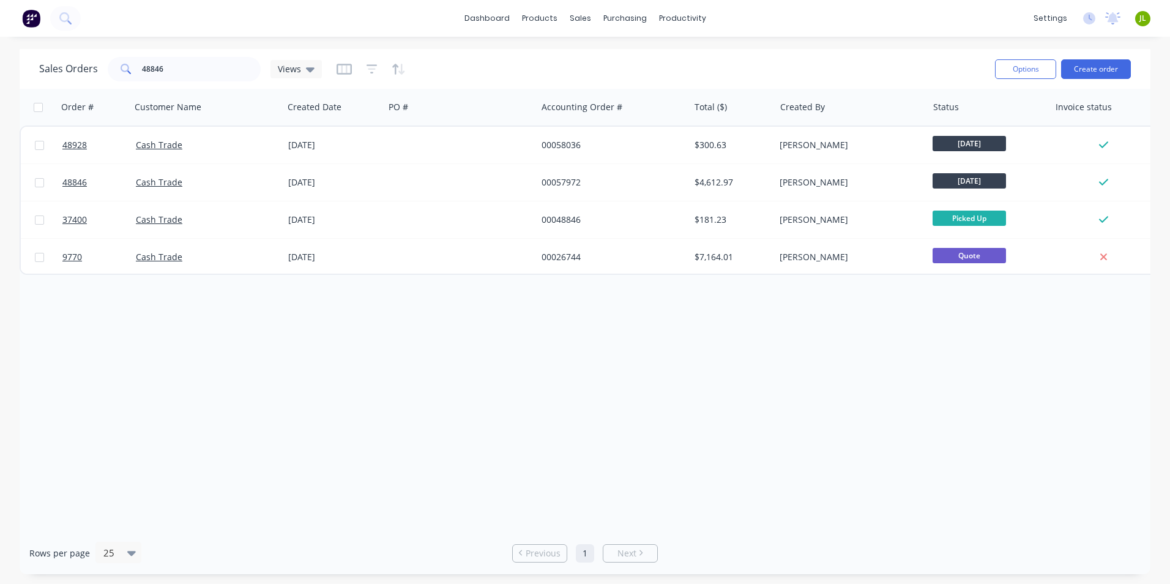
click at [63, 356] on div "Order # Customer Name Created Date PO # Accounting Order # Total ($) Created By…" at bounding box center [585, 310] width 1131 height 443
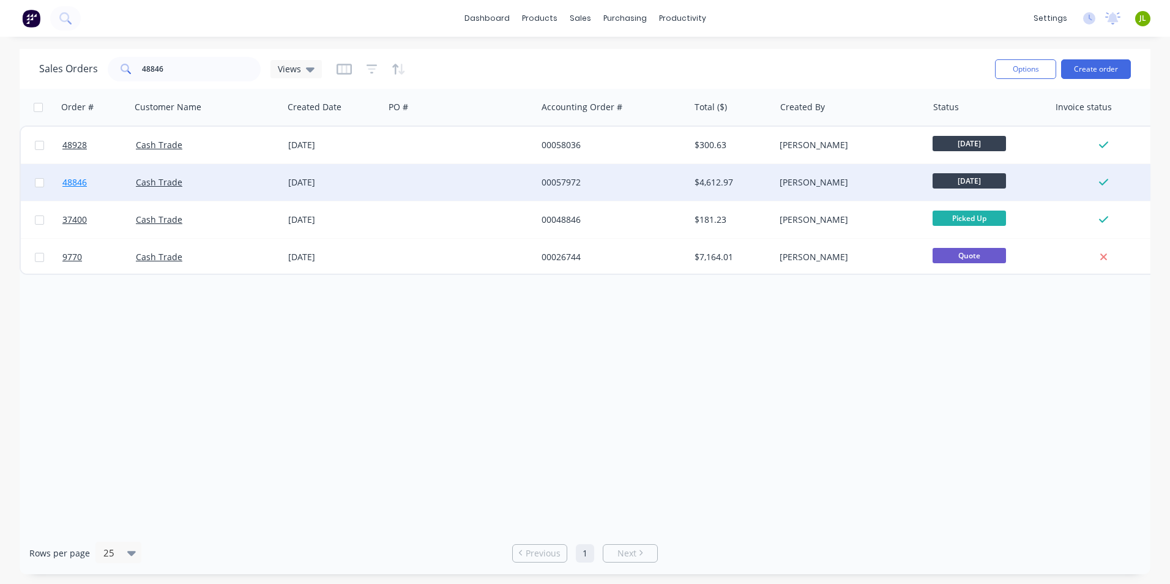
click at [66, 178] on span "48846" at bounding box center [74, 182] width 24 height 12
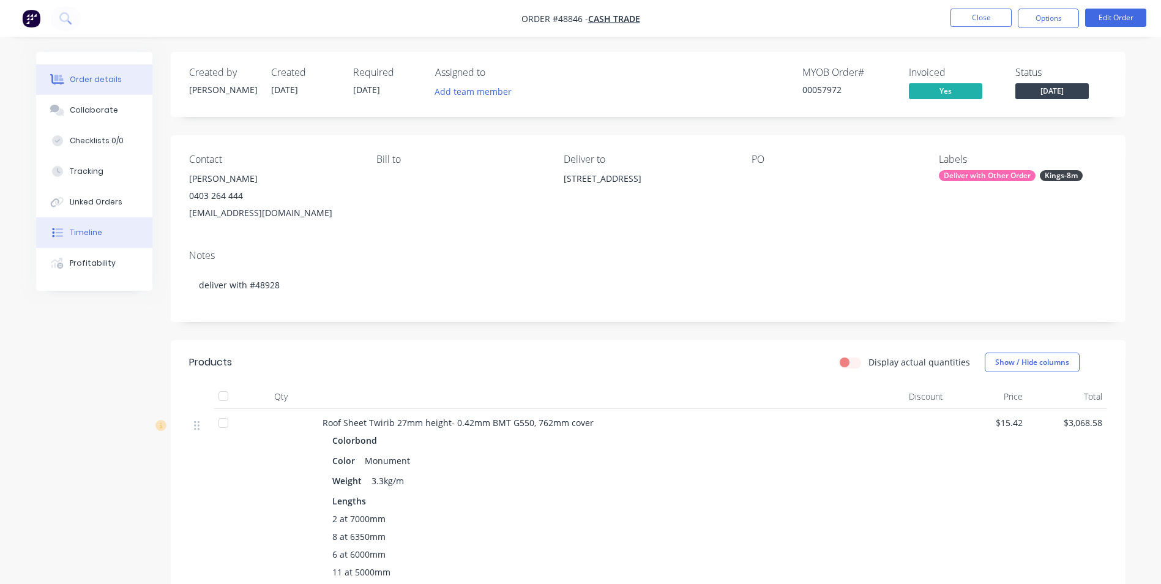
click at [103, 232] on button "Timeline" at bounding box center [94, 232] width 116 height 31
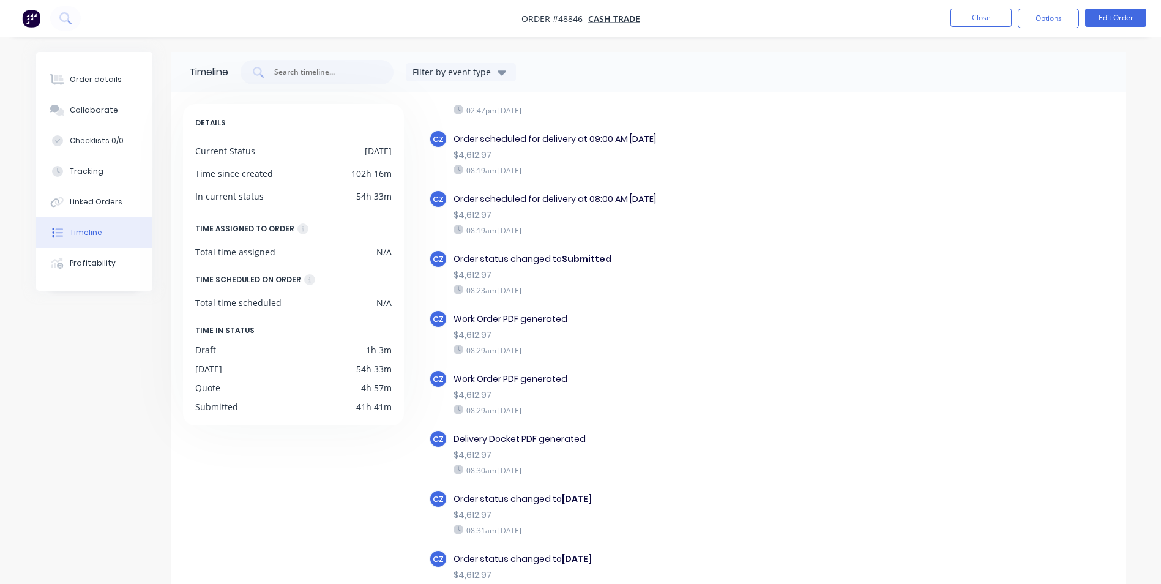
scroll to position [492, 0]
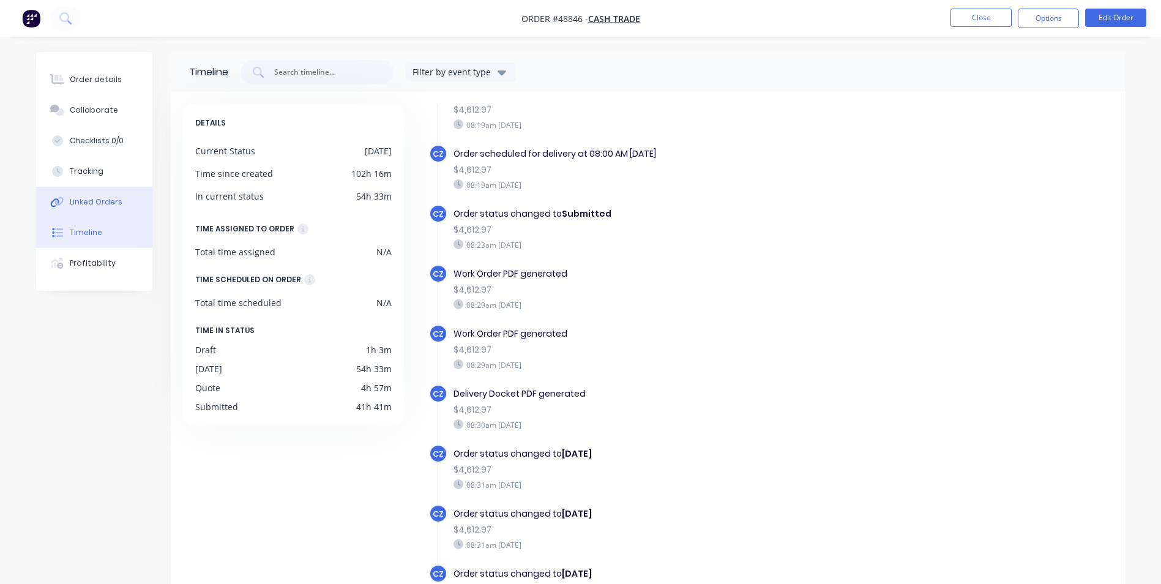
click at [77, 195] on button "Linked Orders" at bounding box center [94, 202] width 116 height 31
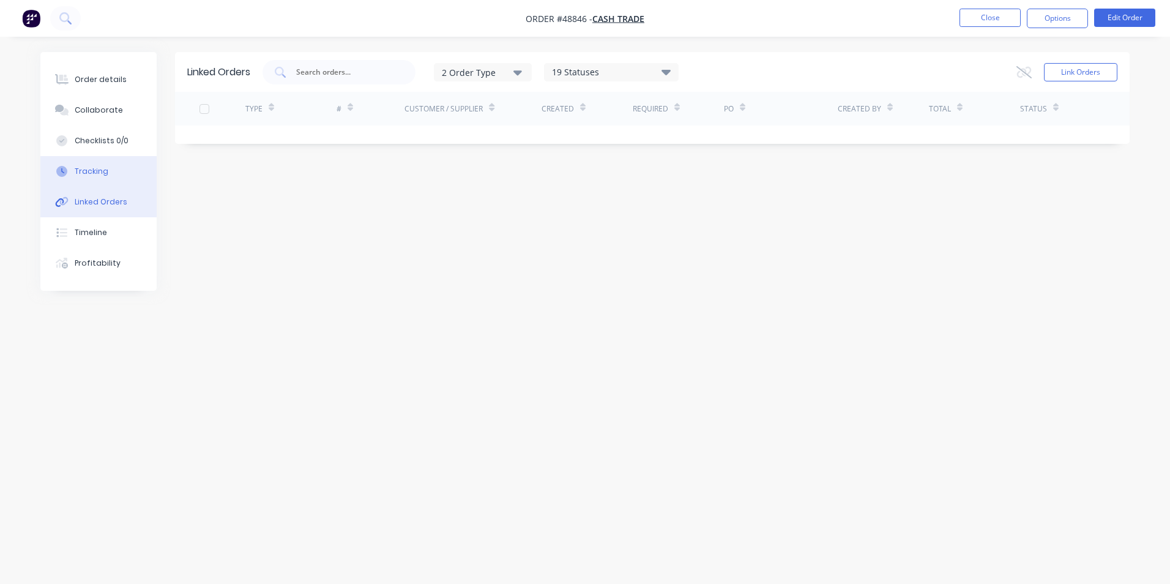
click at [89, 181] on button "Tracking" at bounding box center [98, 171] width 116 height 31
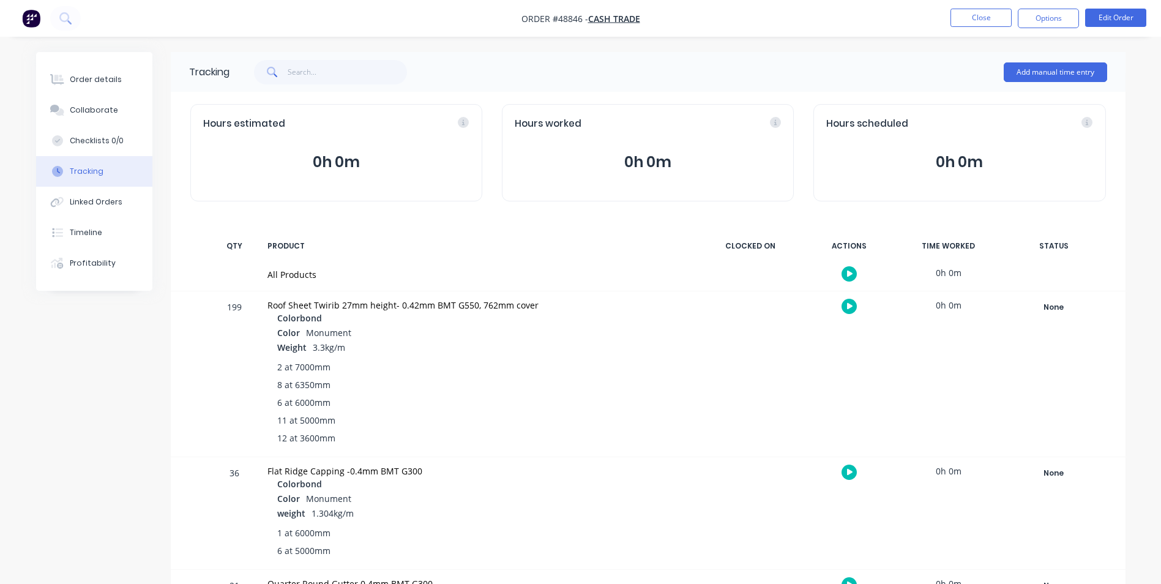
click at [83, 175] on div "Tracking" at bounding box center [87, 171] width 34 height 11
click at [91, 200] on div "Linked Orders" at bounding box center [96, 202] width 53 height 11
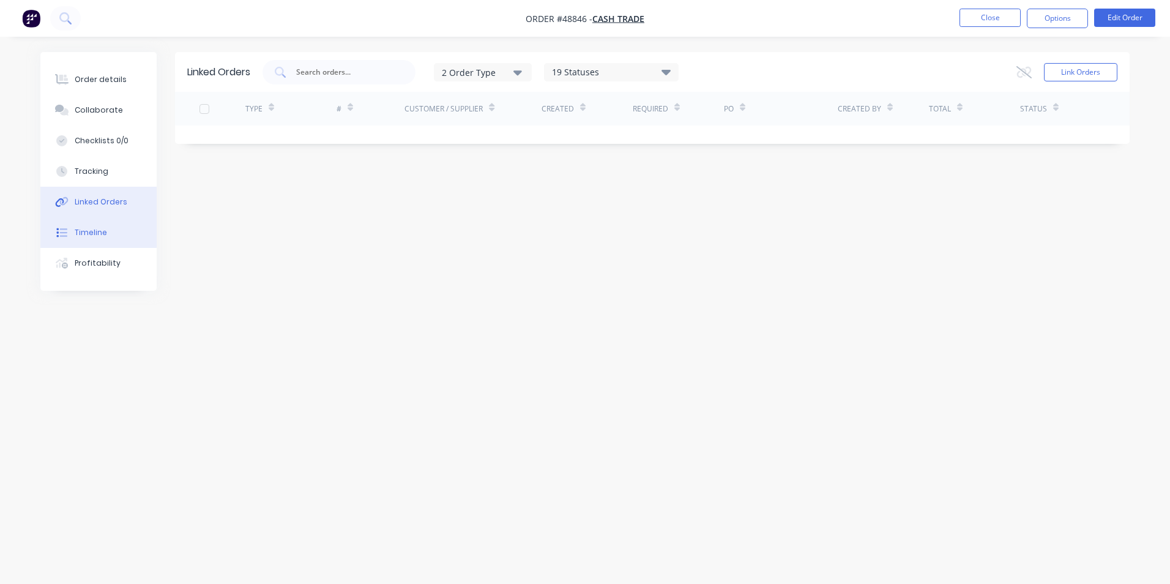
click at [106, 241] on button "Timeline" at bounding box center [98, 232] width 116 height 31
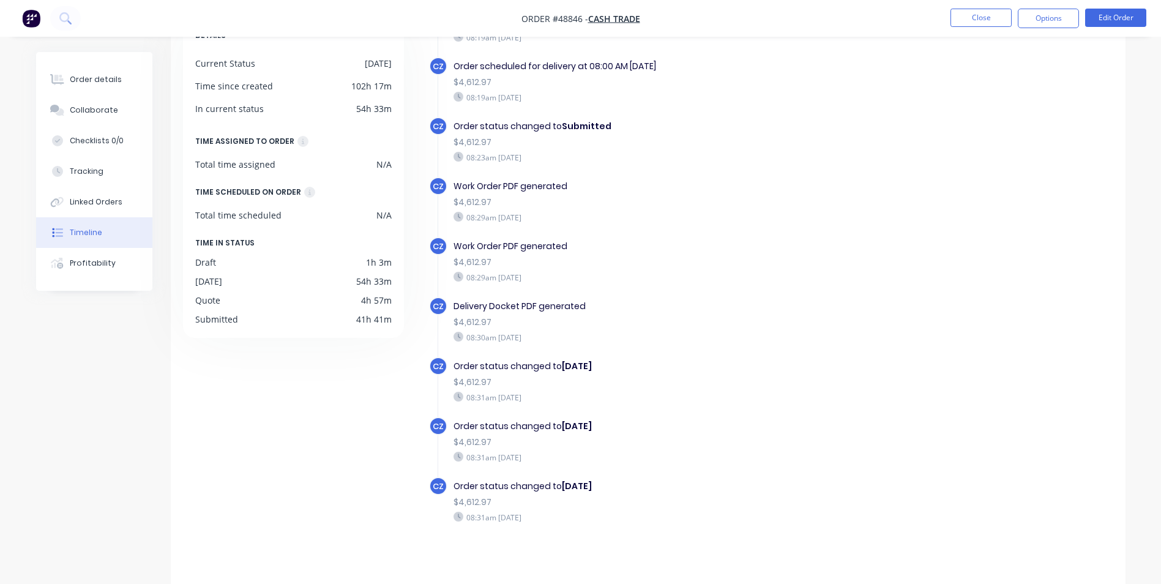
scroll to position [93, 0]
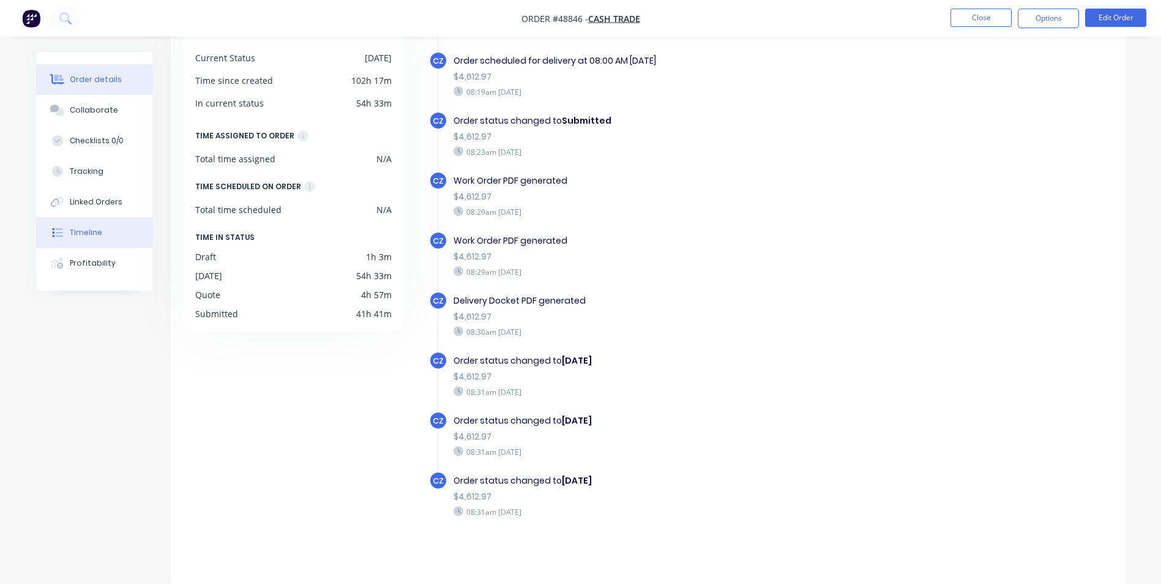
click at [108, 83] on div "Order details" at bounding box center [96, 79] width 52 height 11
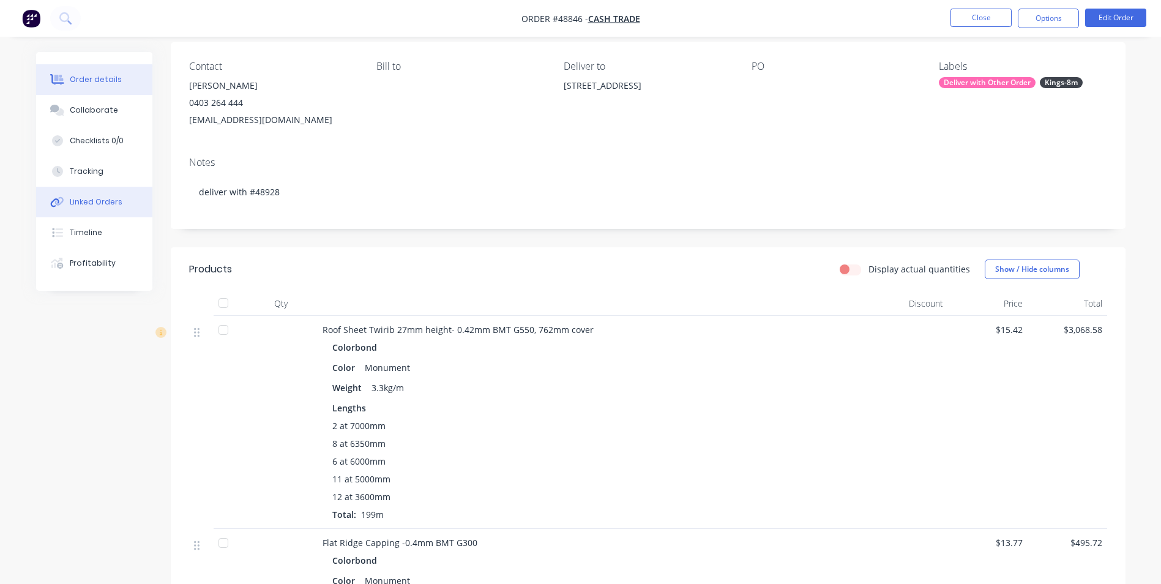
click at [80, 199] on div "Linked Orders" at bounding box center [96, 202] width 53 height 11
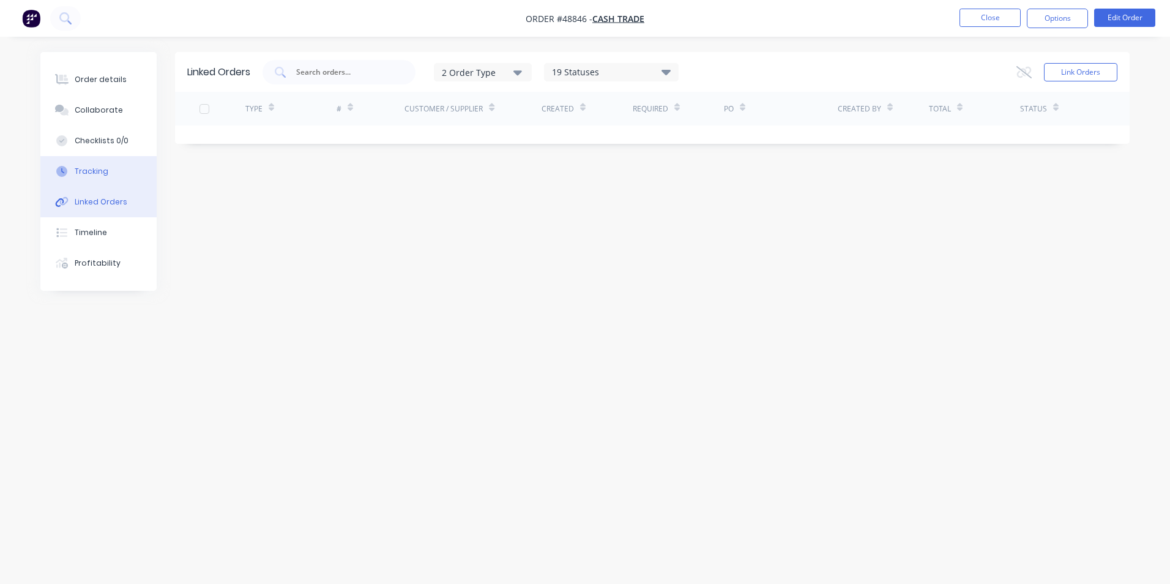
click at [84, 179] on button "Tracking" at bounding box center [98, 171] width 116 height 31
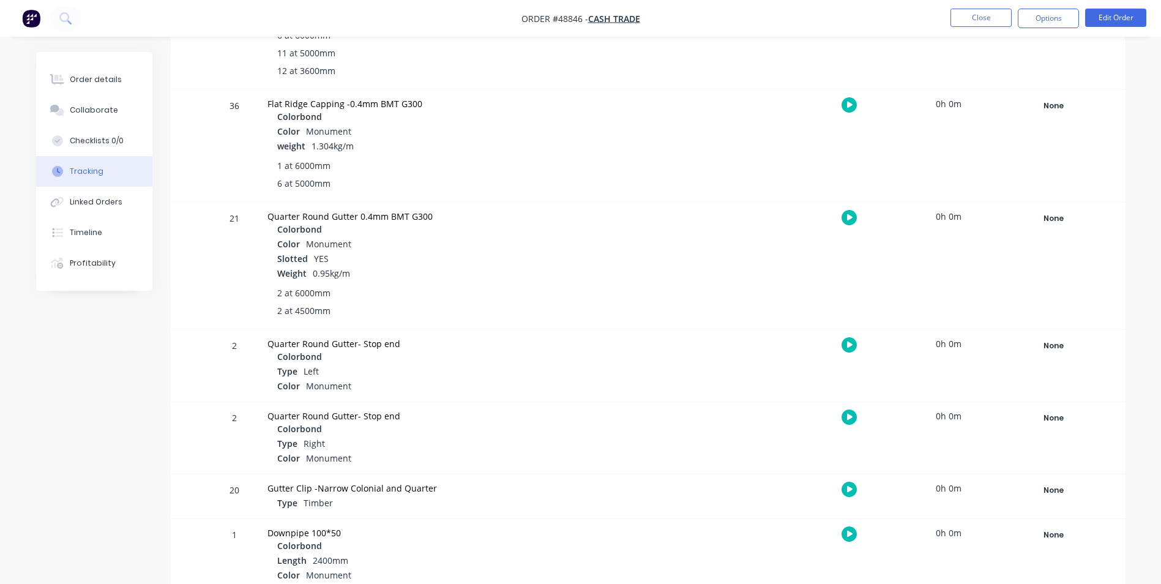
scroll to position [459, 0]
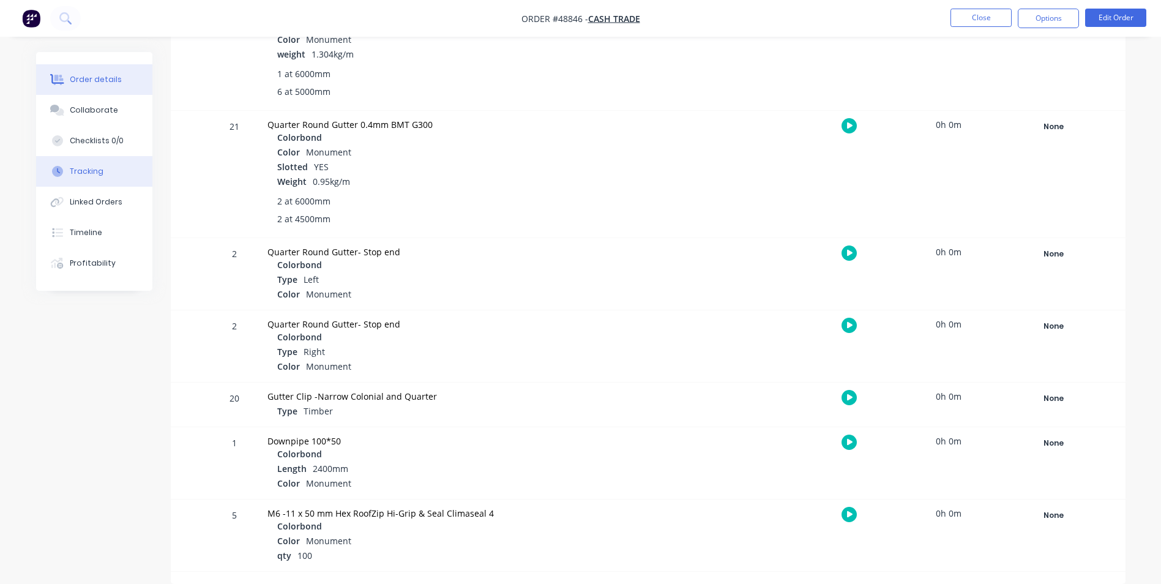
click at [81, 75] on div "Order details" at bounding box center [96, 79] width 52 height 11
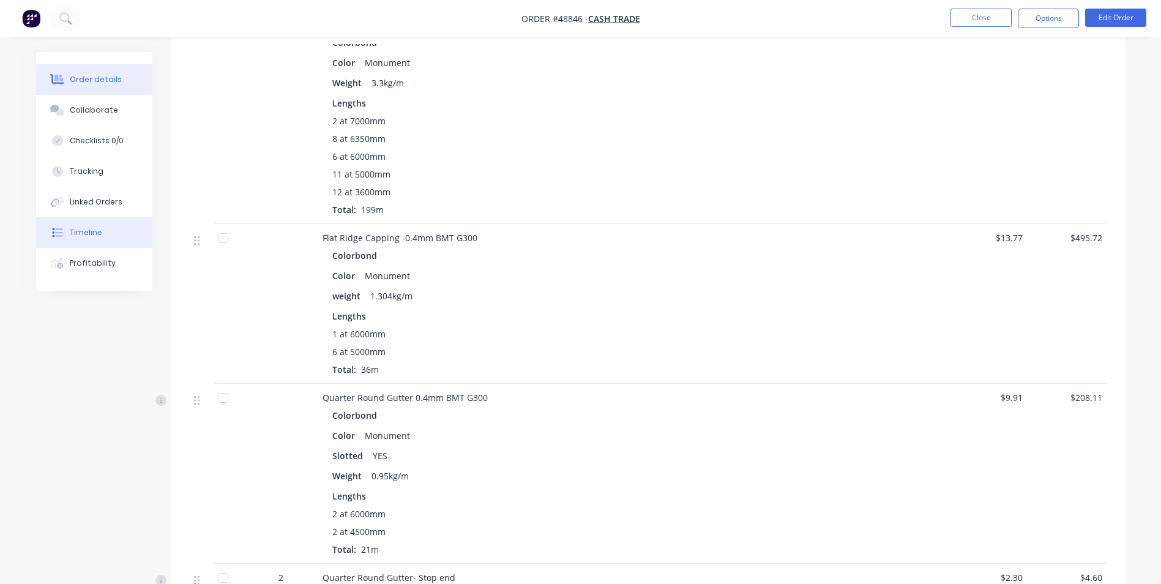
click at [68, 235] on button "Timeline" at bounding box center [94, 232] width 116 height 31
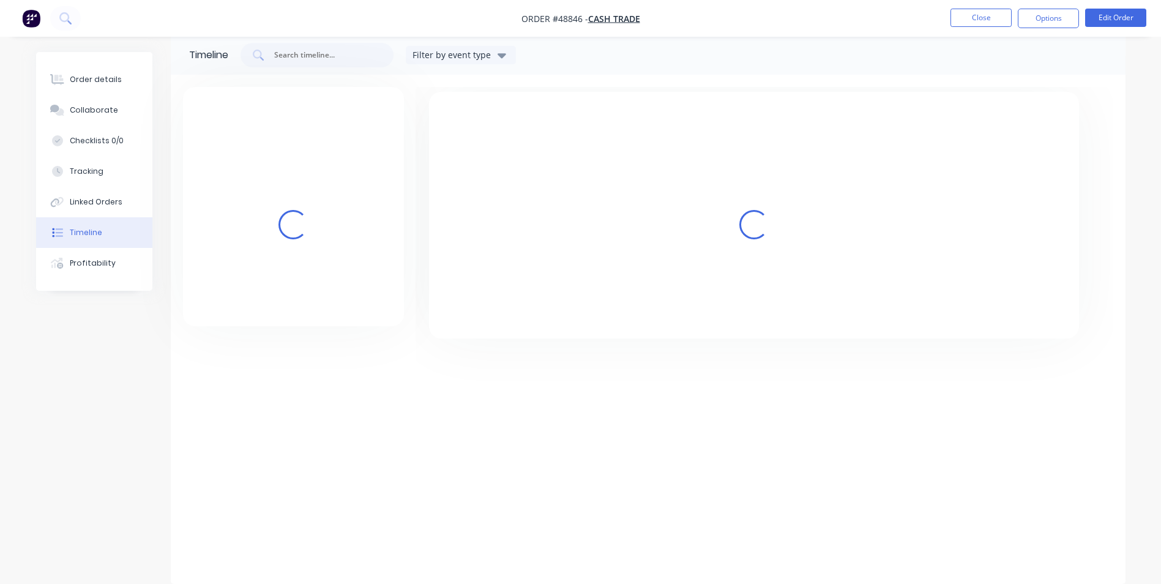
scroll to position [93, 0]
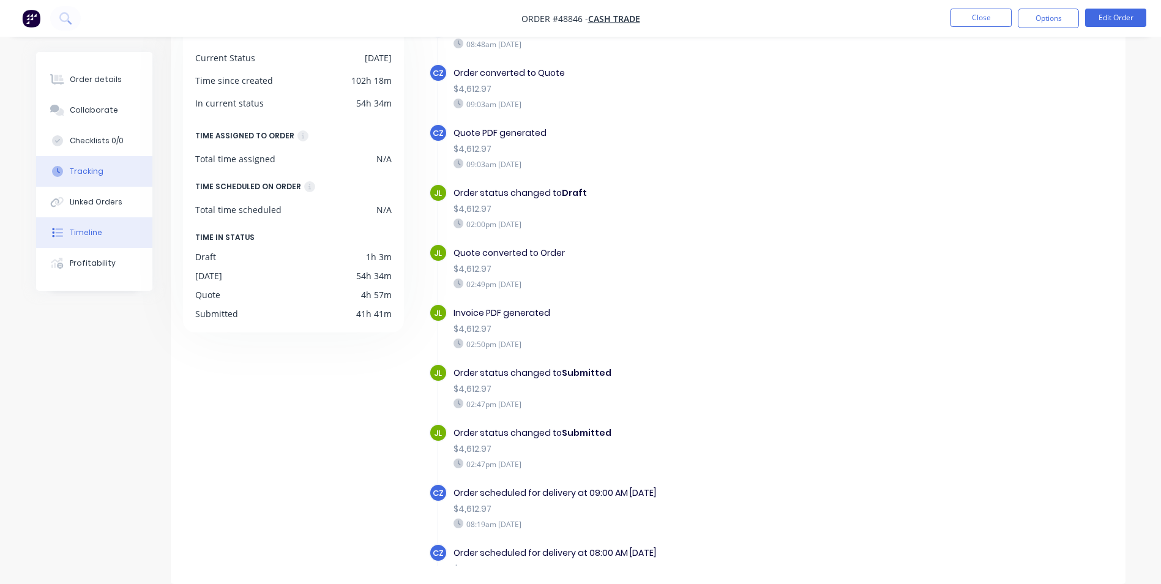
click at [91, 160] on button "Tracking" at bounding box center [94, 171] width 116 height 31
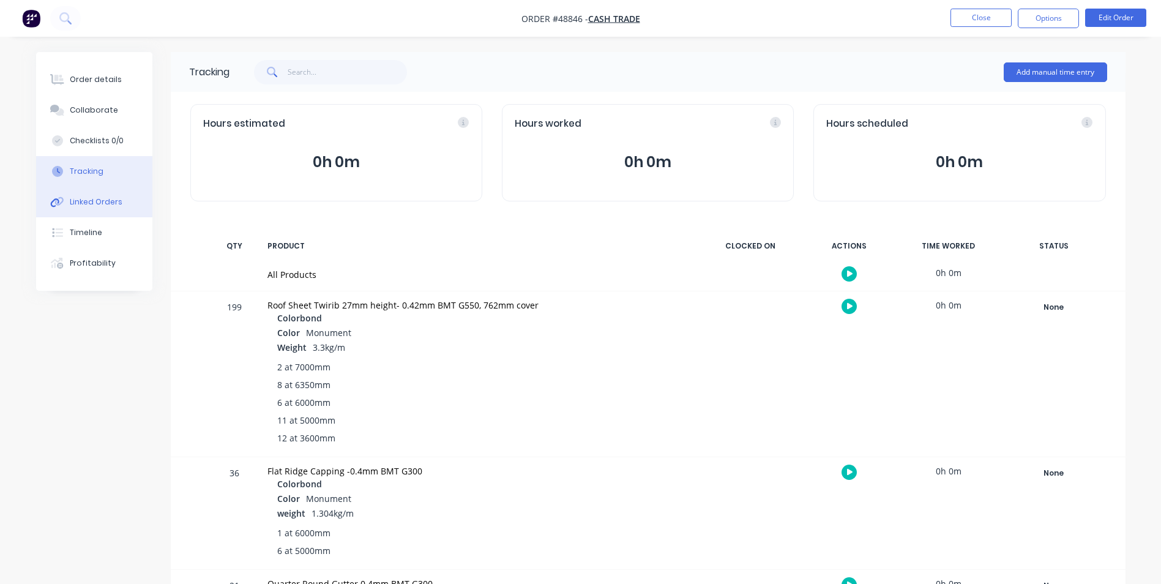
click at [81, 204] on div "Linked Orders" at bounding box center [96, 202] width 53 height 11
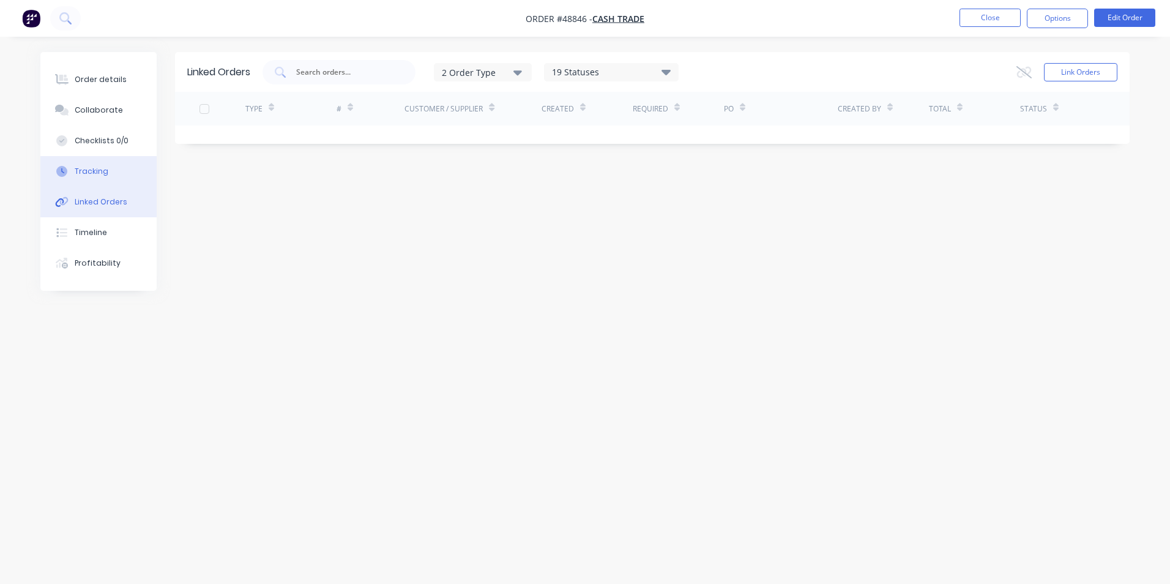
click at [89, 178] on button "Tracking" at bounding box center [98, 171] width 116 height 31
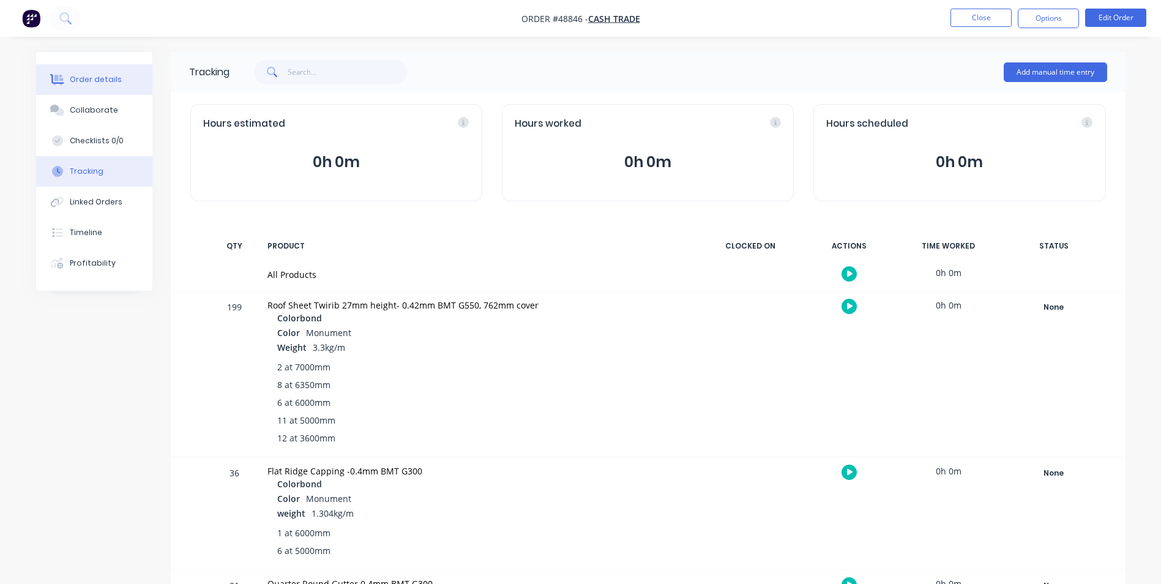
click at [97, 70] on button "Order details" at bounding box center [94, 79] width 116 height 31
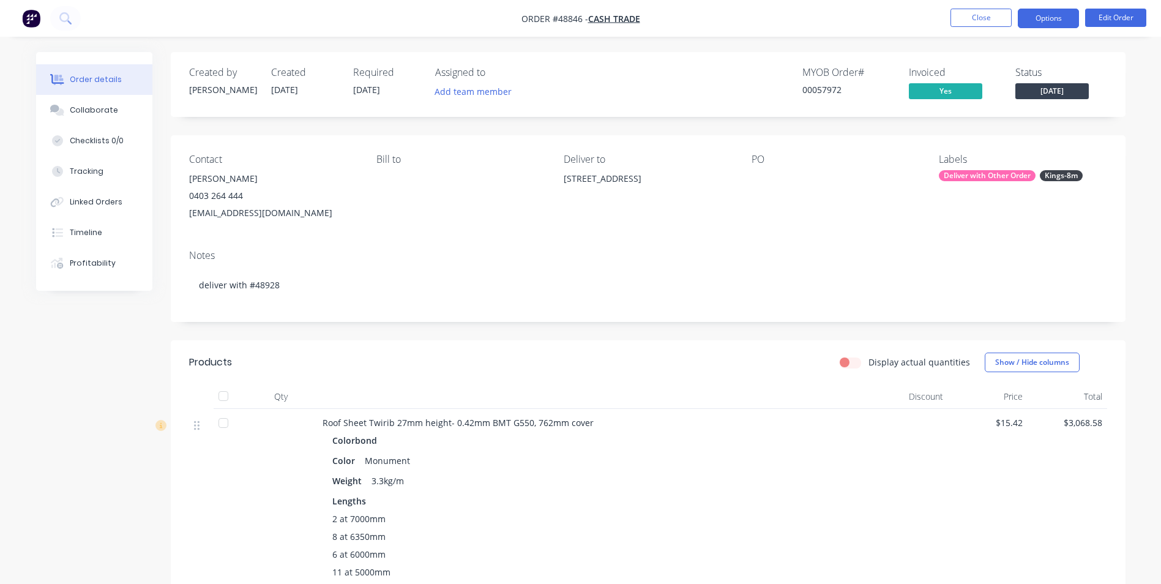
click at [1046, 12] on button "Options" at bounding box center [1048, 19] width 61 height 20
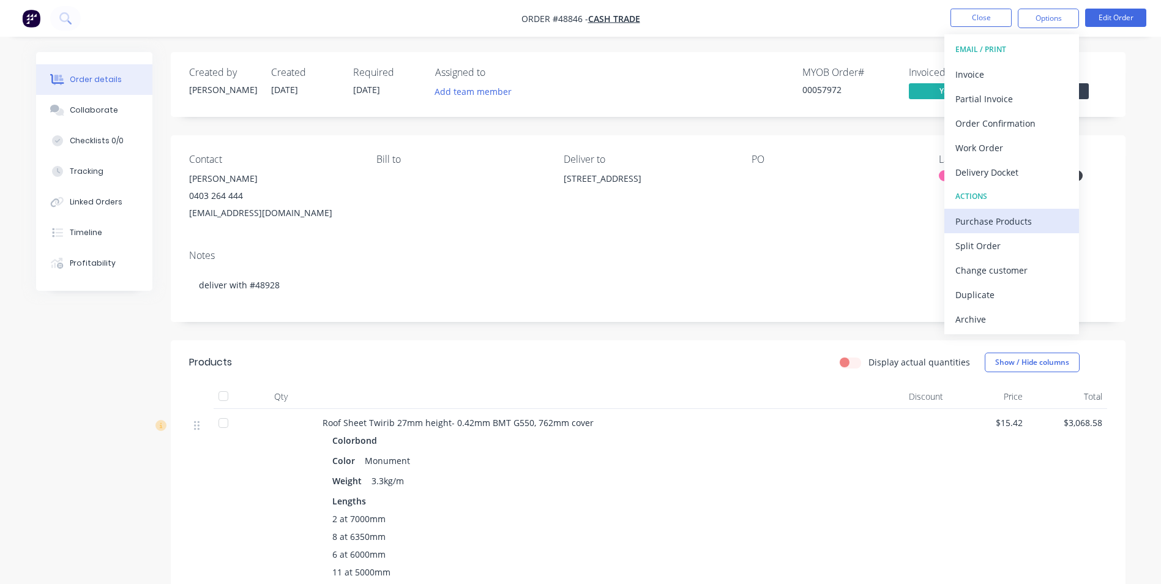
click at [998, 223] on div "Purchase Products" at bounding box center [1012, 221] width 113 height 18
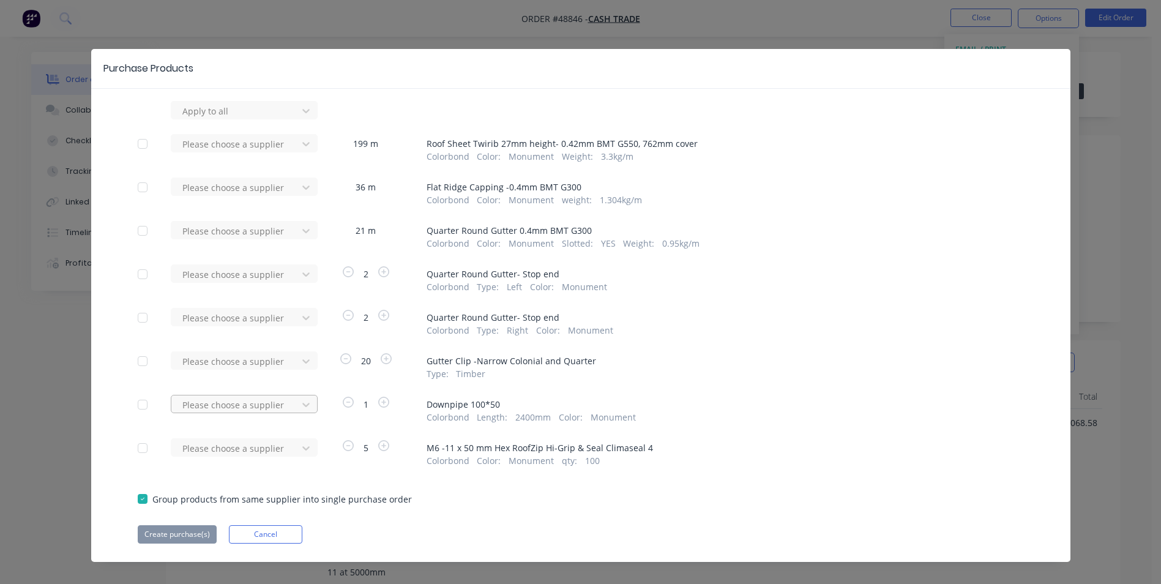
click at [277, 415] on div "Please choose a supplier" at bounding box center [238, 409] width 135 height 29
click at [279, 410] on div "Please choose a supplier" at bounding box center [238, 404] width 135 height 18
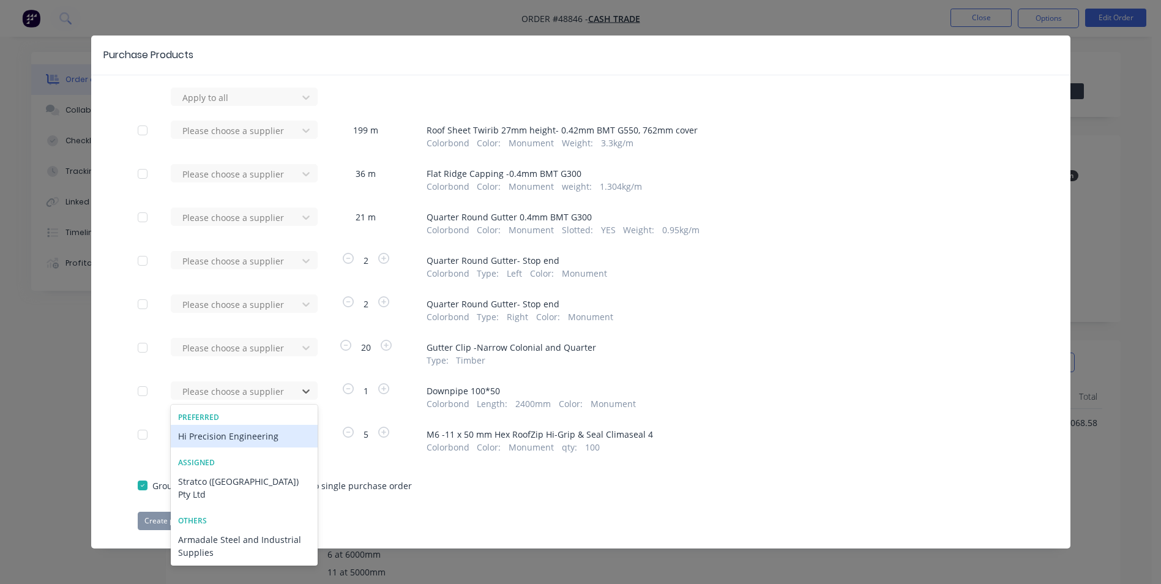
click at [258, 439] on div "Hi Precision Engineering" at bounding box center [244, 436] width 147 height 23
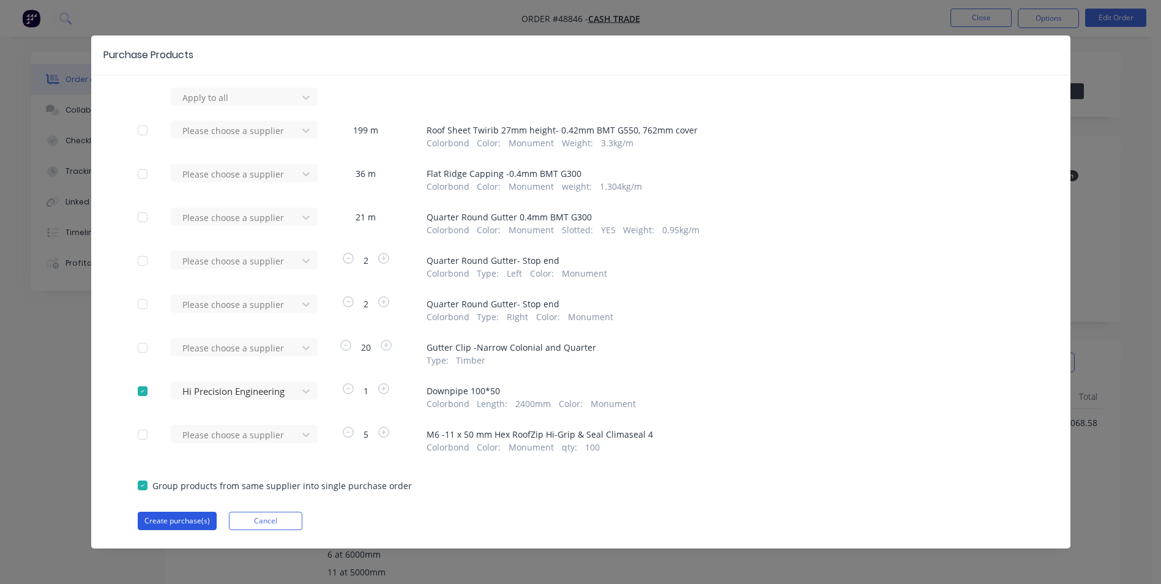
click at [162, 515] on button "Create purchase(s)" at bounding box center [177, 521] width 79 height 18
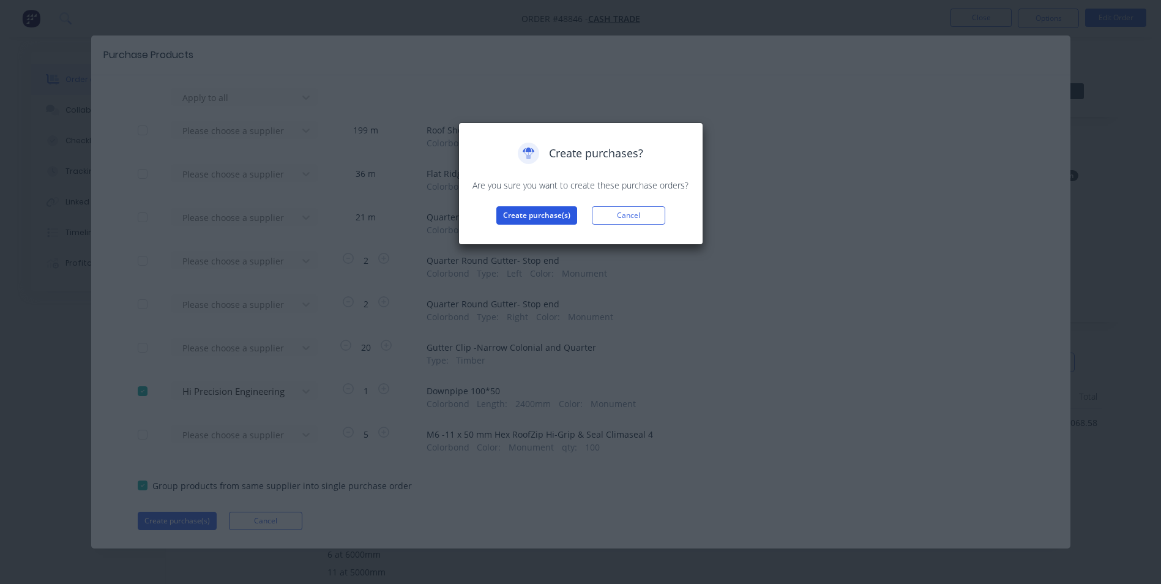
click at [548, 215] on button "Create purchase(s)" at bounding box center [536, 215] width 81 height 18
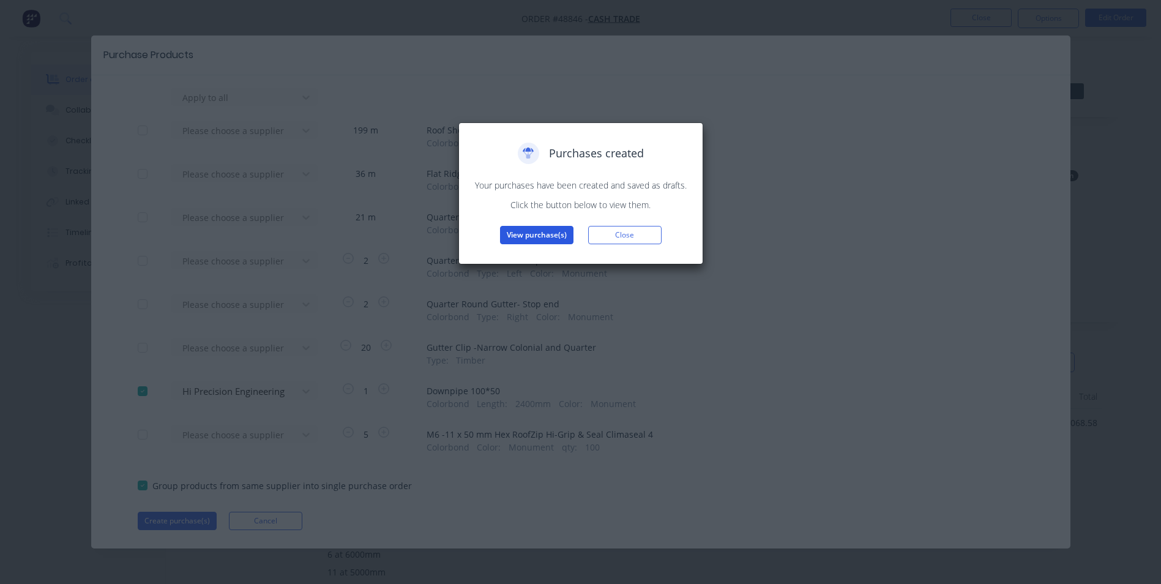
click at [545, 239] on button "View purchase(s)" at bounding box center [536, 235] width 73 height 18
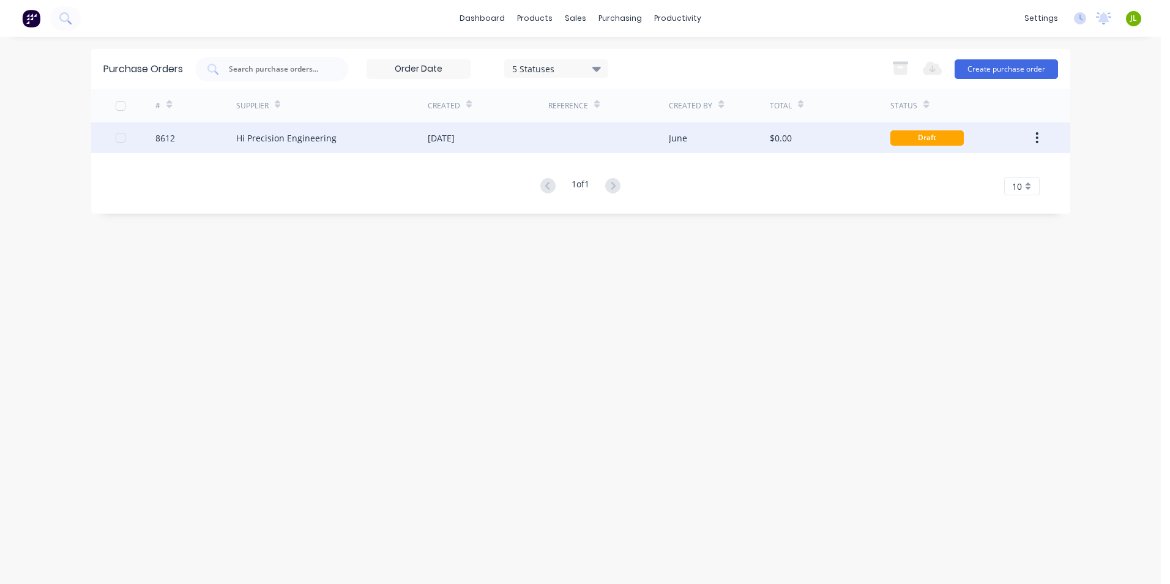
click at [680, 132] on div "June" at bounding box center [678, 138] width 18 height 13
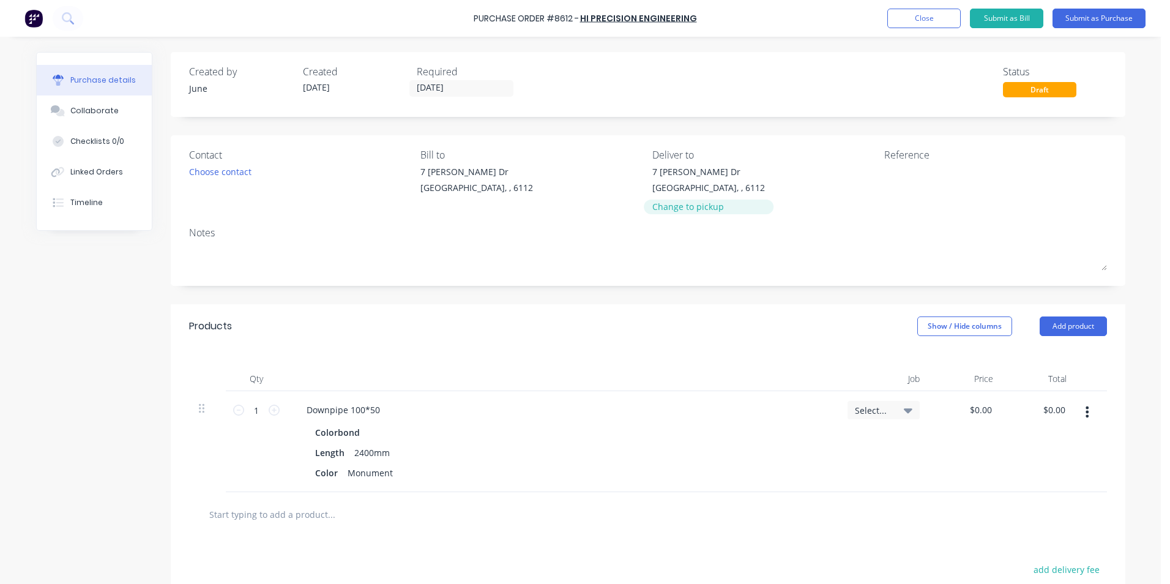
click at [673, 201] on div "Change to pickup" at bounding box center [709, 206] width 113 height 13
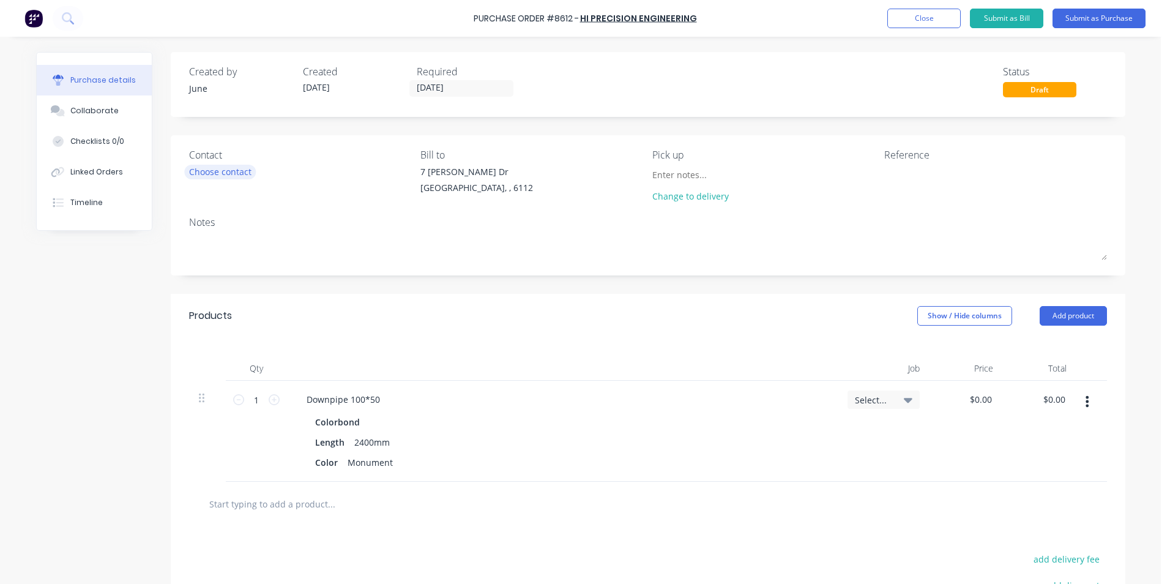
click at [235, 174] on div "Choose contact" at bounding box center [220, 171] width 62 height 13
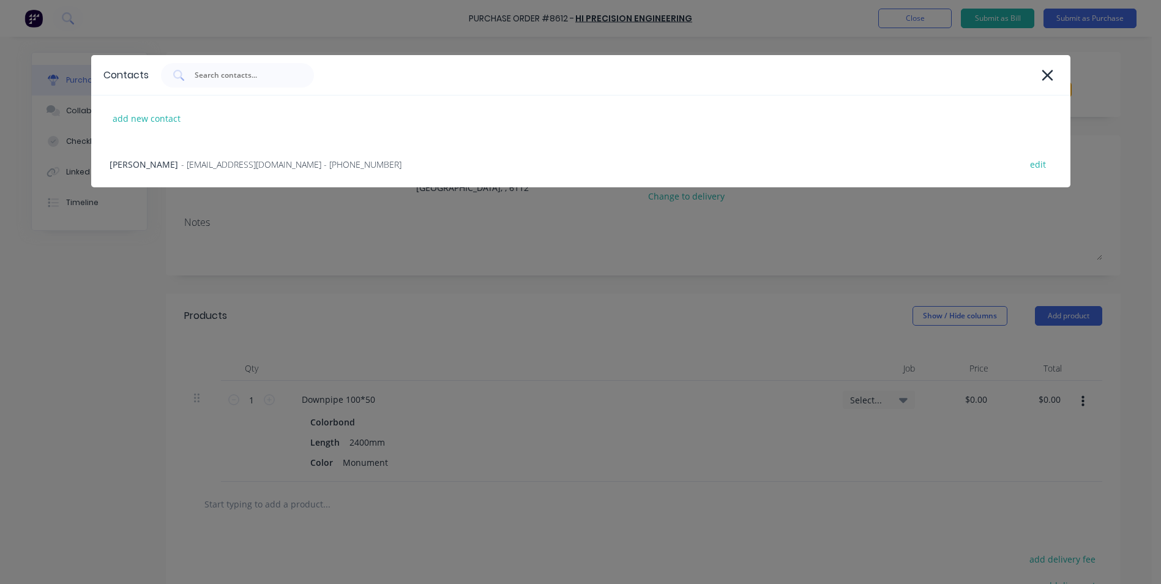
click at [1025, 74] on div at bounding box center [609, 75] width 897 height 24
click at [1037, 73] on div at bounding box center [1047, 74] width 21 height 21
click at [1044, 74] on icon at bounding box center [1047, 75] width 13 height 17
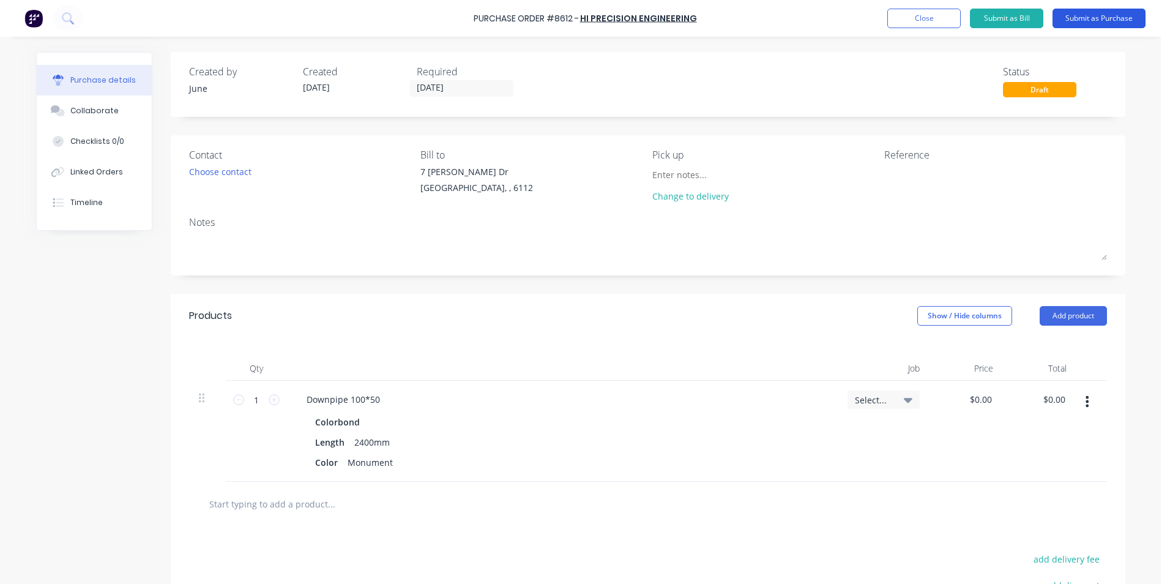
click at [1115, 13] on button "Submit as Purchase" at bounding box center [1099, 19] width 93 height 20
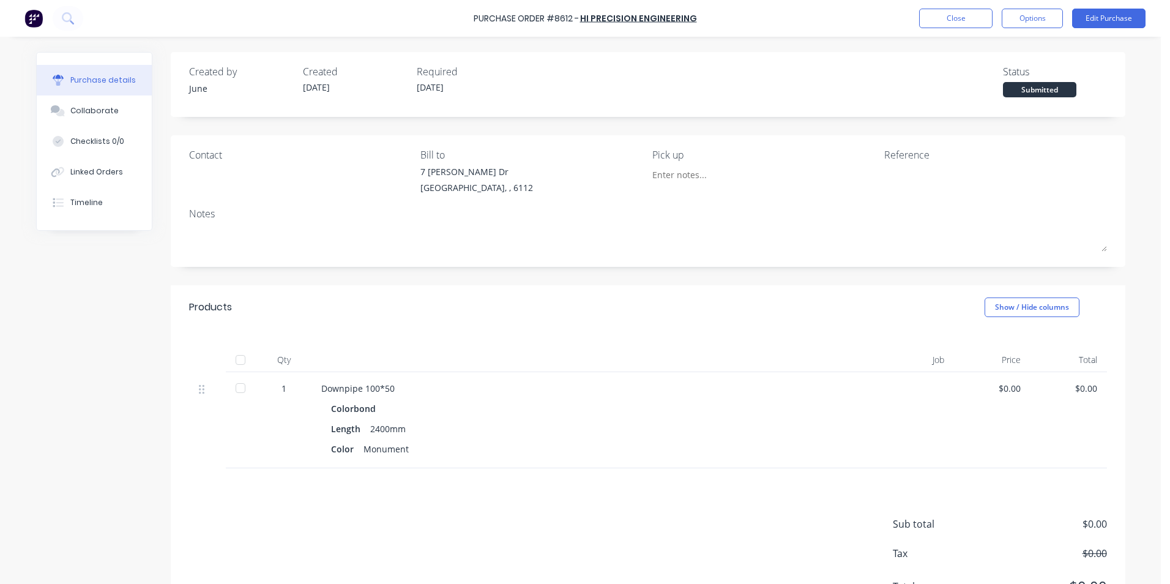
drag, startPoint x: 1021, startPoint y: 26, endPoint x: 900, endPoint y: 110, distance: 147.7
click at [1019, 28] on div "Purchase Order #8612 - Hi Precision Engineering Close Options Edit Purchase" at bounding box center [585, 18] width 1170 height 37
drag, startPoint x: 1028, startPoint y: 10, endPoint x: 1013, endPoint y: 31, distance: 26.3
click at [1019, 24] on button "Options" at bounding box center [1032, 19] width 61 height 20
click at [1013, 56] on div "Print / Email" at bounding box center [1005, 50] width 94 height 18
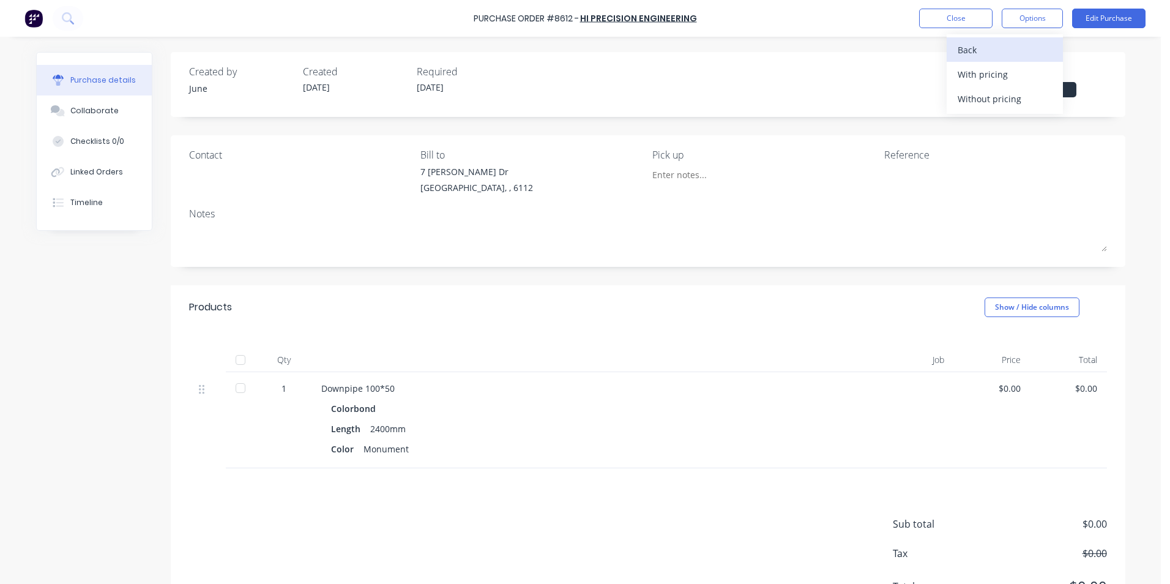
click at [1012, 58] on div "Back" at bounding box center [1005, 50] width 94 height 18
click at [1091, 13] on button "Edit Purchase" at bounding box center [1108, 19] width 73 height 20
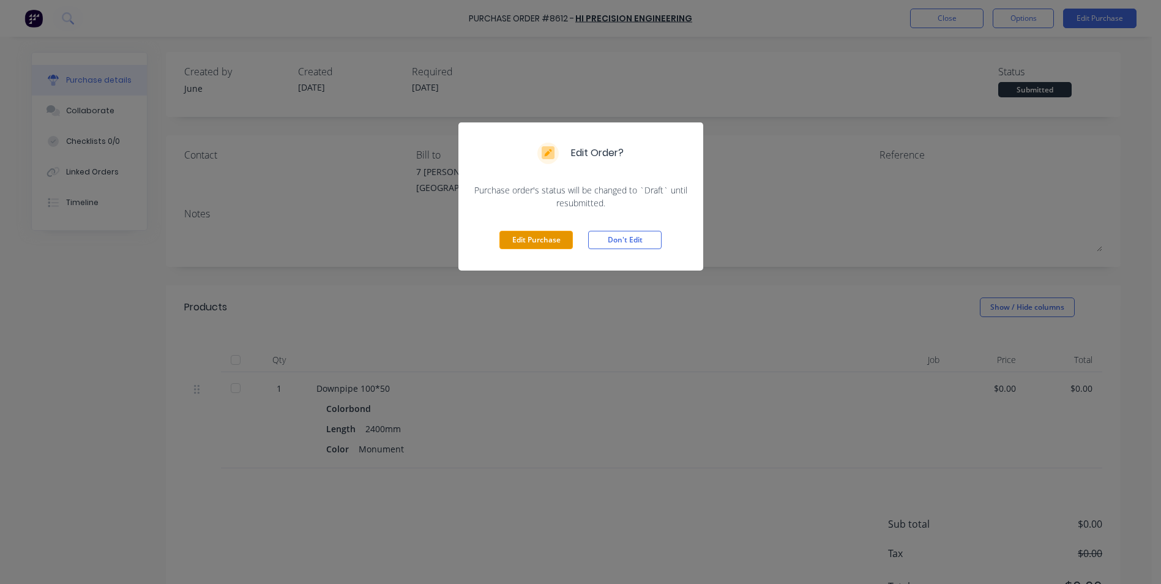
click at [551, 236] on button "Edit Purchase" at bounding box center [536, 240] width 73 height 18
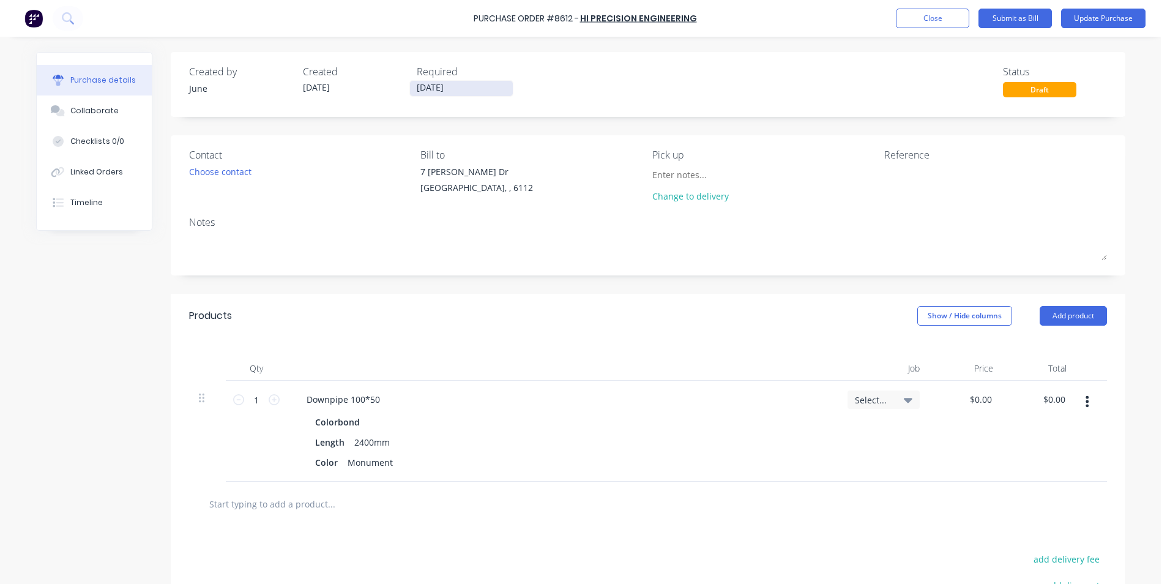
click at [454, 91] on input "[DATE]" at bounding box center [461, 88] width 103 height 15
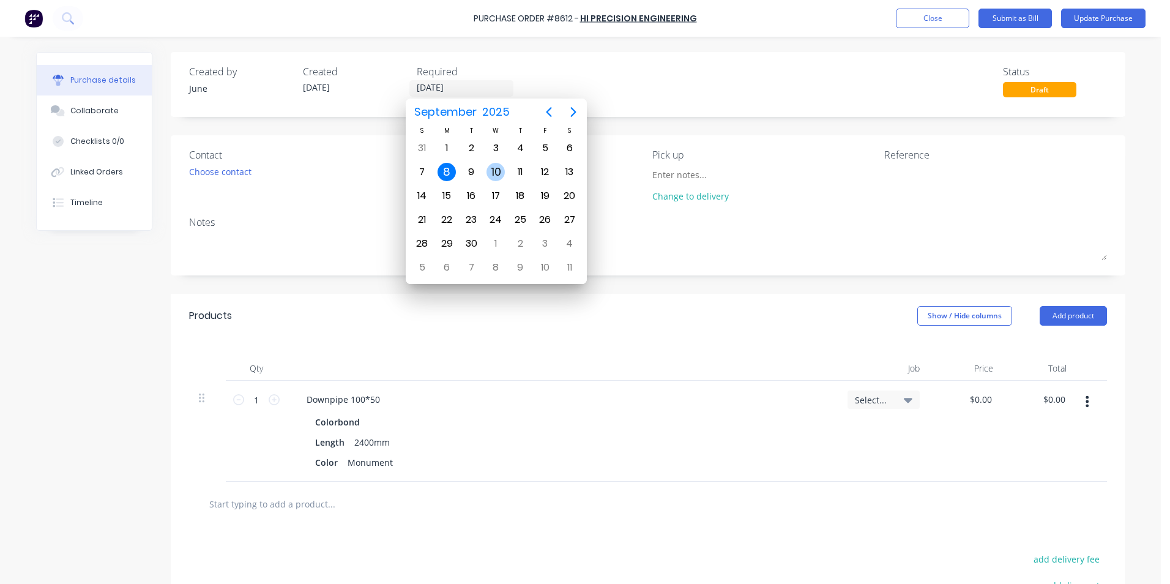
click at [501, 171] on div "10" at bounding box center [496, 172] width 18 height 18
type input "[DATE]"
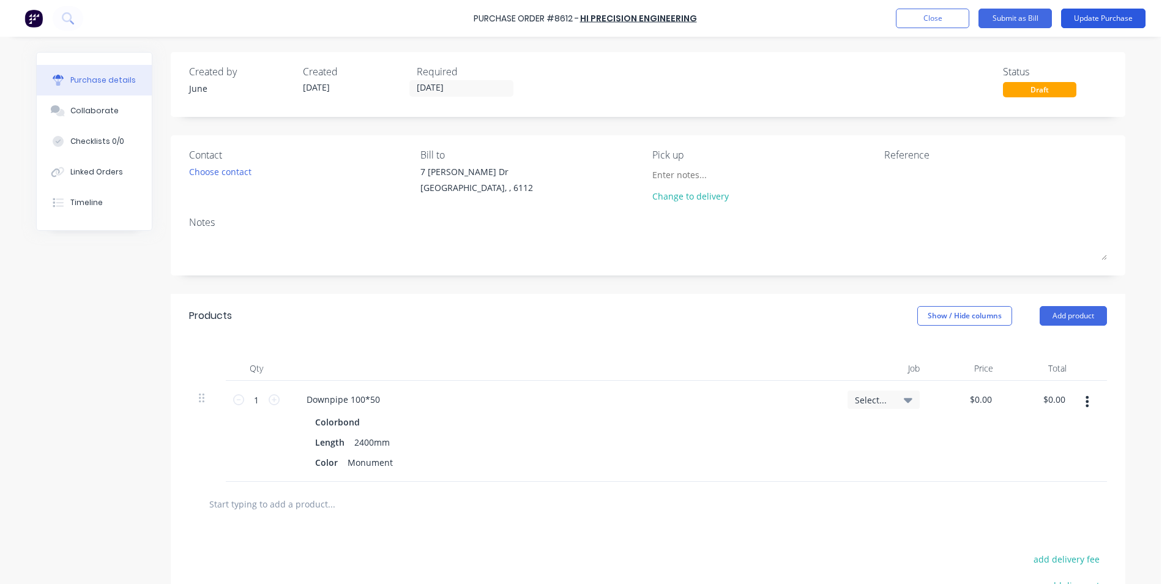
click at [1090, 14] on button "Update Purchase" at bounding box center [1103, 19] width 84 height 20
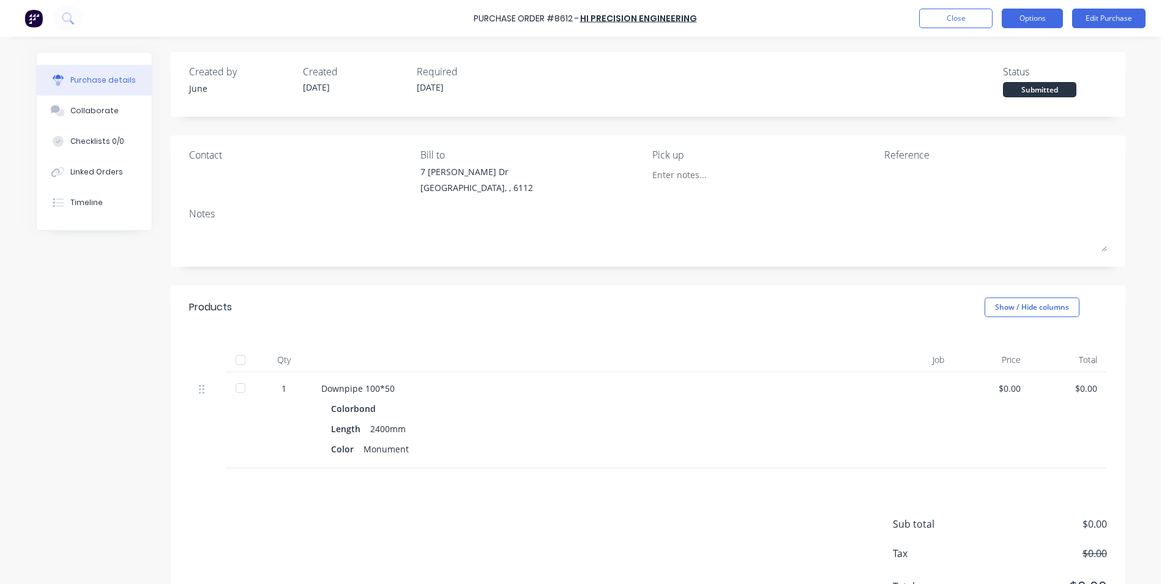
click at [1028, 13] on button "Options" at bounding box center [1032, 19] width 61 height 20
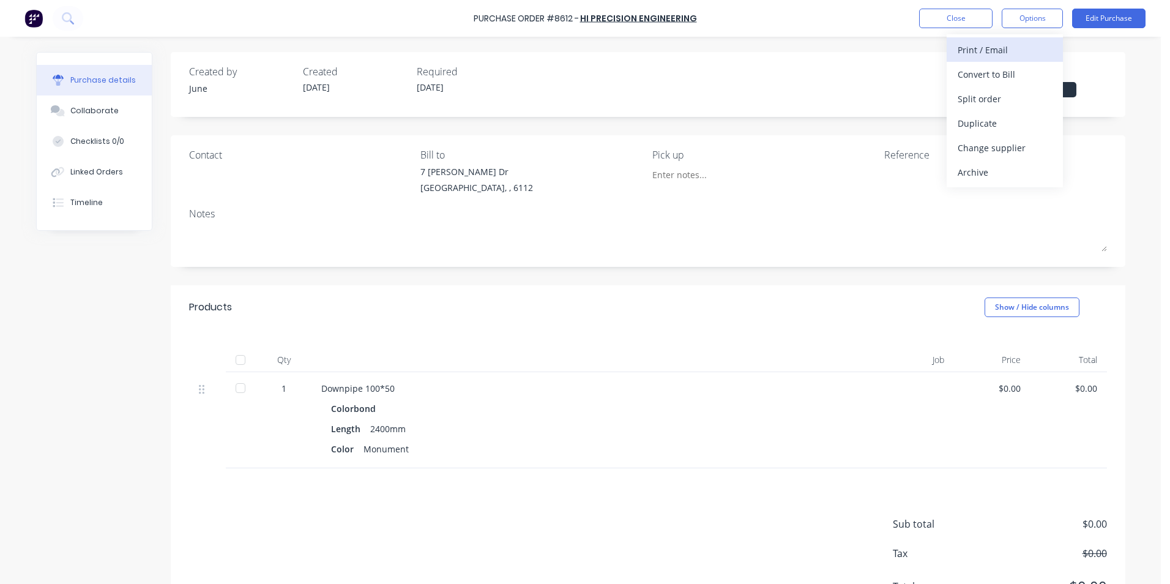
click at [1009, 48] on div "Print / Email" at bounding box center [1005, 50] width 94 height 18
click at [993, 94] on div "Without pricing" at bounding box center [1005, 99] width 94 height 18
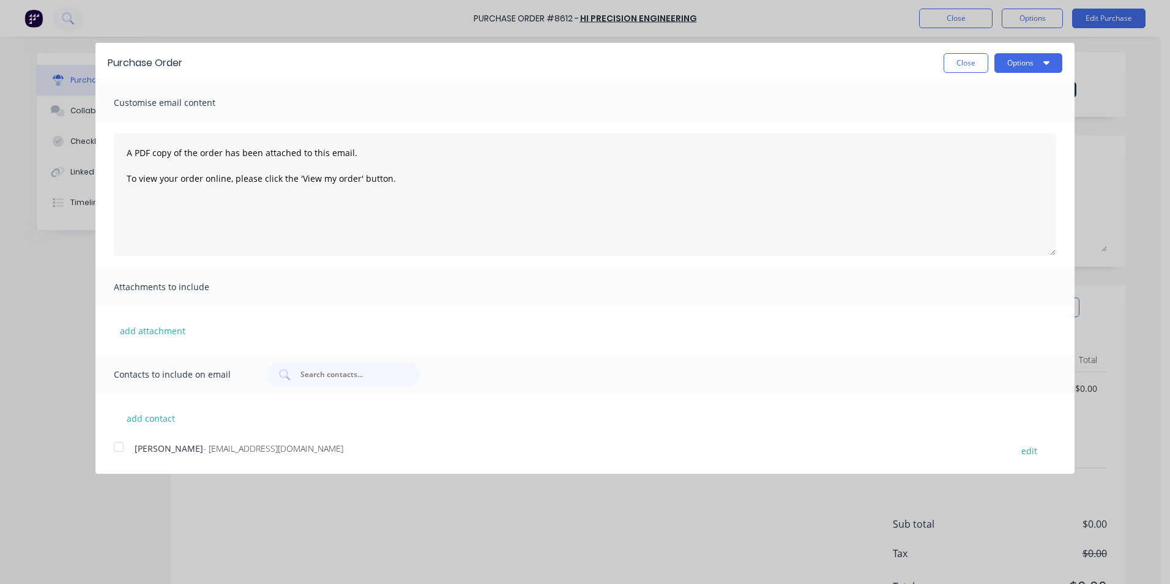
click at [168, 452] on span "Sarah O’Hara" at bounding box center [169, 449] width 69 height 12
drag, startPoint x: 1028, startPoint y: 51, endPoint x: 1021, endPoint y: 69, distance: 19.0
click at [1021, 69] on div "Purchase Order Close Options" at bounding box center [584, 63] width 979 height 40
click at [1021, 69] on button "Options" at bounding box center [1029, 63] width 68 height 20
click at [989, 121] on div "Email" at bounding box center [1004, 119] width 94 height 18
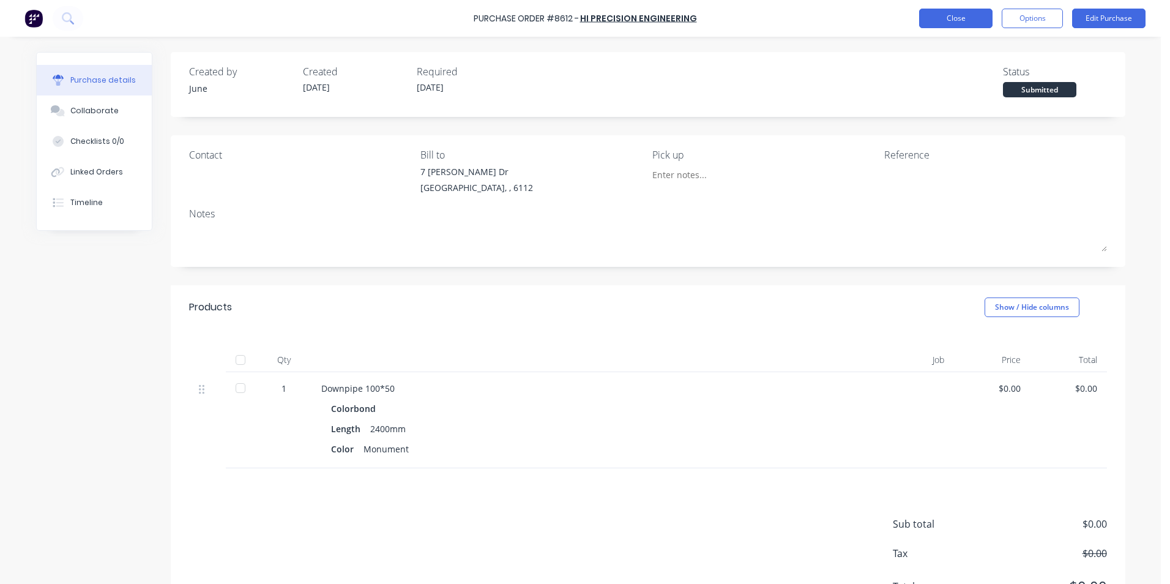
click at [973, 17] on button "Close" at bounding box center [955, 19] width 73 height 20
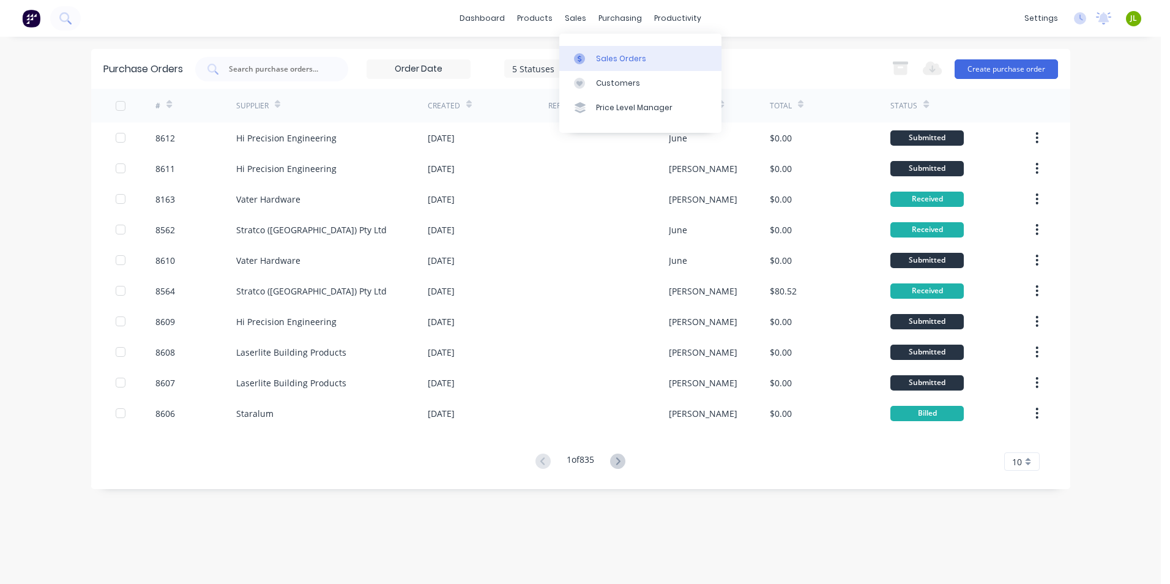
click at [596, 58] on div "Sales Orders" at bounding box center [621, 58] width 50 height 11
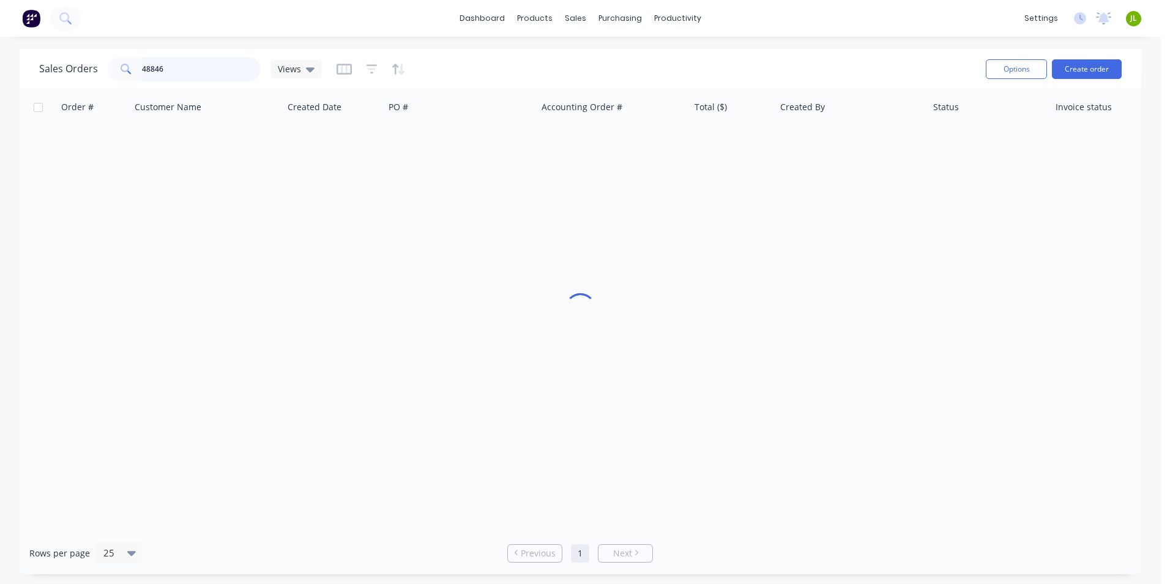
drag, startPoint x: 188, startPoint y: 68, endPoint x: 127, endPoint y: 73, distance: 60.9
click at [127, 74] on div "48846" at bounding box center [184, 69] width 153 height 24
type input "48849"
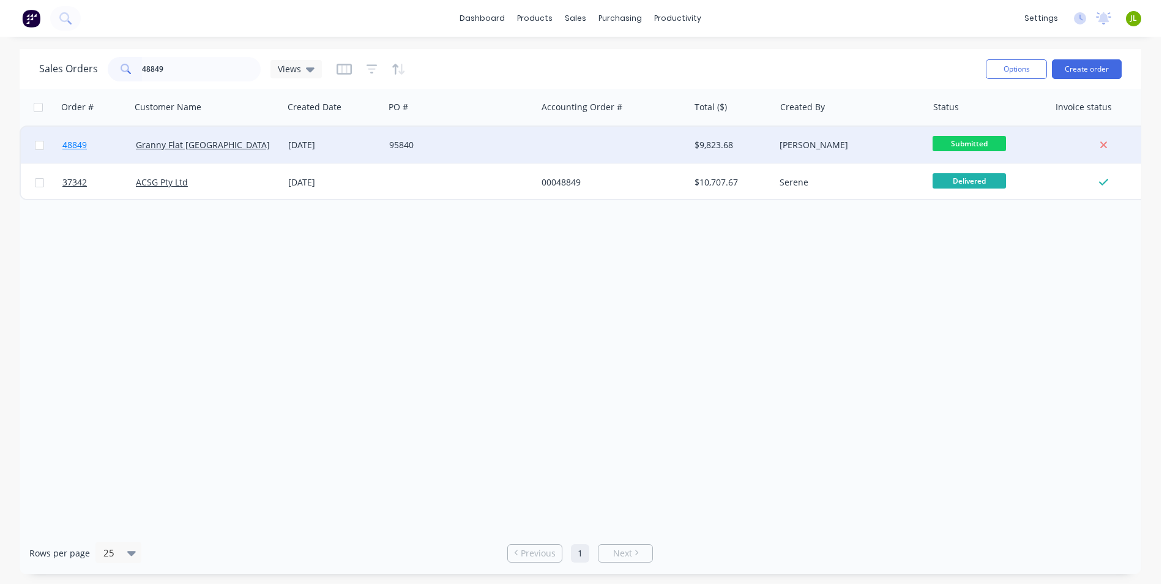
click at [75, 137] on link "48849" at bounding box center [98, 145] width 73 height 37
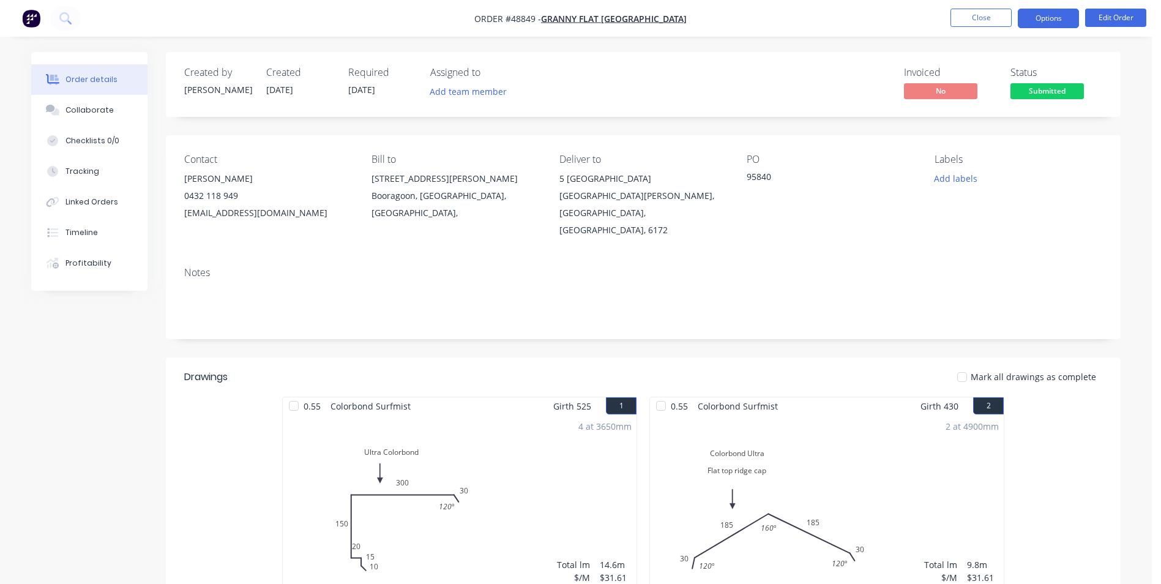
click at [1038, 20] on button "Options" at bounding box center [1048, 19] width 61 height 20
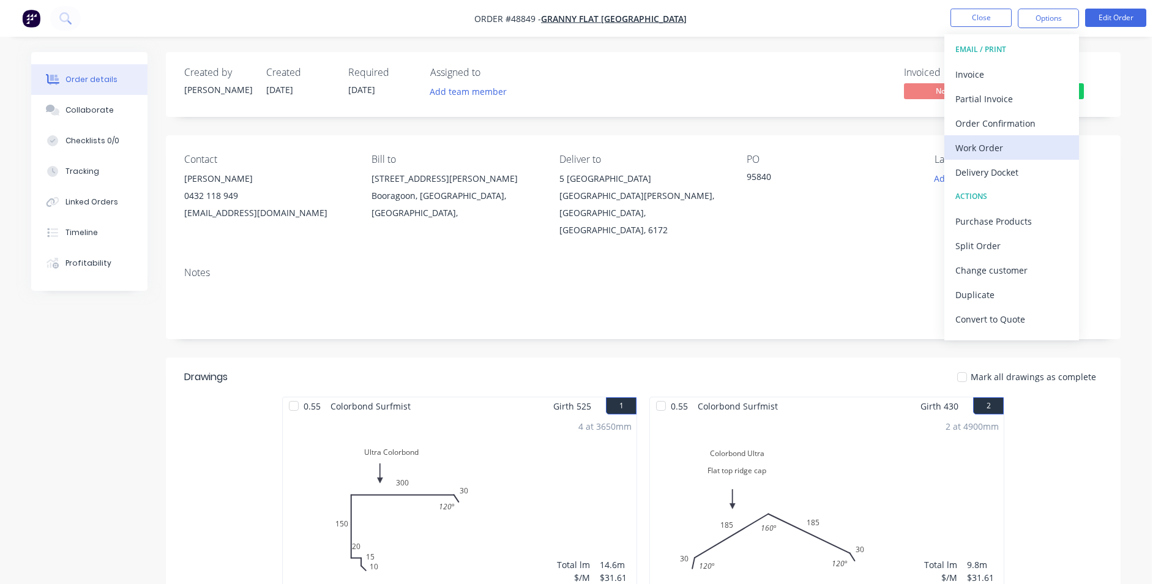
click at [1019, 151] on div "Work Order" at bounding box center [1012, 148] width 113 height 18
click at [1019, 151] on div "Custom" at bounding box center [1012, 148] width 113 height 18
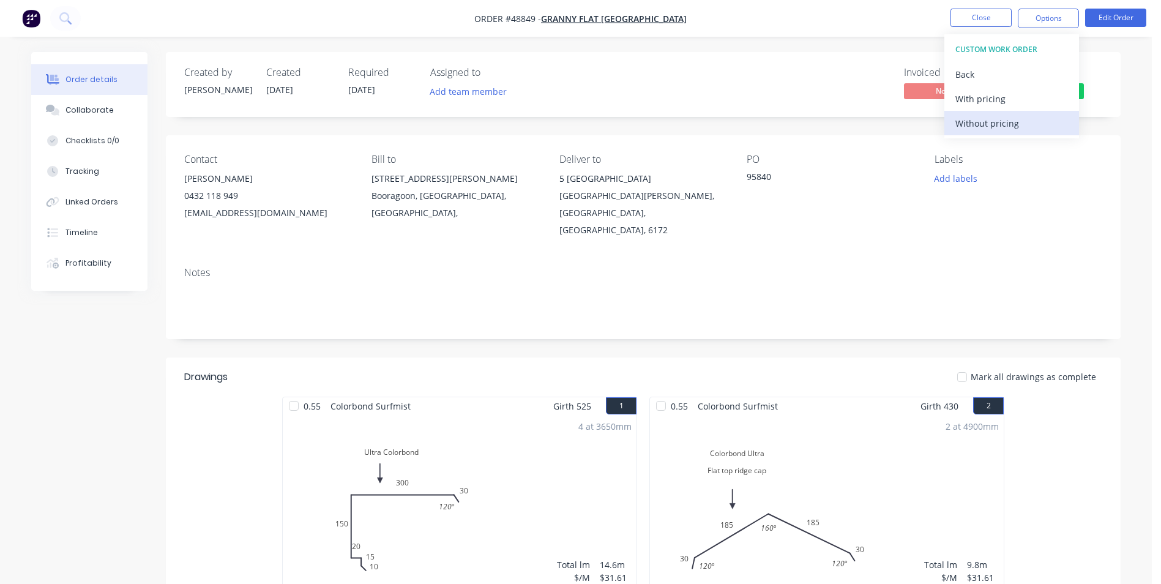
click at [1017, 132] on div "Without pricing" at bounding box center [1012, 123] width 113 height 18
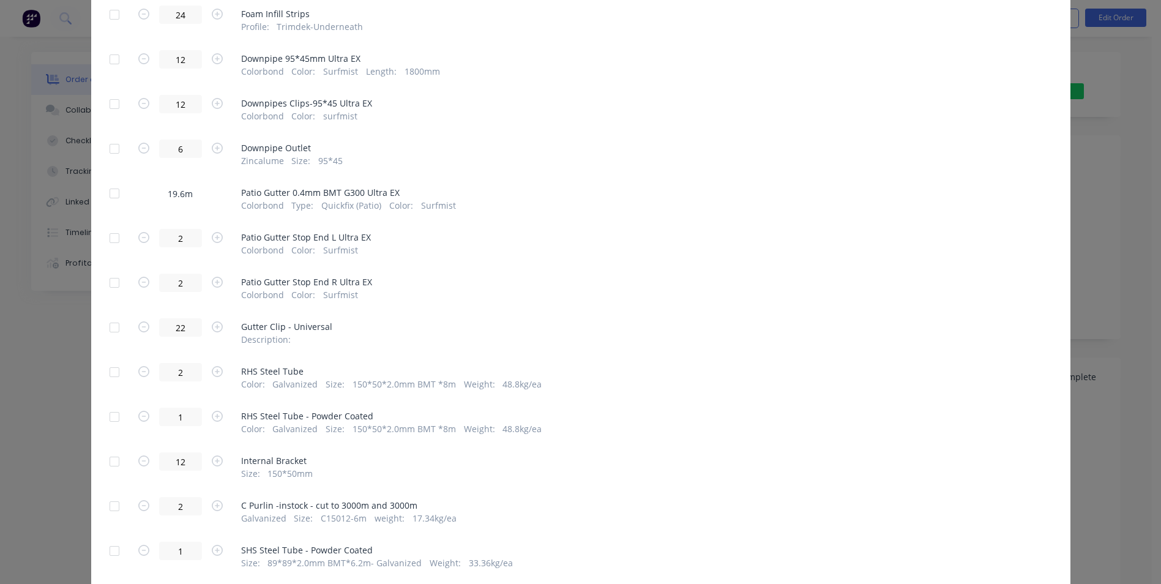
scroll to position [551, 0]
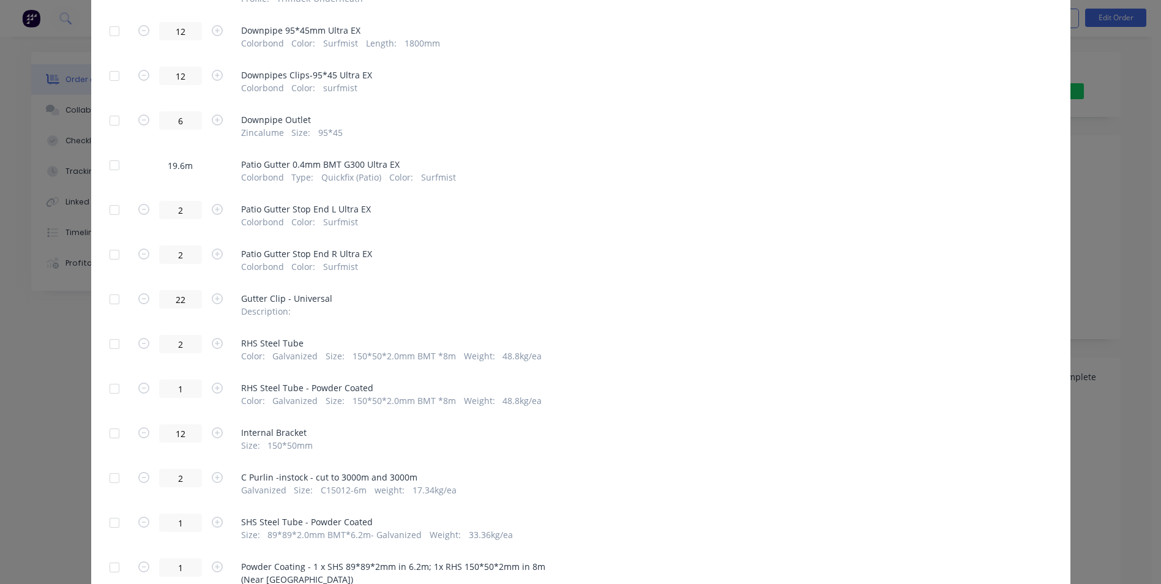
click at [113, 376] on div at bounding box center [114, 388] width 24 height 24
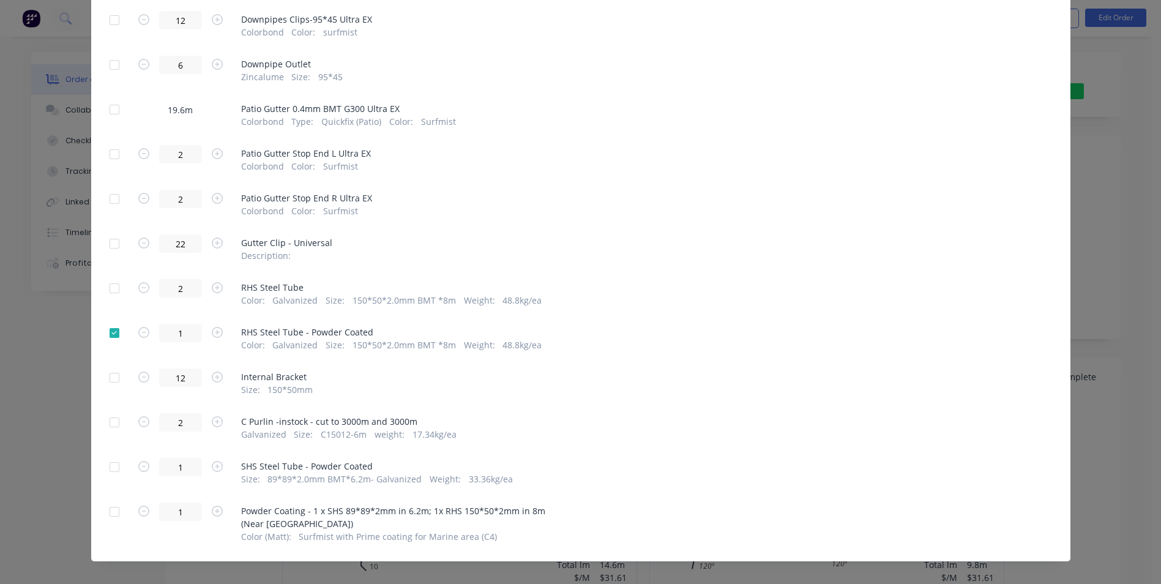
click at [111, 459] on div at bounding box center [114, 467] width 24 height 24
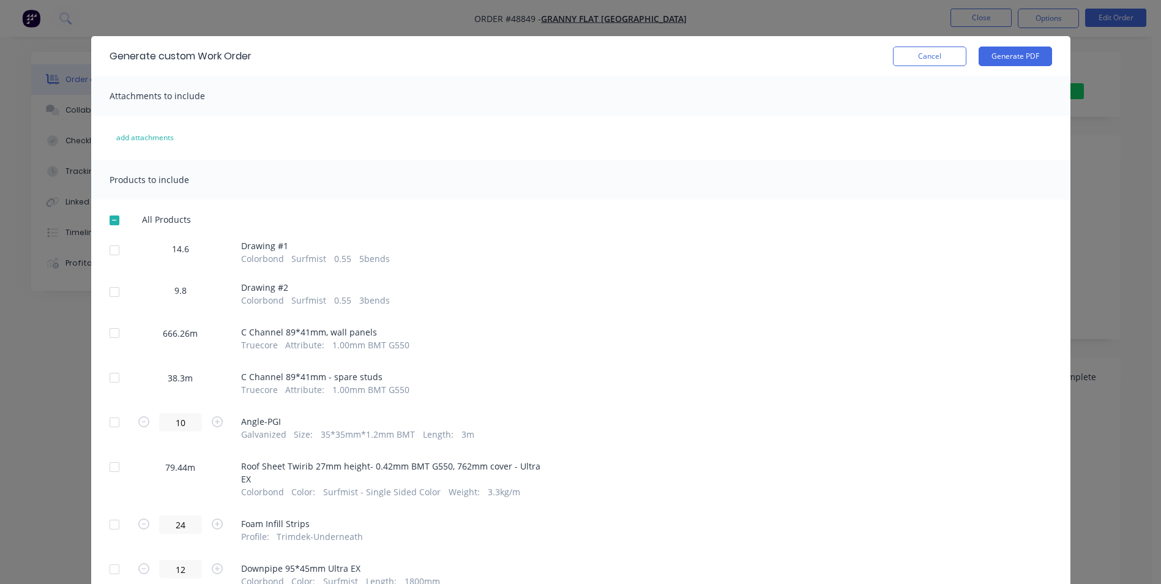
scroll to position [0, 0]
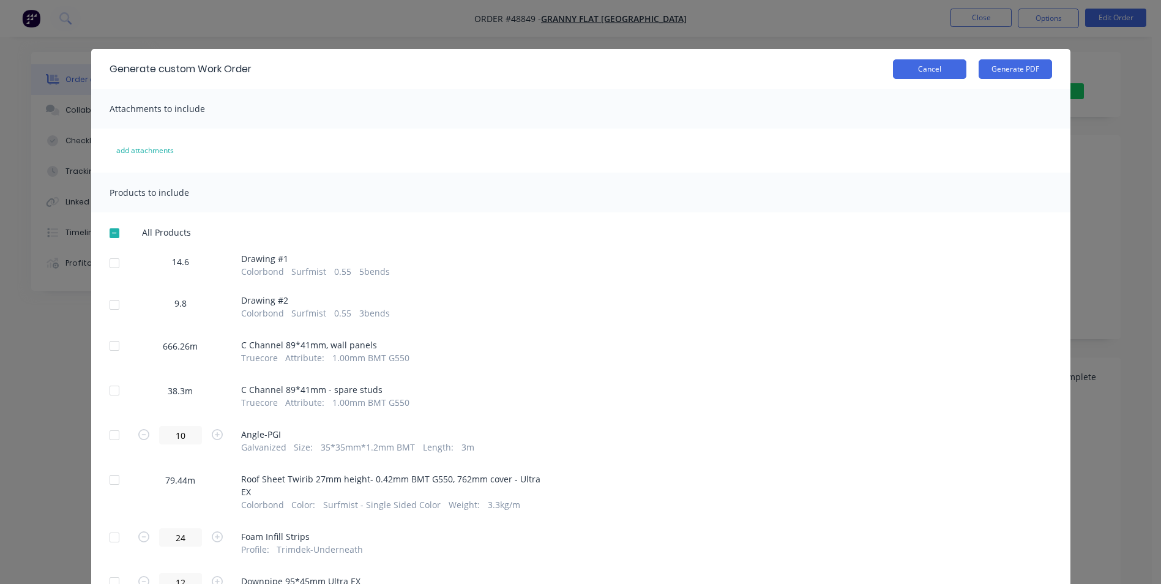
click at [928, 69] on button "Cancel" at bounding box center [929, 69] width 73 height 20
